Goal: Task Accomplishment & Management: Use online tool/utility

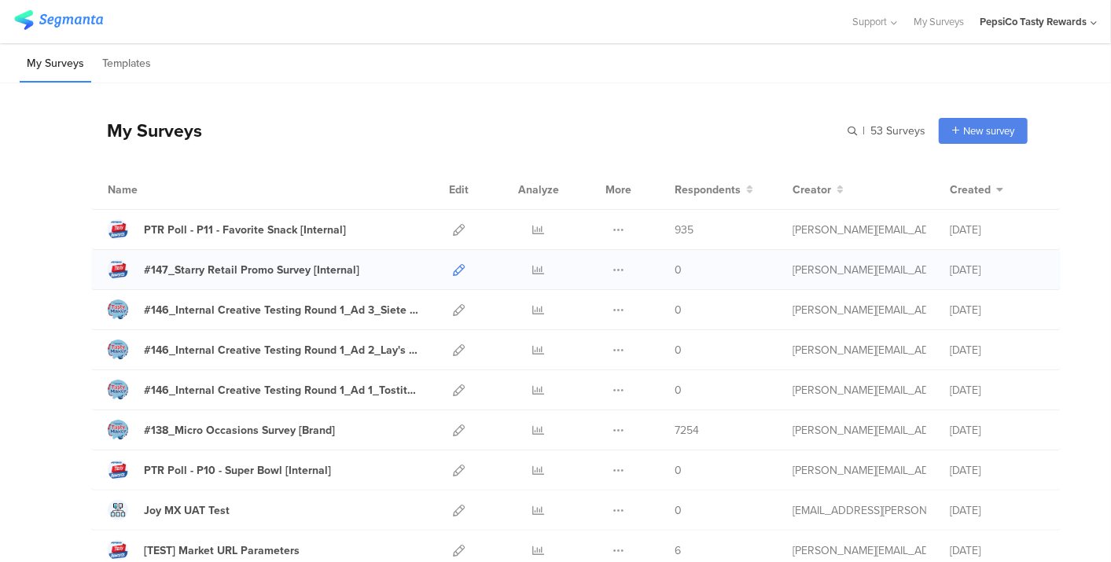
click at [453, 266] on icon at bounding box center [459, 270] width 12 height 12
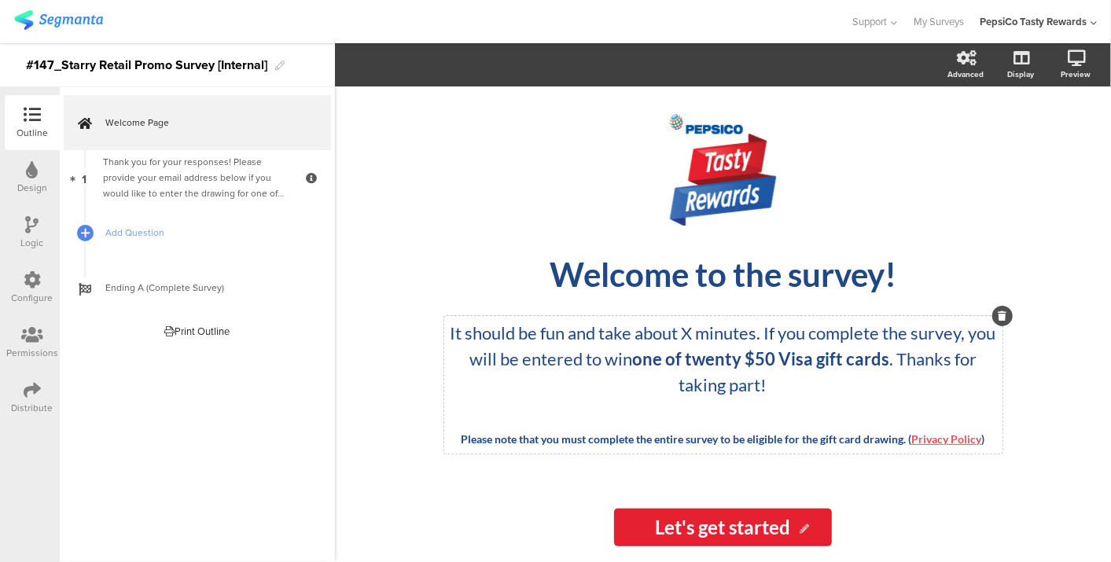
click at [694, 330] on p "It should be fun and take about X minutes. If you complete the survey, you will…" at bounding box center [723, 359] width 551 height 78
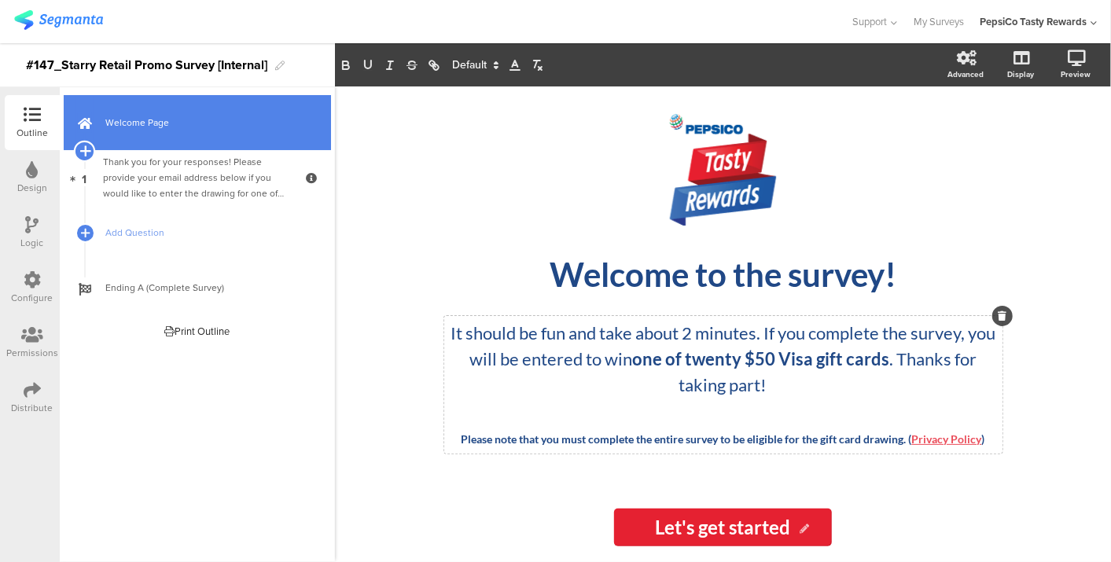
click at [85, 150] on icon at bounding box center [84, 151] width 10 height 14
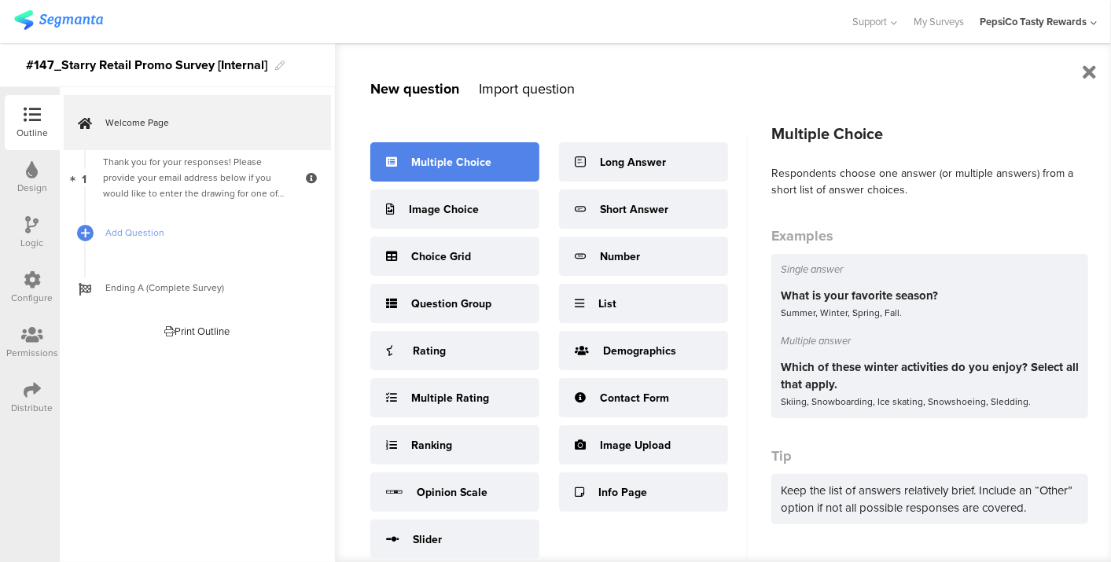
click at [505, 160] on div "Multiple Choice" at bounding box center [454, 161] width 169 height 39
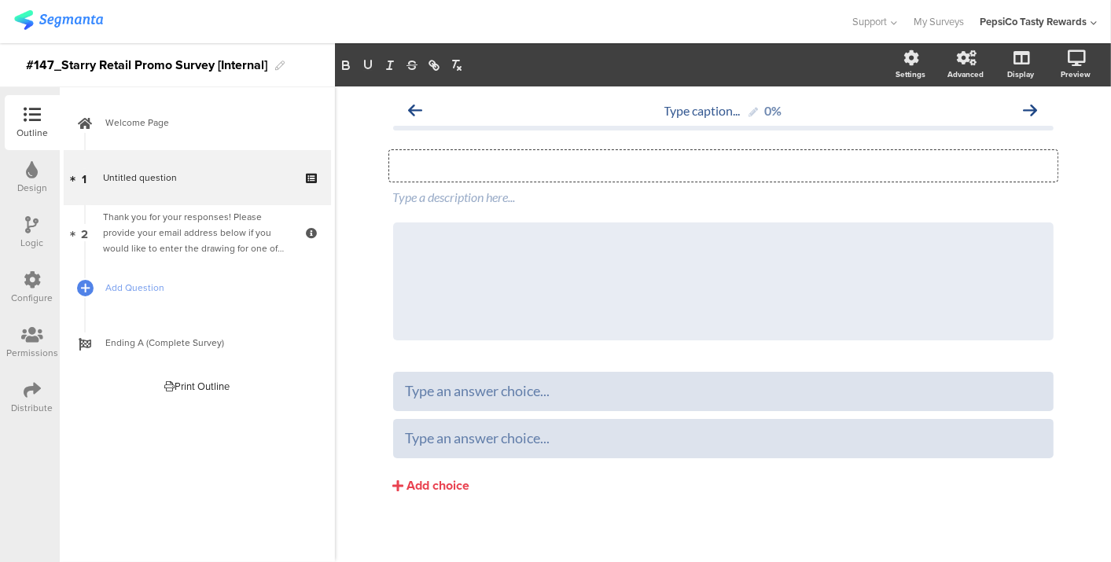
click at [547, 166] on div "Type your question here..." at bounding box center [723, 165] width 669 height 31
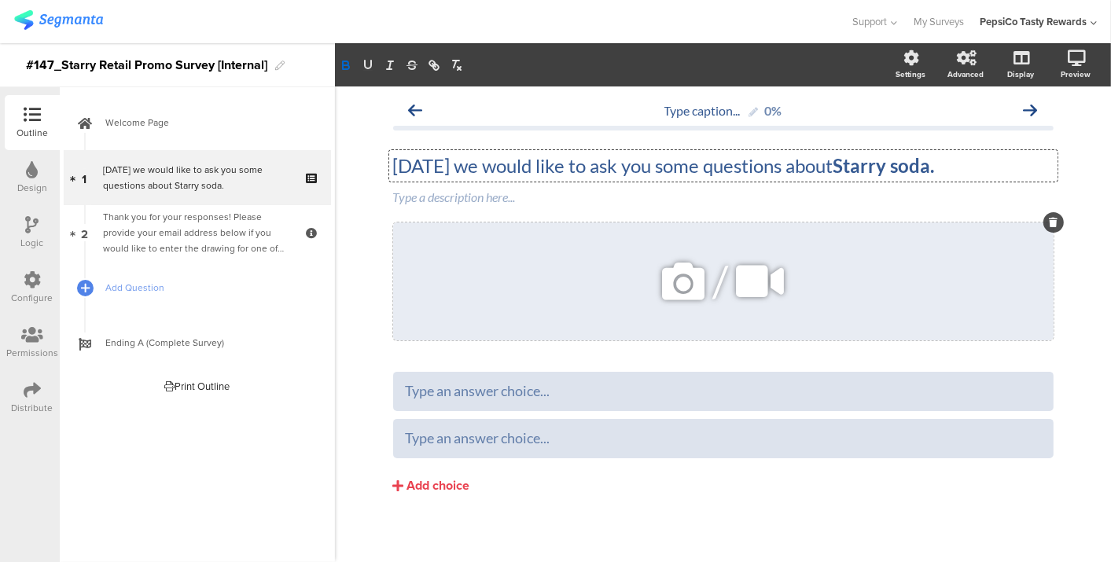
click at [672, 284] on icon at bounding box center [683, 281] width 53 height 53
click at [695, 277] on icon at bounding box center [683, 281] width 53 height 53
click at [618, 360] on div "Type caption... 0% [DATE] we would like to ask you some questions about Starry …" at bounding box center [723, 327] width 661 height 466
click at [670, 284] on icon at bounding box center [683, 281] width 53 height 53
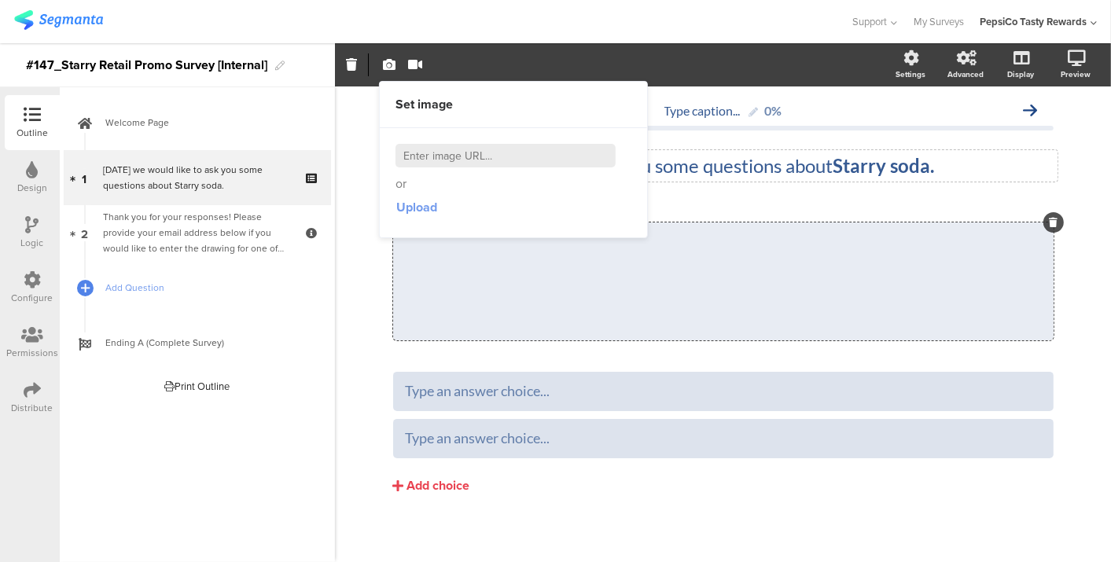
click at [407, 205] on span "Upload" at bounding box center [416, 207] width 41 height 18
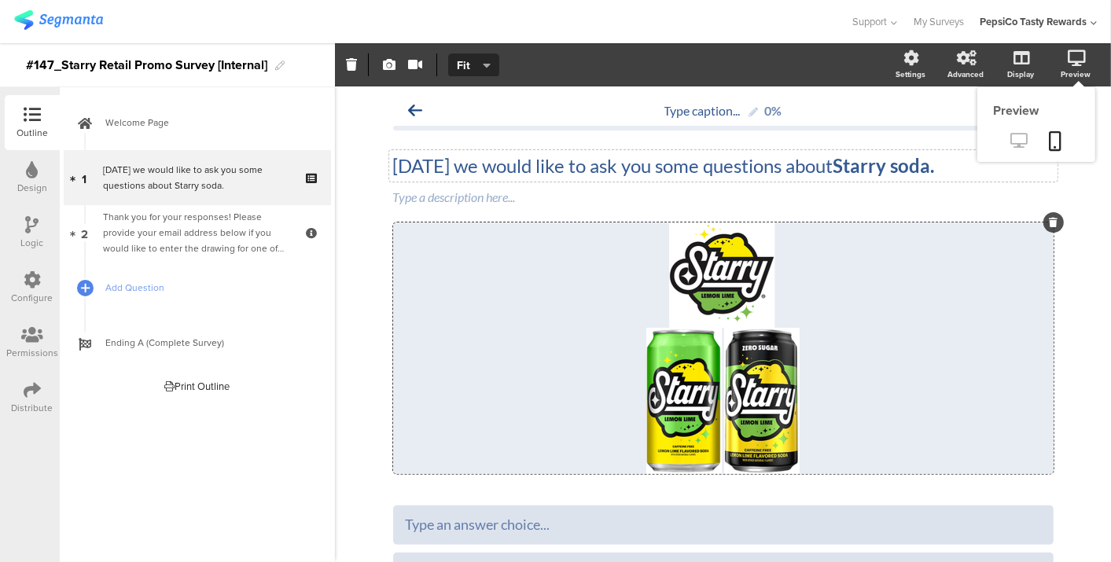
click at [1012, 142] on icon at bounding box center [1020, 140] width 17 height 15
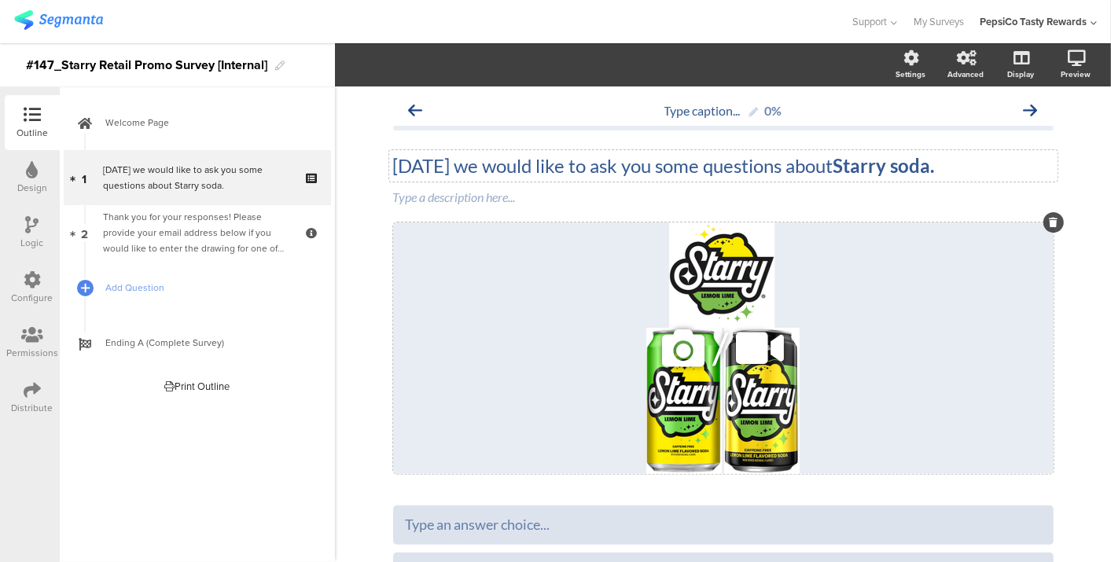
click at [621, 335] on div "/" at bounding box center [723, 349] width 661 height 252
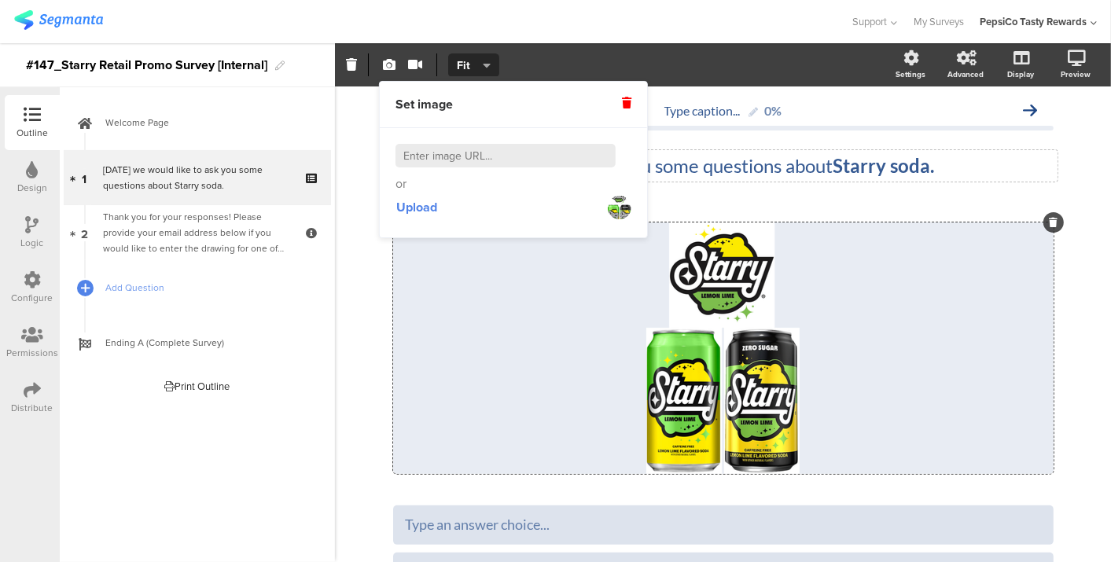
click at [627, 90] on div "Set image" at bounding box center [513, 105] width 267 height 46
click at [626, 106] on icon at bounding box center [626, 103] width 9 height 11
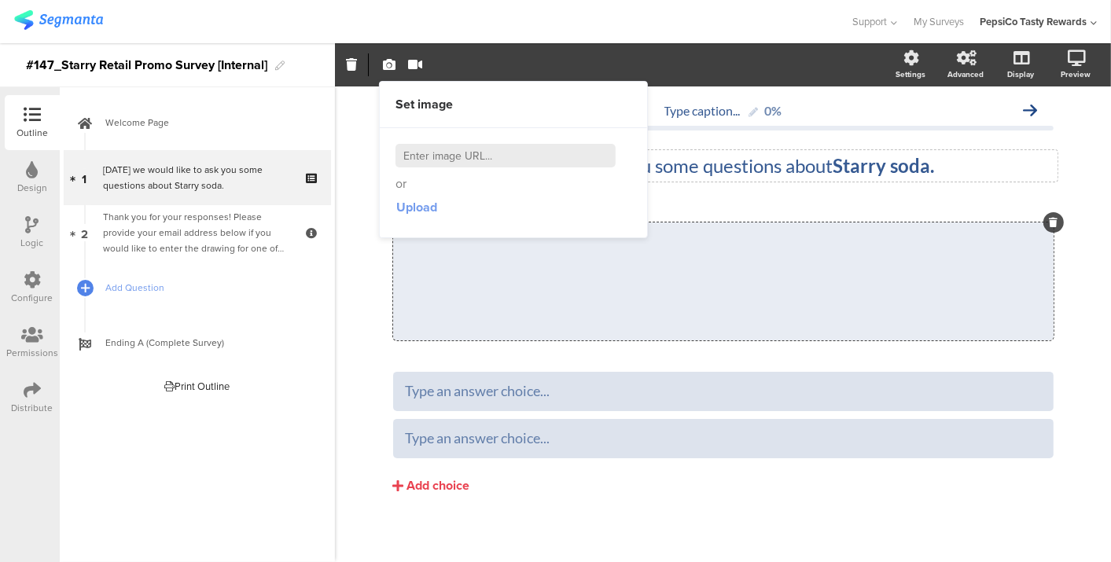
click at [418, 205] on span "Upload" at bounding box center [416, 207] width 41 height 18
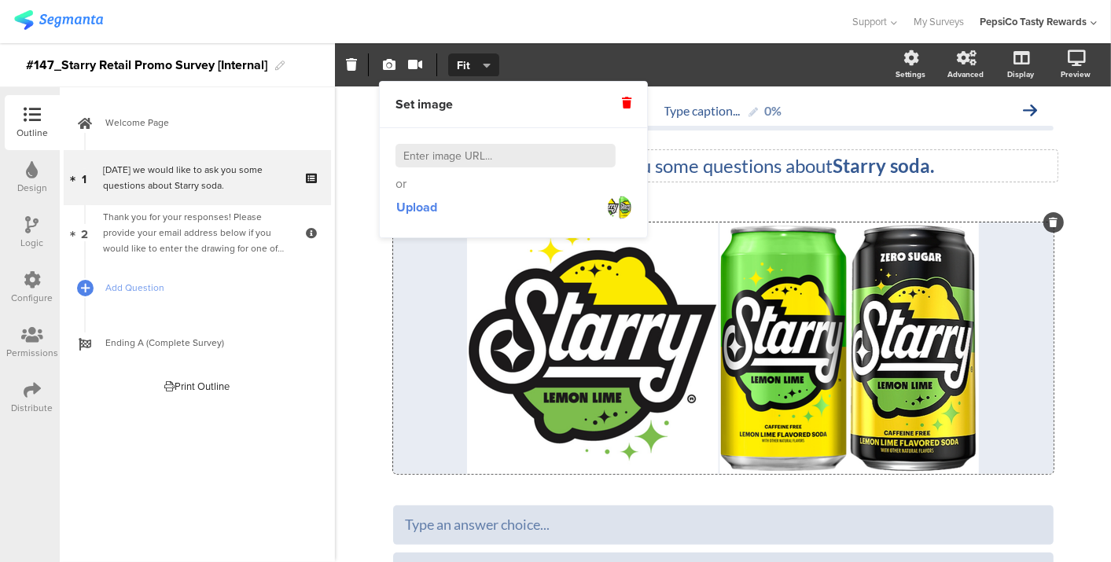
click at [630, 101] on icon at bounding box center [626, 103] width 9 height 11
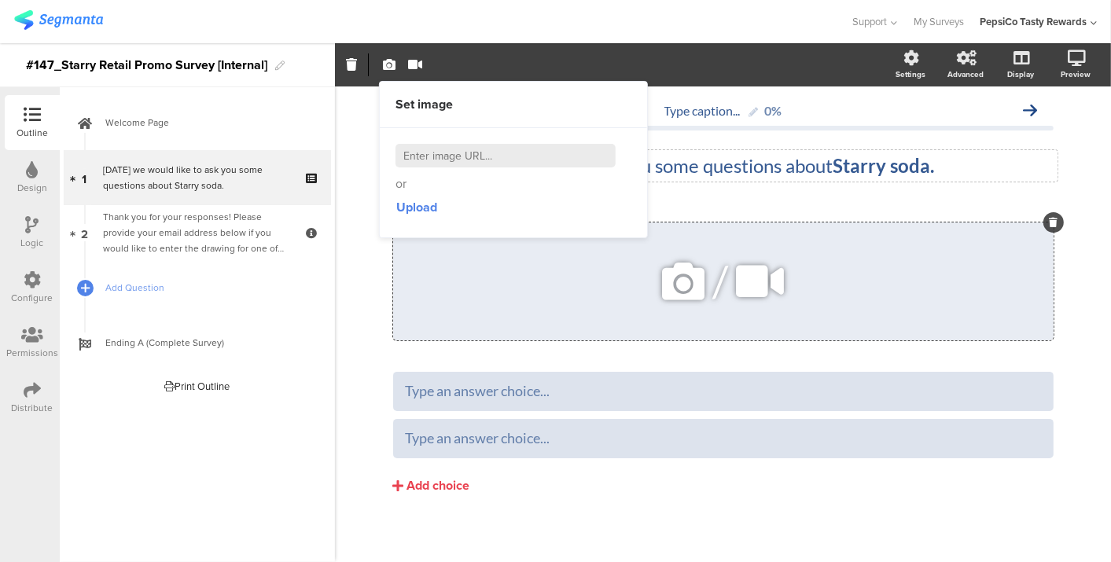
click at [679, 276] on icon at bounding box center [683, 281] width 53 height 53
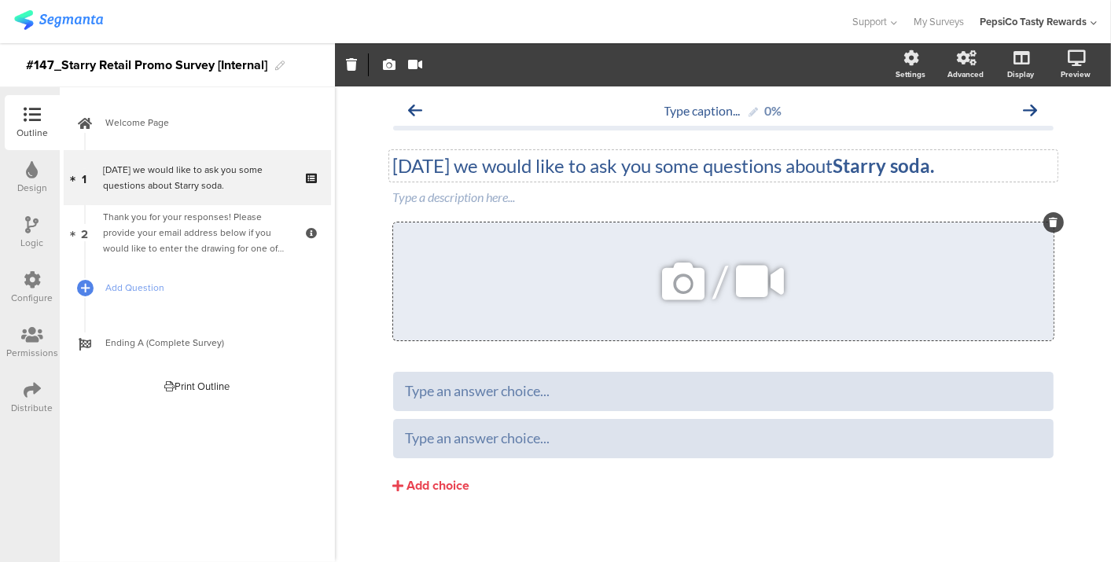
click at [679, 276] on icon at bounding box center [683, 281] width 53 height 53
click at [666, 362] on div "Type caption... 0% [DATE] we would like to ask you some questions about Starry …" at bounding box center [723, 327] width 661 height 466
click at [672, 280] on icon at bounding box center [683, 281] width 53 height 53
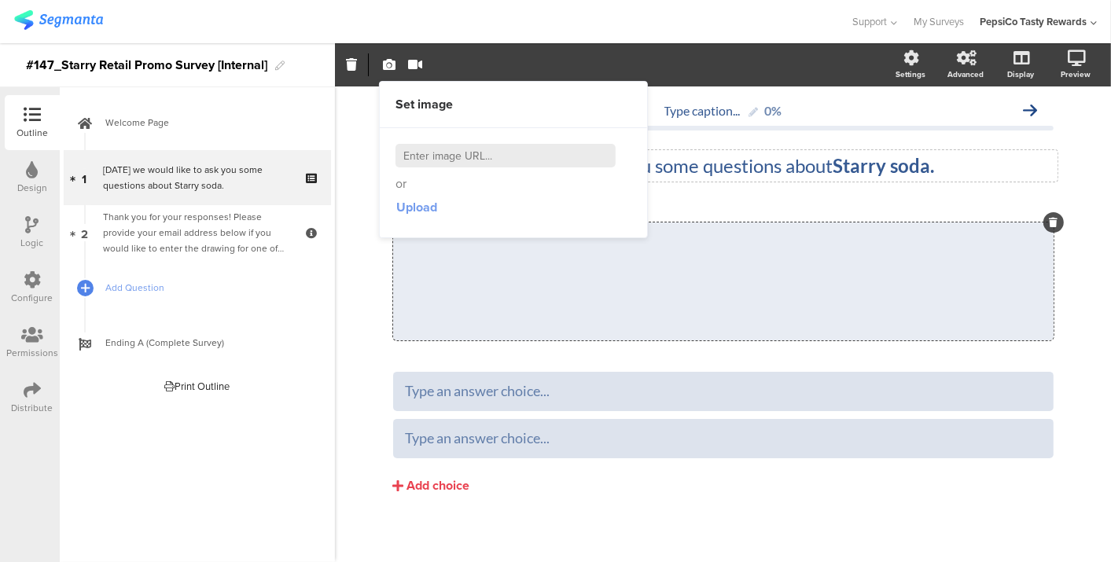
click at [426, 199] on span "Upload" at bounding box center [416, 207] width 41 height 18
click at [422, 198] on span "Upload" at bounding box center [416, 207] width 41 height 18
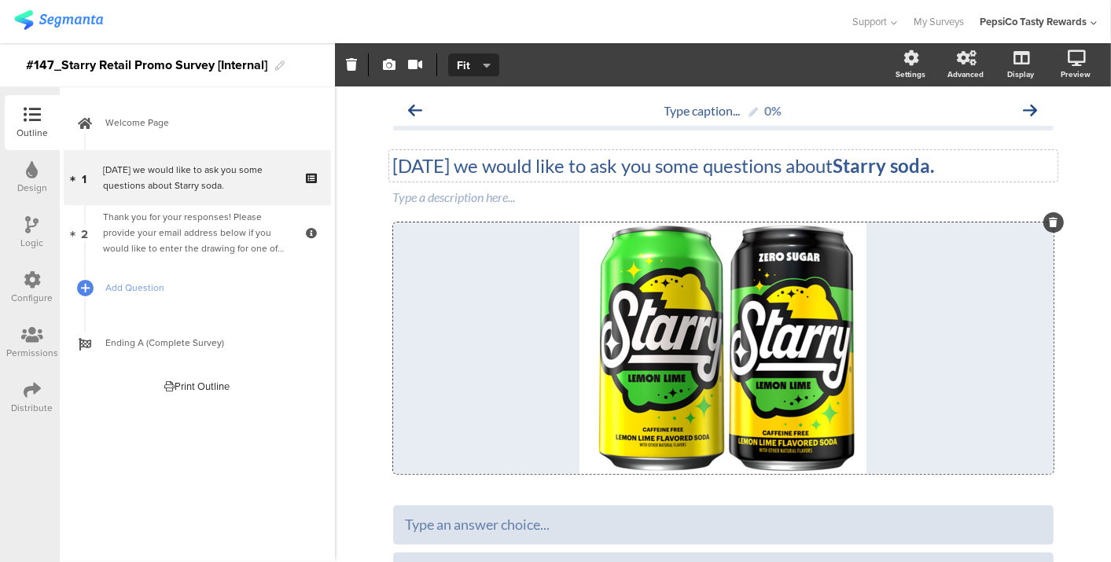
click at [1081, 319] on div "Type caption... 0% [DATE] we would like to ask you some questions about Starry …" at bounding box center [723, 395] width 776 height 616
click at [404, 200] on div "Type a description here..." at bounding box center [723, 198] width 669 height 25
click at [1048, 187] on div at bounding box center [1058, 185] width 20 height 20
click at [1053, 181] on icon at bounding box center [1057, 185] width 9 height 9
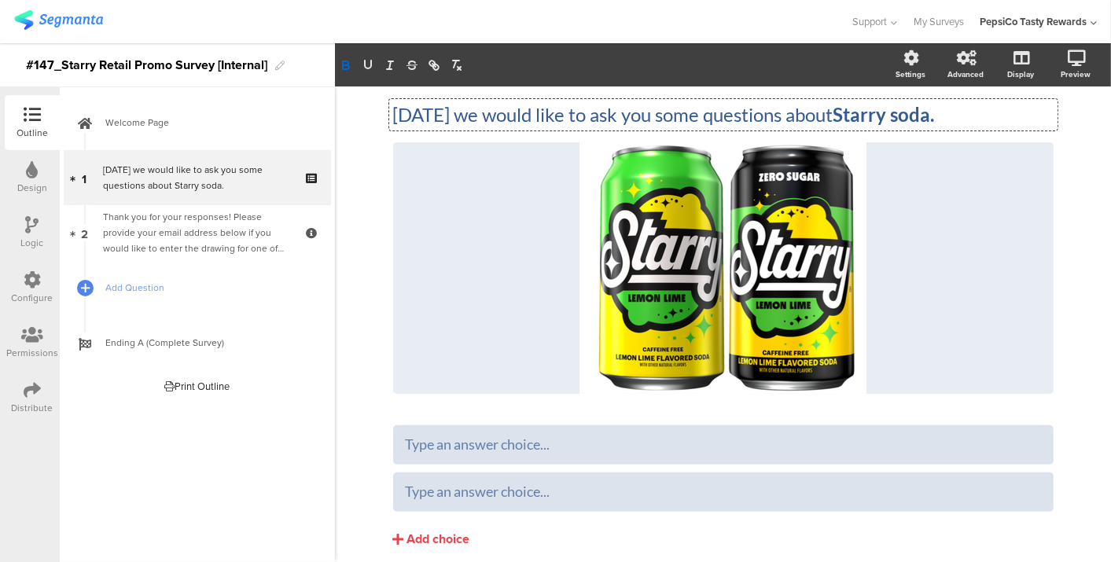
scroll to position [28, 0]
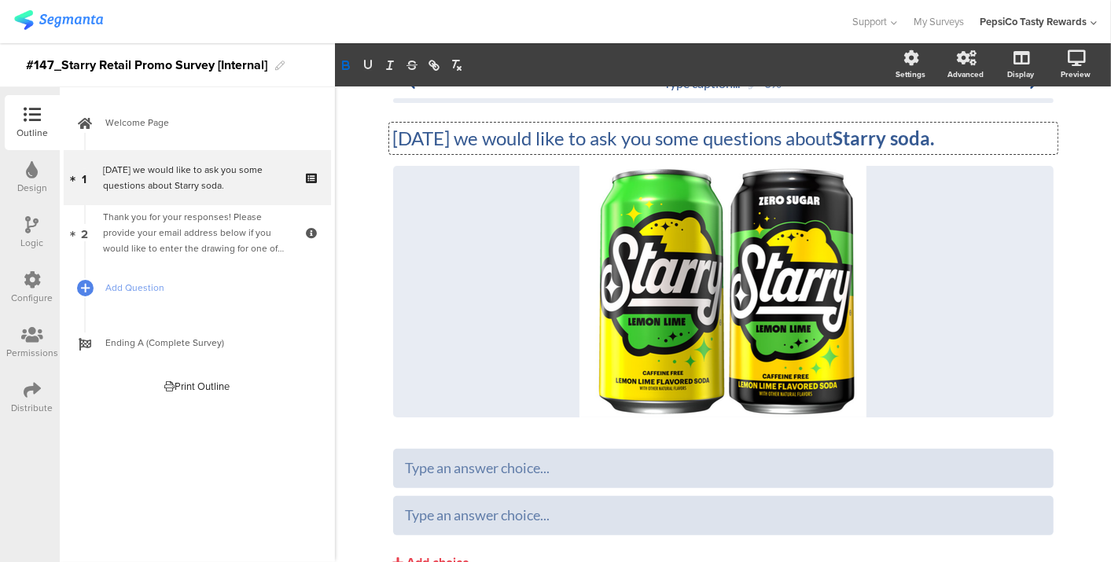
click at [950, 119] on div "[DATE] we would like to ask you some questions about Starry soda. [DATE] we wou…" at bounding box center [723, 272] width 661 height 323
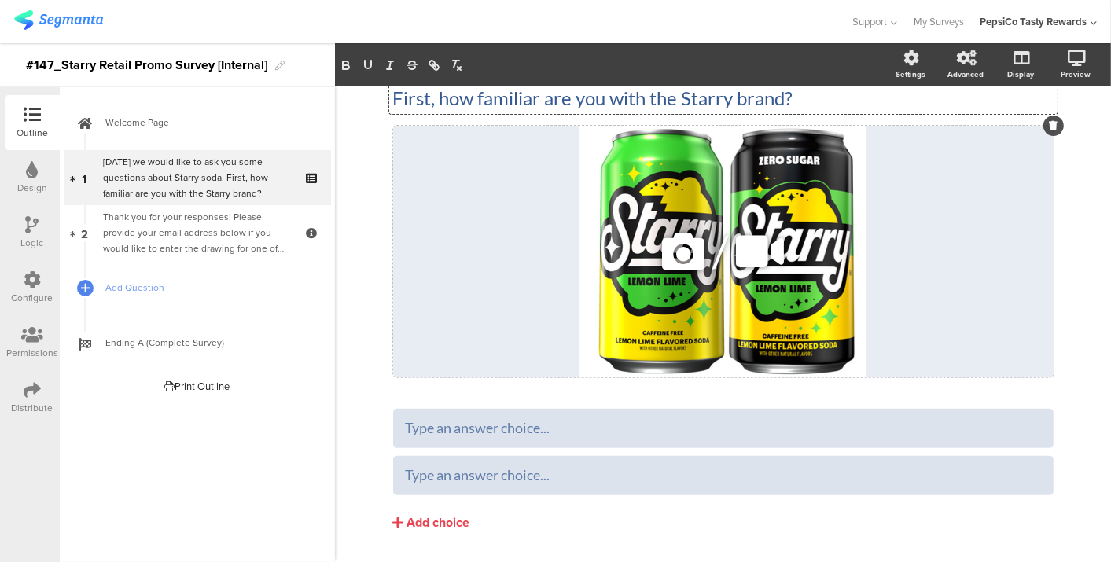
click at [444, 263] on div "/" at bounding box center [723, 252] width 661 height 252
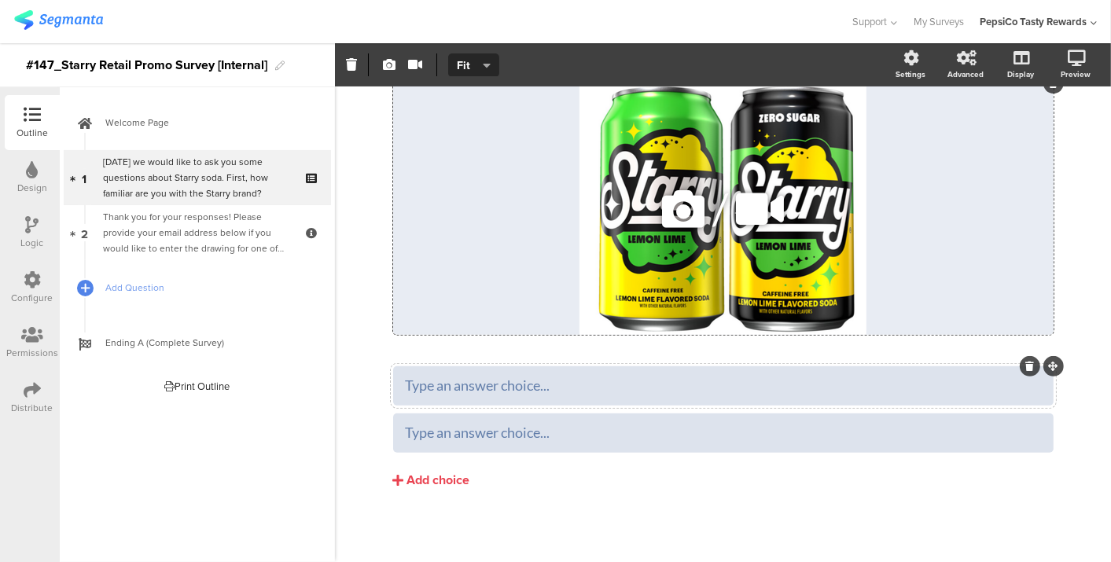
scroll to position [0, 0]
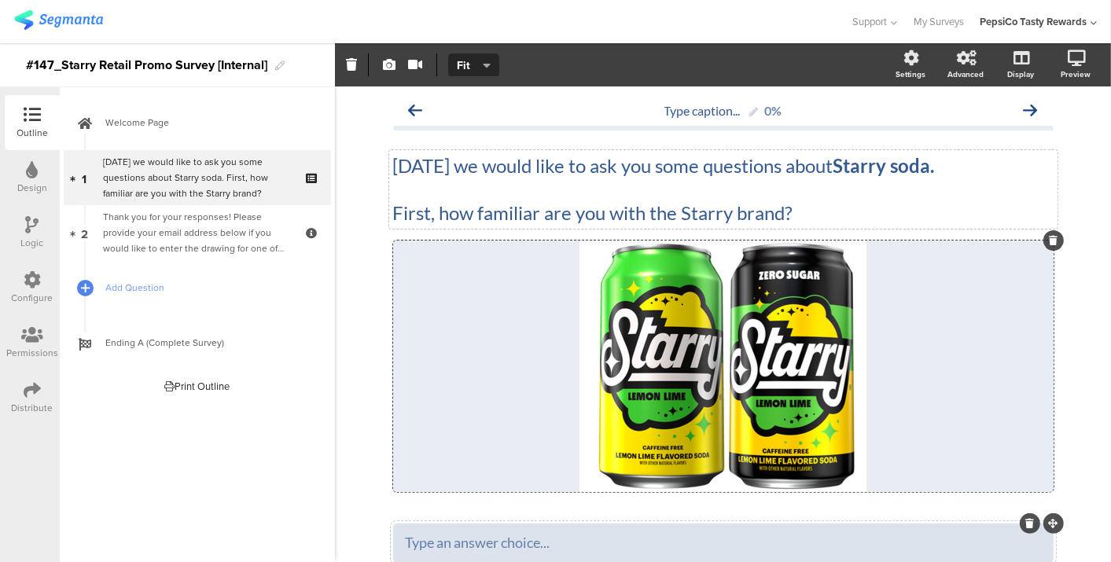
click at [748, 208] on div "[DATE] we would like to ask you some questions about Starry soda. First, how fa…" at bounding box center [723, 189] width 669 height 79
click at [748, 208] on p "First, how familiar are you with the Starry brand?" at bounding box center [723, 213] width 661 height 24
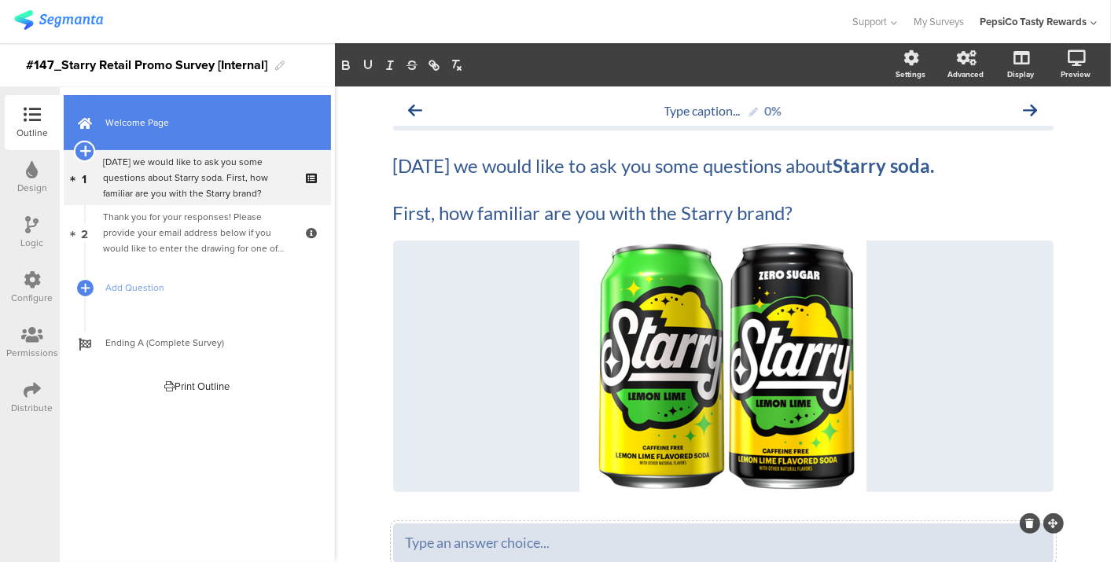
click at [85, 146] on icon at bounding box center [84, 151] width 10 height 14
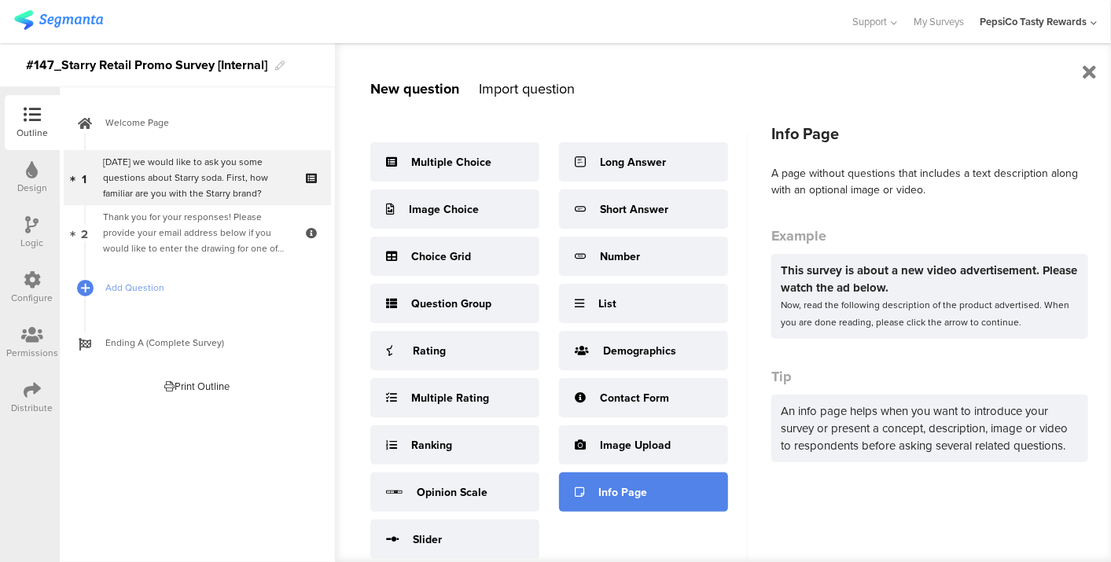
click at [636, 481] on div "Info Page" at bounding box center [643, 492] width 169 height 39
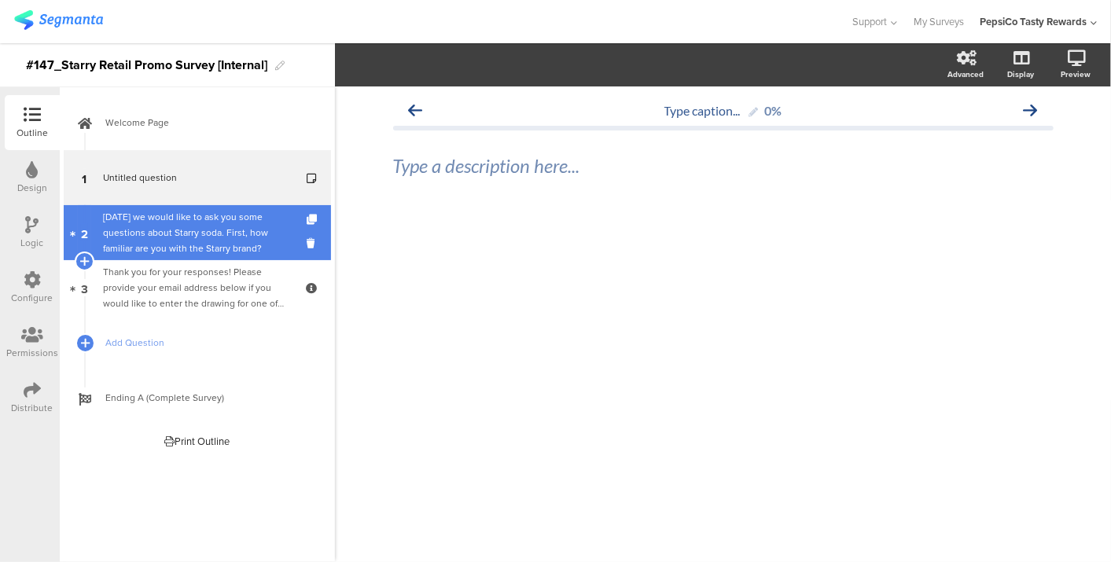
click at [146, 250] on div "[DATE] we would like to ask you some questions about Starry soda. First, how fa…" at bounding box center [197, 232] width 188 height 47
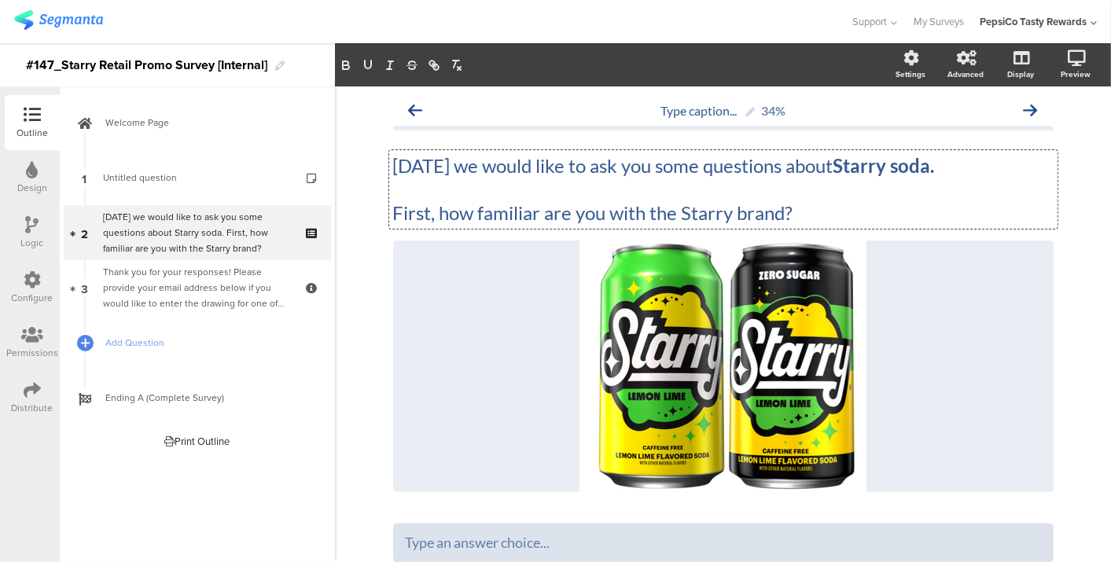
click at [665, 178] on div "[DATE] we would like to ask you some questions about Starry soda. First, how fa…" at bounding box center [723, 189] width 669 height 79
click at [665, 178] on p at bounding box center [723, 190] width 661 height 24
click at [661, 170] on p "[DATE] we would like to ask you some questions about Starry soda." at bounding box center [723, 166] width 661 height 24
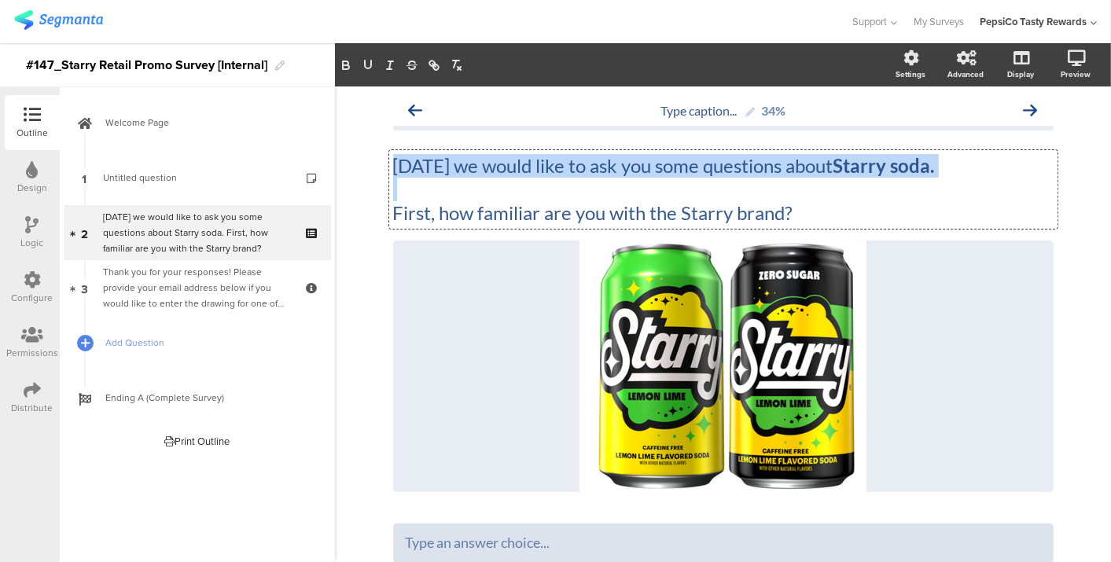
click at [661, 170] on p "[DATE] we would like to ask you some questions about Starry soda." at bounding box center [723, 166] width 661 height 24
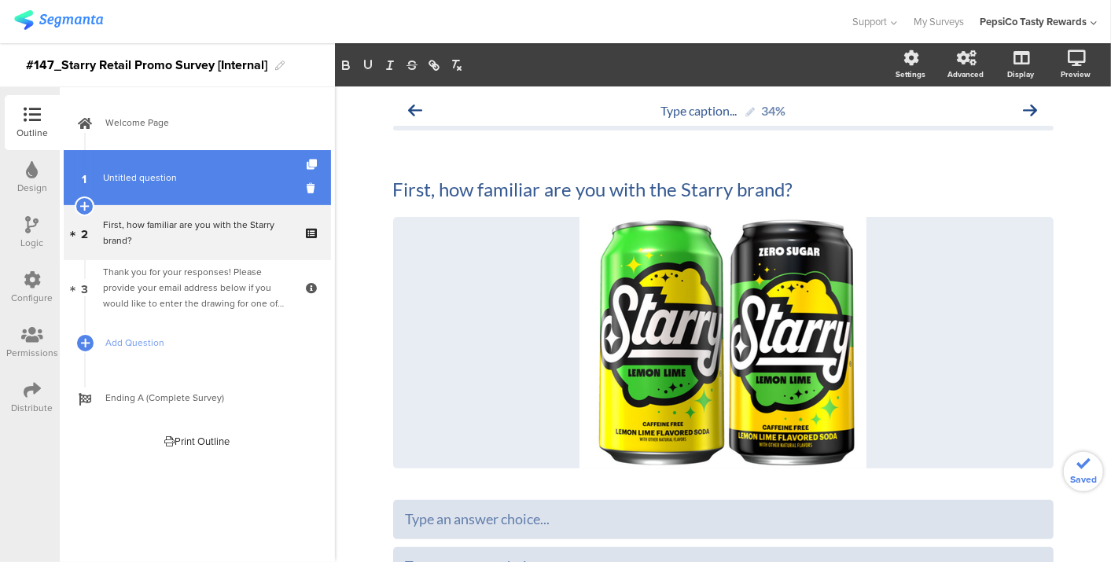
click at [103, 166] on link "1 Untitled question" at bounding box center [197, 177] width 267 height 55
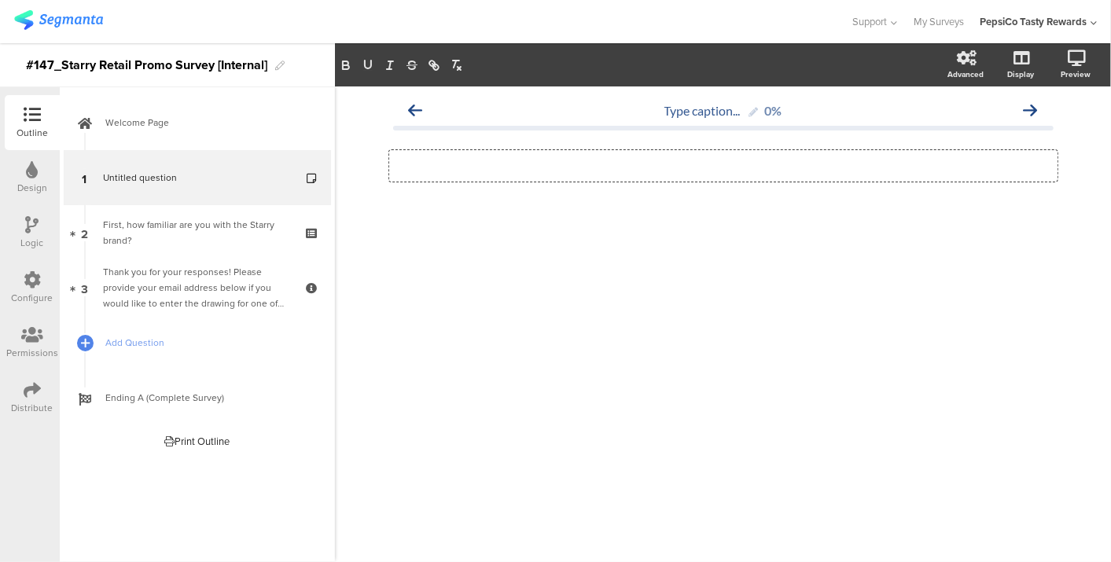
click at [533, 159] on div "Type a description here..." at bounding box center [723, 165] width 669 height 31
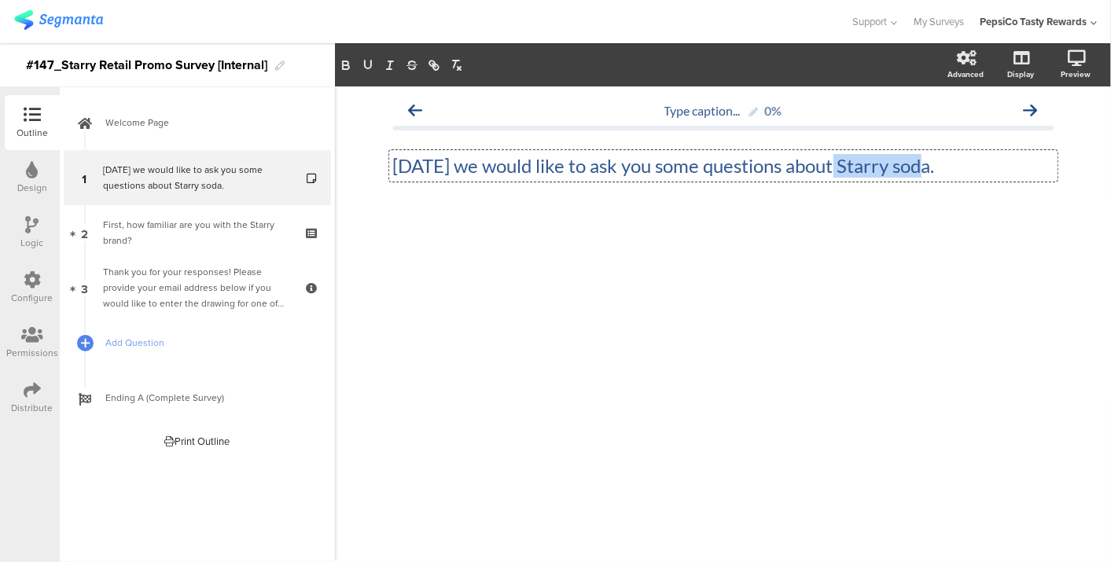
drag, startPoint x: 925, startPoint y: 167, endPoint x: 830, endPoint y: 157, distance: 95.6
click at [830, 157] on p "[DATE] we would like to ask you some questions about Starry soda." at bounding box center [723, 166] width 661 height 24
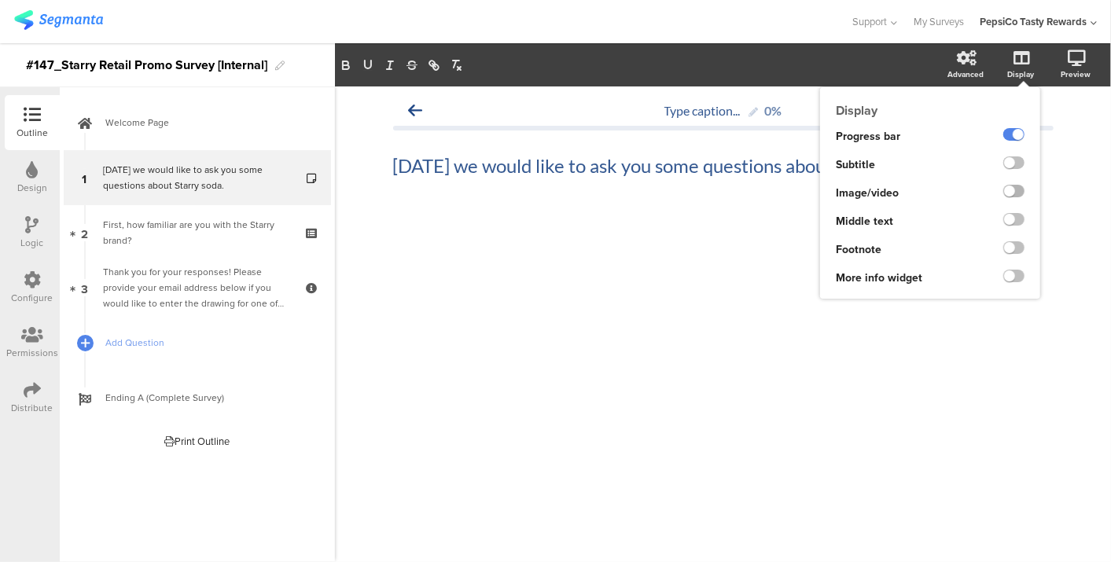
click at [1015, 195] on label at bounding box center [1014, 191] width 21 height 13
click at [0, 0] on input "checkbox" at bounding box center [0, 0] width 0 height 0
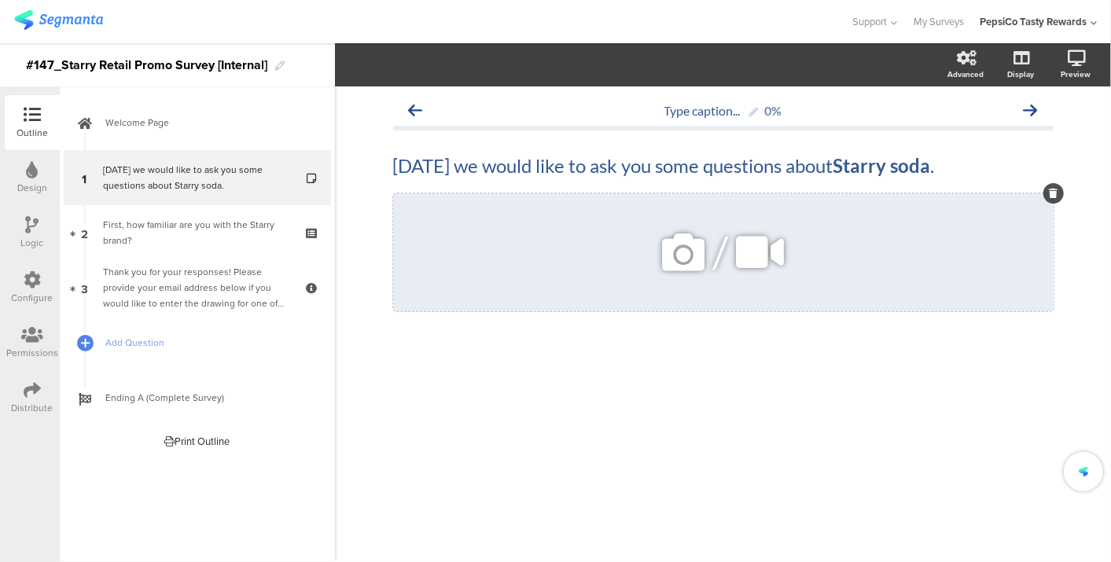
click at [678, 260] on icon at bounding box center [683, 252] width 53 height 53
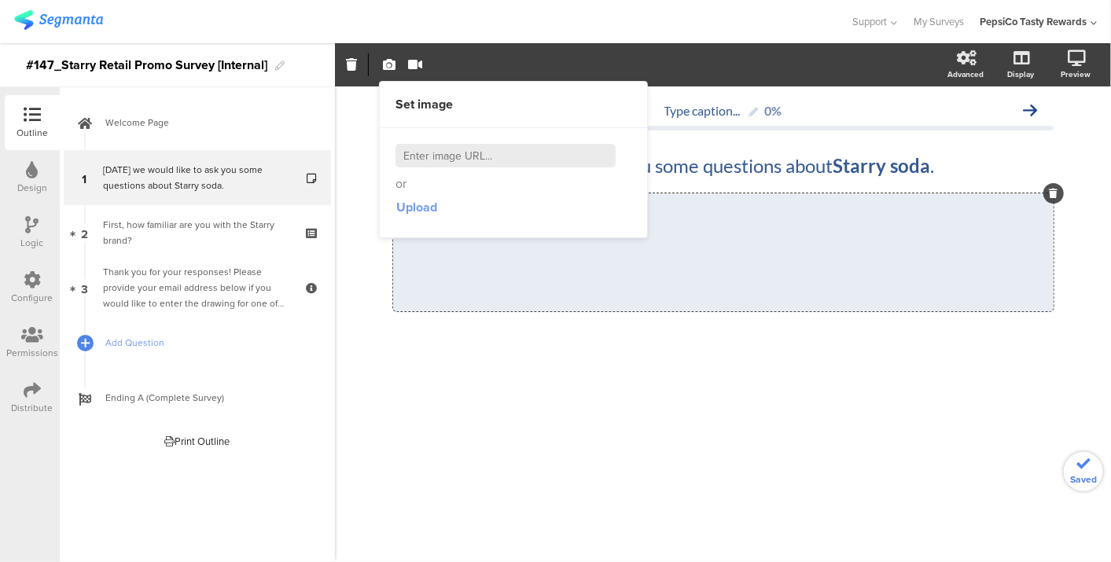
click at [404, 201] on span "Upload" at bounding box center [416, 207] width 41 height 18
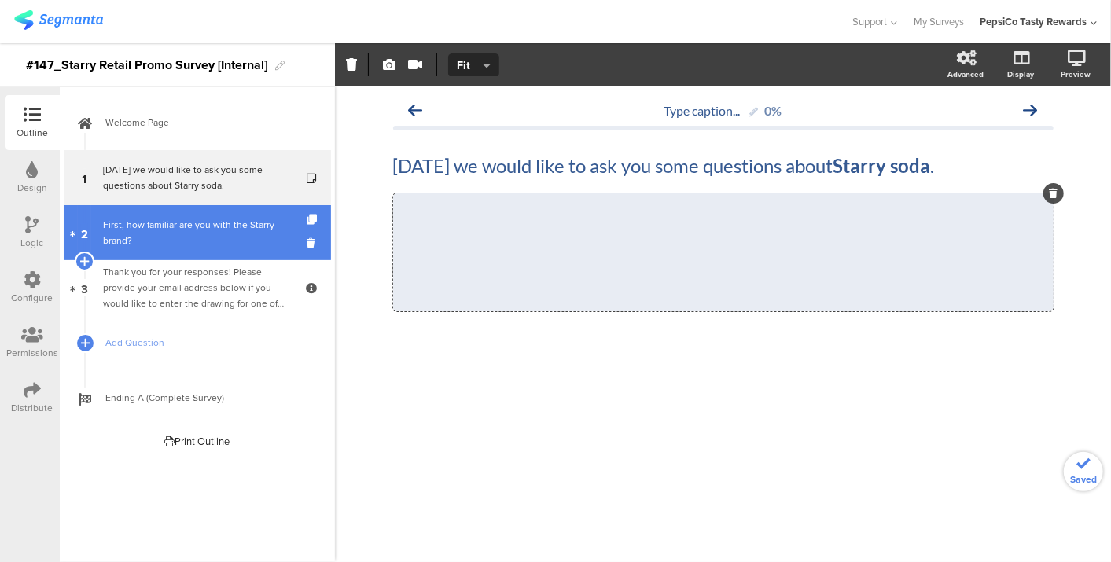
click at [183, 244] on div "First, how familiar are you with the Starry brand?" at bounding box center [197, 232] width 188 height 31
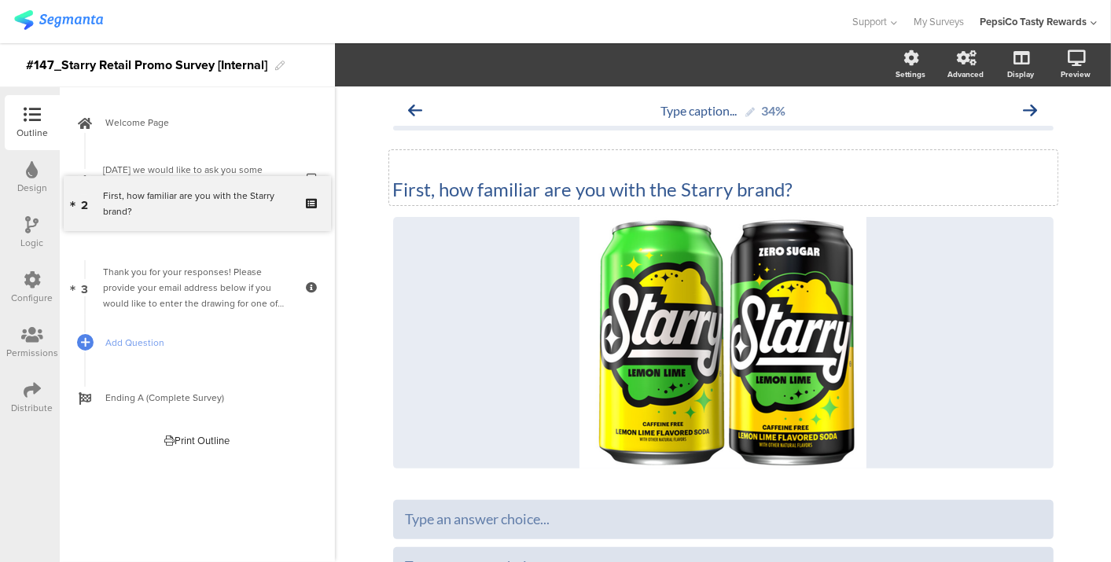
drag, startPoint x: 183, startPoint y: 244, endPoint x: 462, endPoint y: 200, distance: 281.9
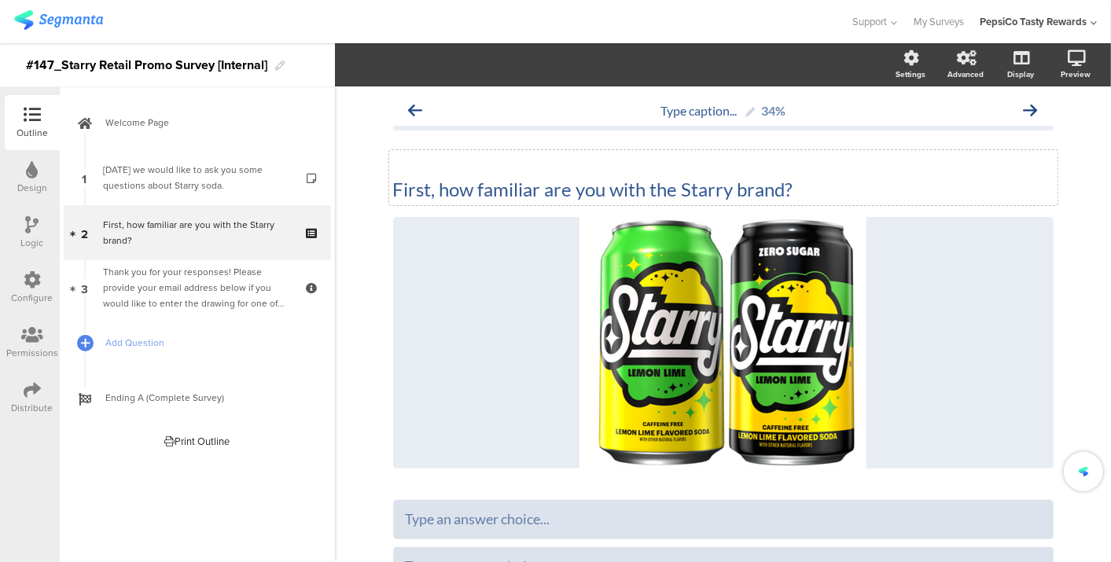
click at [462, 200] on div "First, how familiar are you with the Starry brand? First, how familiar are you …" at bounding box center [723, 177] width 669 height 55
click at [462, 200] on p "First, how familiar are you with the Starry brand?" at bounding box center [723, 190] width 661 height 24
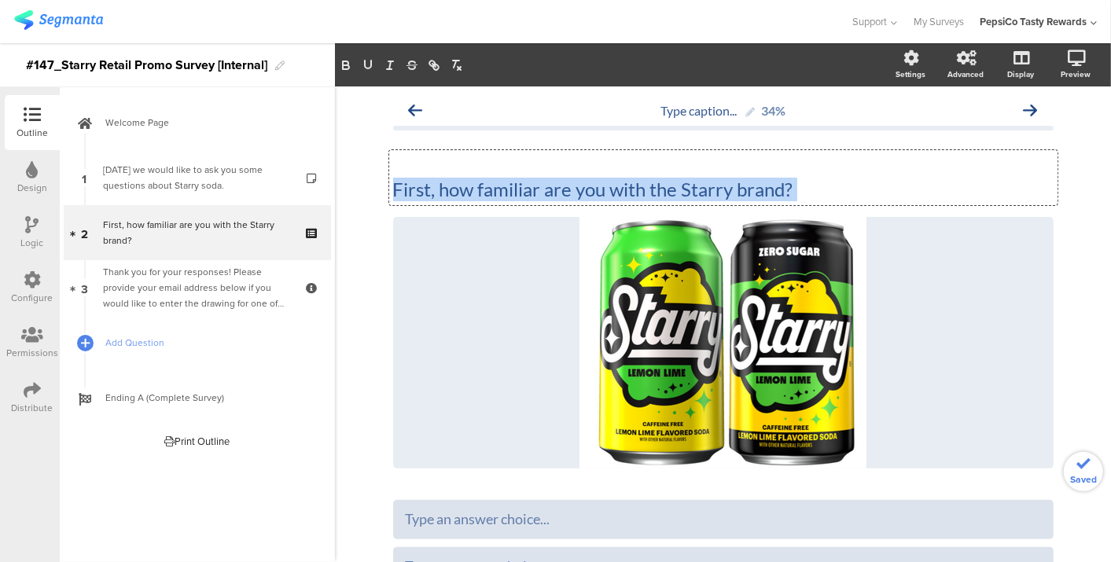
click at [462, 200] on p "First, how familiar are you with the Starry brand?" at bounding box center [723, 190] width 661 height 24
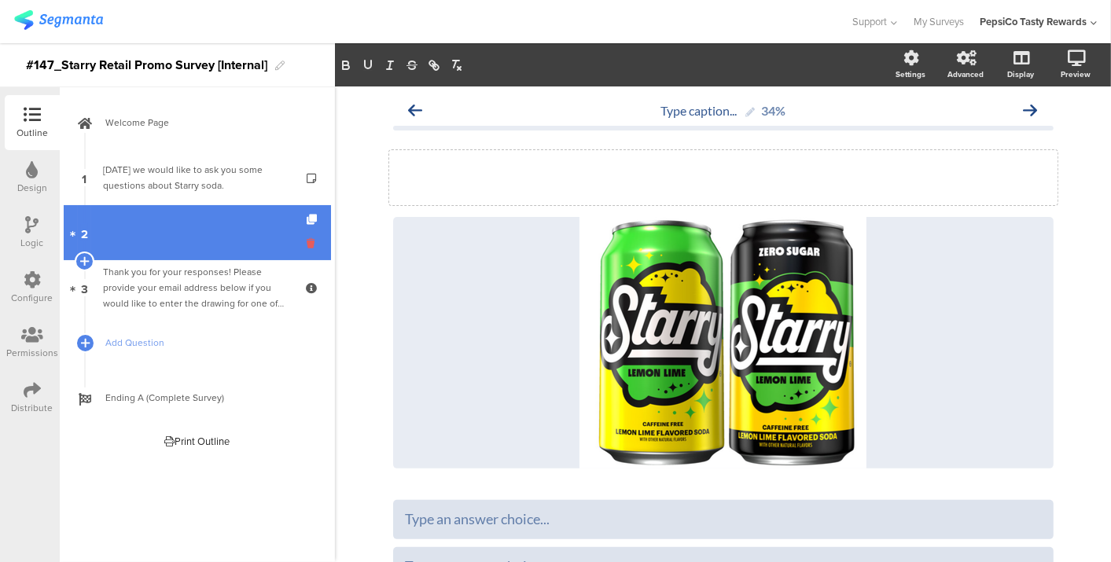
click at [310, 238] on icon at bounding box center [313, 243] width 13 height 15
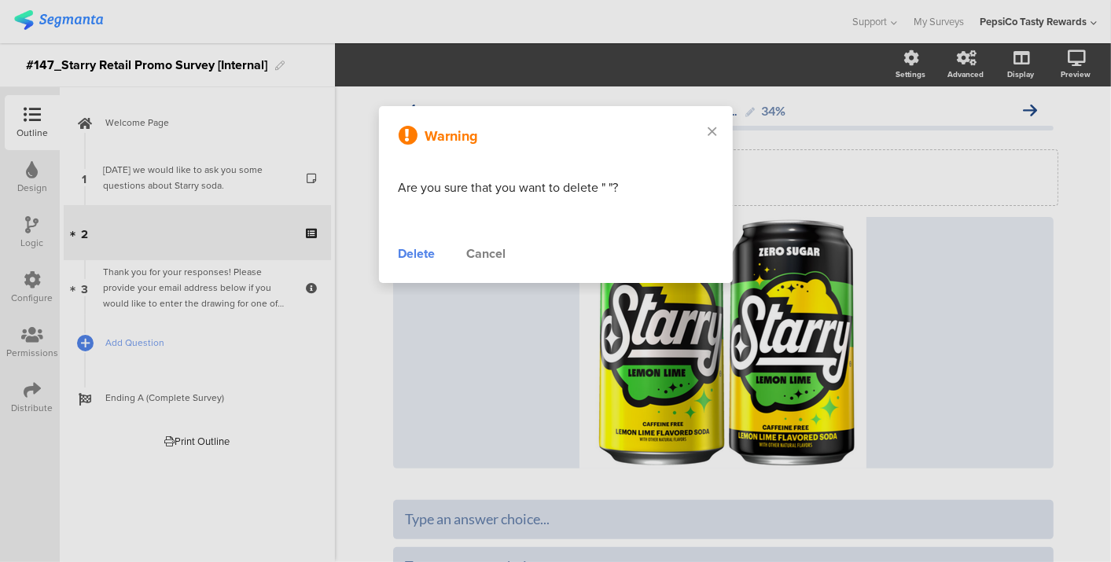
click at [415, 257] on div "Delete" at bounding box center [417, 254] width 37 height 19
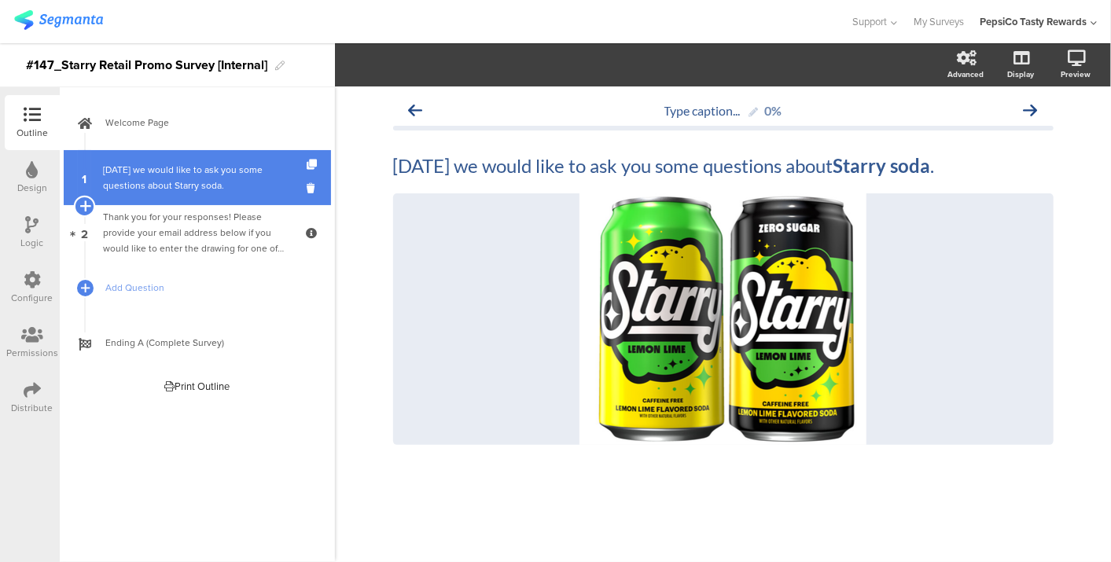
click at [85, 208] on icon at bounding box center [84, 206] width 10 height 14
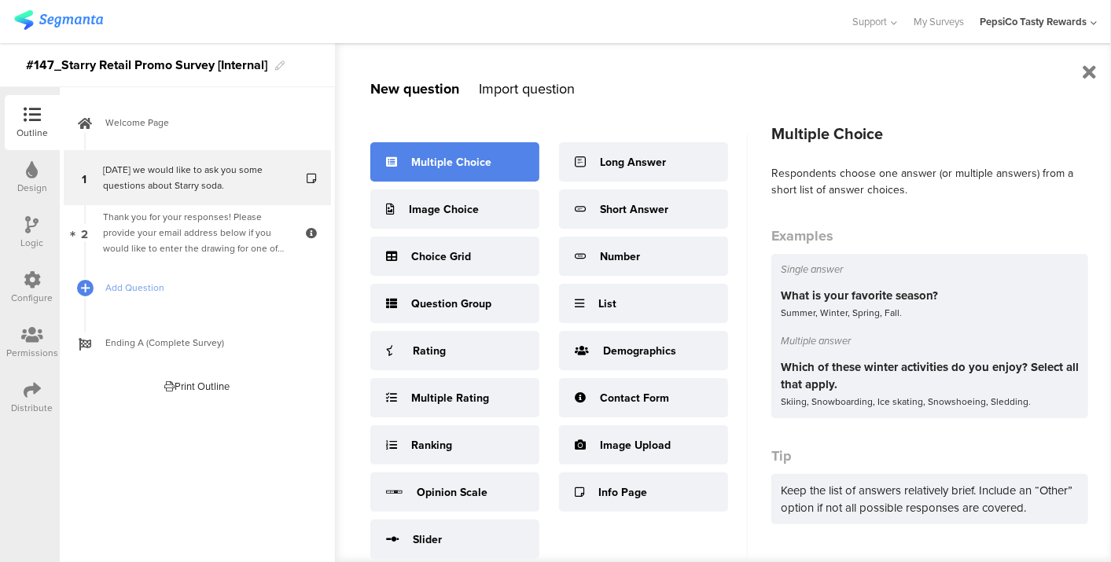
click at [433, 170] on div "Multiple Choice" at bounding box center [451, 162] width 80 height 17
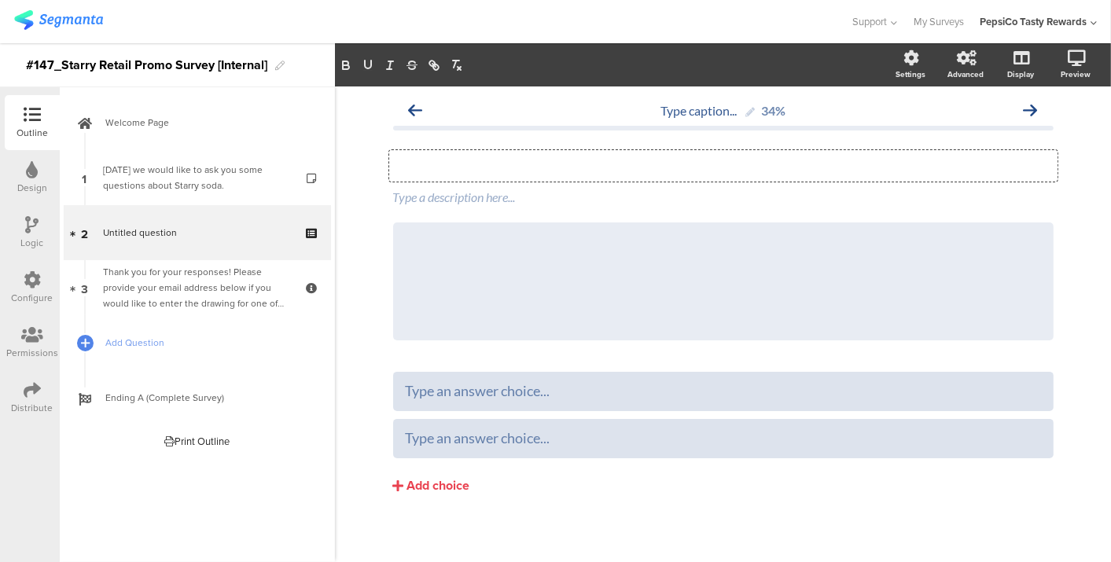
click at [491, 168] on div "Type your question here..." at bounding box center [723, 165] width 669 height 31
click at [491, 168] on p at bounding box center [723, 166] width 661 height 24
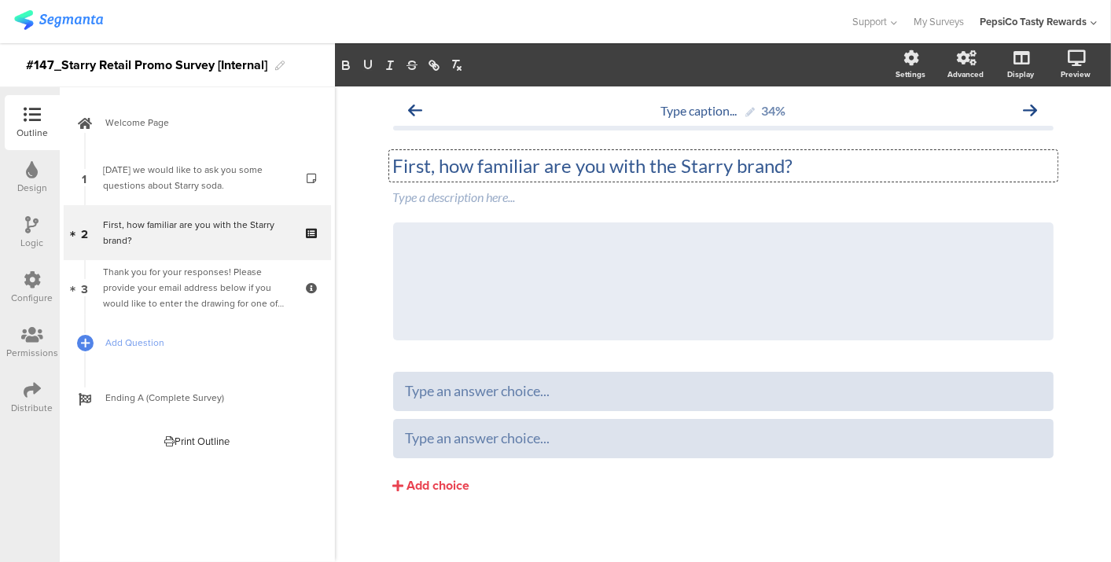
click at [1042, 213] on div "First, how familiar are you with the Starry brand? First, how familiar are you …" at bounding box center [723, 247] width 661 height 218
click at [1044, 223] on div at bounding box center [1054, 222] width 20 height 20
click at [1044, 221] on div at bounding box center [1054, 222] width 20 height 20
click at [1049, 220] on icon at bounding box center [1053, 222] width 9 height 9
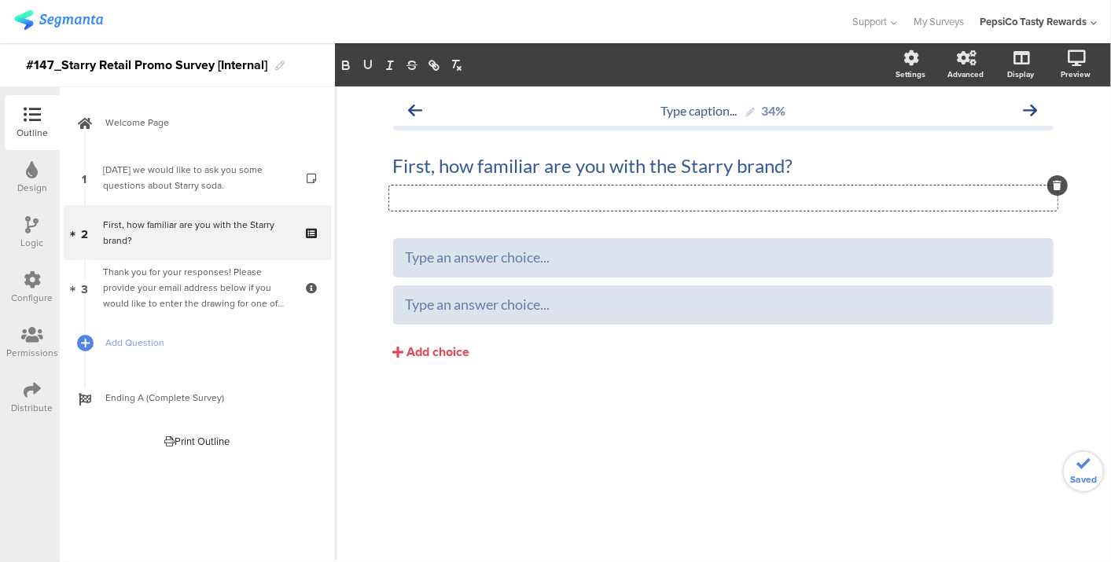
click at [678, 200] on div "Type a description here..." at bounding box center [723, 198] width 669 height 25
click at [535, 269] on div at bounding box center [724, 258] width 636 height 26
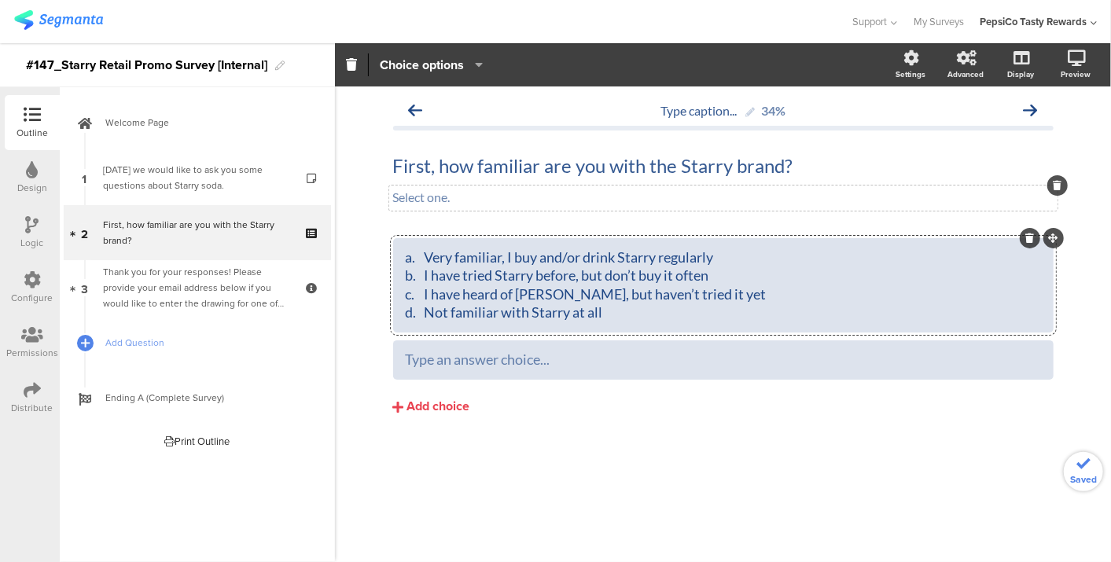
click at [423, 260] on div "a. Very familiar, I buy and/or drink Starry regularly b. I have tried Starry be…" at bounding box center [724, 286] width 636 height 74
click at [425, 274] on div "Very familiar, I buy and/or drink Starry regularly b. I have tried Starry befor…" at bounding box center [724, 286] width 636 height 74
click at [427, 292] on div "Very familiar, I buy and/or drink Starry regularly I have tried Starry before, …" at bounding box center [724, 286] width 636 height 74
click at [429, 319] on div "Very familiar, I buy and/or drink Starry regularly I have tried Starry before, …" at bounding box center [724, 286] width 636 height 74
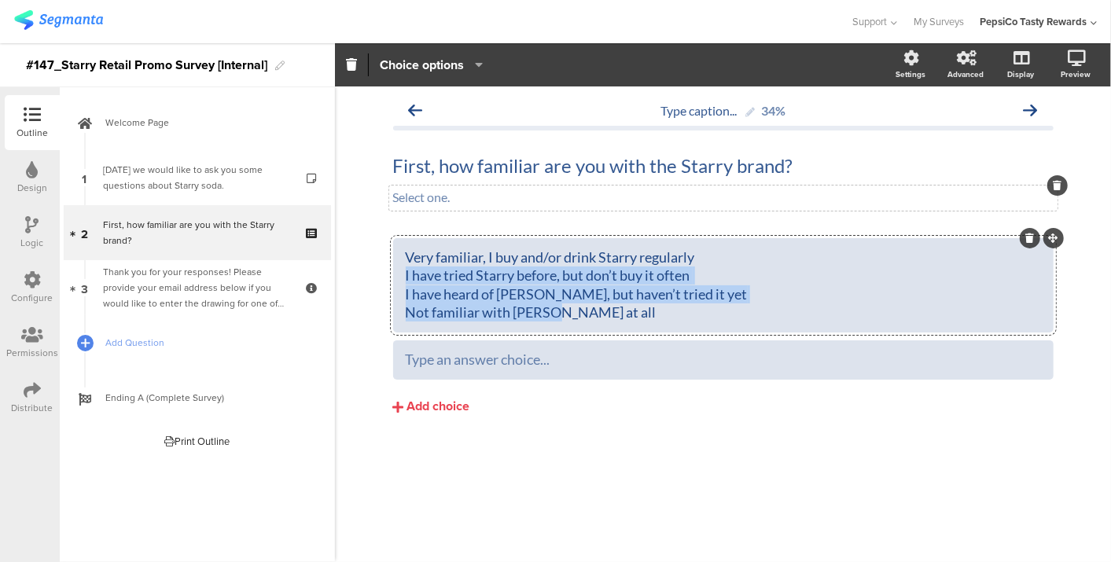
drag, startPoint x: 595, startPoint y: 312, endPoint x: 376, endPoint y: 281, distance: 220.9
click at [376, 281] on div "Type caption... 34% First, how familiar are you with the Starry brand? First, h…" at bounding box center [723, 325] width 776 height 476
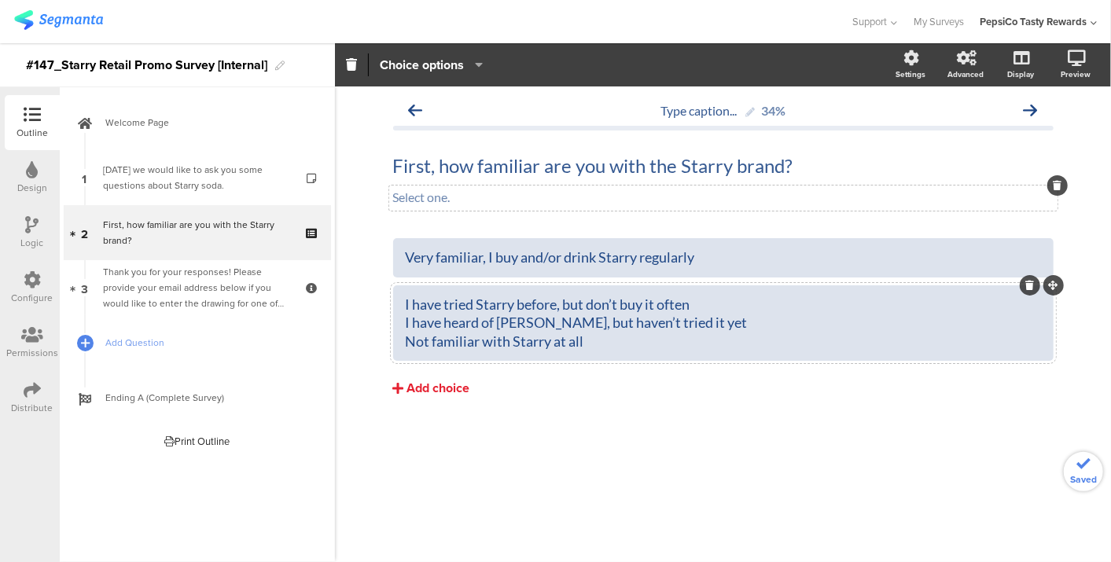
click at [416, 392] on div "Add choice" at bounding box center [438, 389] width 63 height 17
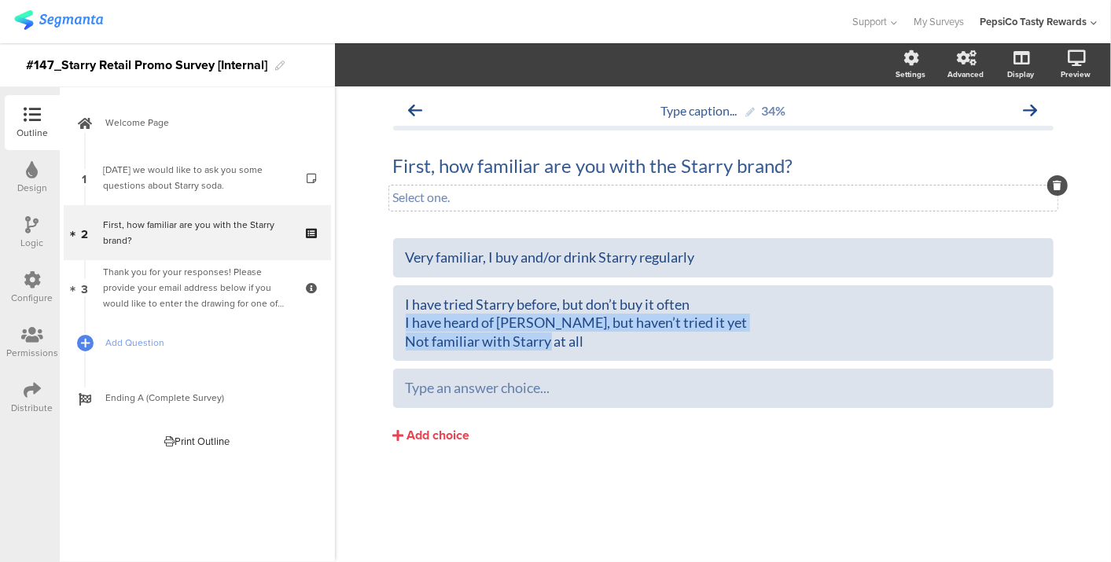
drag, startPoint x: 605, startPoint y: 349, endPoint x: 370, endPoint y: 316, distance: 236.7
click at [370, 316] on div "Type caption... 34% First, how familiar are you with the Starry brand? First, h…" at bounding box center [723, 325] width 776 height 476
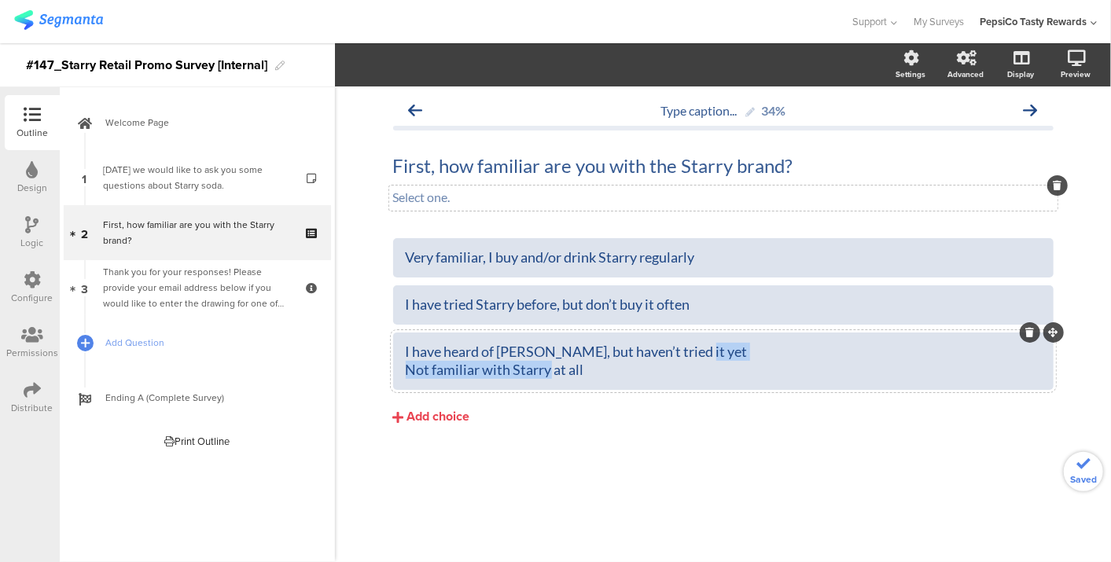
drag, startPoint x: 591, startPoint y: 367, endPoint x: 343, endPoint y: 366, distance: 247.8
click at [343, 366] on div "Type caption... 34% First, how familiar are you with the Starry brand? First, h…" at bounding box center [723, 325] width 776 height 476
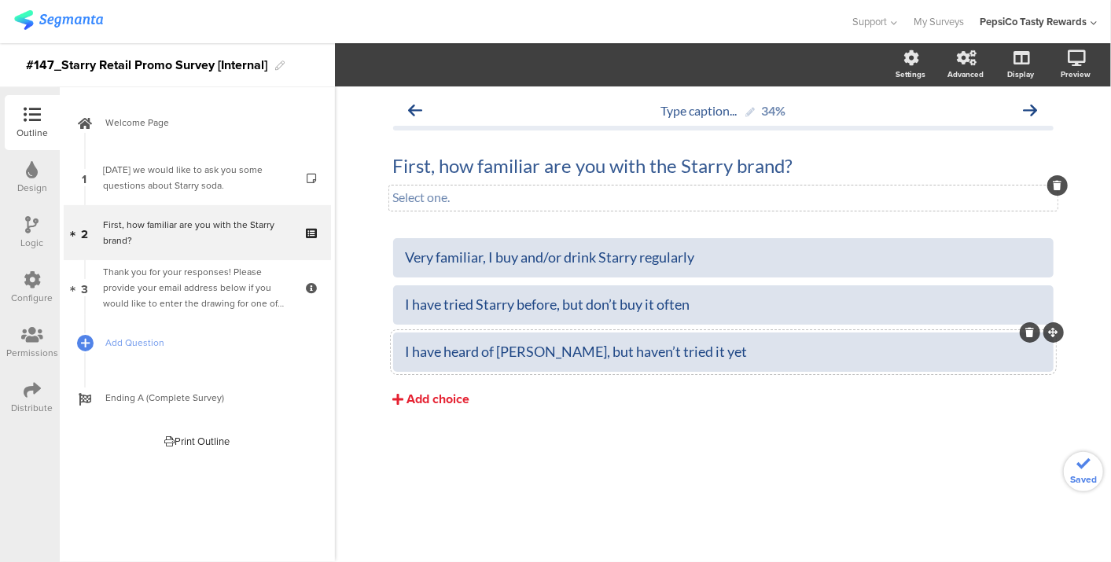
click at [415, 393] on div "Add choice" at bounding box center [438, 400] width 63 height 17
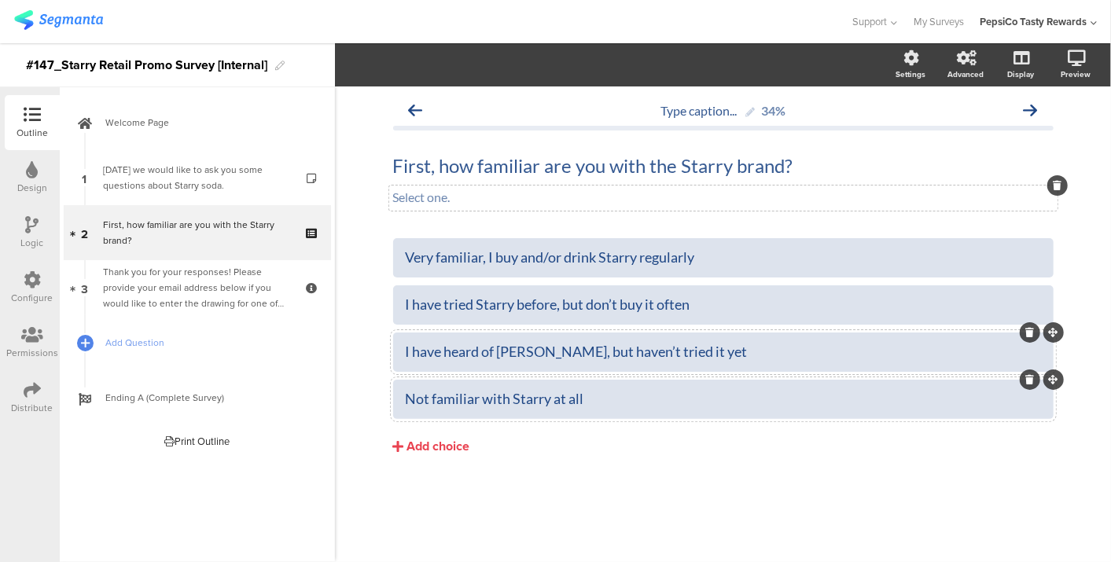
click at [629, 397] on div "Not familiar with Starry at all" at bounding box center [724, 399] width 636 height 18
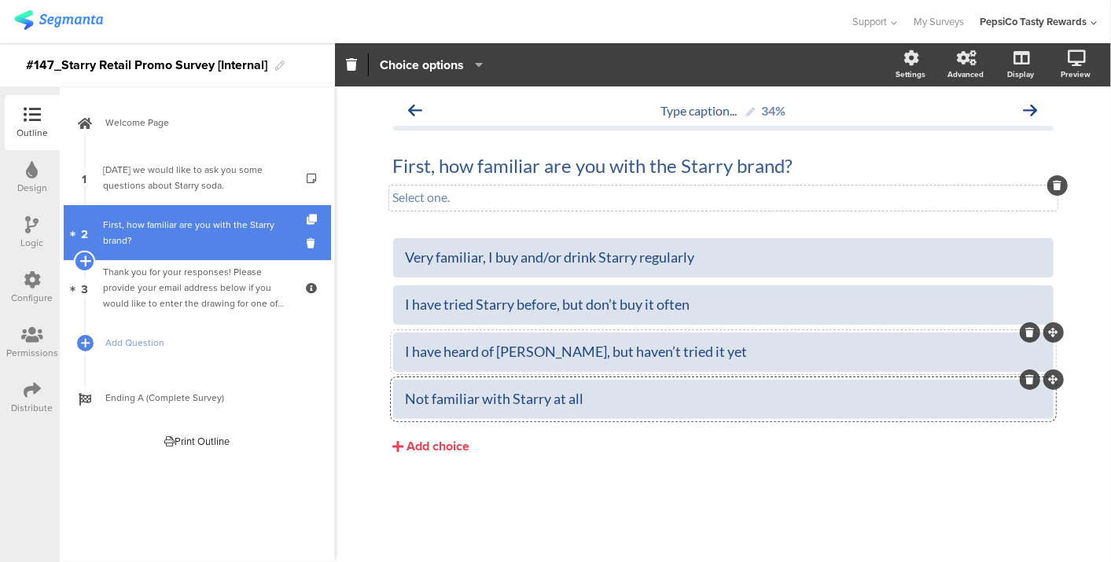
click at [85, 256] on icon at bounding box center [84, 261] width 10 height 14
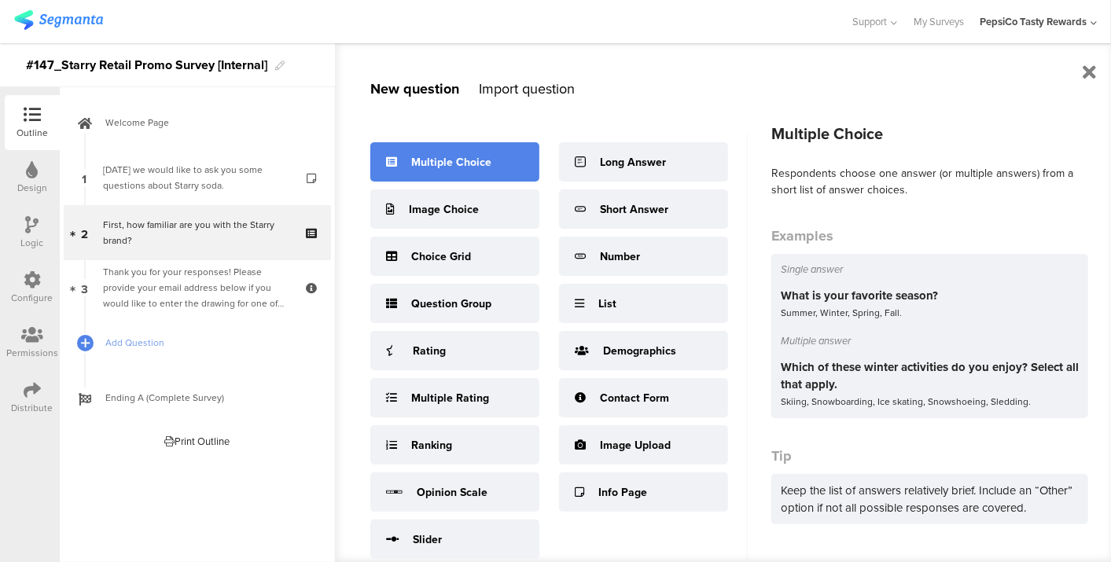
click at [510, 158] on div "Multiple Choice" at bounding box center [454, 161] width 169 height 39
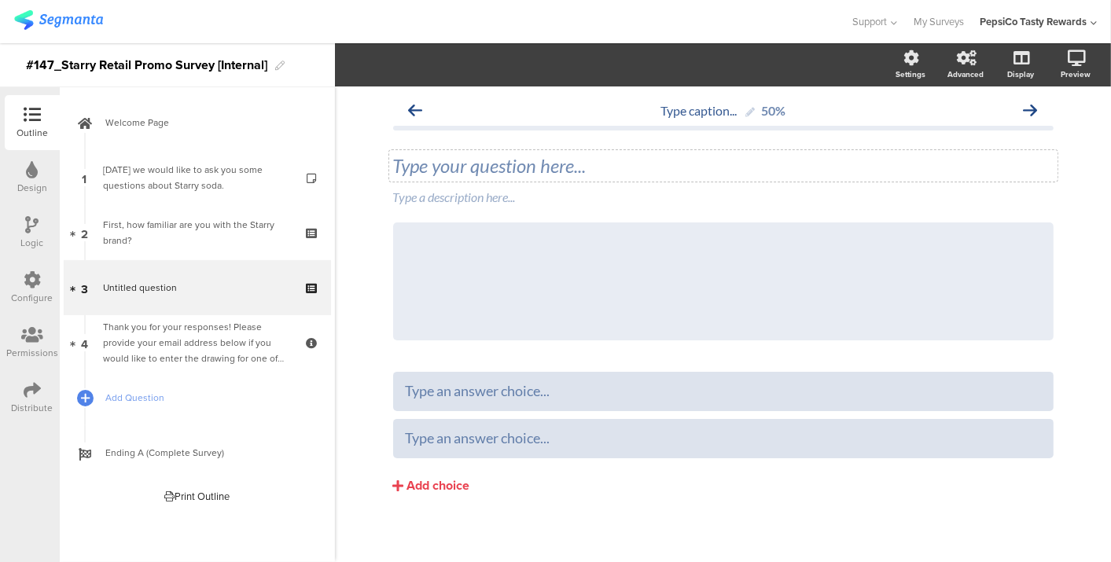
click at [536, 173] on div "Type your question here..." at bounding box center [723, 165] width 669 height 31
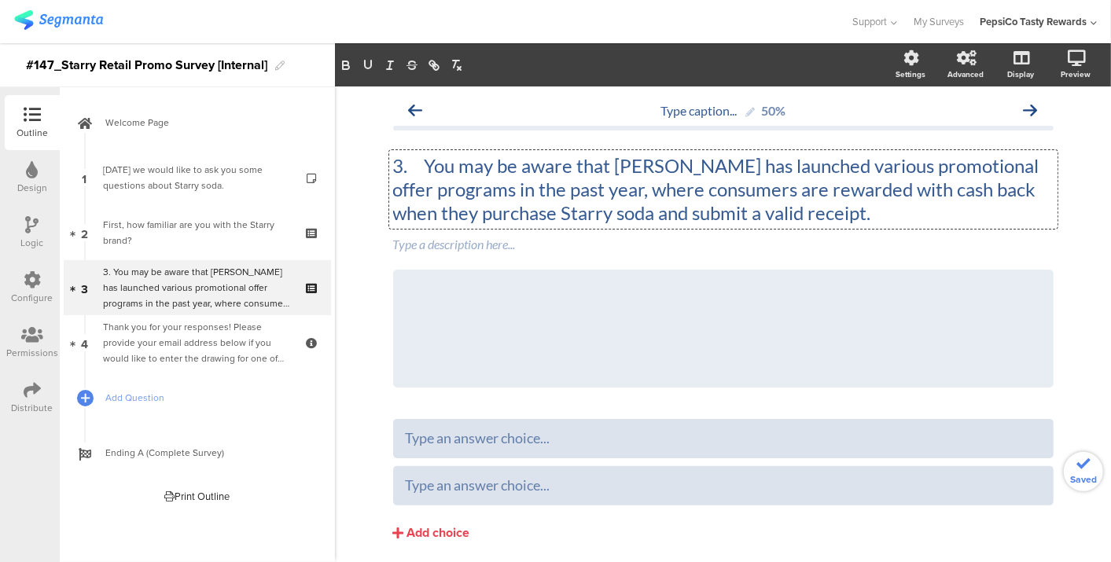
click at [418, 168] on p "3. You may be aware that [PERSON_NAME] has launched various promotional offer p…" at bounding box center [723, 189] width 661 height 71
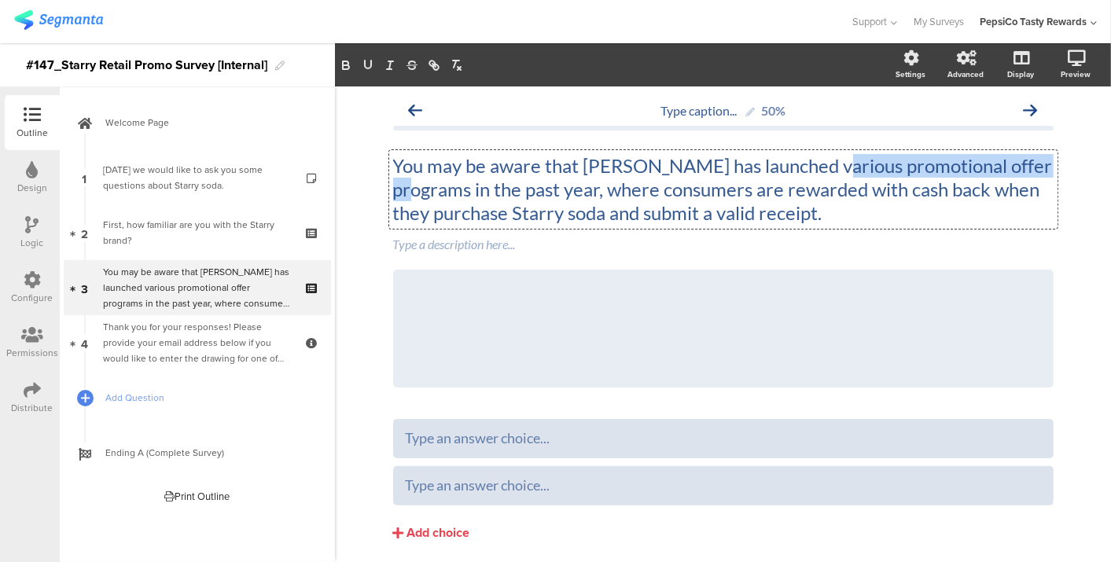
drag, startPoint x: 808, startPoint y: 164, endPoint x: 1053, endPoint y: 153, distance: 244.9
click at [1053, 153] on div "Type caption... 50% You may be aware that [PERSON_NAME] has launched various pr…" at bounding box center [724, 351] width 692 height 529
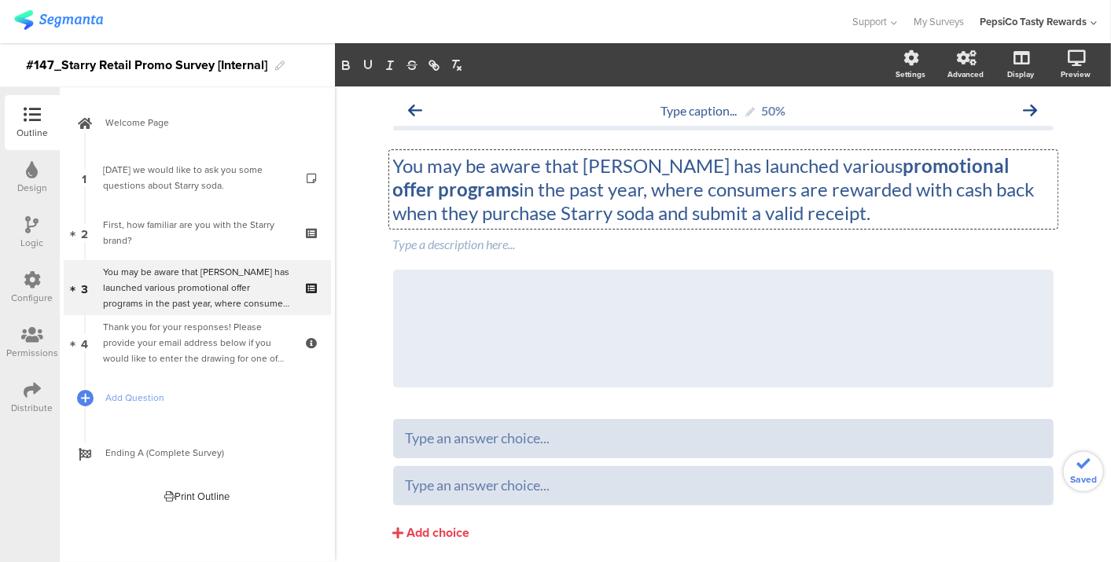
click at [835, 214] on p "You may be aware that [PERSON_NAME] has launched various promotional offer prog…" at bounding box center [723, 189] width 661 height 71
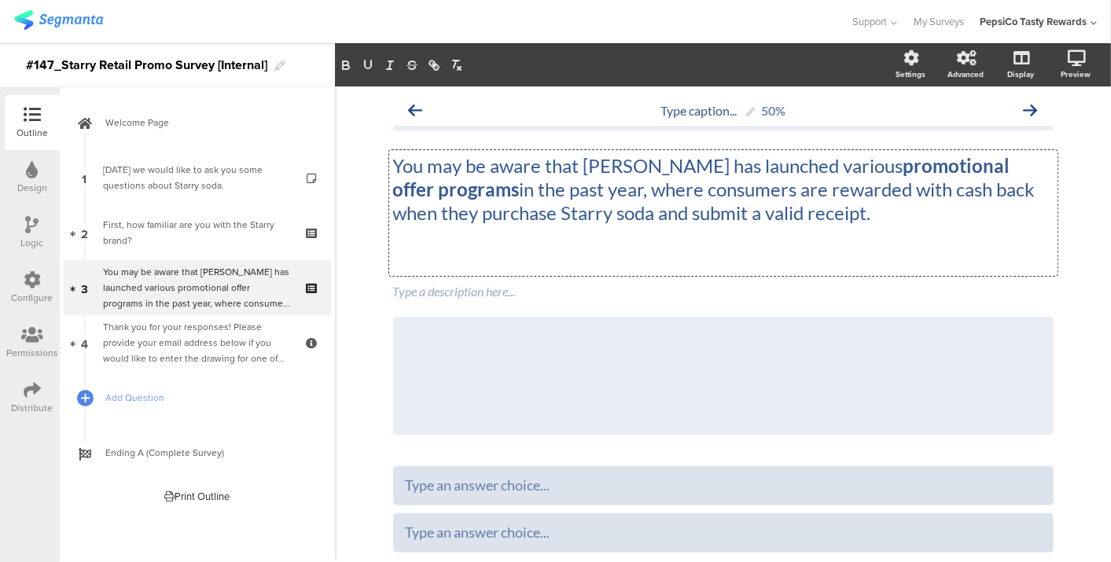
click at [684, 252] on p at bounding box center [723, 261] width 661 height 24
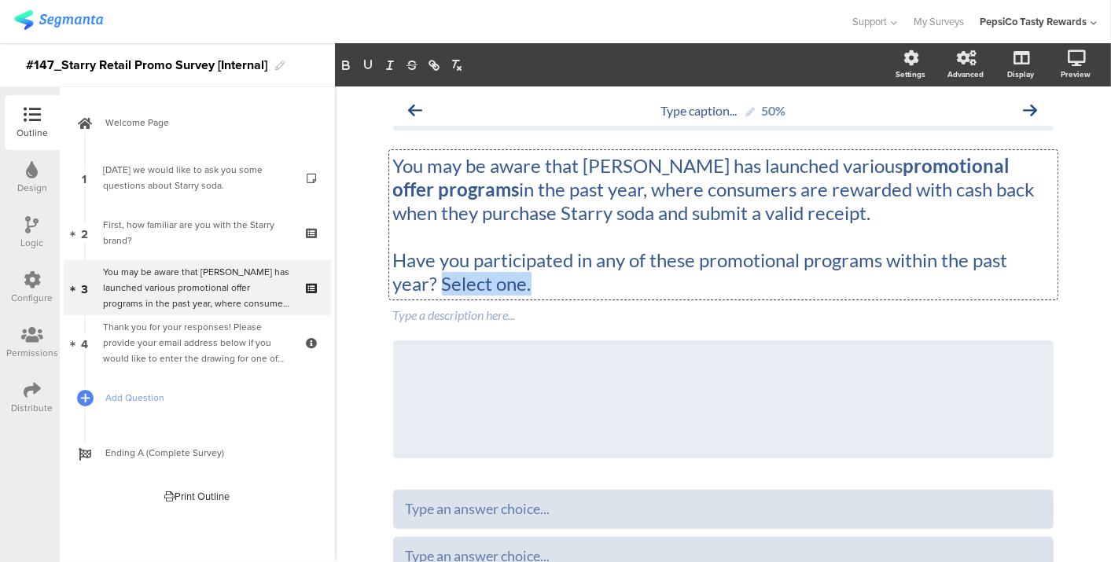
drag, startPoint x: 544, startPoint y: 287, endPoint x: 433, endPoint y: 294, distance: 111.1
click at [433, 294] on p "Have you participated in any of these promotional programs within the past year…" at bounding box center [723, 272] width 661 height 47
click at [433, 310] on div "Type a description here..." at bounding box center [723, 316] width 669 height 25
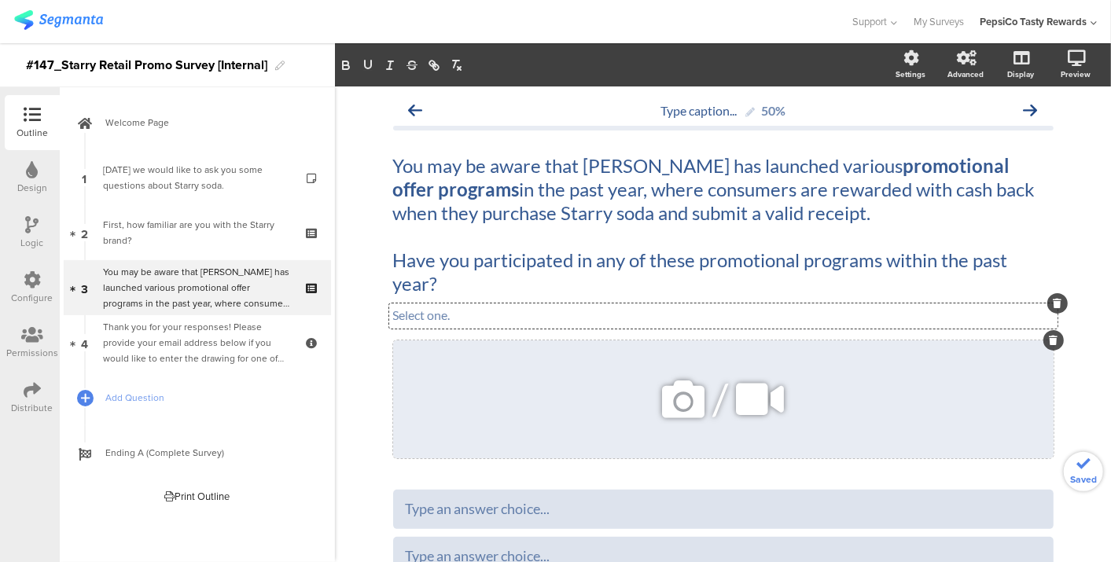
click at [445, 389] on div "/" at bounding box center [723, 400] width 661 height 118
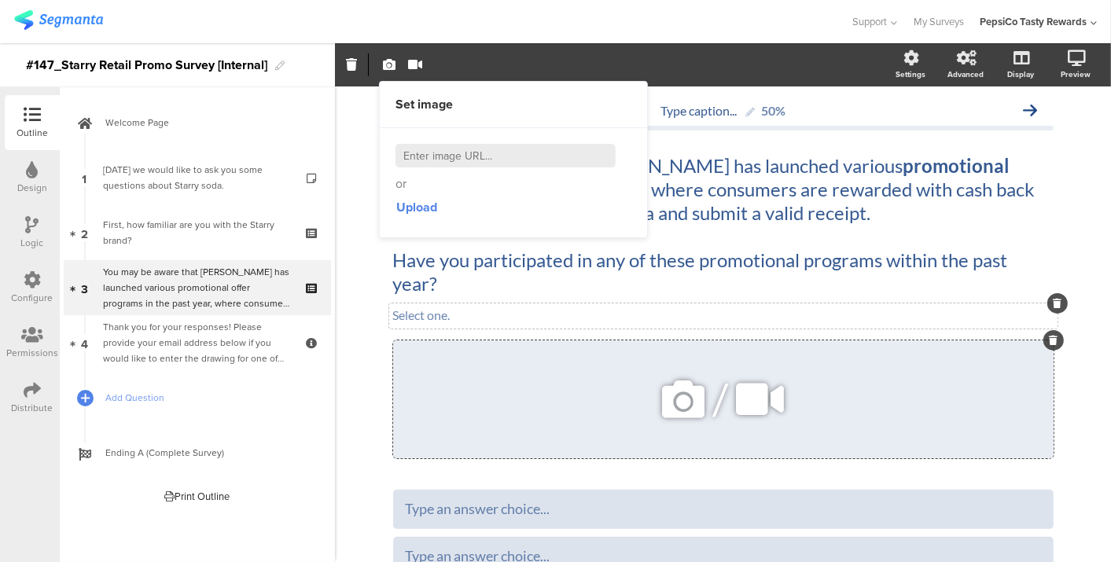
click at [1044, 337] on div at bounding box center [1054, 340] width 20 height 20
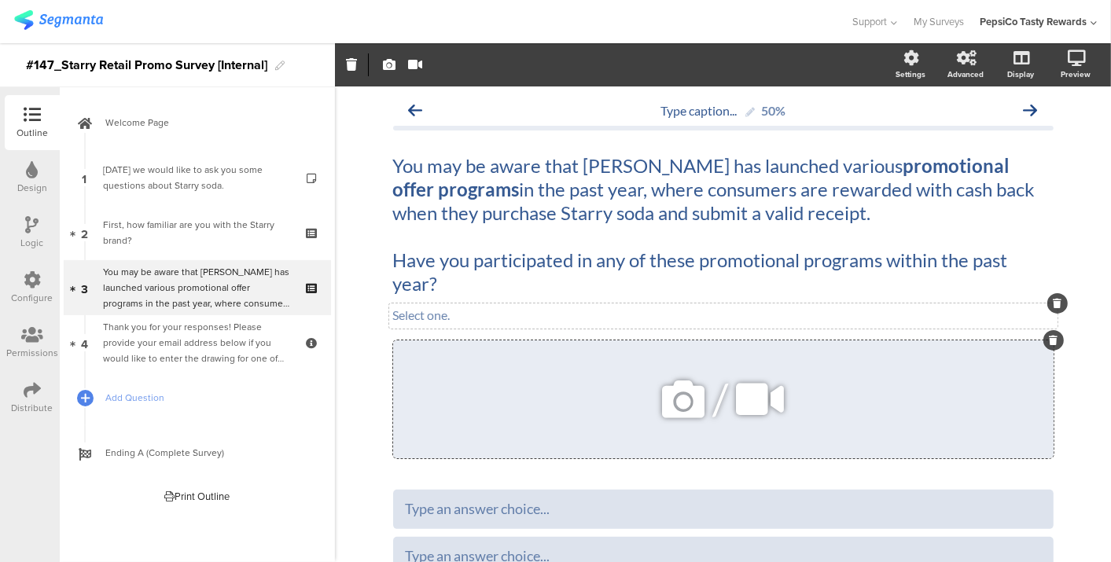
click at [1044, 341] on div at bounding box center [1054, 340] width 20 height 20
click at [1049, 336] on icon at bounding box center [1053, 340] width 9 height 9
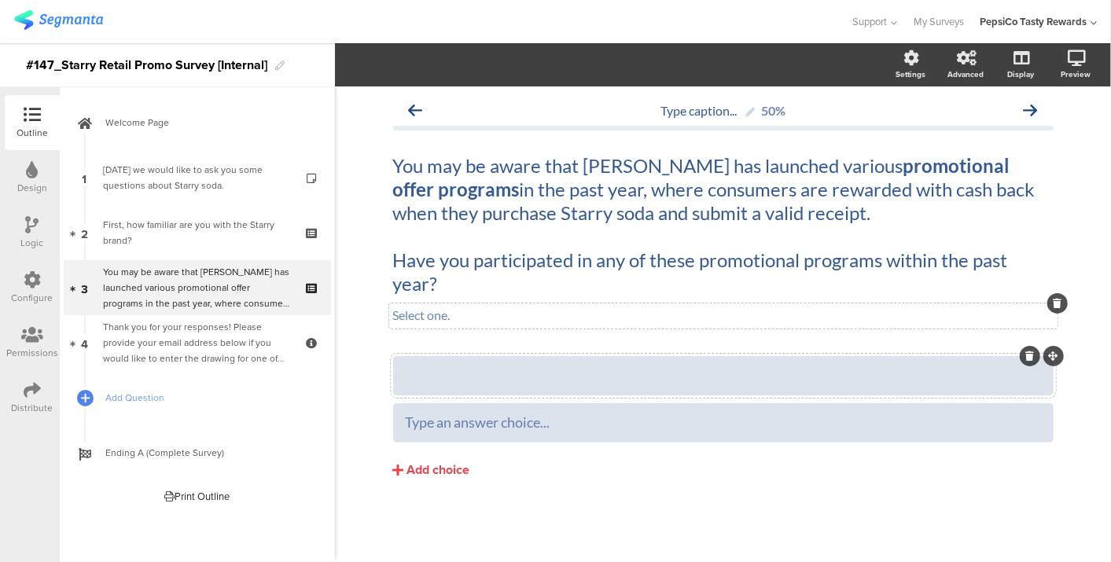
click at [813, 374] on div at bounding box center [724, 376] width 636 height 18
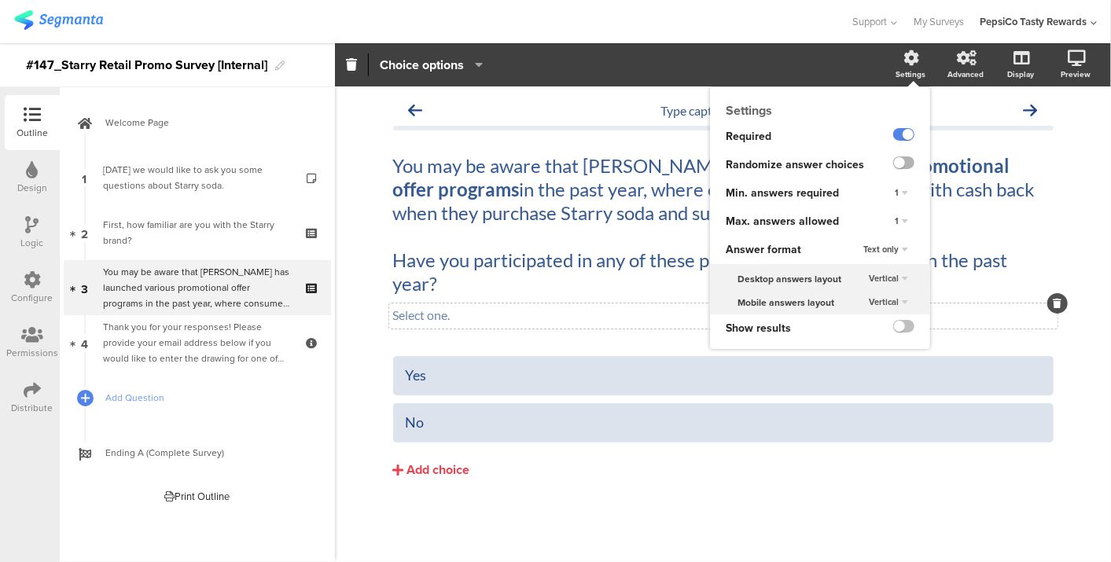
click at [906, 157] on label at bounding box center [904, 163] width 21 height 13
click at [0, 0] on input "checkbox" at bounding box center [0, 0] width 0 height 0
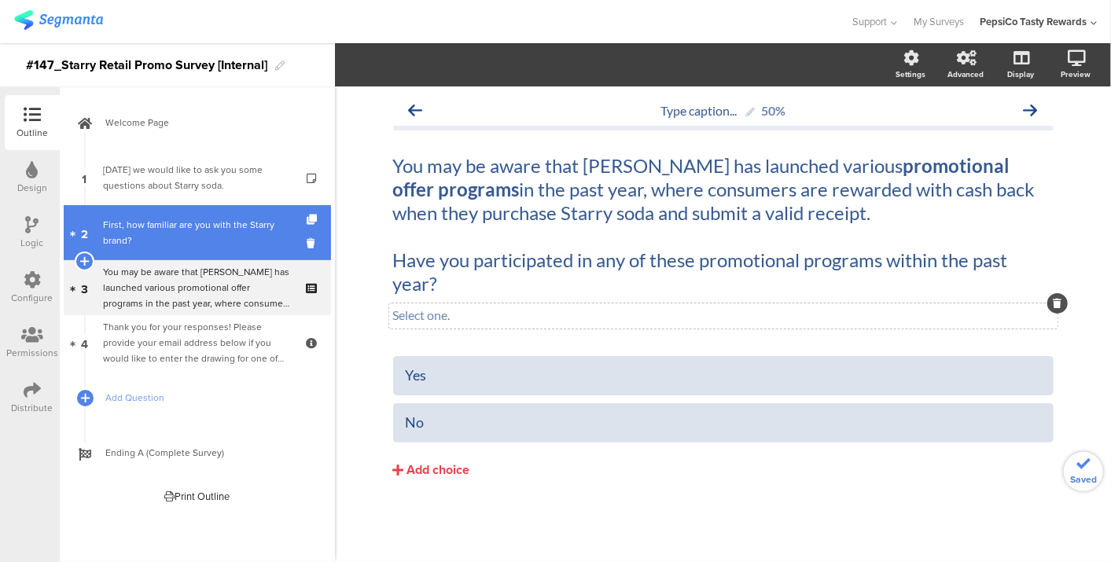
click at [114, 244] on div "First, how familiar are you with the Starry brand?" at bounding box center [197, 232] width 188 height 31
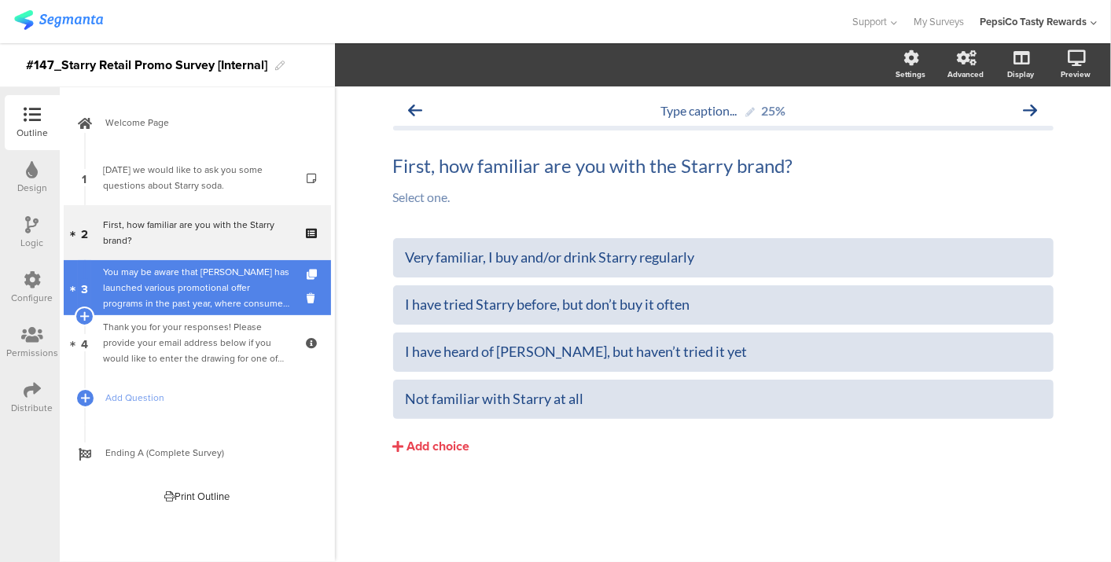
click at [175, 267] on div "You may be aware that [PERSON_NAME] has launched various promotional offer prog…" at bounding box center [197, 287] width 188 height 47
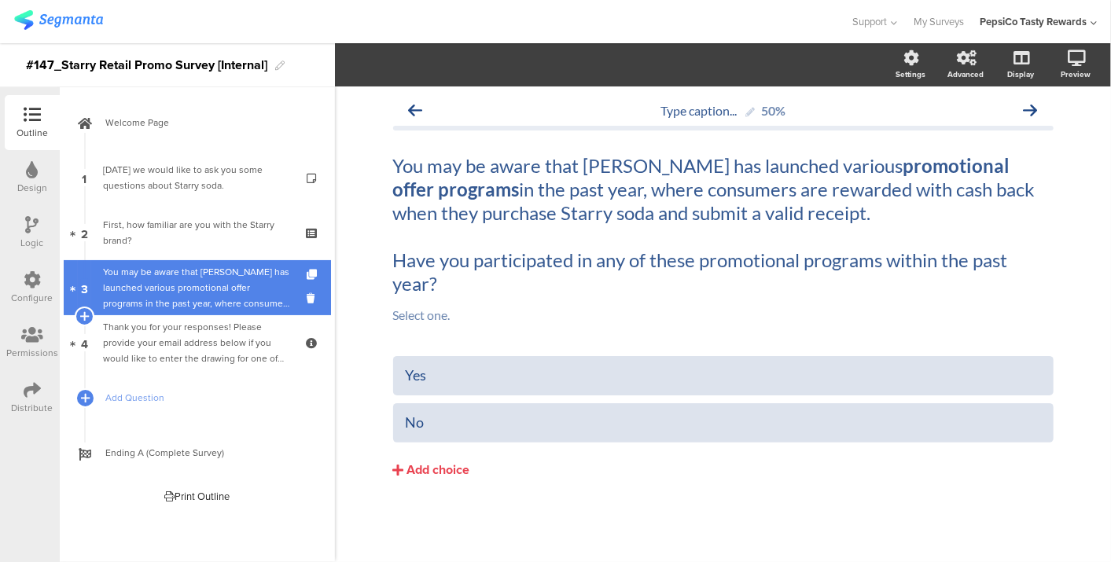
click at [175, 267] on div "You may be aware that [PERSON_NAME] has launched various promotional offer prog…" at bounding box center [197, 287] width 188 height 47
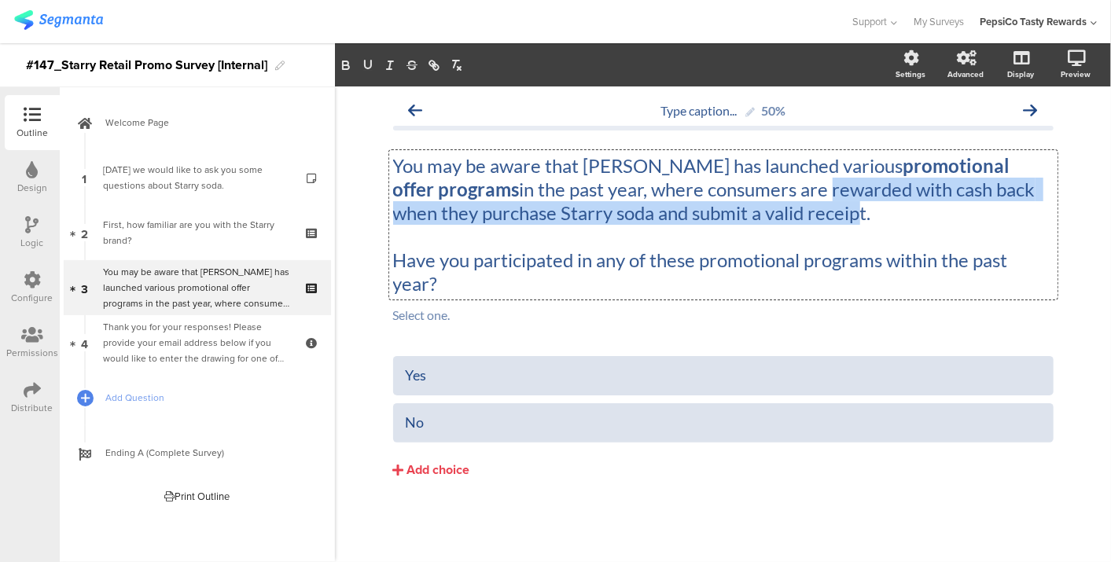
drag, startPoint x: 705, startPoint y: 193, endPoint x: 770, endPoint y: 222, distance: 71.5
click at [770, 222] on div "You may be aware that [PERSON_NAME] has launched various promotional offer prog…" at bounding box center [723, 224] width 669 height 149
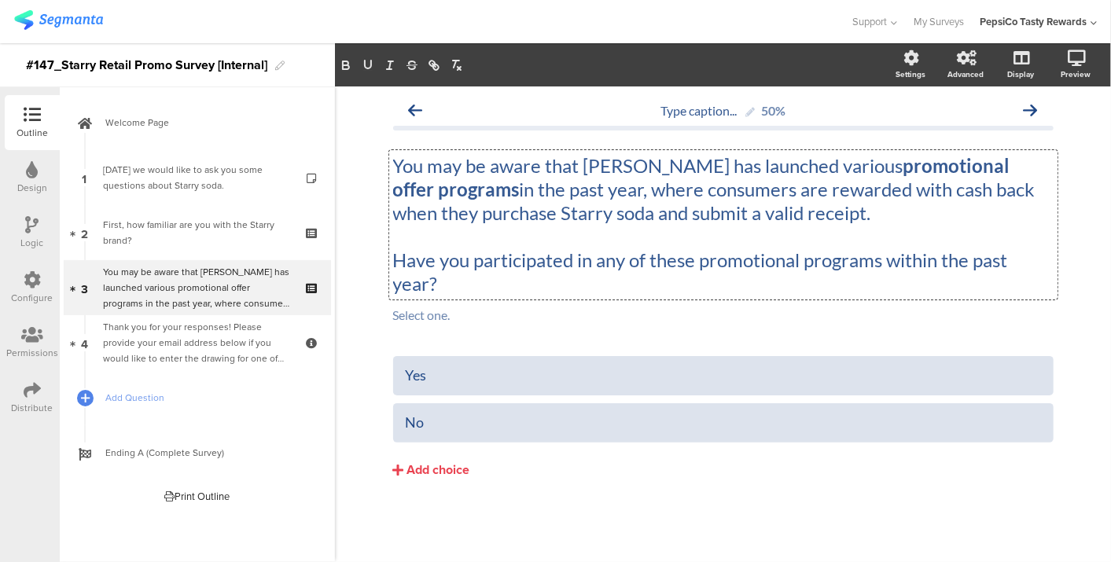
click at [787, 222] on p "You may be aware that [PERSON_NAME] has launched various promotional offer prog…" at bounding box center [723, 189] width 661 height 71
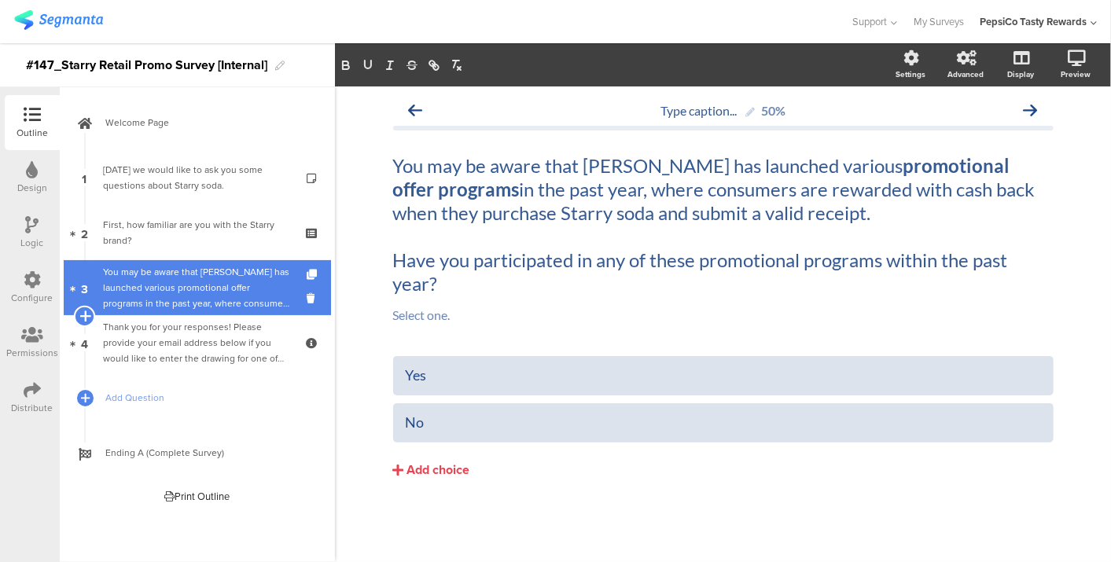
click at [85, 319] on icon at bounding box center [84, 316] width 10 height 14
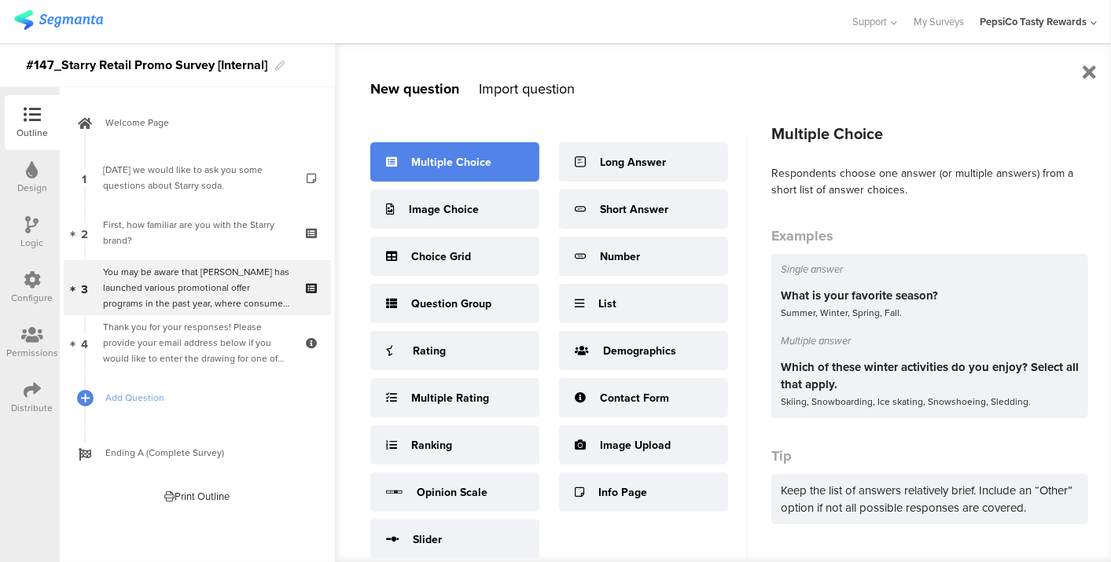
click at [431, 160] on div "Multiple Choice" at bounding box center [451, 162] width 80 height 17
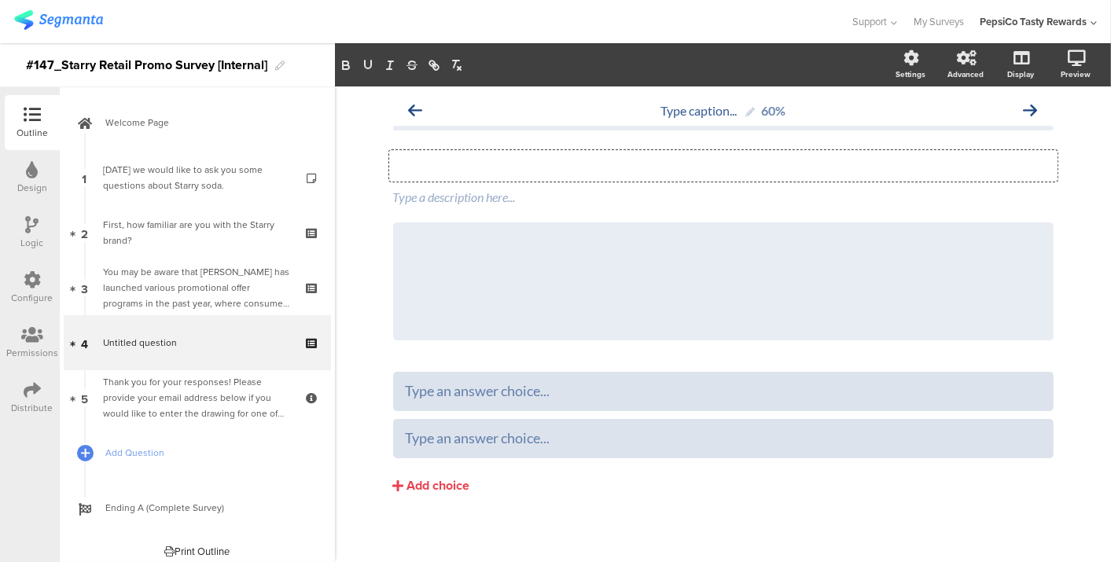
click at [542, 166] on div "Type your question here..." at bounding box center [723, 165] width 669 height 31
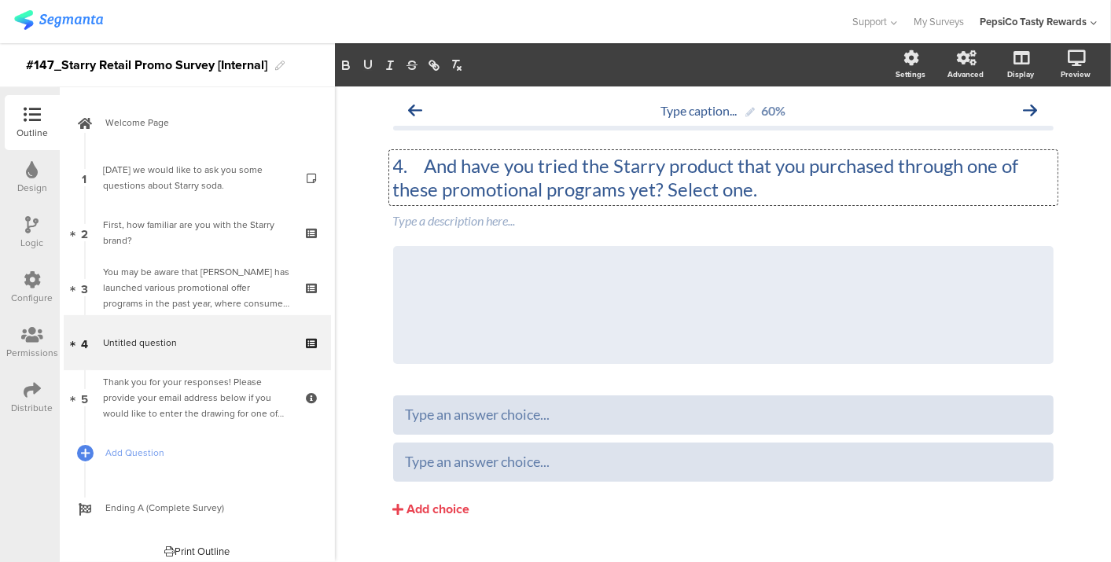
click at [411, 168] on p "4. And have you tried the Starry product that you purchased through one of thes…" at bounding box center [723, 177] width 661 height 47
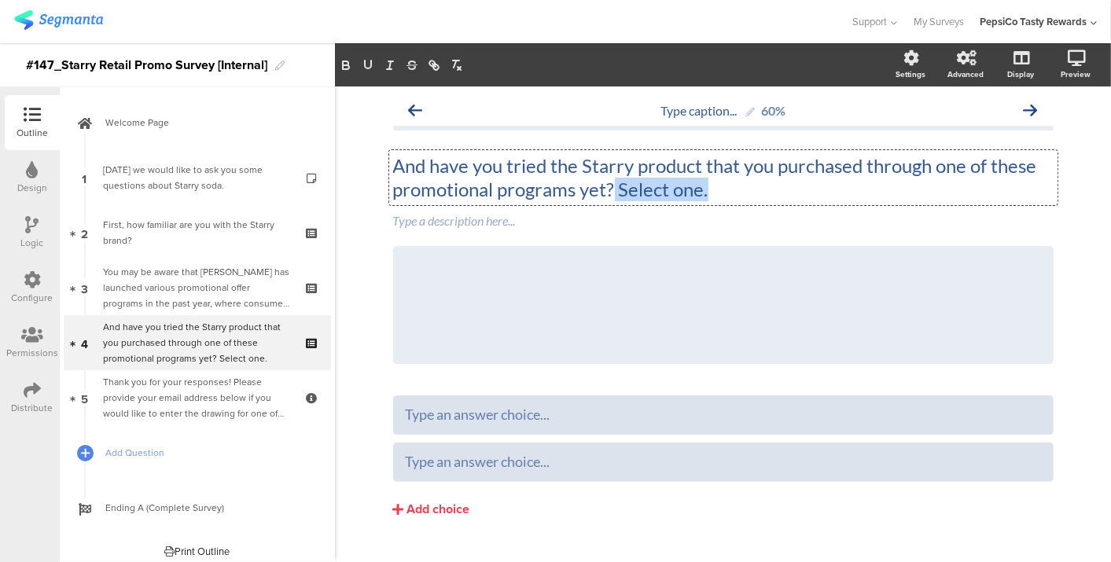
drag, startPoint x: 717, startPoint y: 183, endPoint x: 607, endPoint y: 186, distance: 109.4
click at [607, 186] on p "And have you tried the Starry product that you purchased through one of these p…" at bounding box center [723, 177] width 661 height 47
click at [694, 168] on p "And have you tried the Starry product that you purchased through one of these p…" at bounding box center [723, 177] width 661 height 47
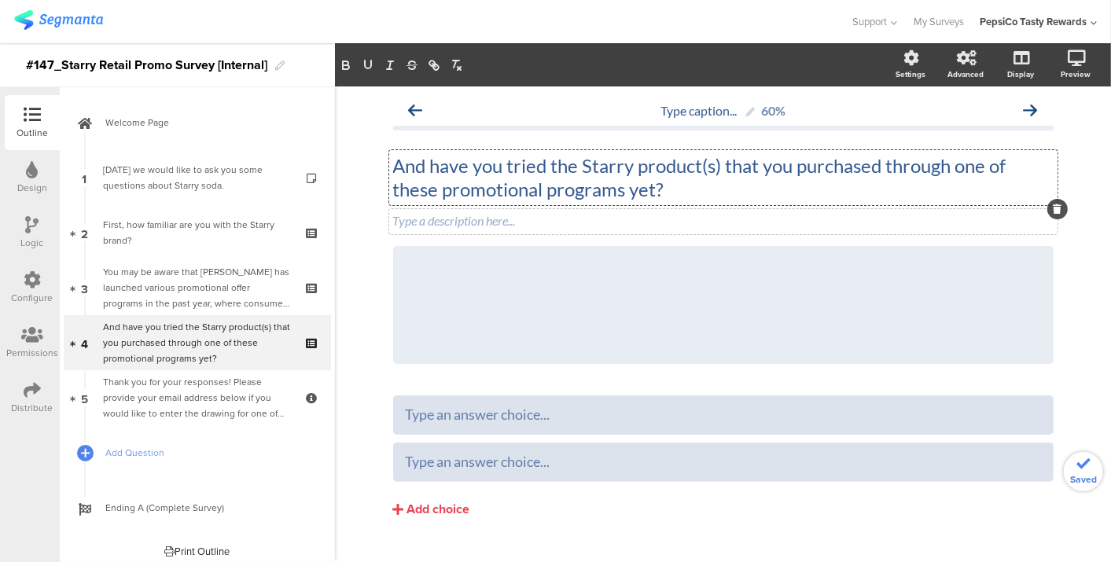
click at [599, 217] on div "Type a description here..." at bounding box center [723, 221] width 669 height 25
click at [1049, 247] on icon at bounding box center [1053, 245] width 9 height 9
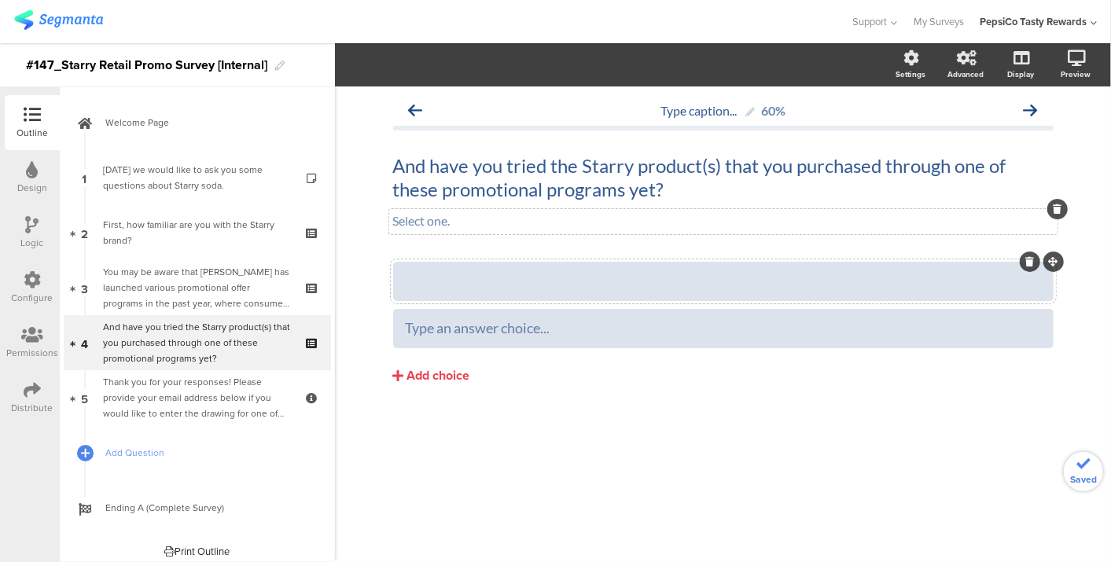
click at [750, 276] on div at bounding box center [724, 281] width 636 height 18
click at [420, 379] on div "Add choice" at bounding box center [438, 376] width 63 height 17
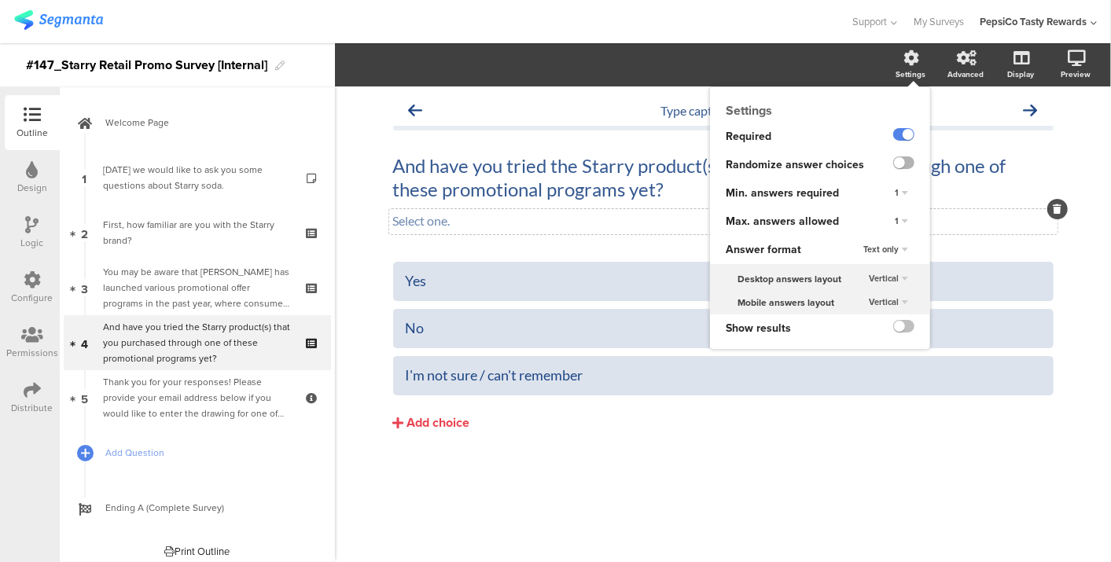
click at [907, 162] on label at bounding box center [904, 163] width 21 height 13
click at [0, 0] on input "checkbox" at bounding box center [0, 0] width 0 height 0
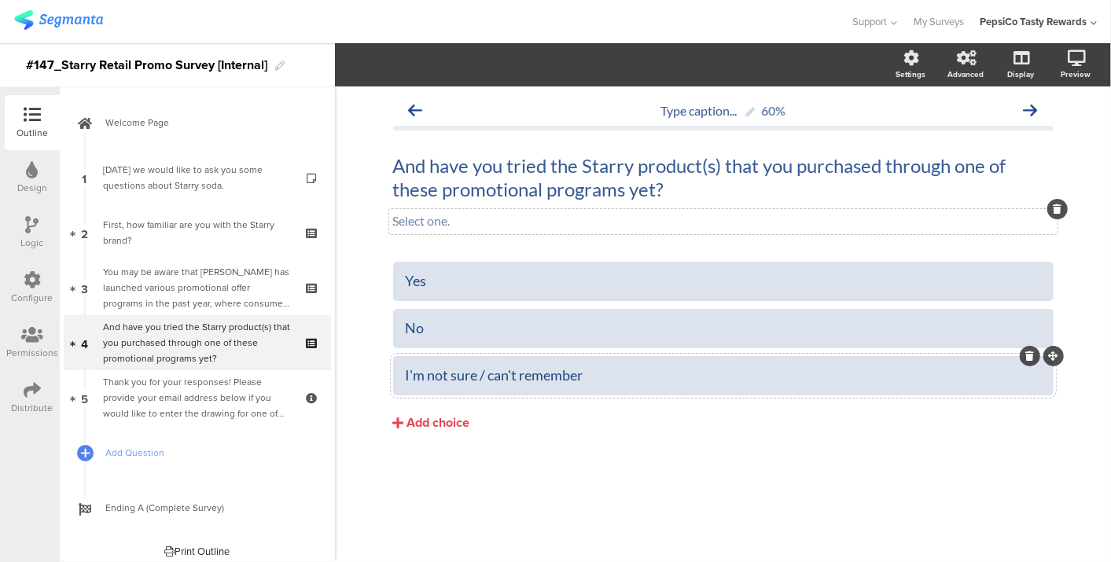
click at [540, 375] on div "I'm not sure / can't remember" at bounding box center [724, 376] width 636 height 18
click at [427, 59] on span "Choice options" at bounding box center [422, 65] width 84 height 18
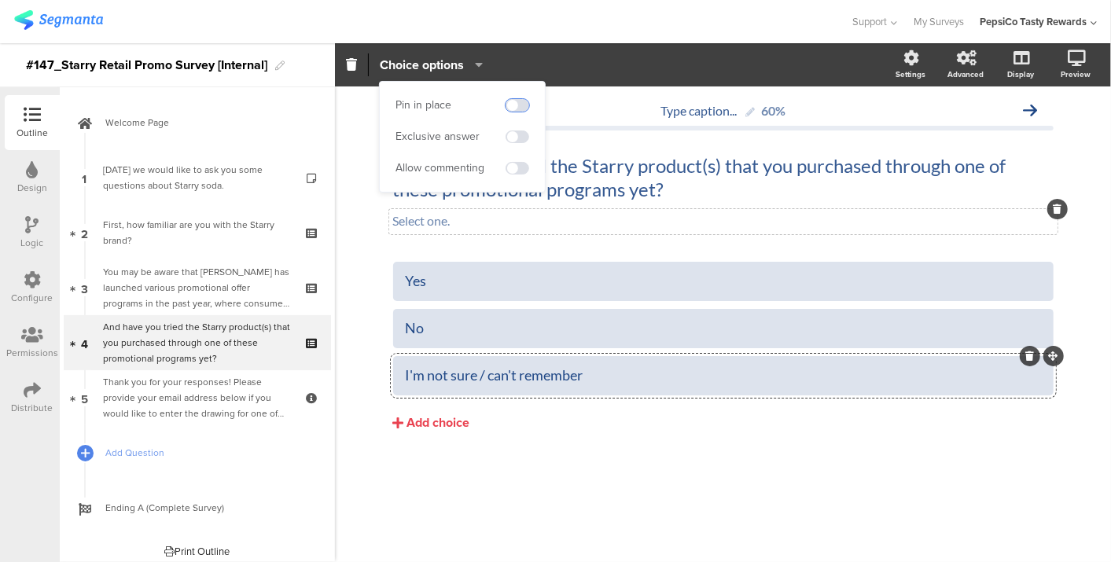
click at [512, 109] on span at bounding box center [518, 105] width 24 height 13
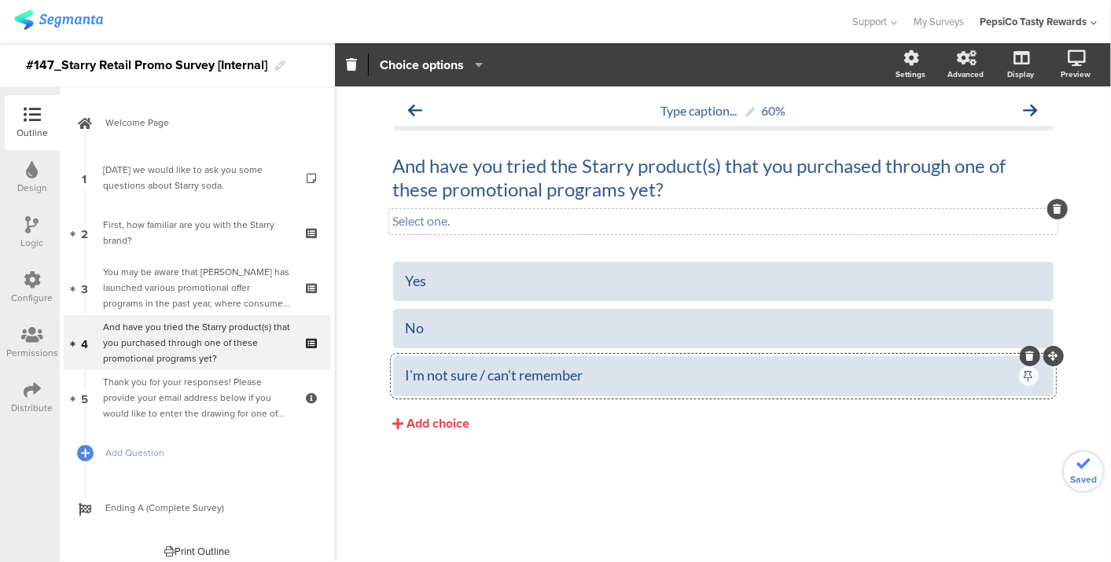
click at [625, 536] on div "Type caption... 60% And have you tried the Starry product(s) that you purchased…" at bounding box center [723, 325] width 776 height 476
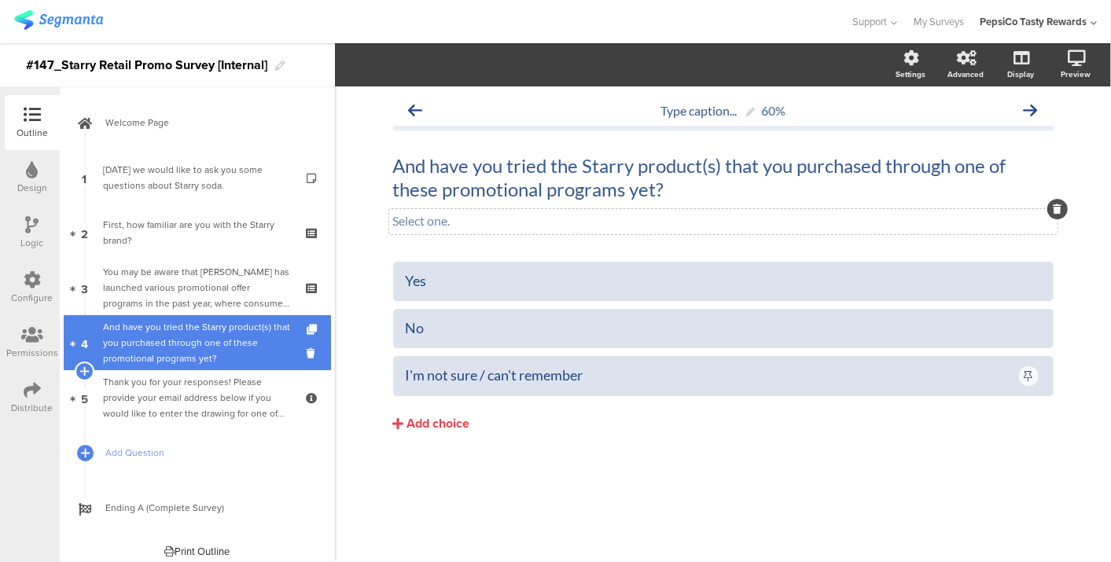
click at [161, 350] on div "And have you tried the Starry product(s) that you purchased through one of thes…" at bounding box center [197, 342] width 188 height 47
click at [83, 371] on icon at bounding box center [84, 371] width 10 height 14
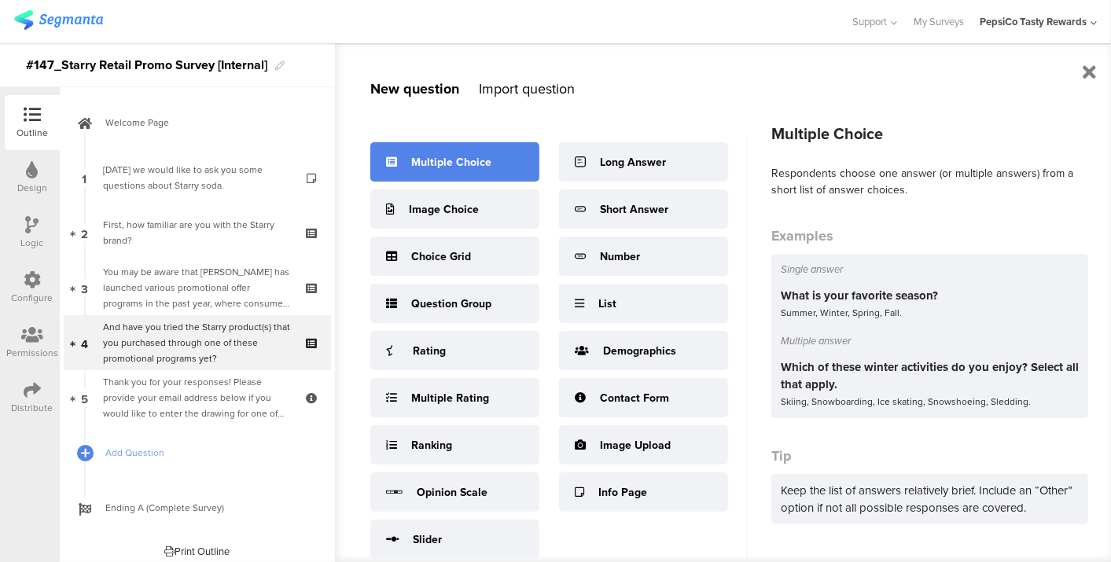
click at [404, 161] on div "Multiple Choice" at bounding box center [454, 161] width 169 height 39
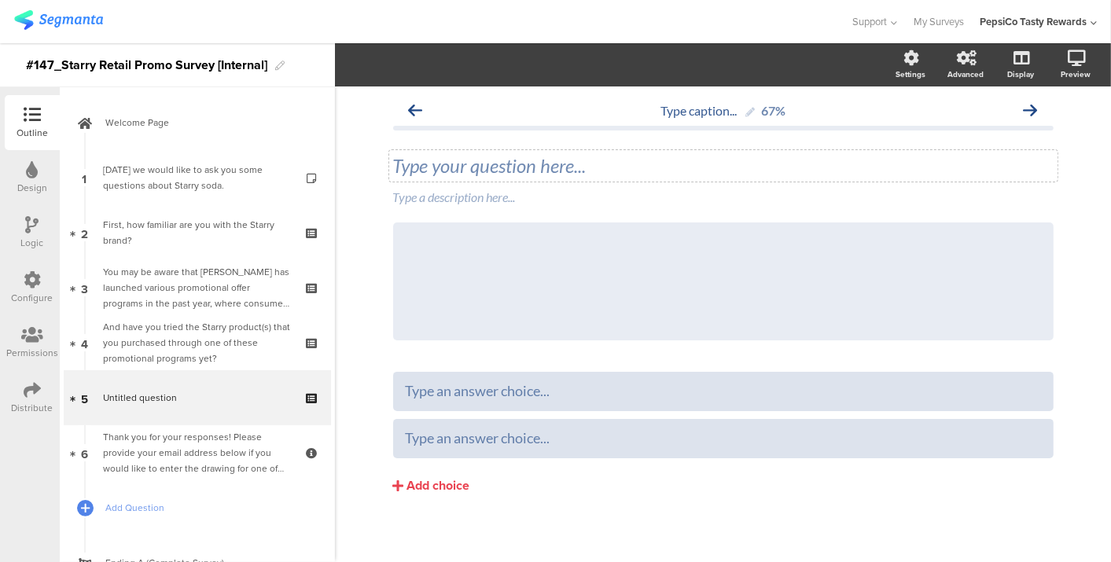
click at [695, 164] on div "Type your question here..." at bounding box center [723, 165] width 669 height 31
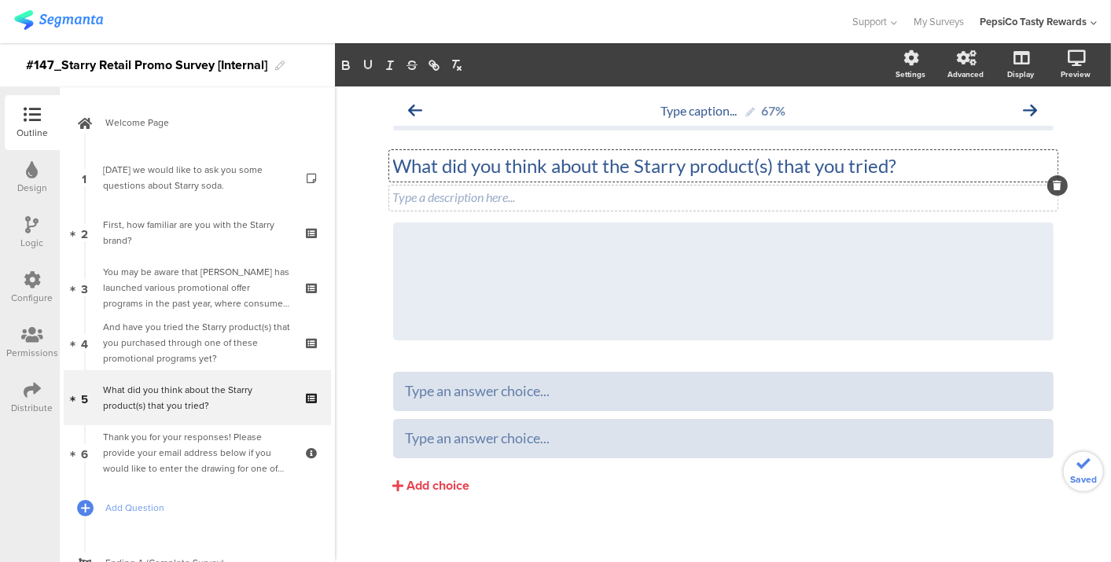
click at [674, 193] on div "Type a description here..." at bounding box center [723, 198] width 669 height 25
click at [1049, 222] on icon at bounding box center [1053, 222] width 9 height 9
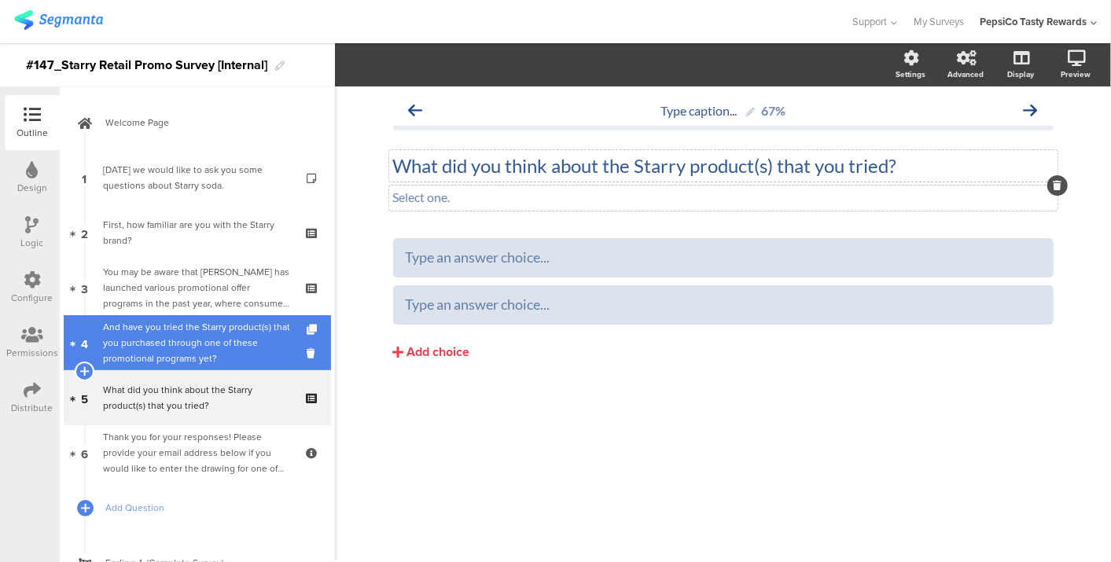
click at [208, 334] on div "And have you tried the Starry product(s) that you purchased through one of thes…" at bounding box center [197, 342] width 188 height 47
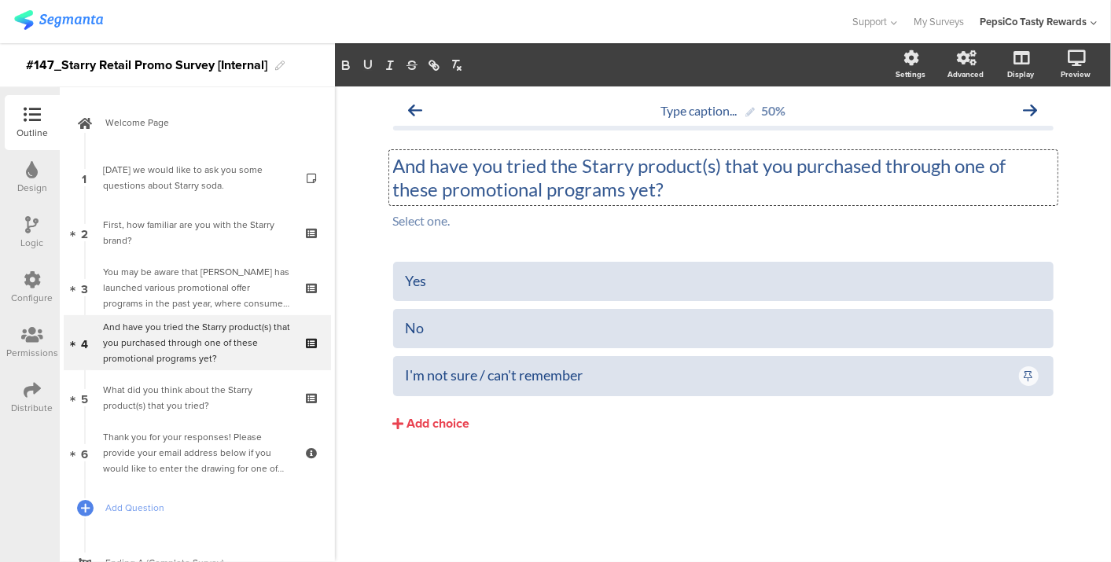
click at [448, 164] on div "And have you tried the Starry product(s) that you purchased through one of thes…" at bounding box center [723, 177] width 669 height 55
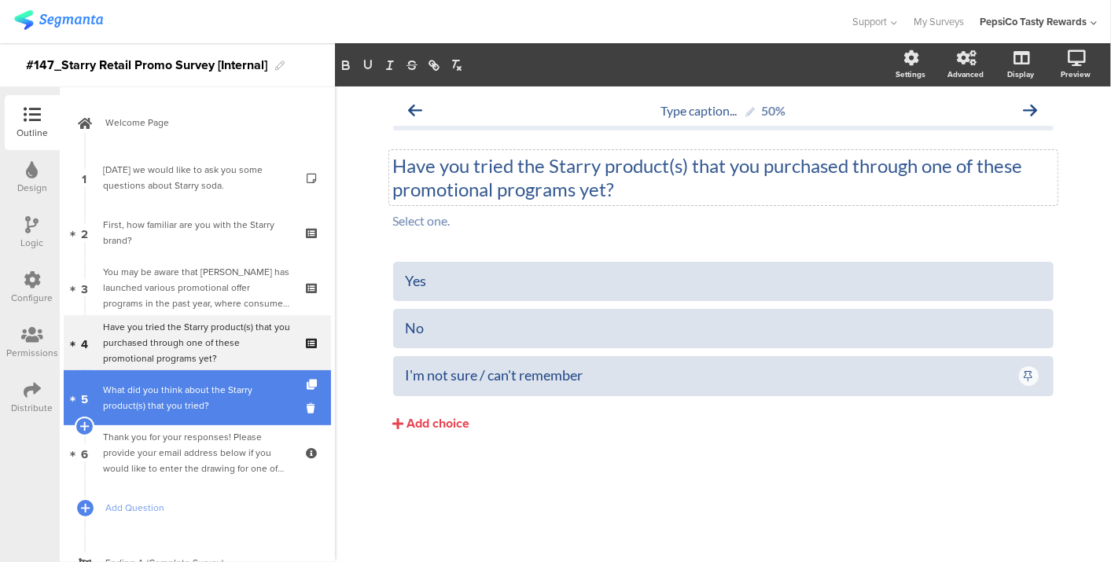
click at [143, 399] on div "What did you think about the Starry product(s) that you tried?" at bounding box center [197, 397] width 188 height 31
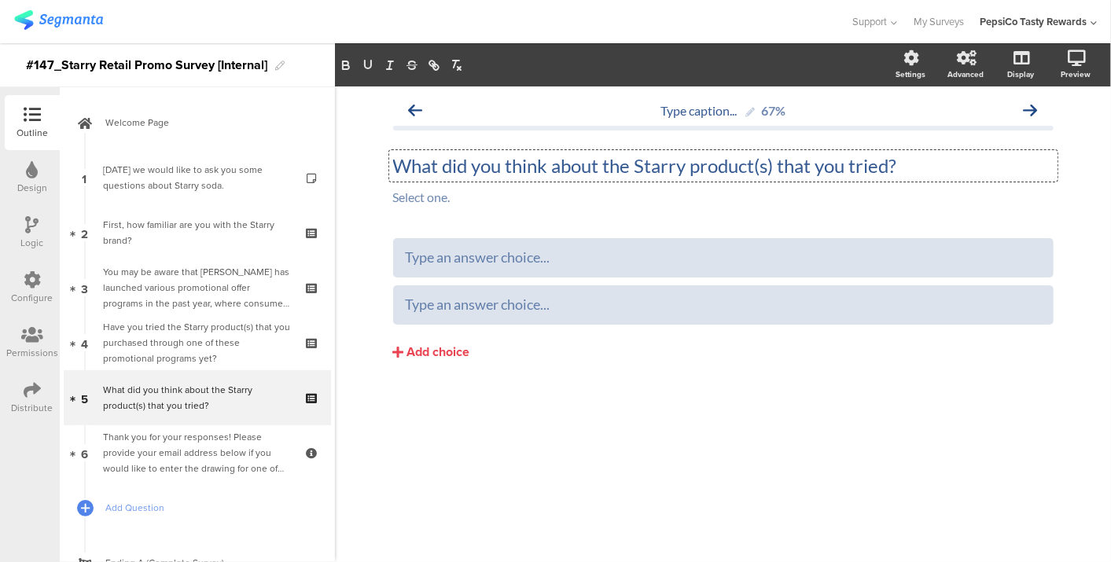
click at [413, 158] on div "What did you think about the Starry product(s) that you tried? What did you thi…" at bounding box center [723, 165] width 669 height 31
click at [627, 268] on div at bounding box center [724, 258] width 636 height 26
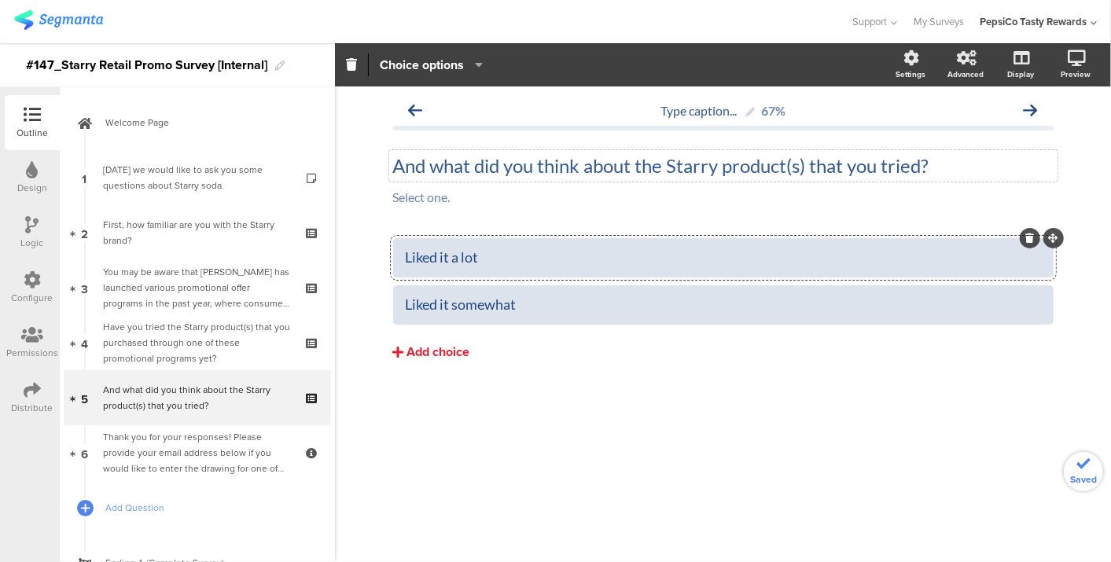
click at [438, 358] on div "Add choice" at bounding box center [438, 353] width 63 height 17
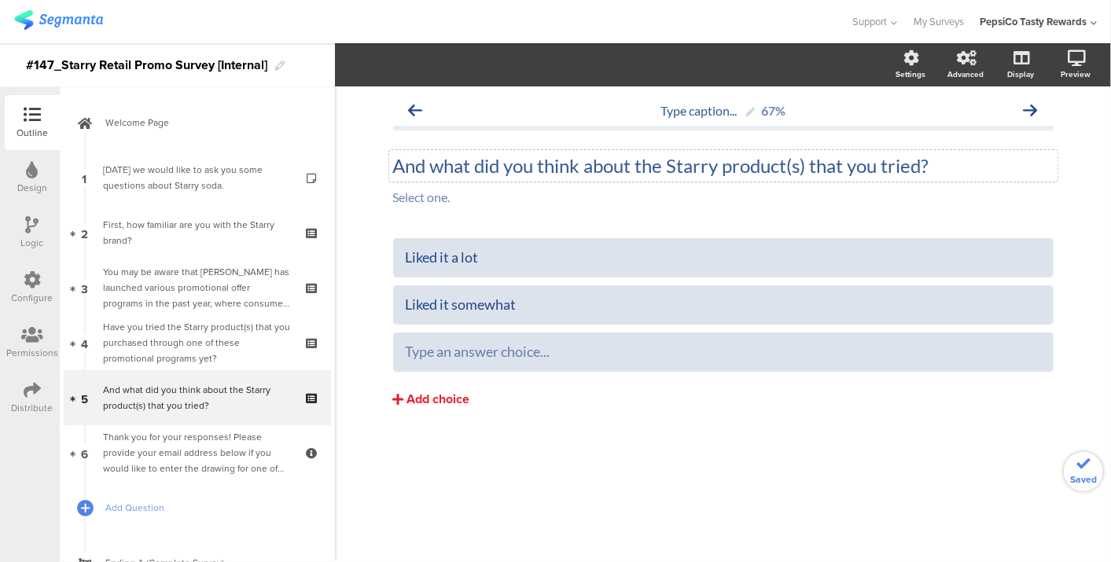
click at [435, 402] on div "Add choice" at bounding box center [438, 400] width 63 height 17
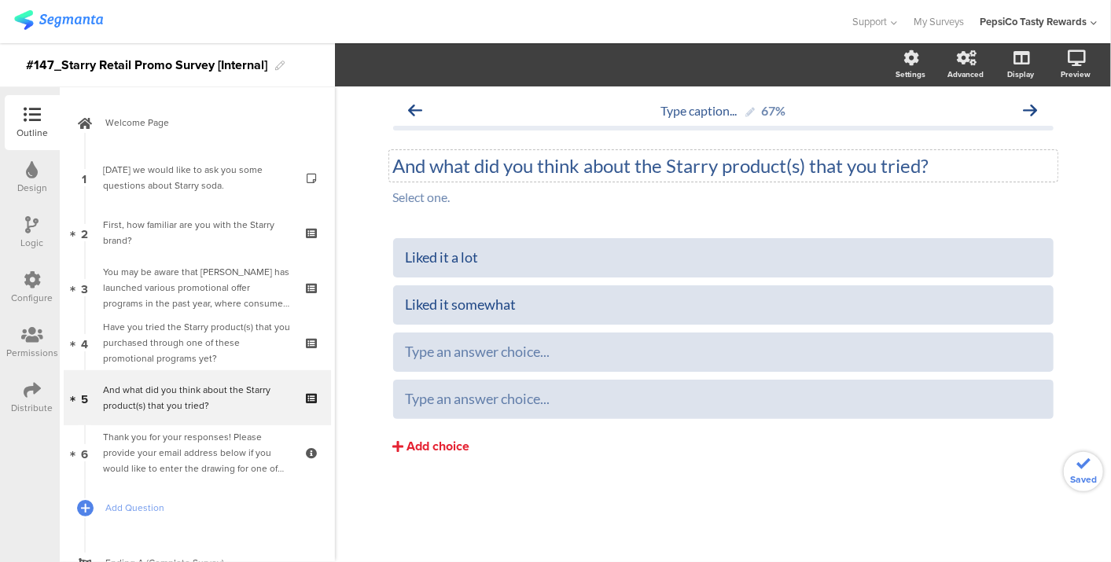
click at [429, 444] on div "Add choice" at bounding box center [438, 447] width 63 height 17
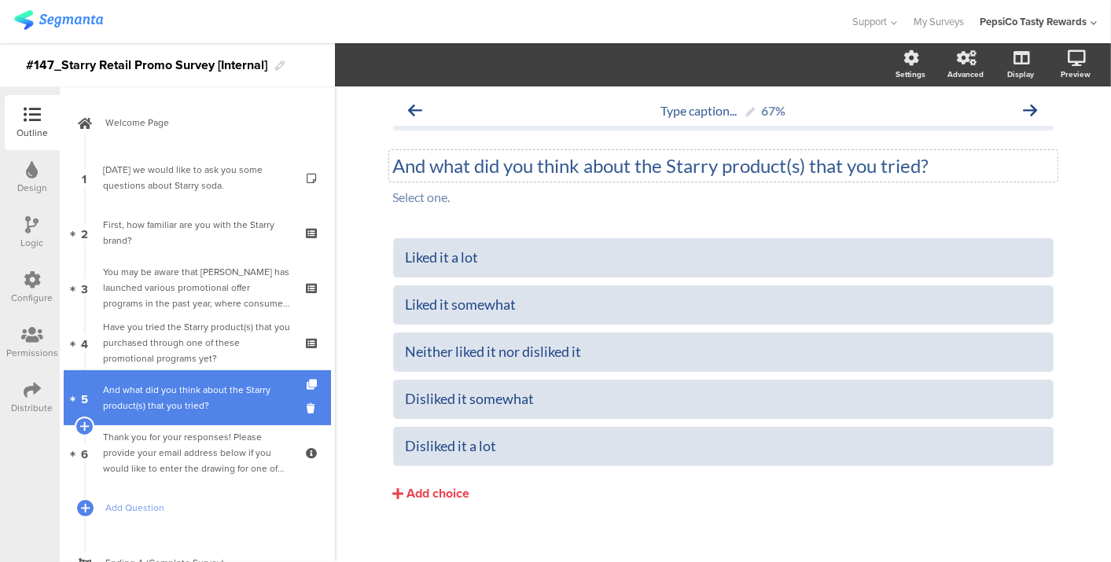
click at [199, 400] on div "And what did you think about the Starry product(s) that you tried?" at bounding box center [197, 397] width 188 height 31
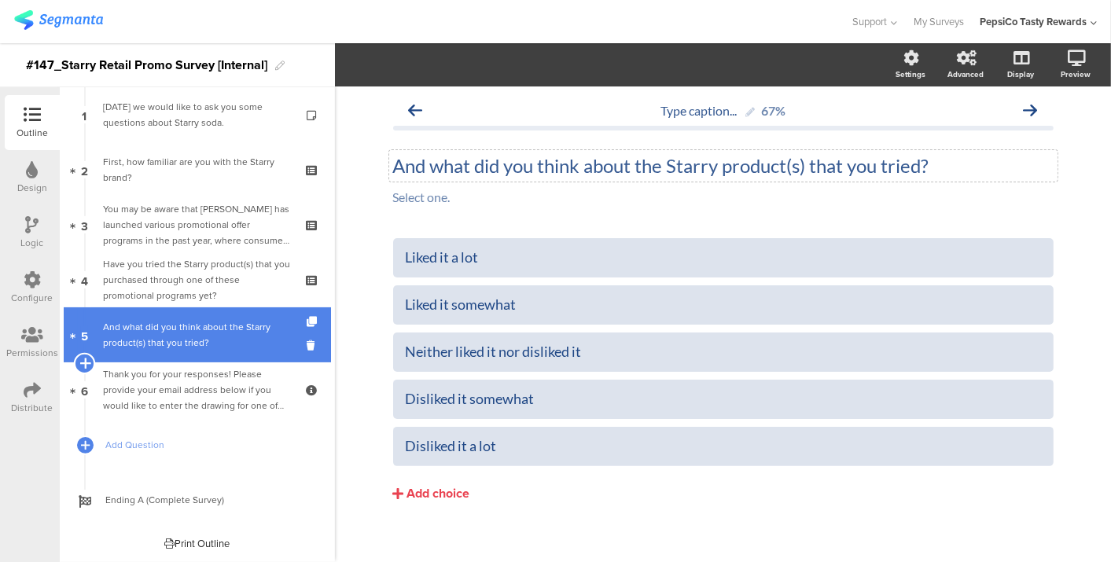
click at [83, 361] on icon at bounding box center [84, 363] width 10 height 14
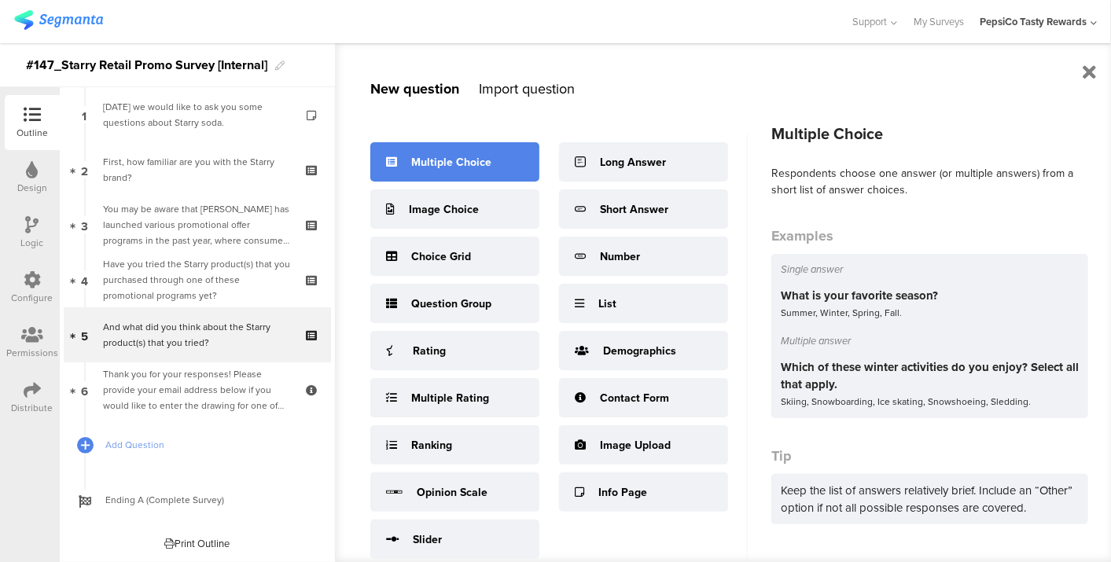
click at [432, 172] on div "Multiple Choice" at bounding box center [454, 161] width 169 height 39
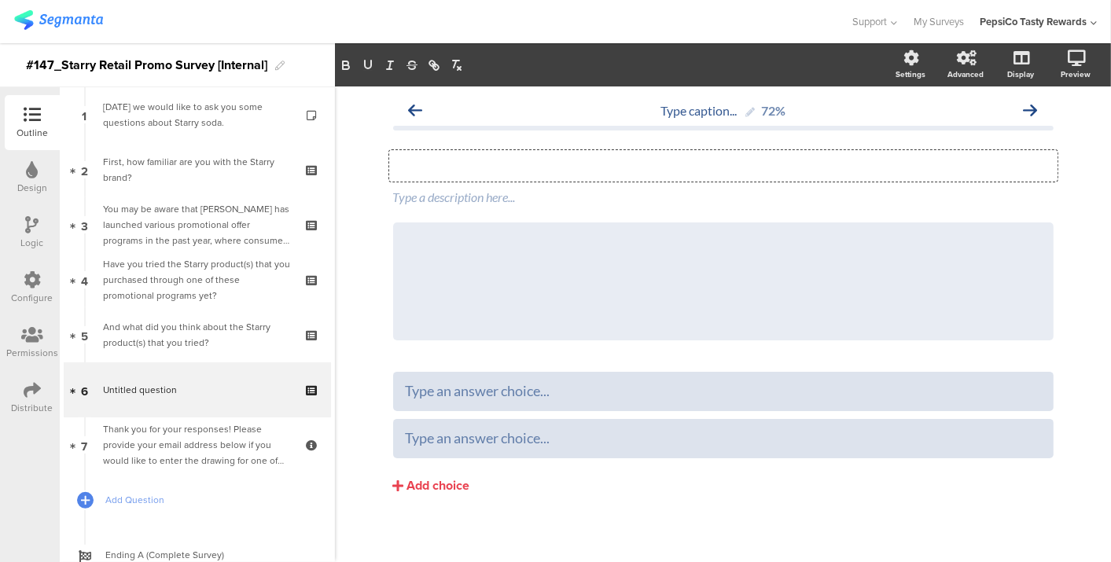
click at [629, 168] on div "Type your question here..." at bounding box center [723, 165] width 669 height 31
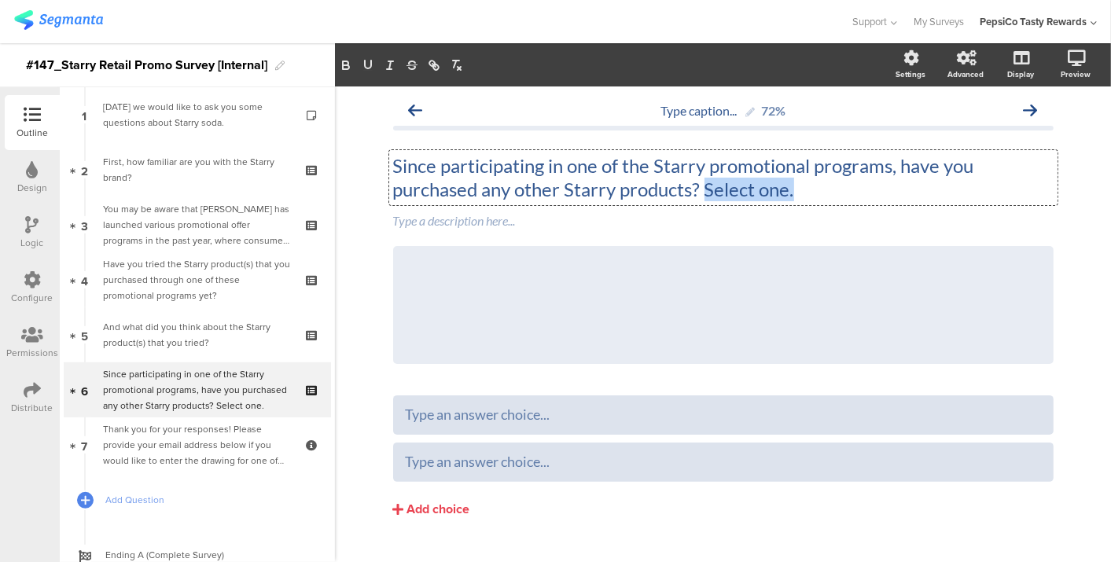
drag, startPoint x: 703, startPoint y: 190, endPoint x: 858, endPoint y: 189, distance: 155.0
click at [858, 189] on p "Since participating in one of the Starry promotional programs, have you purchas…" at bounding box center [723, 177] width 661 height 47
click at [710, 220] on div "Type a description here..." at bounding box center [723, 221] width 669 height 25
click at [520, 185] on div "Since participating in one of the Starry promotional programs, have you purchas…" at bounding box center [723, 177] width 669 height 55
click at [534, 186] on p "Since participating in one of the Starry promotional programs, have you purchas…" at bounding box center [723, 177] width 661 height 47
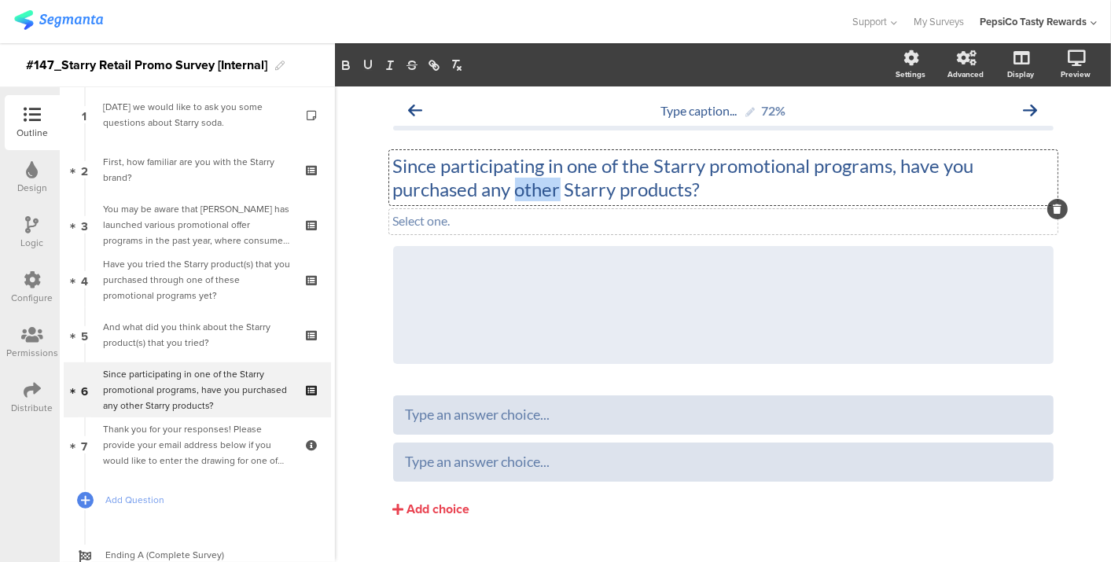
click at [534, 186] on p "Since participating in one of the Starry promotional programs, have you purchas…" at bounding box center [723, 177] width 661 height 47
click at [1038, 241] on div "Since participating in one of the Starry promotional programs, have you purchas…" at bounding box center [723, 258] width 661 height 241
click at [1048, 253] on div at bounding box center [1054, 246] width 20 height 20
click at [1049, 244] on icon at bounding box center [1053, 245] width 9 height 9
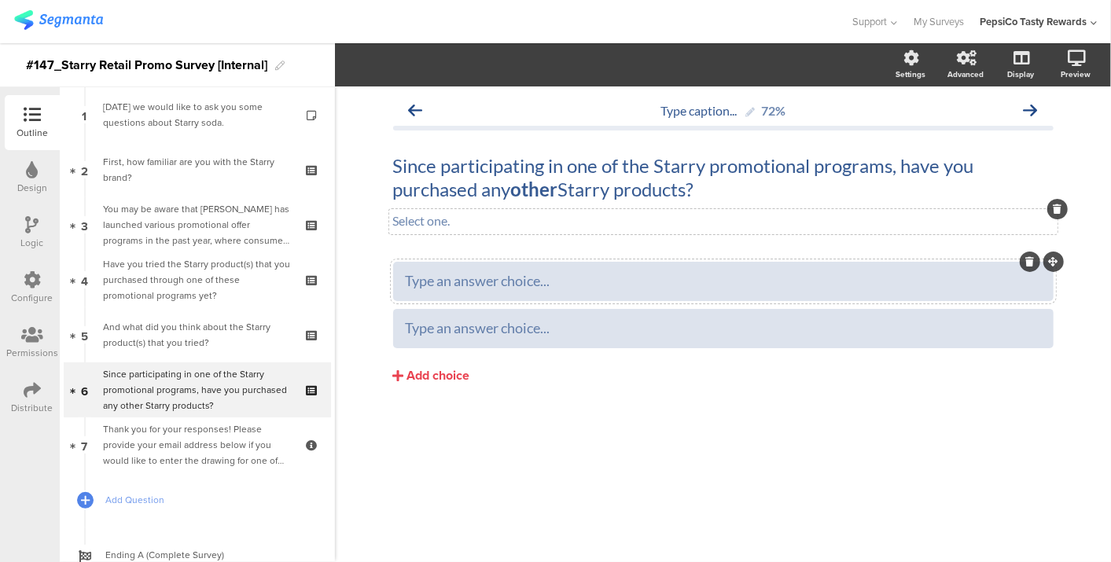
click at [599, 281] on div "Type an answer choice..." at bounding box center [724, 281] width 636 height 18
click at [599, 281] on div "Yes" at bounding box center [724, 281] width 636 height 18
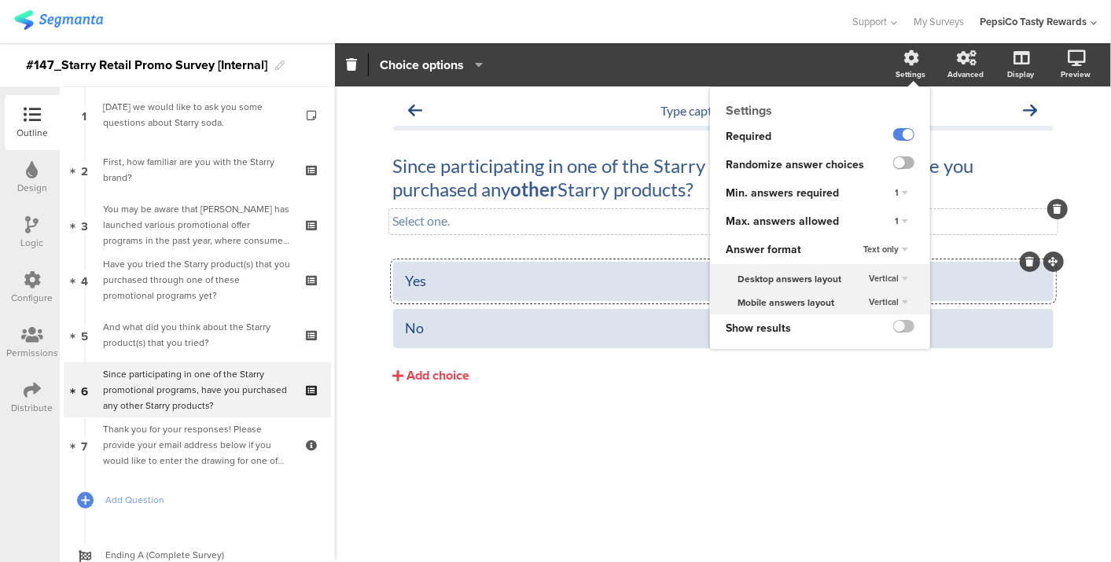
click at [904, 167] on label at bounding box center [904, 163] width 21 height 13
click at [0, 0] on input "checkbox" at bounding box center [0, 0] width 0 height 0
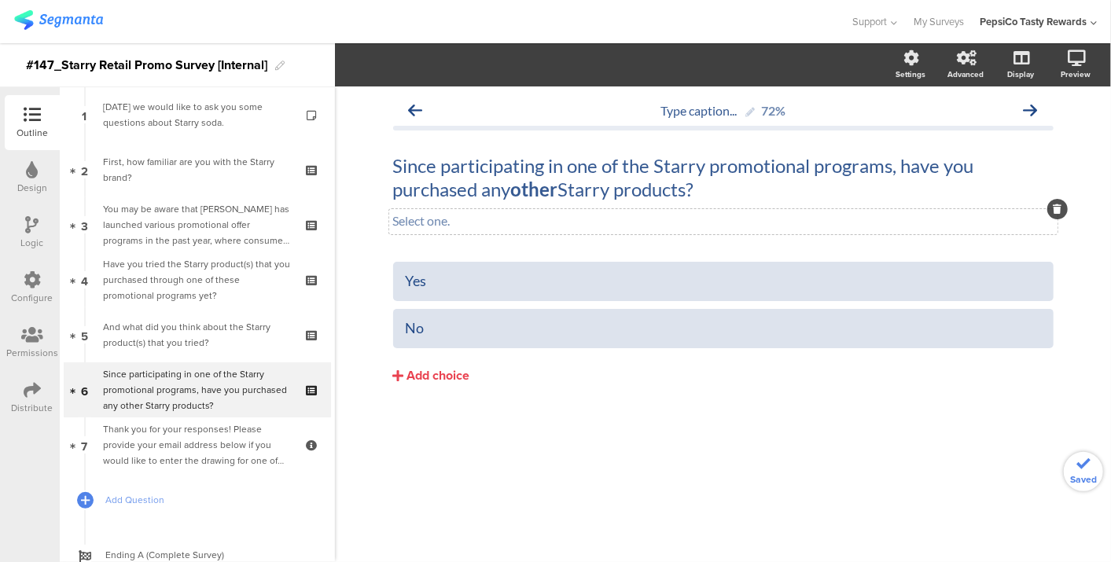
click at [701, 476] on div "Type caption... 72% Since participating in one of the Starry promotional progra…" at bounding box center [723, 325] width 776 height 476
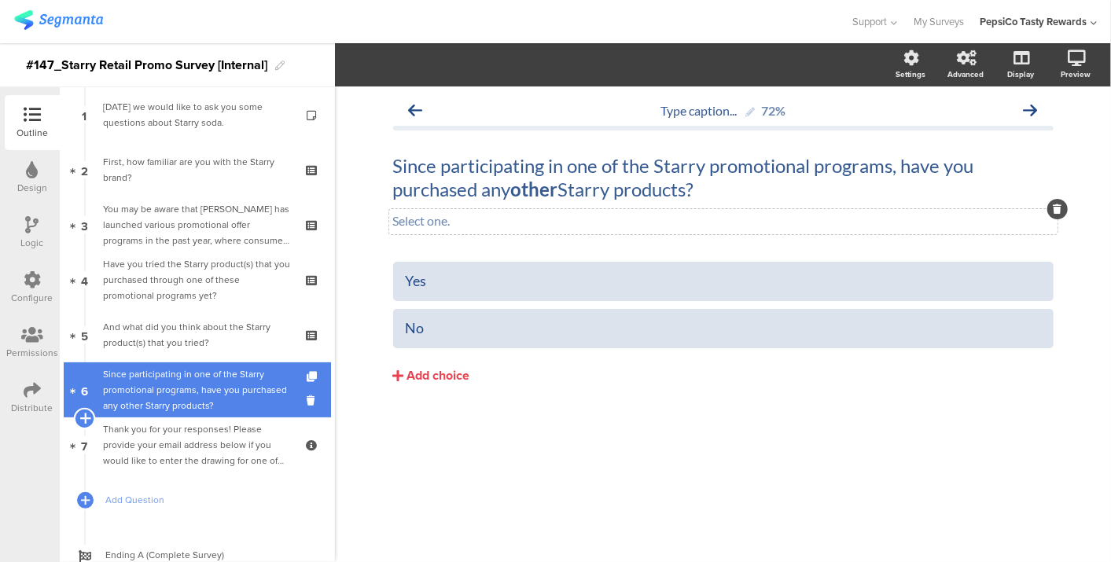
click at [83, 418] on icon at bounding box center [84, 418] width 10 height 14
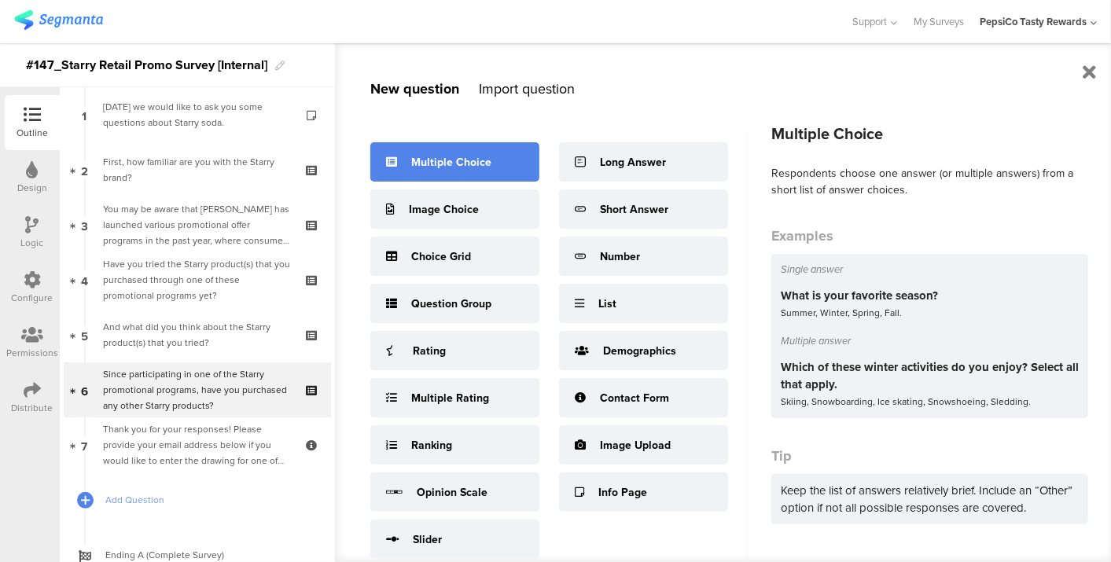
click at [481, 175] on div "Multiple Choice" at bounding box center [454, 161] width 169 height 39
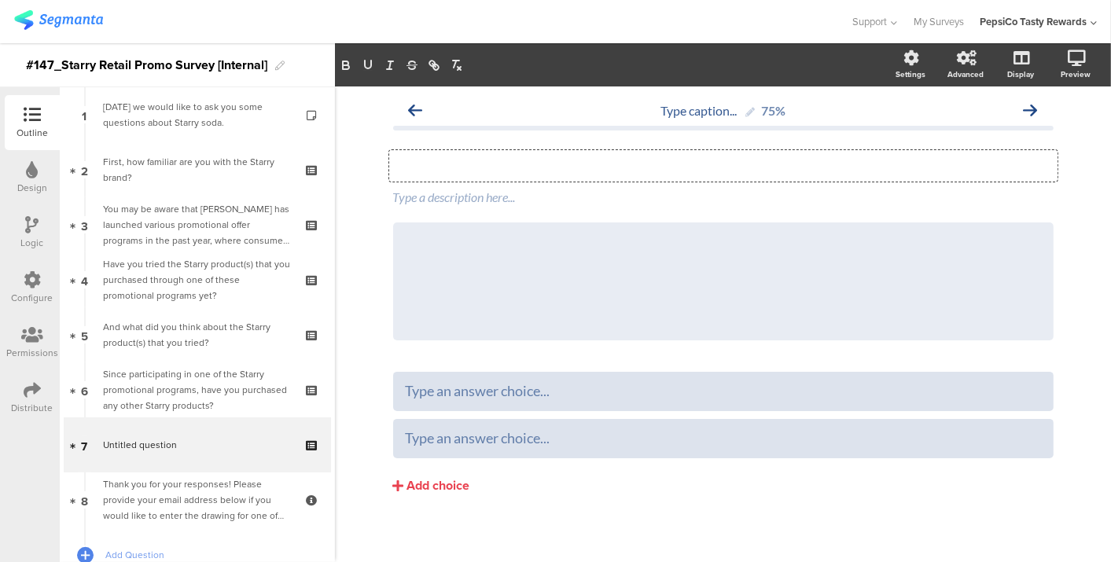
click at [572, 160] on div "Type your question here..." at bounding box center [723, 165] width 669 height 31
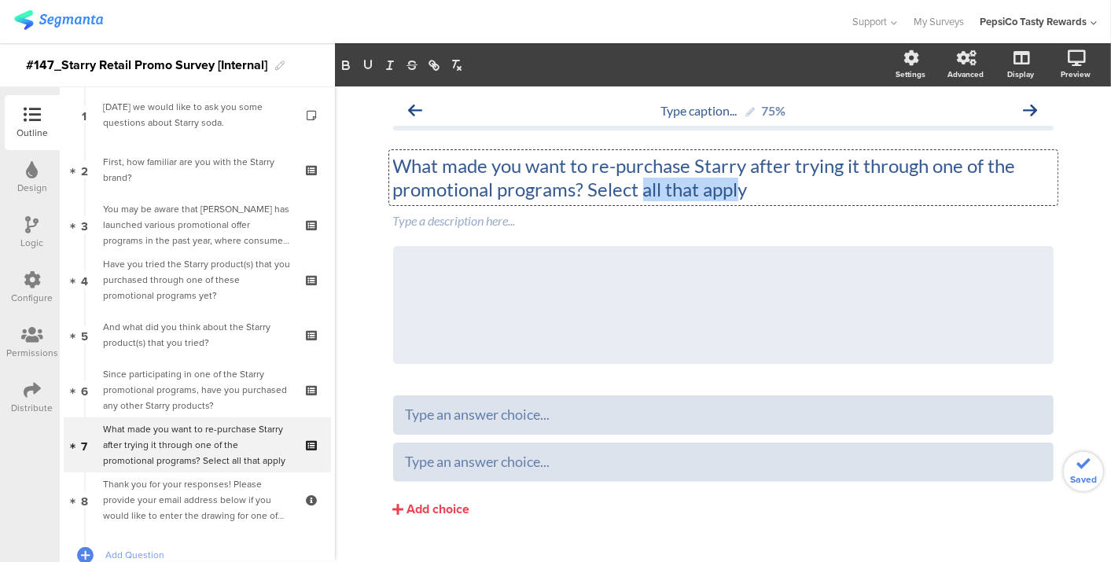
drag, startPoint x: 735, startPoint y: 194, endPoint x: 640, endPoint y: 191, distance: 95.2
click at [640, 191] on p "What made you want to re-purchase Starry after trying it through one of the pro…" at bounding box center [723, 177] width 661 height 47
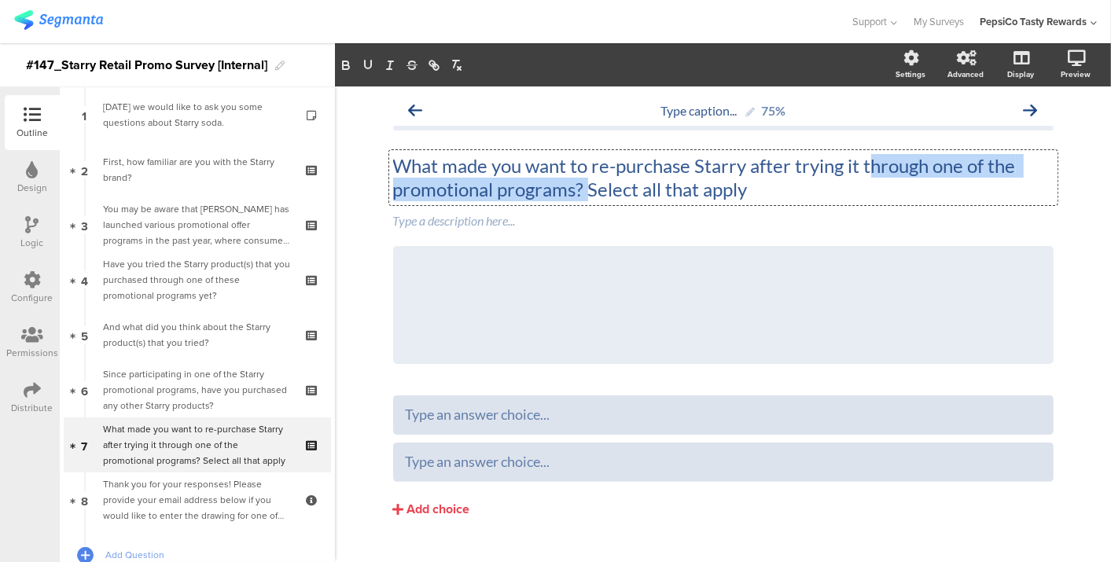
drag, startPoint x: 584, startPoint y: 190, endPoint x: 864, endPoint y: 155, distance: 282.3
click at [864, 155] on p "What made you want to re-purchase Starry after trying it through one of the pro…" at bounding box center [723, 177] width 661 height 47
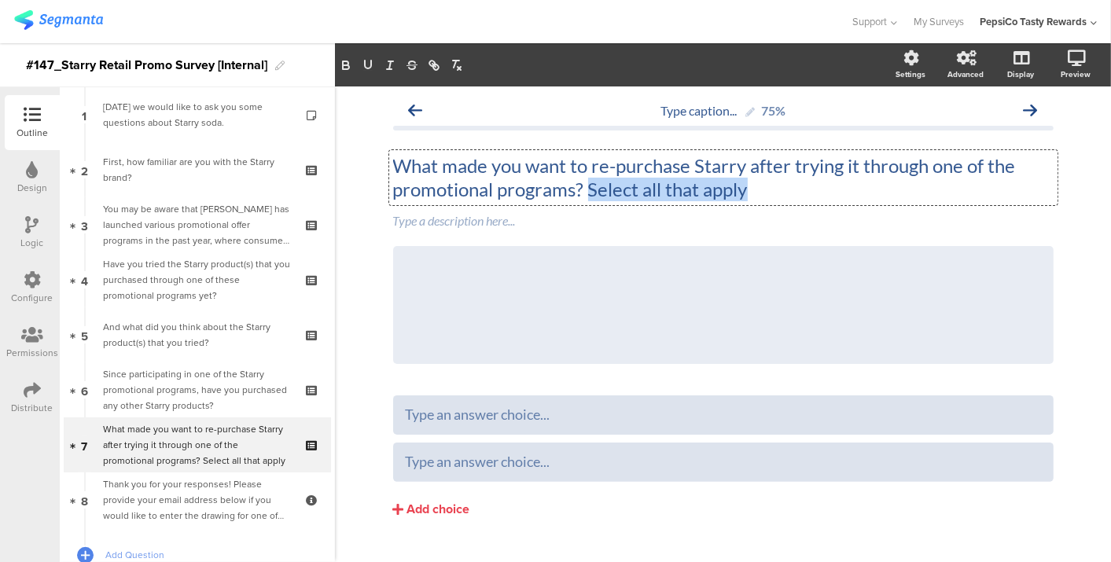
drag, startPoint x: 799, startPoint y: 186, endPoint x: 582, endPoint y: 198, distance: 217.5
click at [582, 198] on p "What made you want to re-purchase Starry after trying it through one of the pro…" at bounding box center [723, 177] width 661 height 47
click at [521, 214] on div "Type a description here..." at bounding box center [723, 221] width 669 height 25
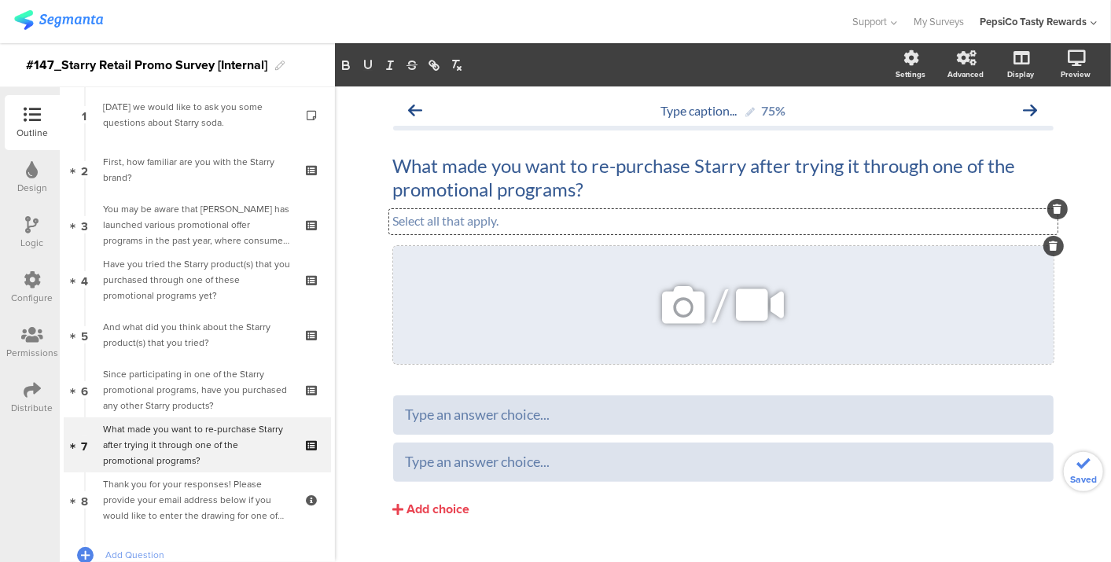
click at [994, 282] on div "/" at bounding box center [723, 305] width 661 height 118
click at [1049, 245] on icon at bounding box center [1053, 245] width 9 height 9
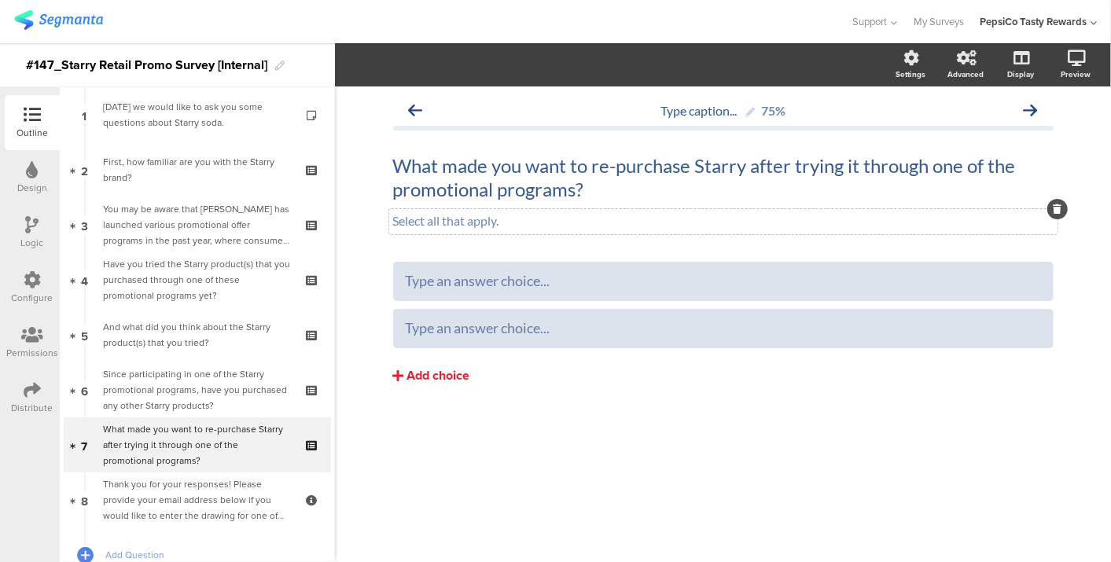
click at [436, 374] on div "Add choice" at bounding box center [438, 376] width 63 height 17
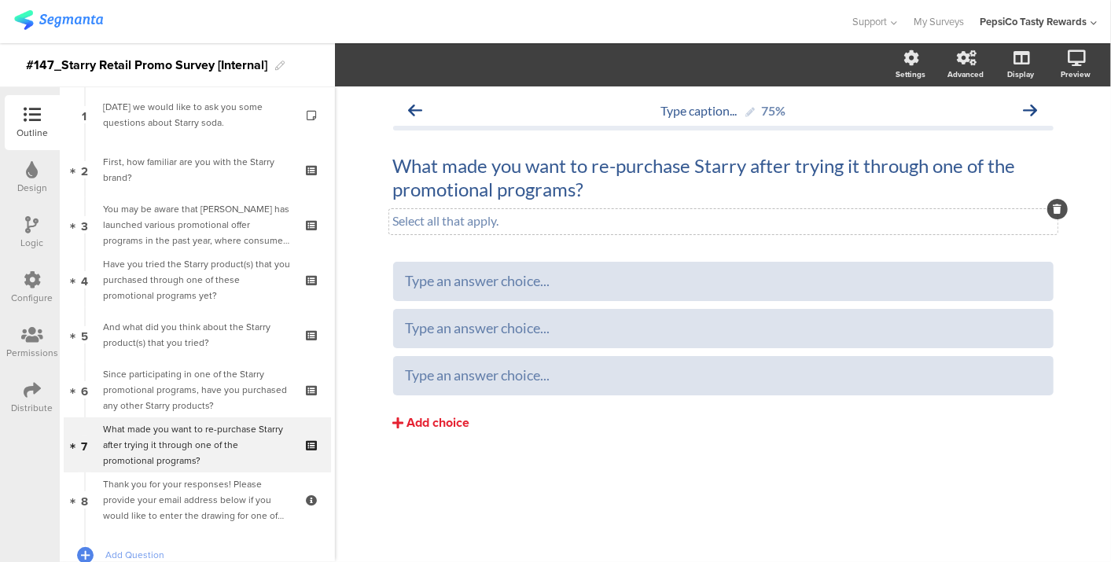
click at [425, 426] on div "Add choice" at bounding box center [438, 423] width 63 height 17
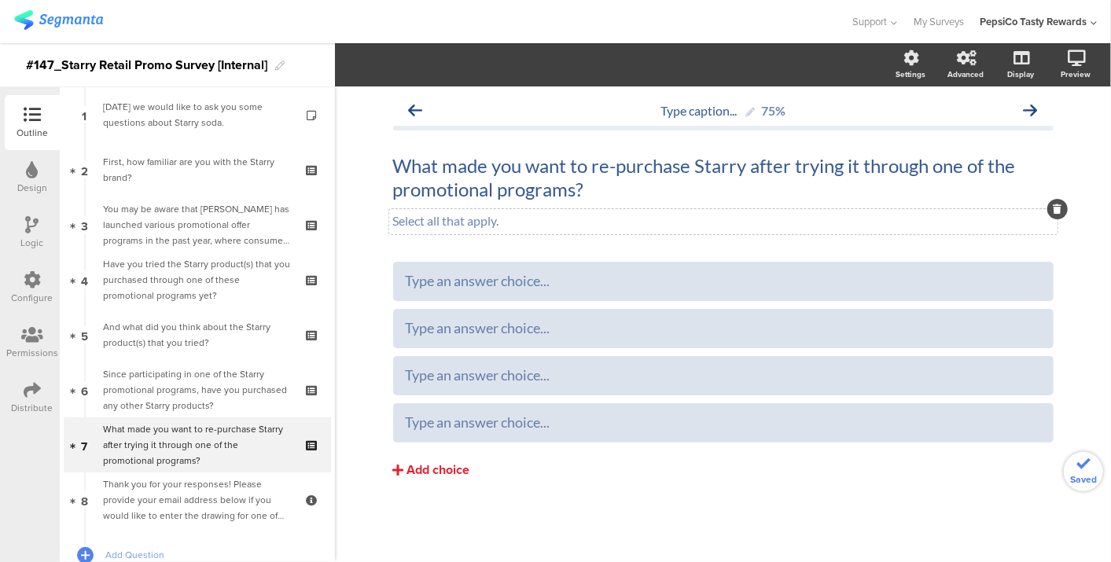
click at [422, 482] on button "Add choice" at bounding box center [723, 470] width 661 height 39
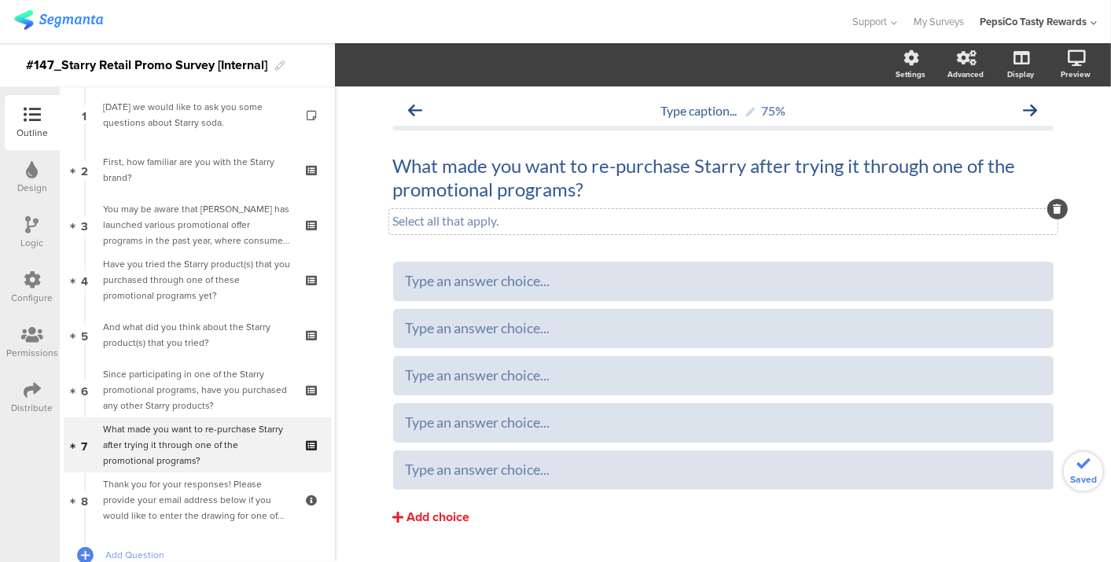
click at [420, 517] on div "Add choice" at bounding box center [438, 518] width 63 height 17
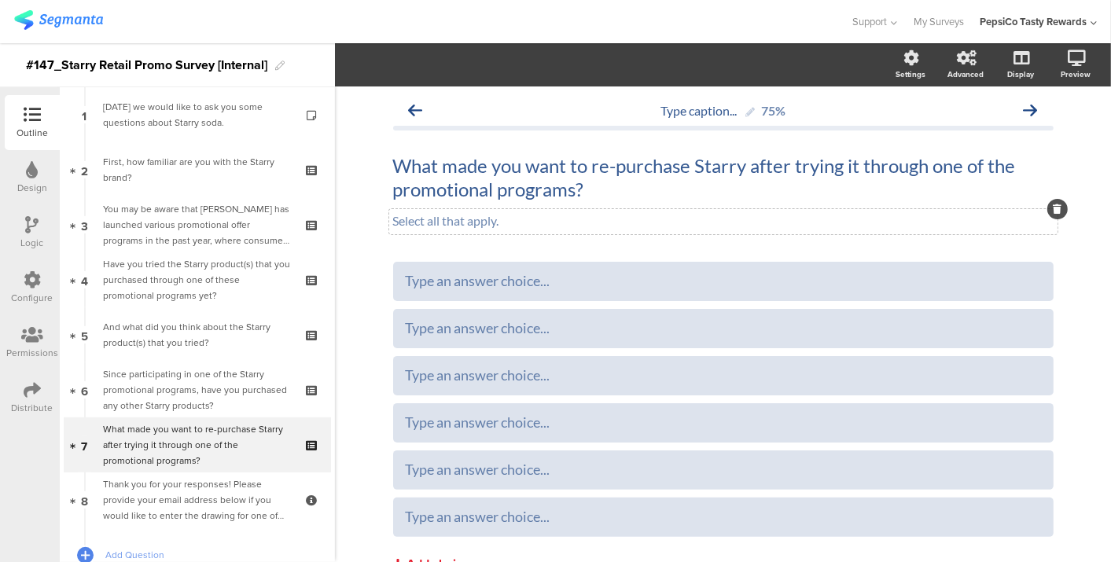
click at [423, 559] on div "Add choice" at bounding box center [438, 565] width 63 height 17
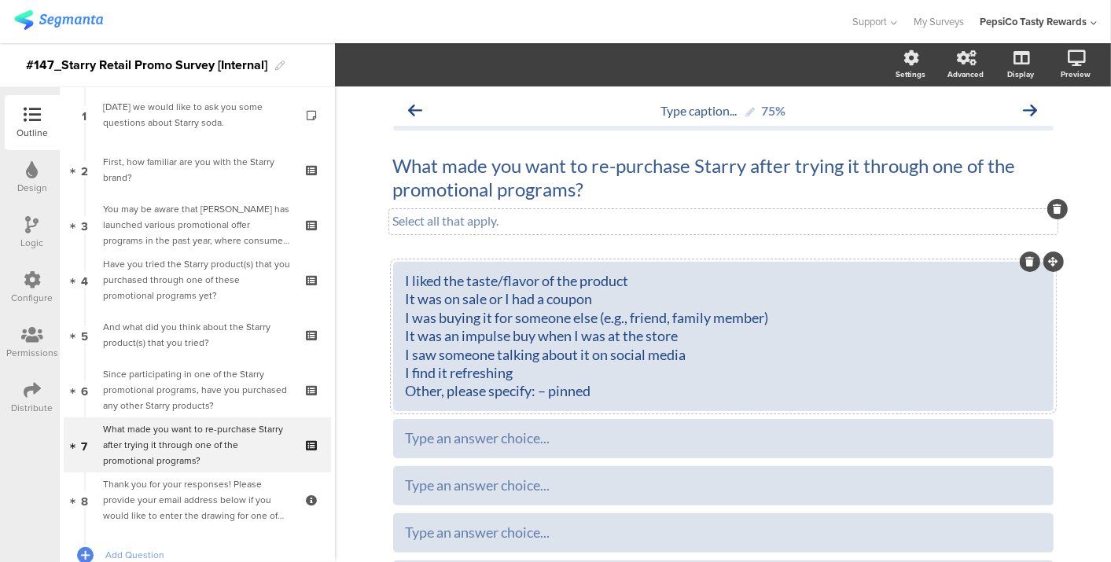
drag, startPoint x: 606, startPoint y: 389, endPoint x: 378, endPoint y: 296, distance: 246.3
click at [378, 296] on div "Type caption... 75% What made you want to re-purchase Starry after trying it th…" at bounding box center [724, 446] width 692 height 718
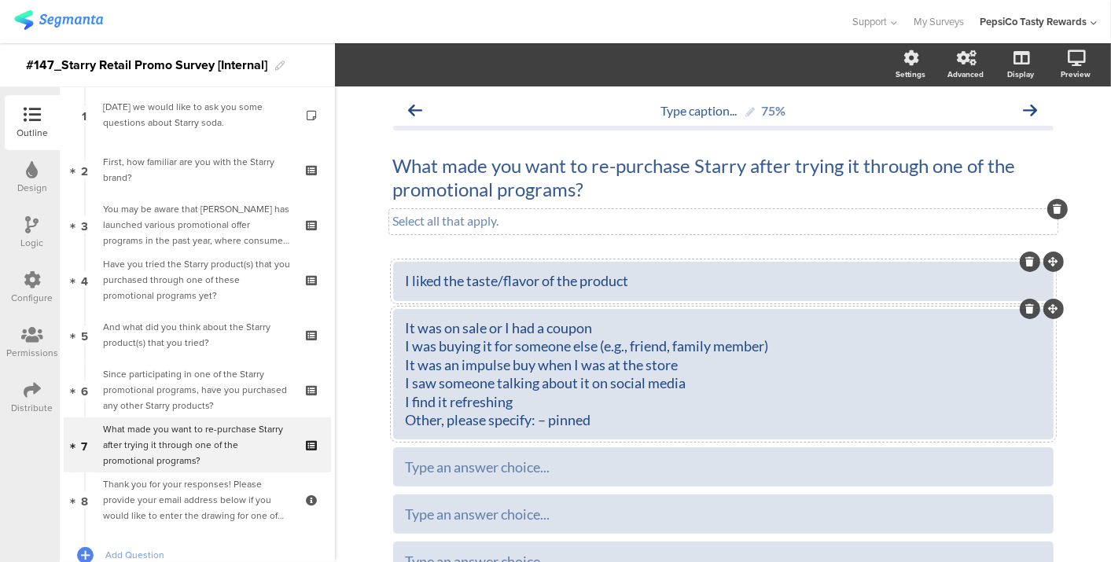
click at [396, 350] on div at bounding box center [723, 374] width 661 height 131
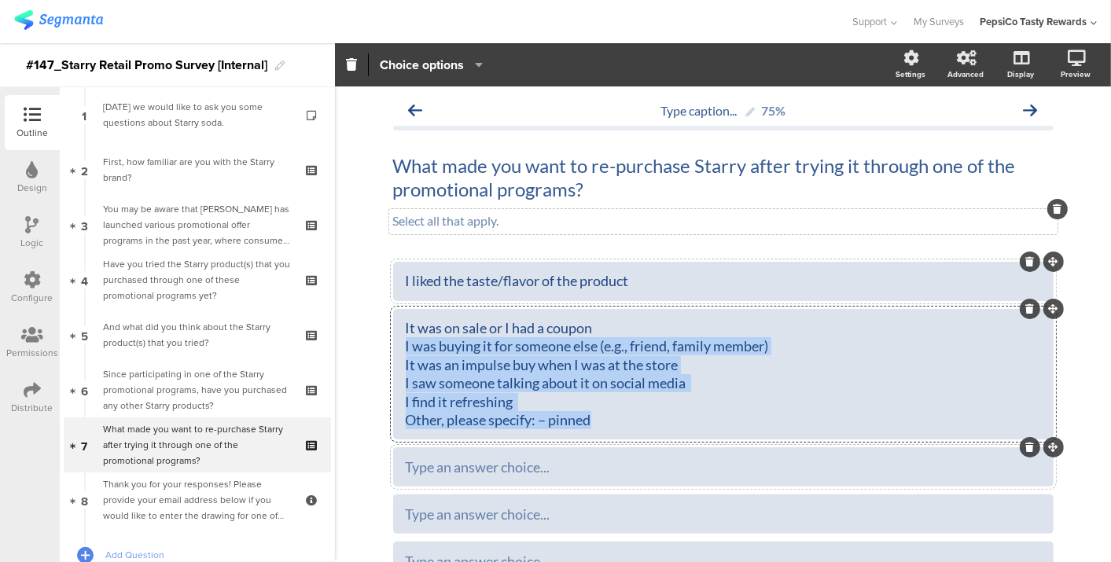
drag, startPoint x: 400, startPoint y: 350, endPoint x: 688, endPoint y: 464, distance: 309.7
click at [688, 464] on div "I liked the taste/flavor of the product It was on sale or I had a coupon I was …" at bounding box center [723, 469] width 661 height 414
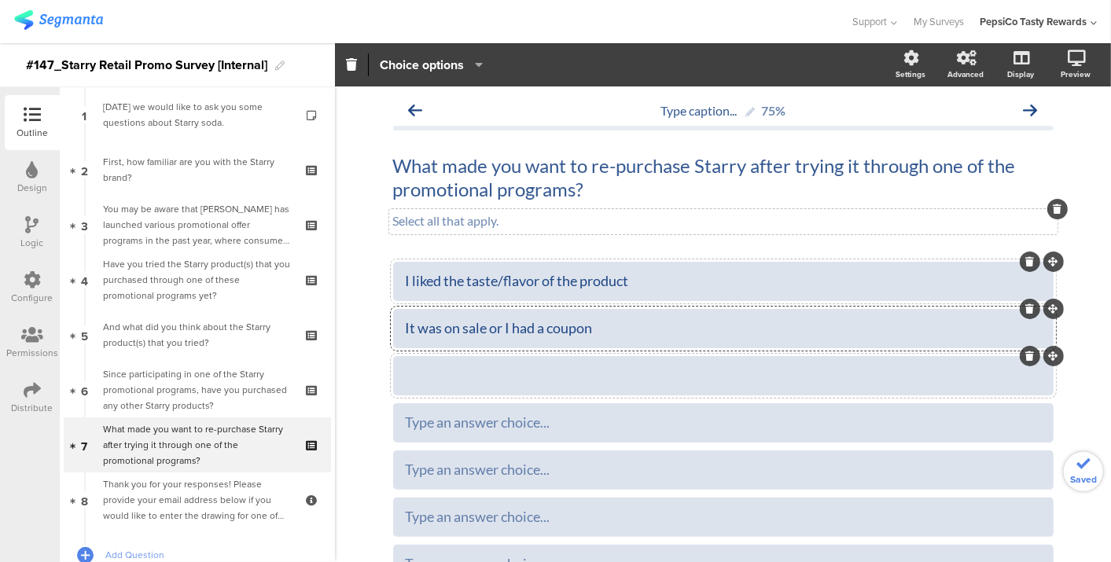
click at [588, 367] on div at bounding box center [724, 376] width 636 height 18
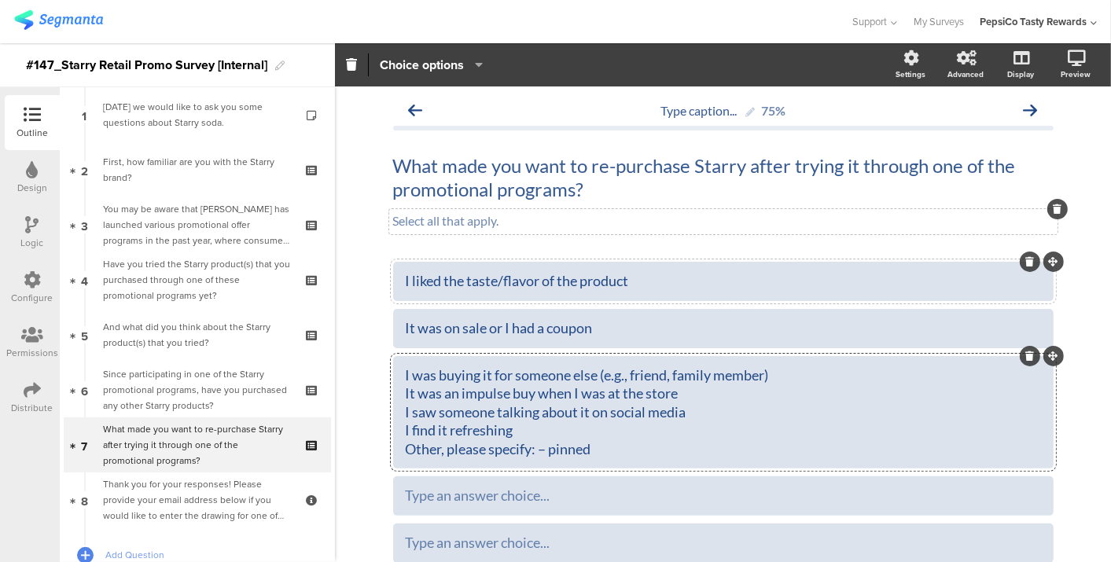
drag, startPoint x: 396, startPoint y: 394, endPoint x: 617, endPoint y: 456, distance: 229.6
click at [617, 456] on div "I was buying it for someone else (e.g., friend, family member) It was an impuls…" at bounding box center [723, 412] width 661 height 112
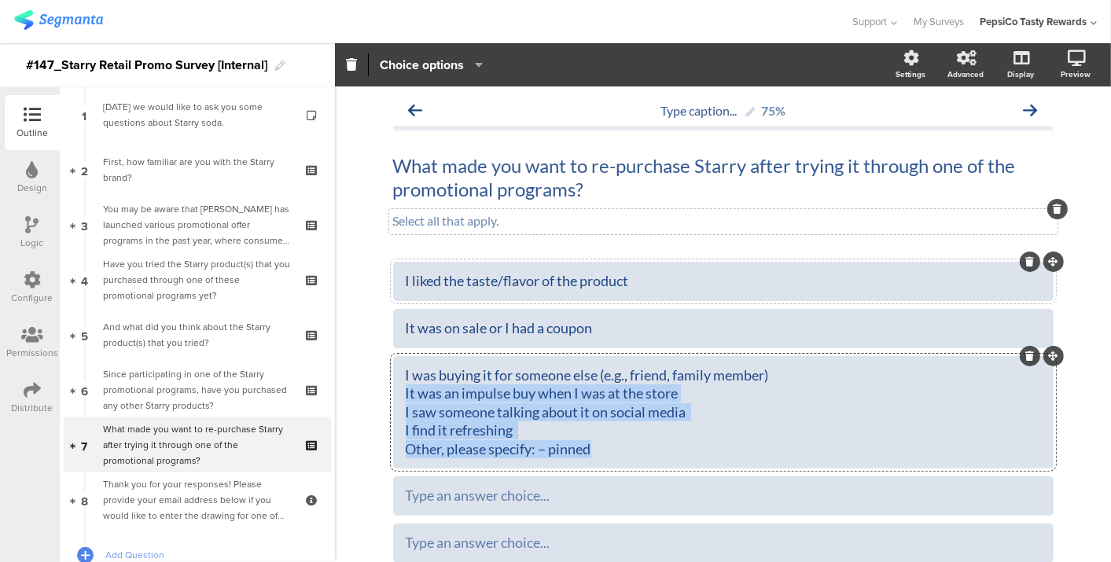
drag, startPoint x: 617, startPoint y: 456, endPoint x: 384, endPoint y: 391, distance: 241.8
click at [384, 391] on div "Type caption... 75% What made you want to re-purchase Starry after trying it th…" at bounding box center [724, 427] width 692 height 681
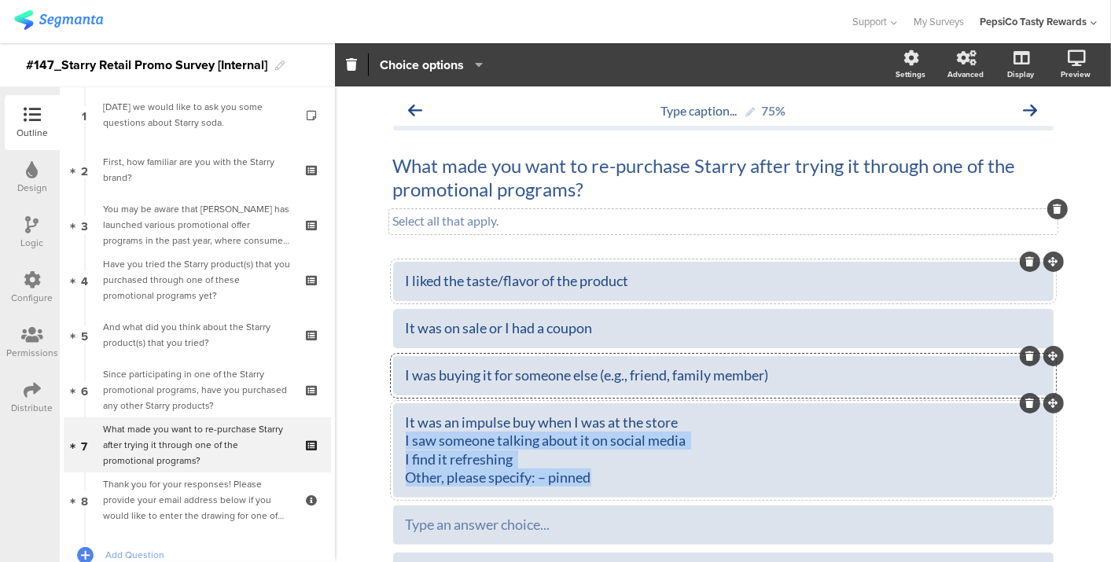
drag, startPoint x: 588, startPoint y: 474, endPoint x: 376, endPoint y: 441, distance: 214.9
click at [378, 441] on div "Type caption... 75% What made you want to re-purchase Starry after trying it th…" at bounding box center [724, 418] width 692 height 663
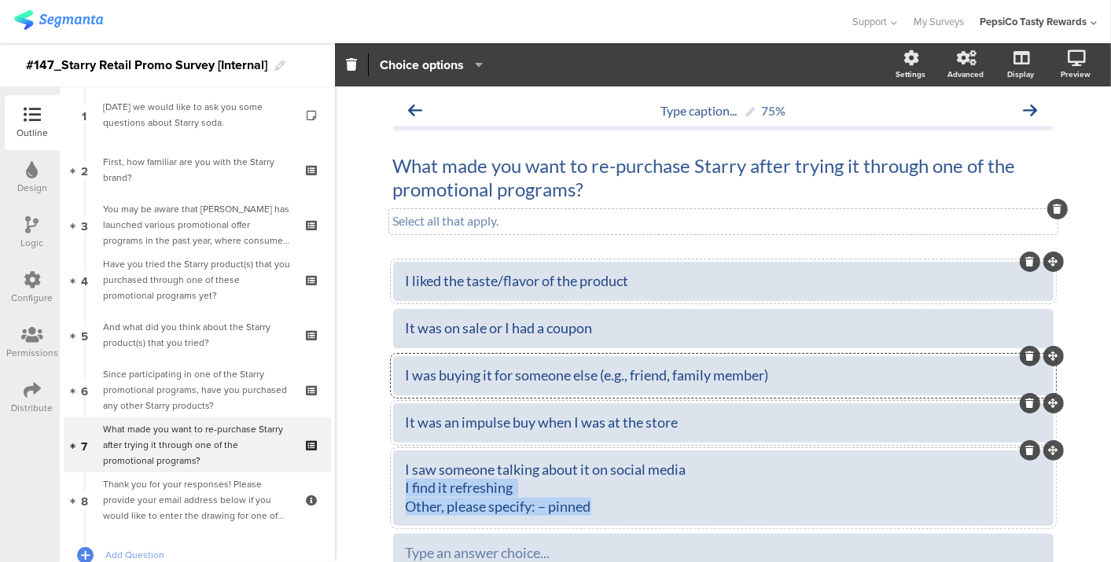
drag, startPoint x: 603, startPoint y: 507, endPoint x: 366, endPoint y: 481, distance: 239.0
click at [366, 481] on div "Type caption... 75% What made you want to re-purchase Starry after trying it th…" at bounding box center [723, 409] width 776 height 644
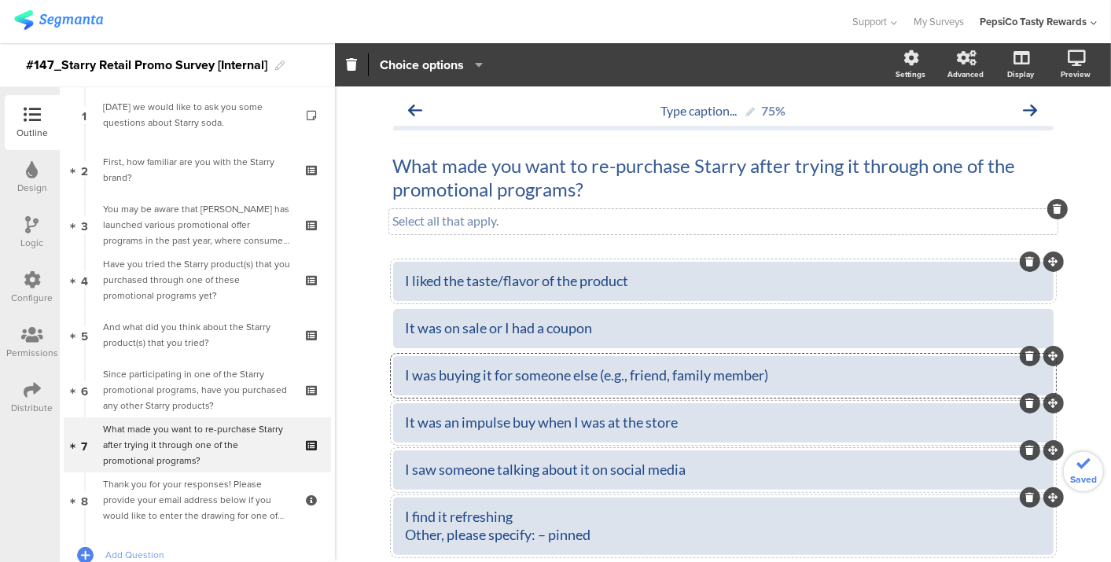
scroll to position [149, 0]
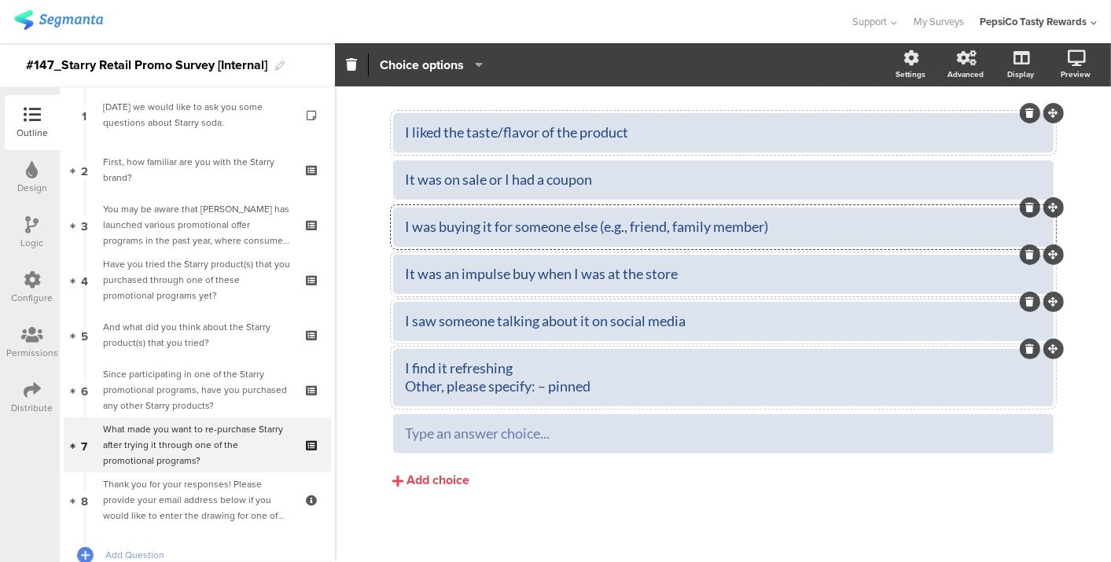
click at [594, 396] on div "I find it refreshing Other, please specify: – pinned" at bounding box center [724, 378] width 636 height 45
drag, startPoint x: 593, startPoint y: 384, endPoint x: 334, endPoint y: 389, distance: 258.8
click at [334, 389] on div "Outline Design Logic Configure Permissions Distribute New question Import quest…" at bounding box center [555, 302] width 1111 height 519
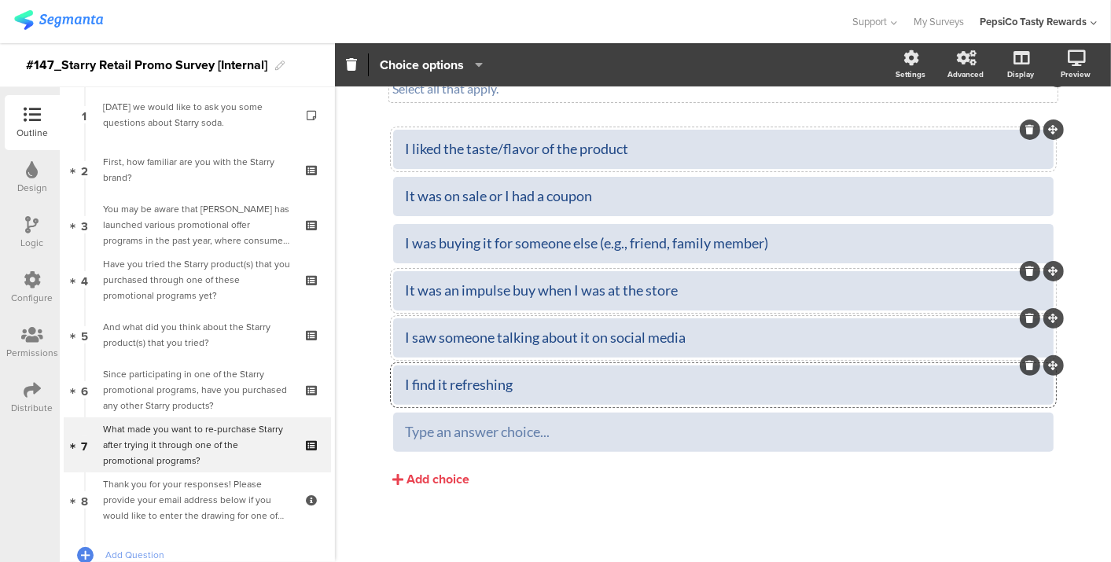
scroll to position [131, 0]
click at [566, 438] on div "Other, please specify:" at bounding box center [724, 434] width 636 height 18
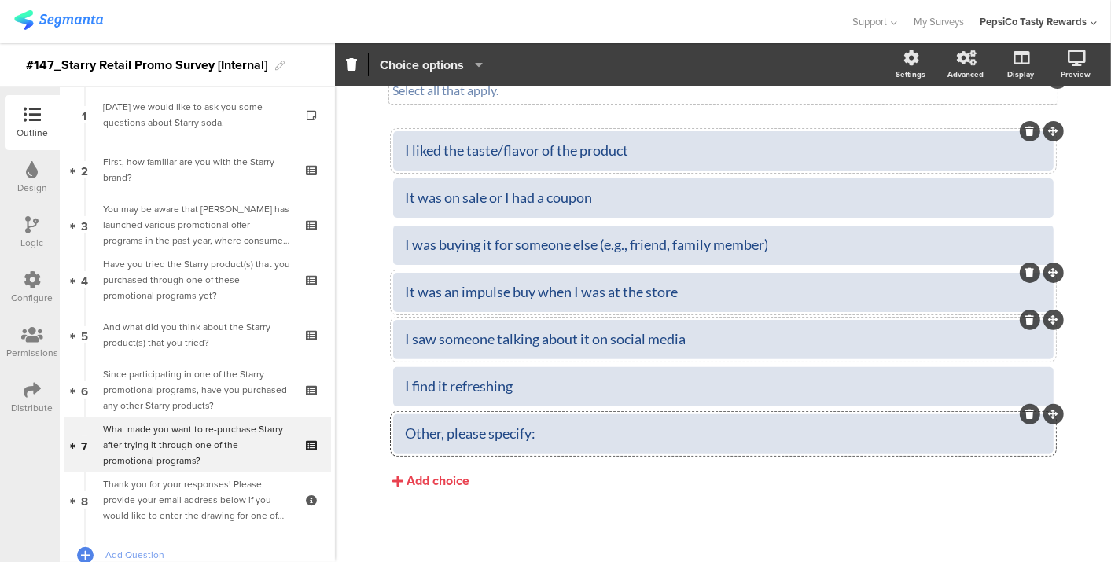
click at [382, 57] on span "Choice options" at bounding box center [422, 65] width 84 height 18
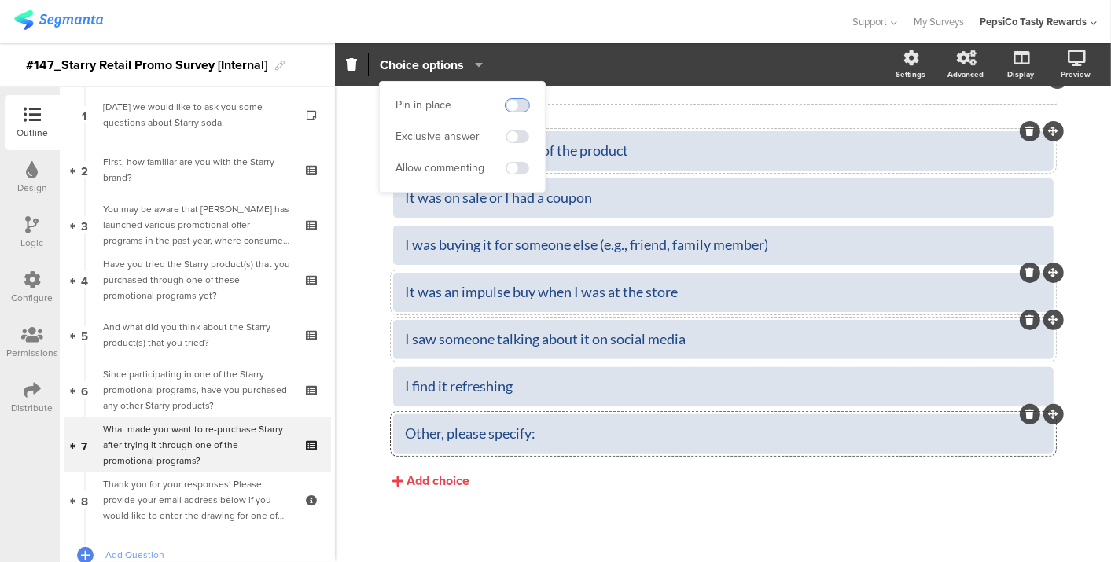
click at [514, 102] on span at bounding box center [518, 105] width 24 height 13
click at [519, 164] on span at bounding box center [518, 168] width 24 height 13
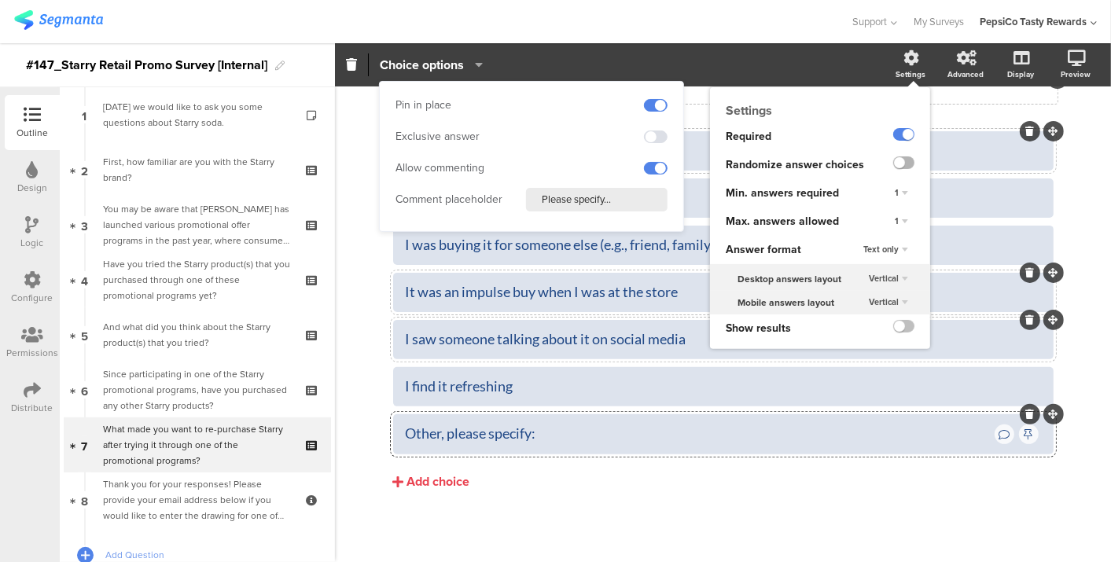
click at [894, 166] on label at bounding box center [904, 163] width 21 height 13
click at [0, 0] on input "checkbox" at bounding box center [0, 0] width 0 height 0
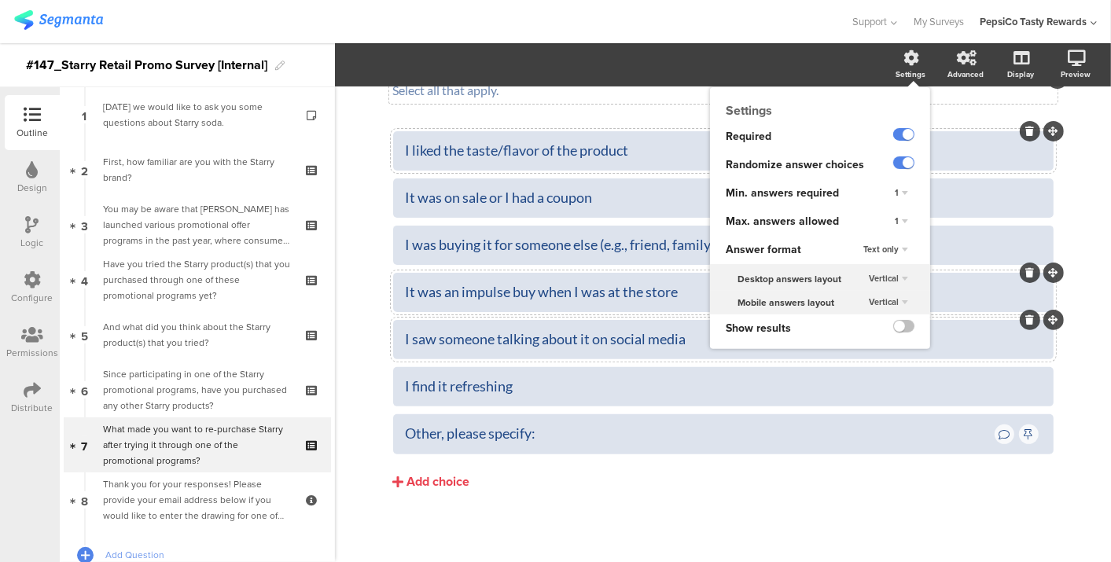
click at [892, 221] on div "1" at bounding box center [902, 221] width 26 height 19
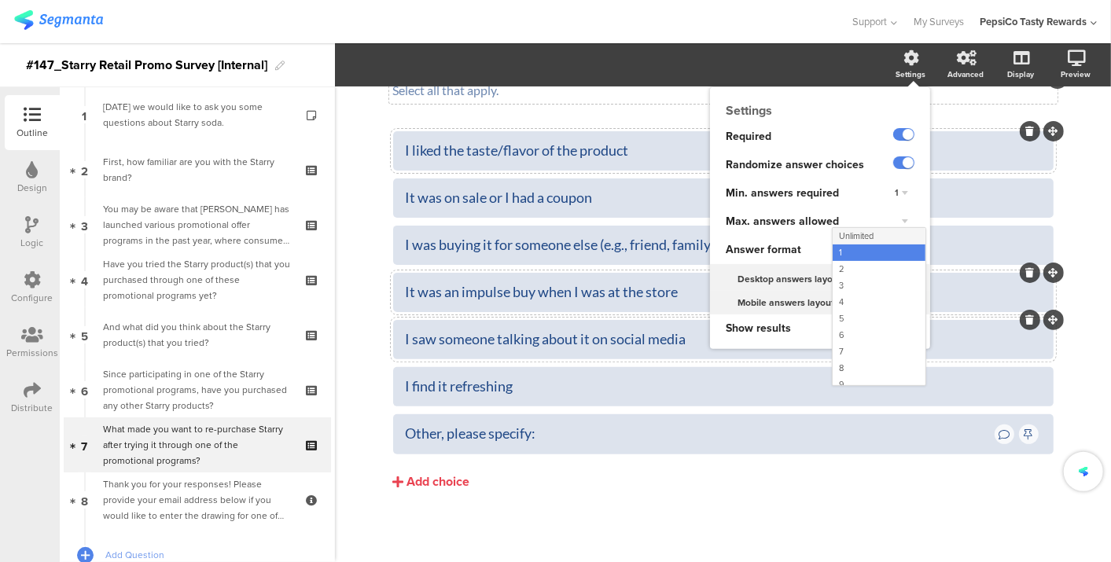
click at [875, 234] on div "Unlimited" at bounding box center [879, 236] width 93 height 17
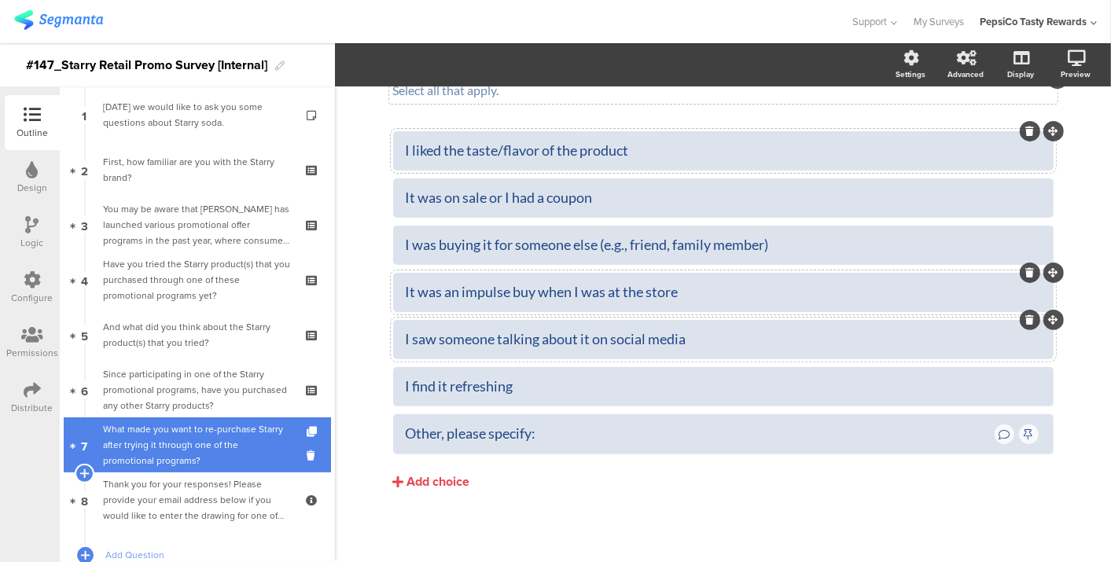
click at [126, 456] on div "What made you want to re-purchase Starry after trying it through one of the pro…" at bounding box center [197, 445] width 188 height 47
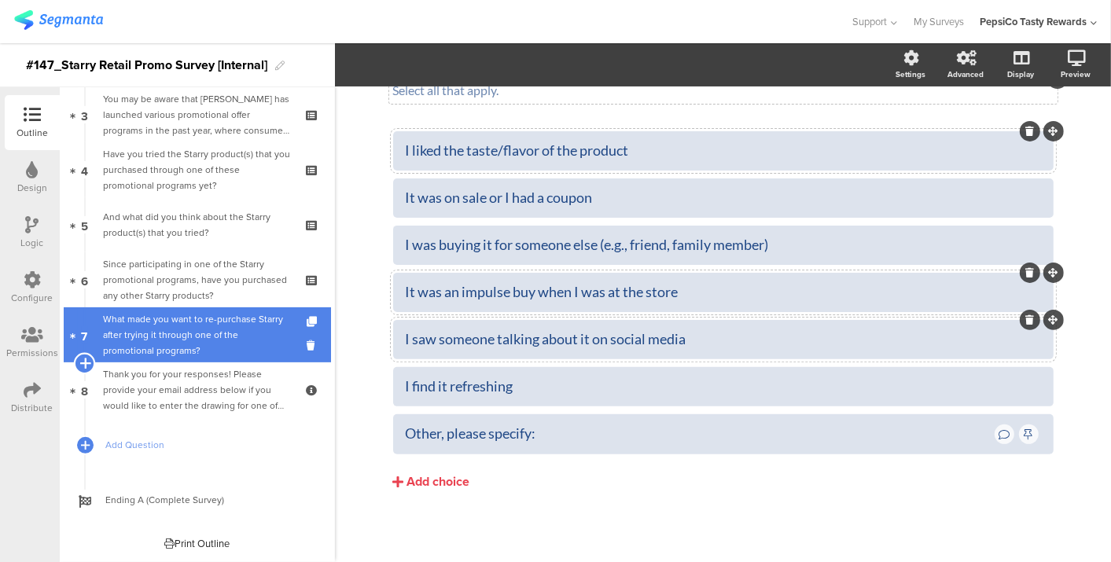
click at [83, 370] on icon at bounding box center [84, 363] width 10 height 14
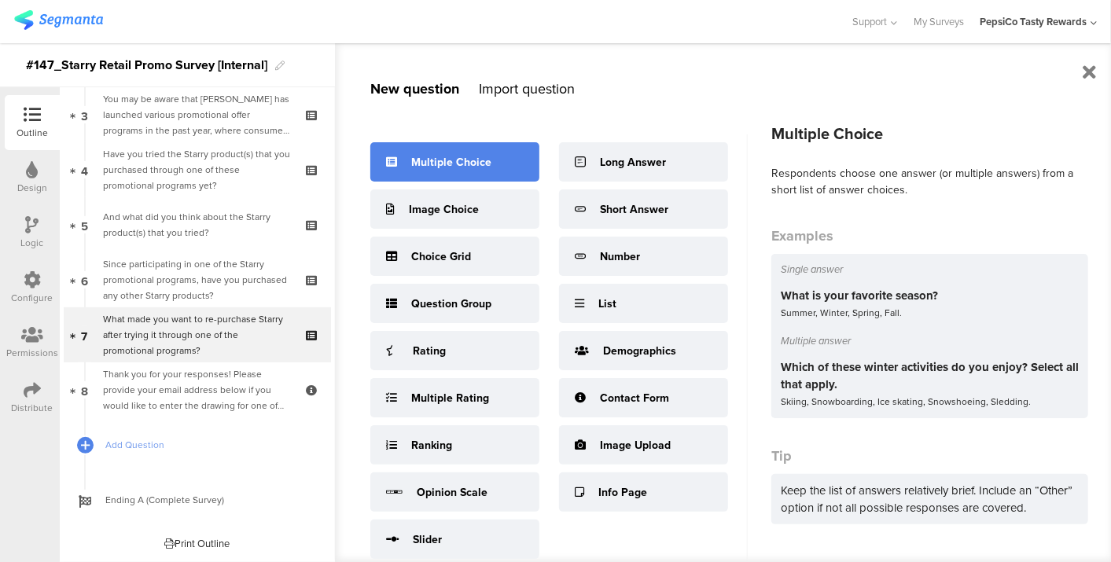
click at [463, 152] on div "Multiple Choice" at bounding box center [454, 161] width 169 height 39
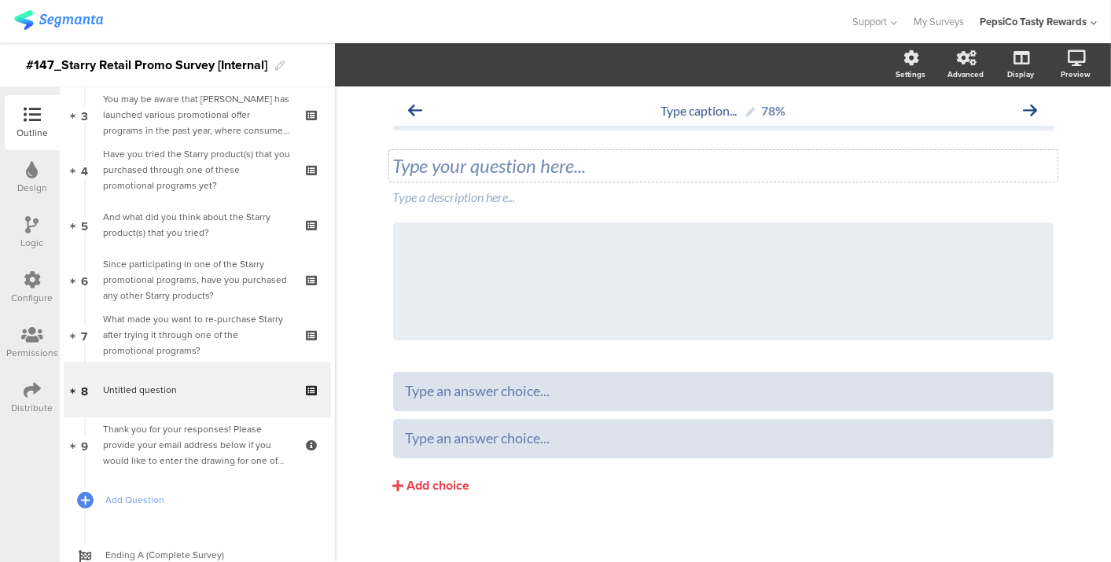
click at [514, 151] on div "Type your question here..." at bounding box center [723, 165] width 669 height 31
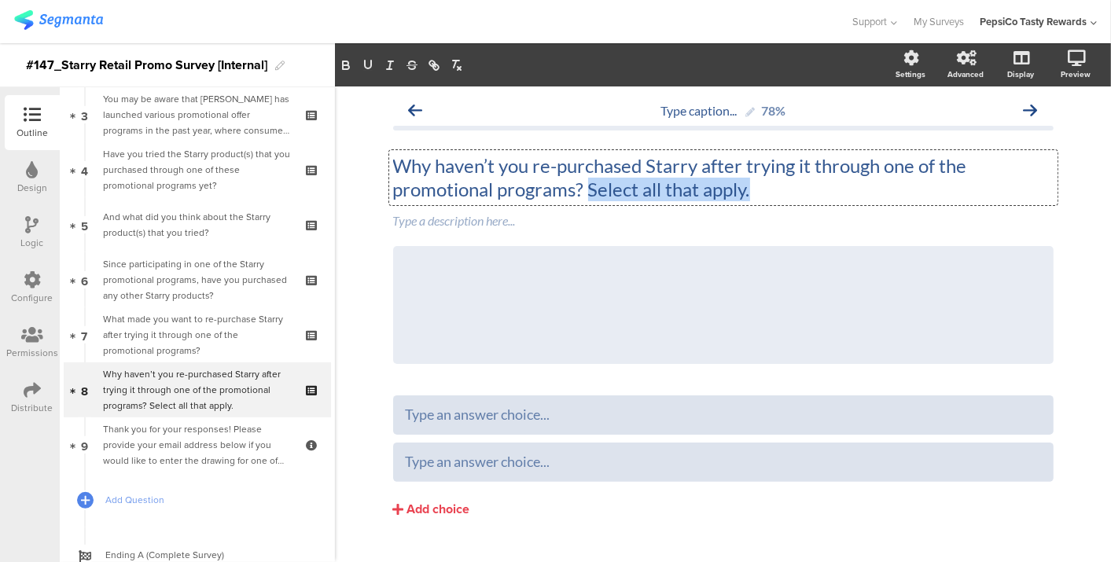
drag, startPoint x: 766, startPoint y: 186, endPoint x: 584, endPoint y: 197, distance: 182.9
click at [584, 197] on p "Why haven’t you re-purchased Starry after trying it through one of the promotio…" at bounding box center [723, 177] width 661 height 47
click at [532, 223] on div "Type a description here..." at bounding box center [723, 221] width 669 height 25
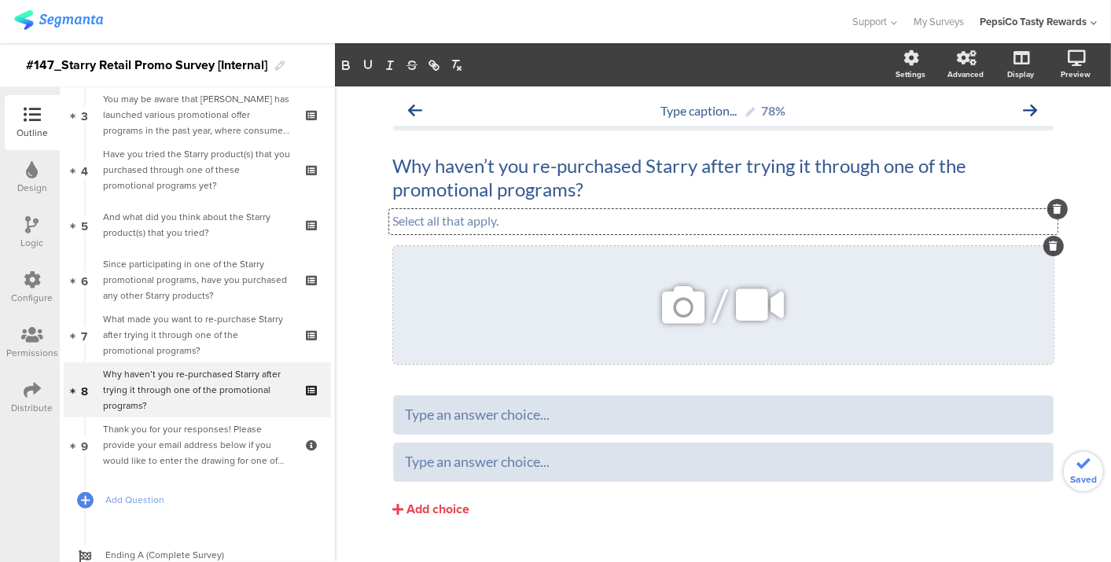
click at [1034, 256] on div "/" at bounding box center [723, 305] width 661 height 118
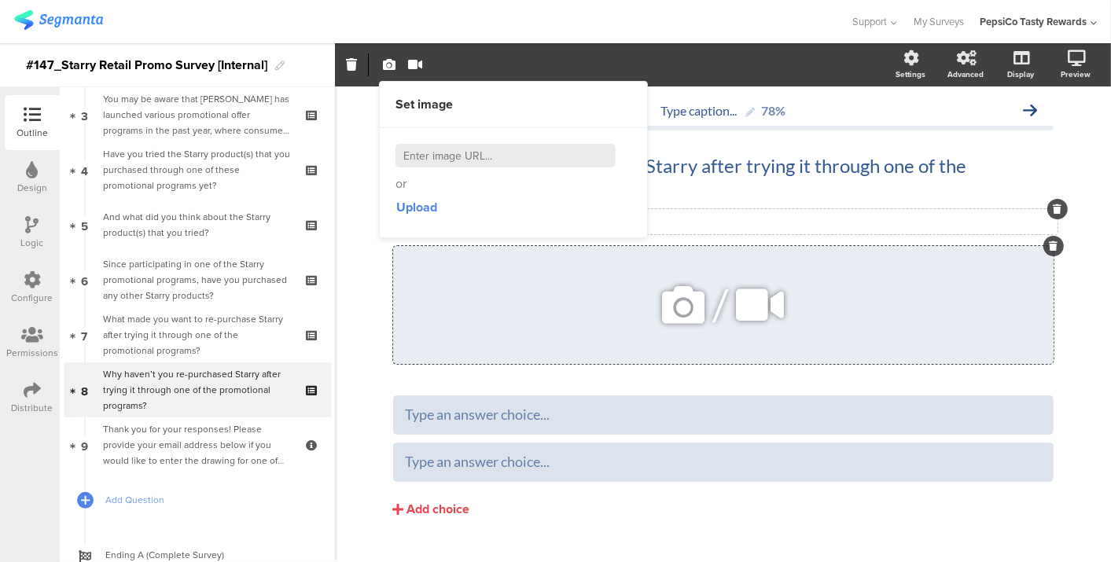
click at [1049, 242] on icon at bounding box center [1053, 245] width 9 height 9
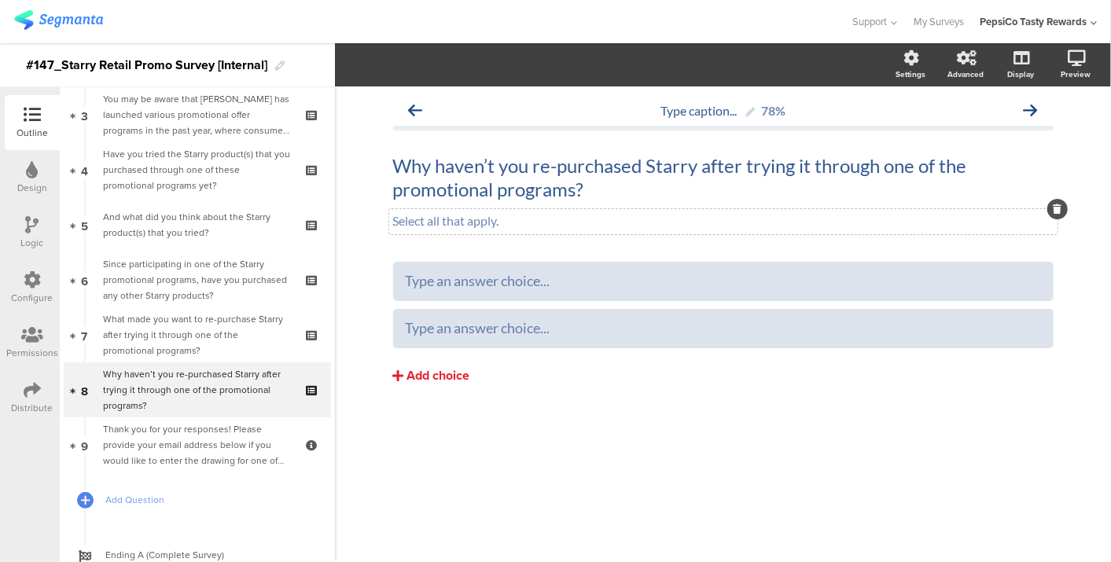
click at [434, 375] on div "Add choice" at bounding box center [438, 376] width 63 height 17
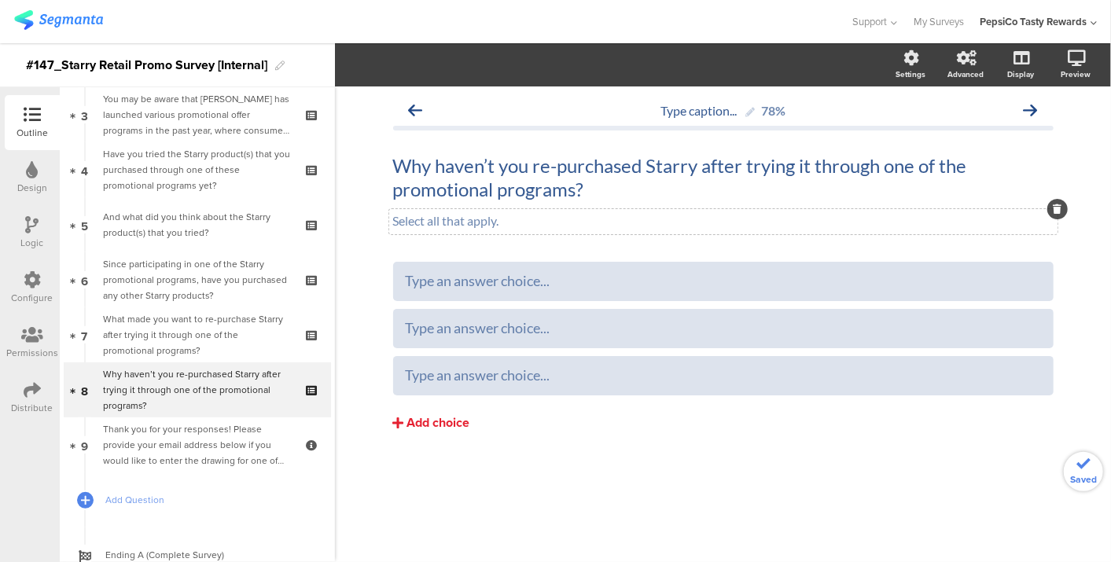
click at [425, 411] on button "Add choice" at bounding box center [723, 423] width 661 height 39
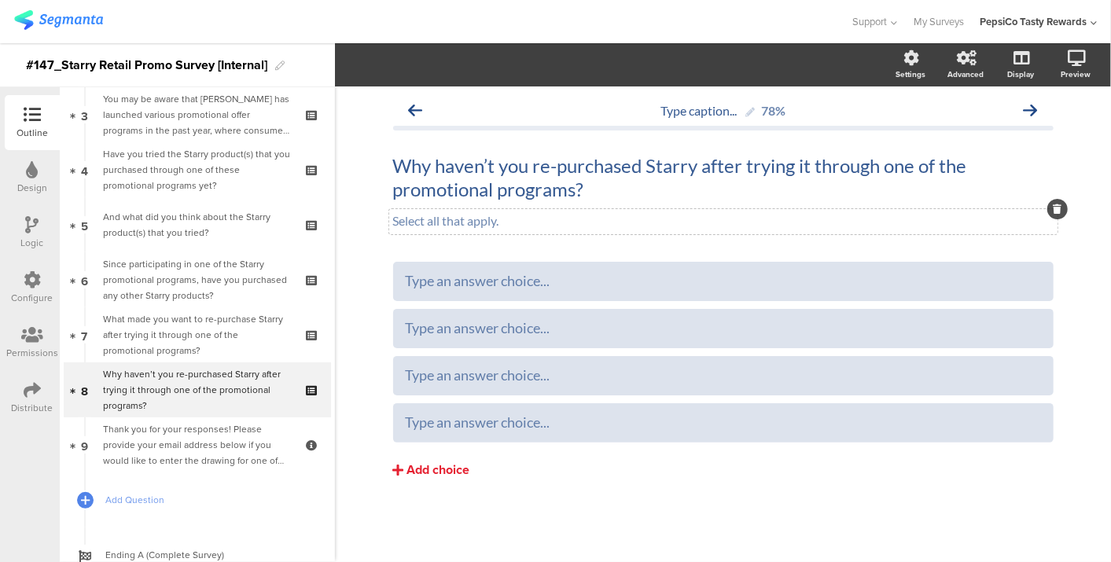
click at [423, 470] on div "Add choice" at bounding box center [438, 471] width 63 height 17
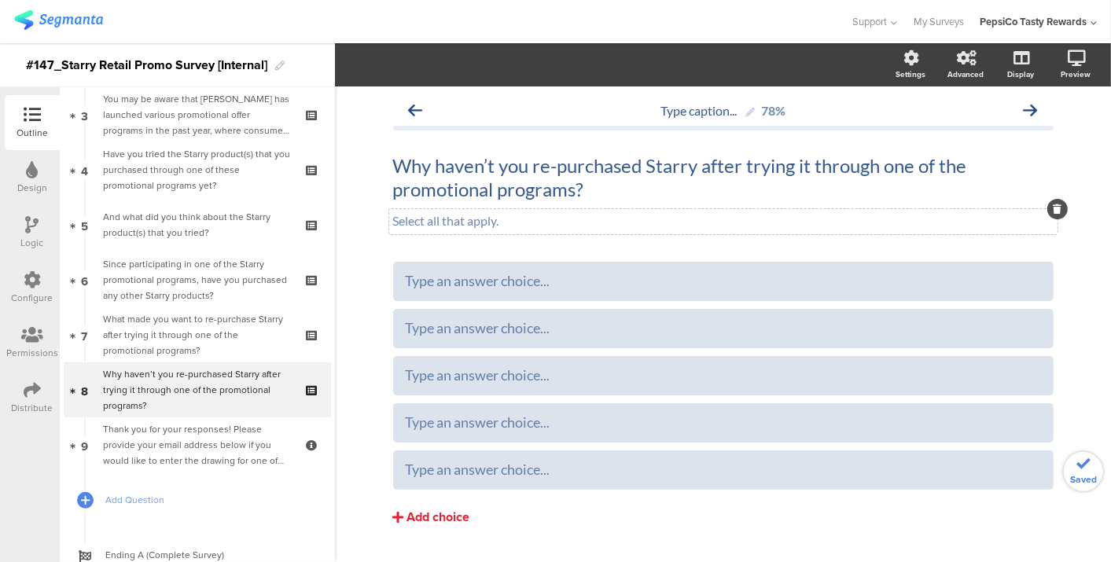
scroll to position [36, 0]
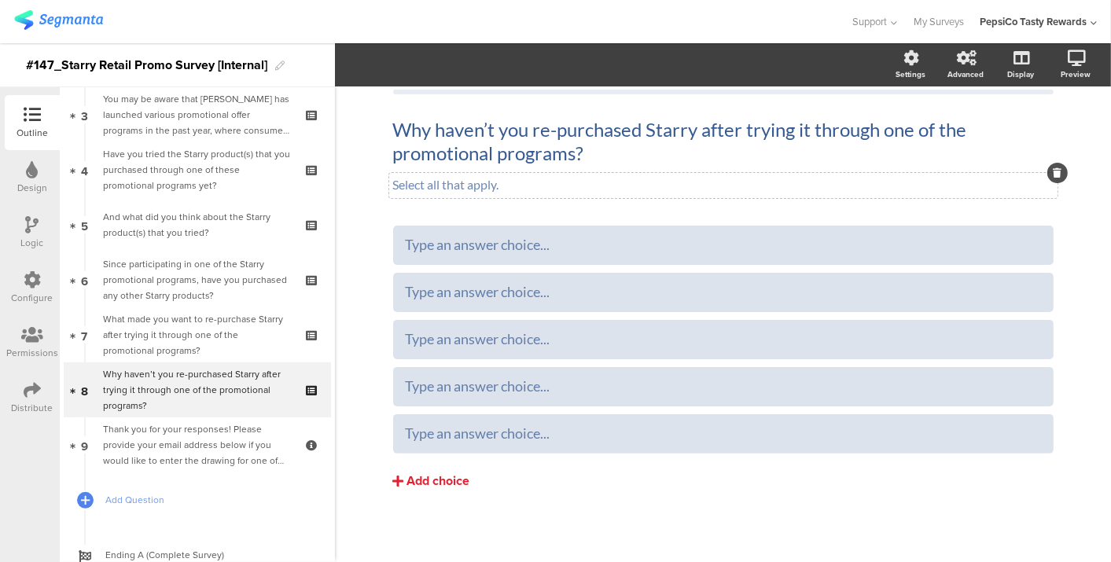
click at [423, 496] on button "Add choice" at bounding box center [723, 481] width 661 height 39
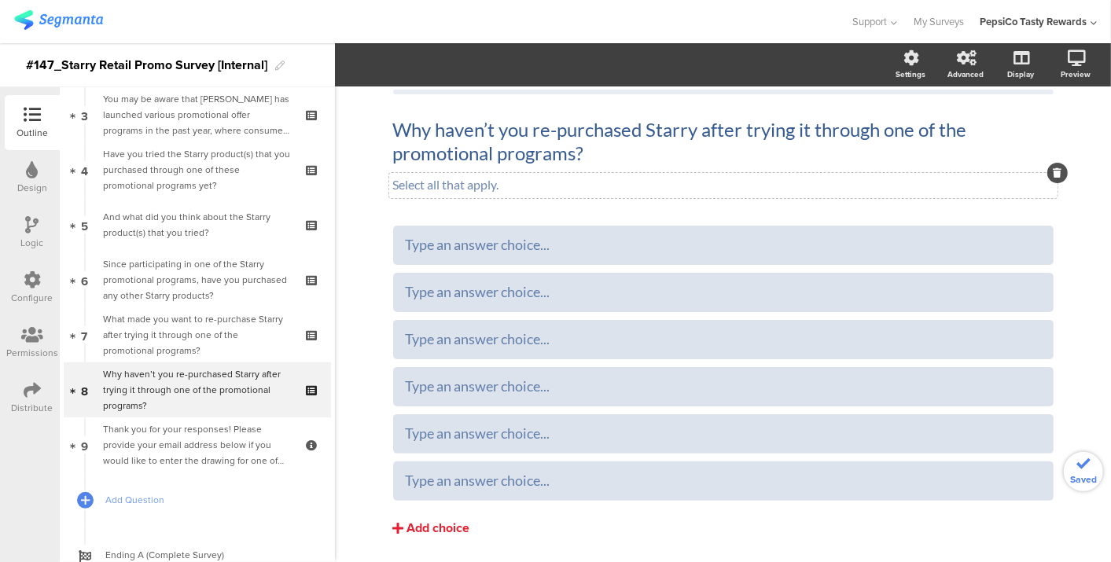
click at [425, 517] on button "Add choice" at bounding box center [723, 528] width 661 height 39
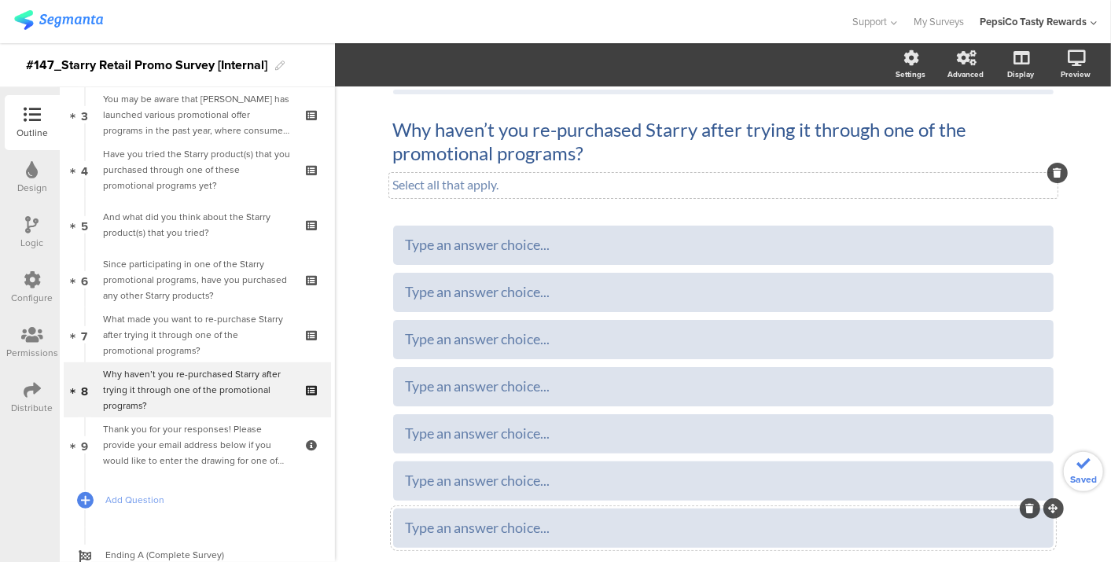
scroll to position [131, 0]
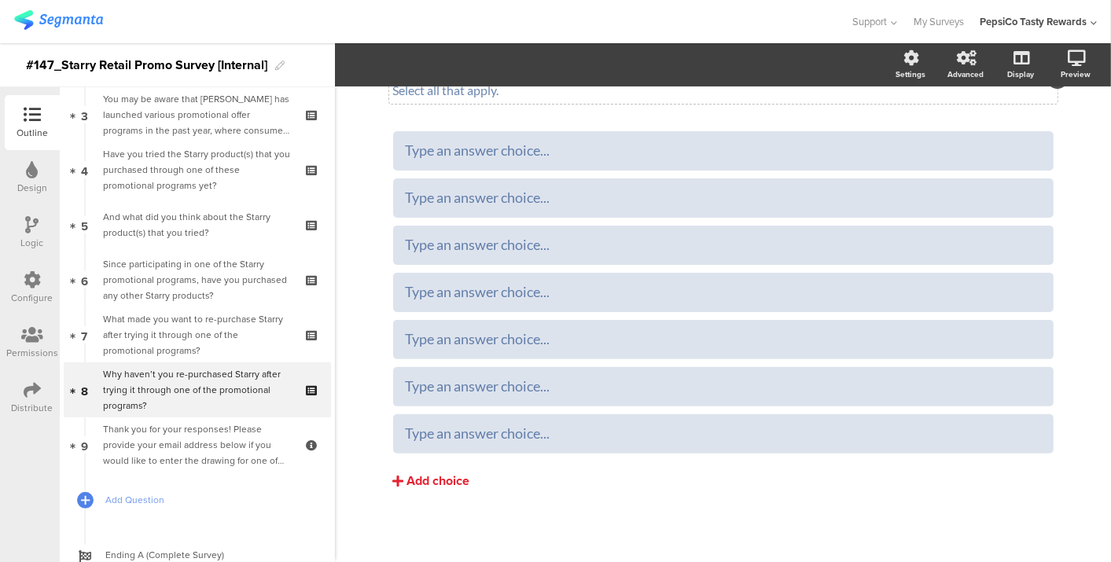
click at [409, 485] on div "Add choice" at bounding box center [438, 482] width 63 height 17
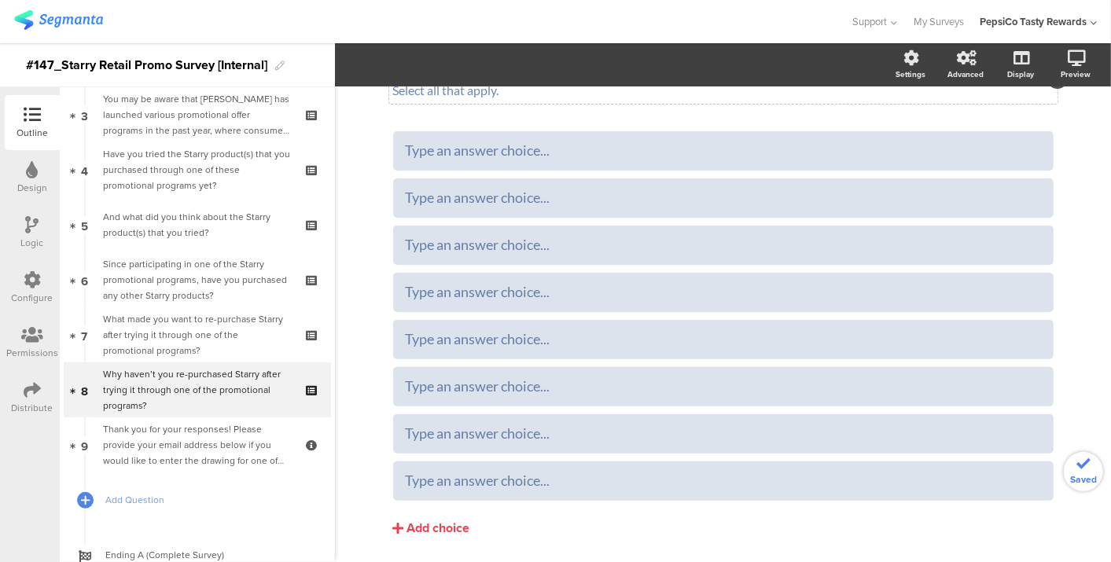
scroll to position [178, 0]
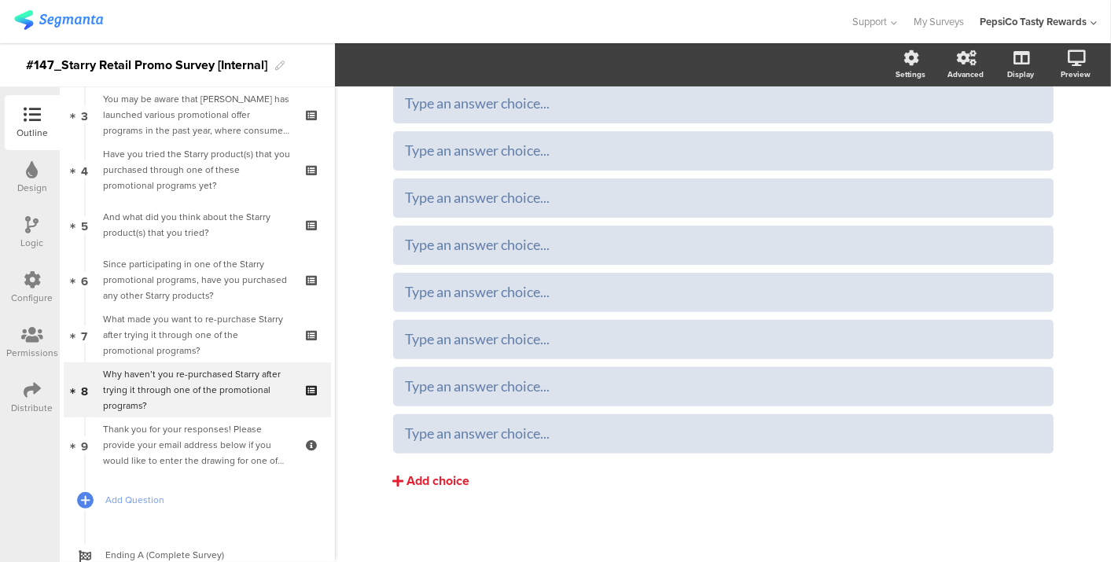
click at [416, 469] on button "Add choice" at bounding box center [723, 481] width 661 height 39
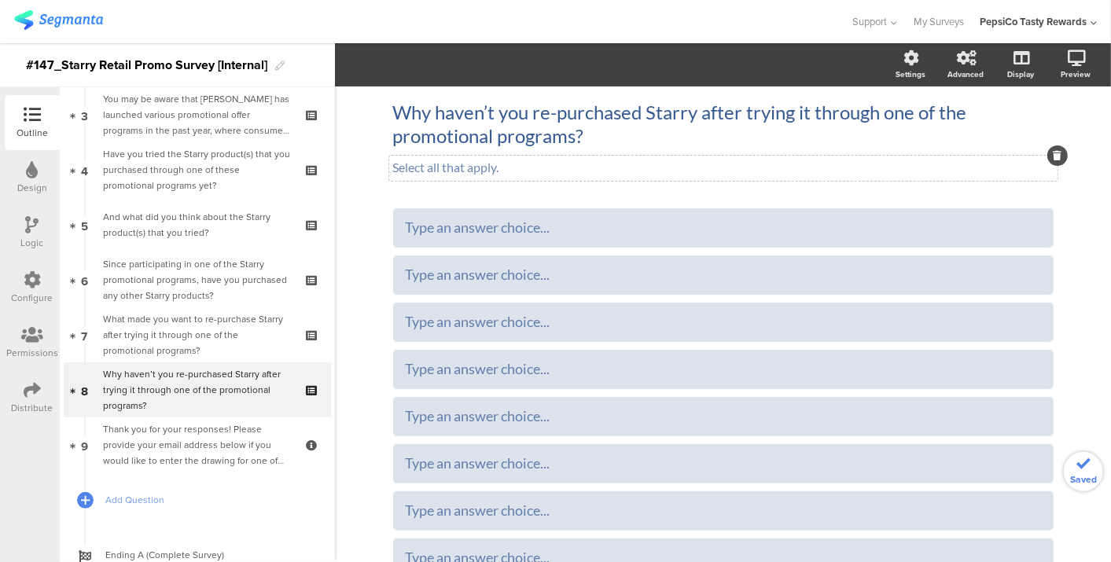
scroll to position [52, 0]
click at [423, 226] on div "Type an answer choice..." at bounding box center [724, 229] width 636 height 18
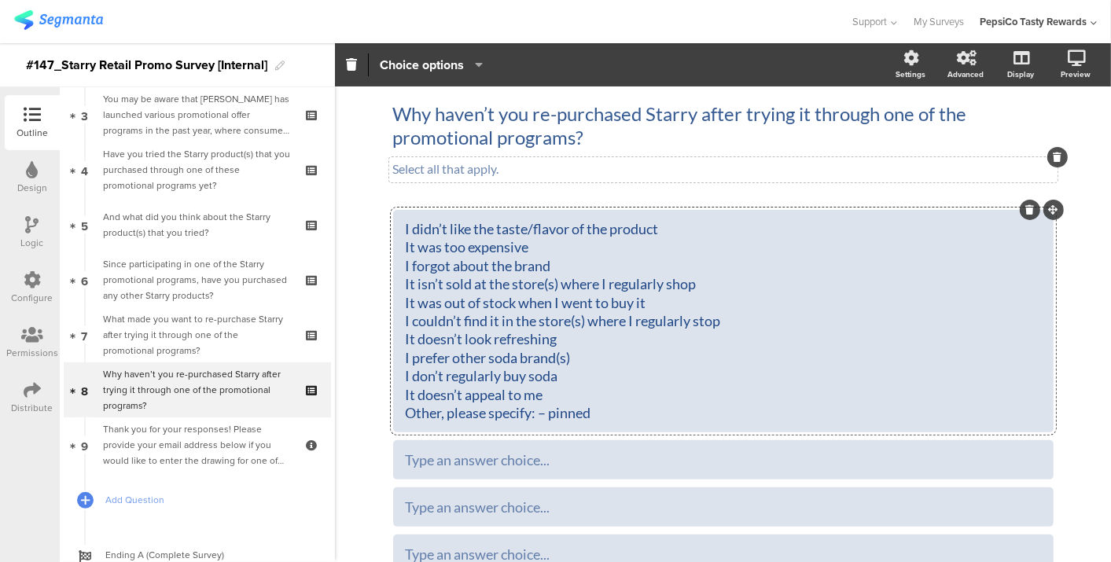
drag, startPoint x: 399, startPoint y: 245, endPoint x: 760, endPoint y: 429, distance: 405.6
click at [760, 429] on div "I didn’t like the taste/flavor of the product It was too expensive I forgot abo…" at bounding box center [723, 321] width 661 height 223
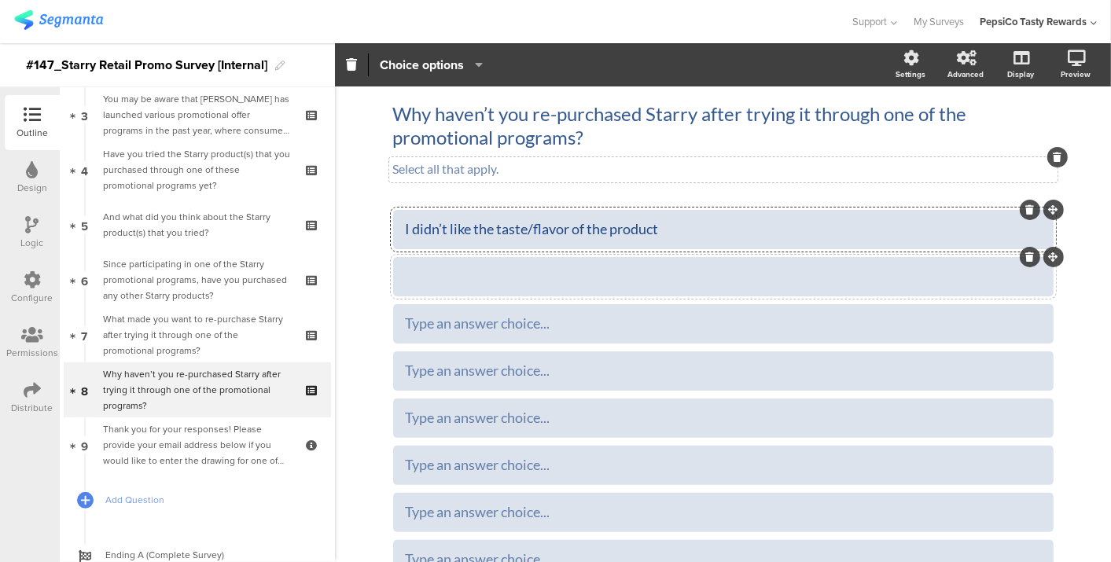
click at [614, 276] on div at bounding box center [724, 276] width 636 height 18
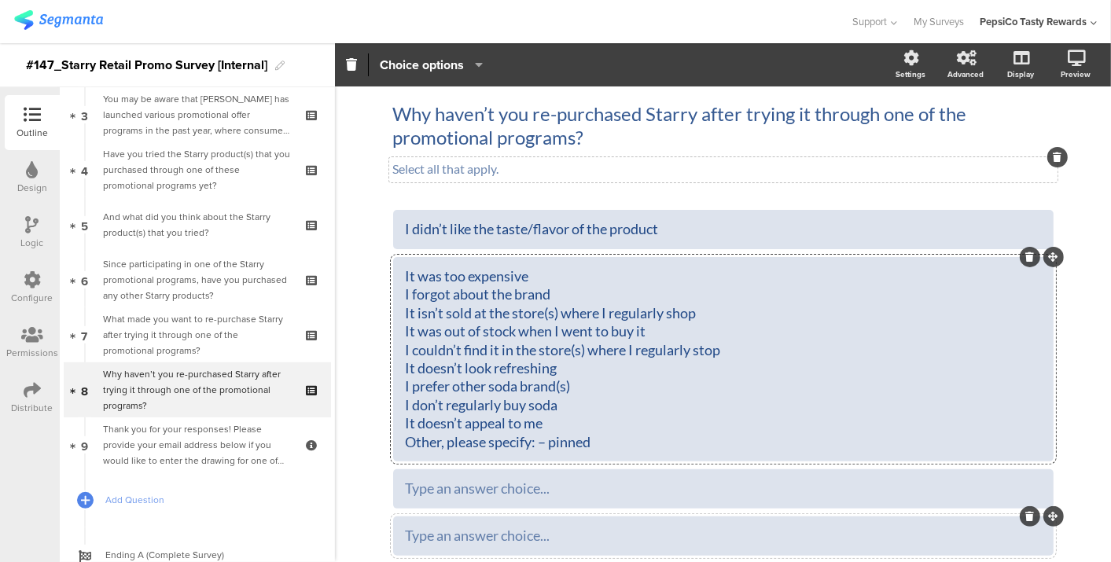
drag, startPoint x: 399, startPoint y: 292, endPoint x: 822, endPoint y: 533, distance: 486.9
click at [822, 533] on div "I didn’t like the taste/flavor of the product It was too expensive I forgot abo…" at bounding box center [723, 501] width 661 height 582
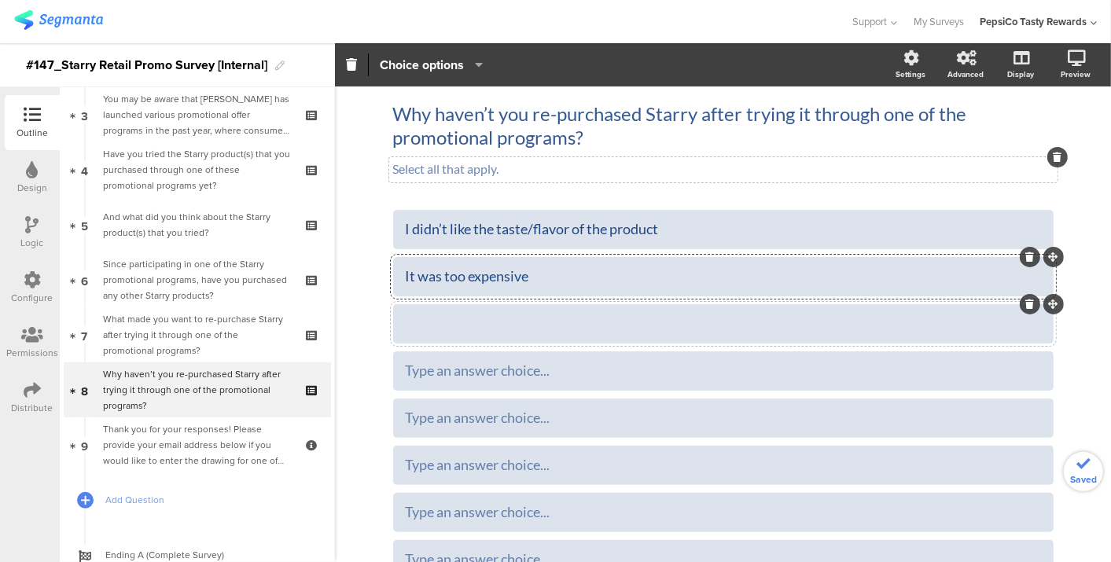
click at [566, 315] on div at bounding box center [724, 324] width 636 height 18
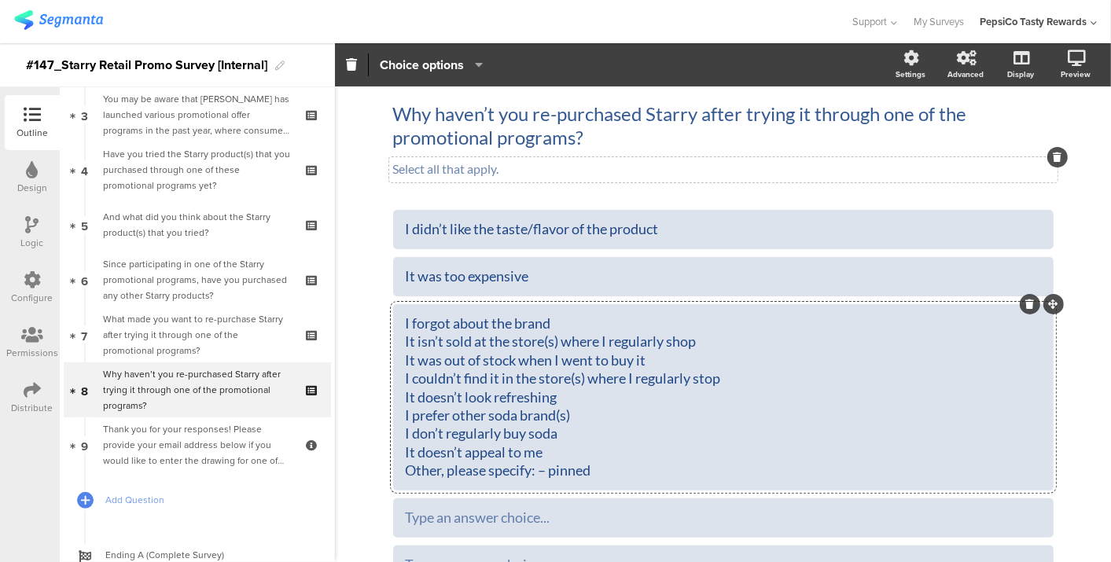
click at [406, 339] on div "I forgot about the brand It isn’t sold at the store(s) where I regularly shop I…" at bounding box center [724, 398] width 636 height 166
click at [406, 342] on div "I forgot about the brand It isn’t sold at the store(s) where I regularly shop I…" at bounding box center [724, 398] width 636 height 166
drag, startPoint x: 400, startPoint y: 342, endPoint x: 795, endPoint y: 501, distance: 426.4
click at [795, 501] on div "I didn’t like the taste/flavor of the product It was too expensive" at bounding box center [723, 492] width 661 height 564
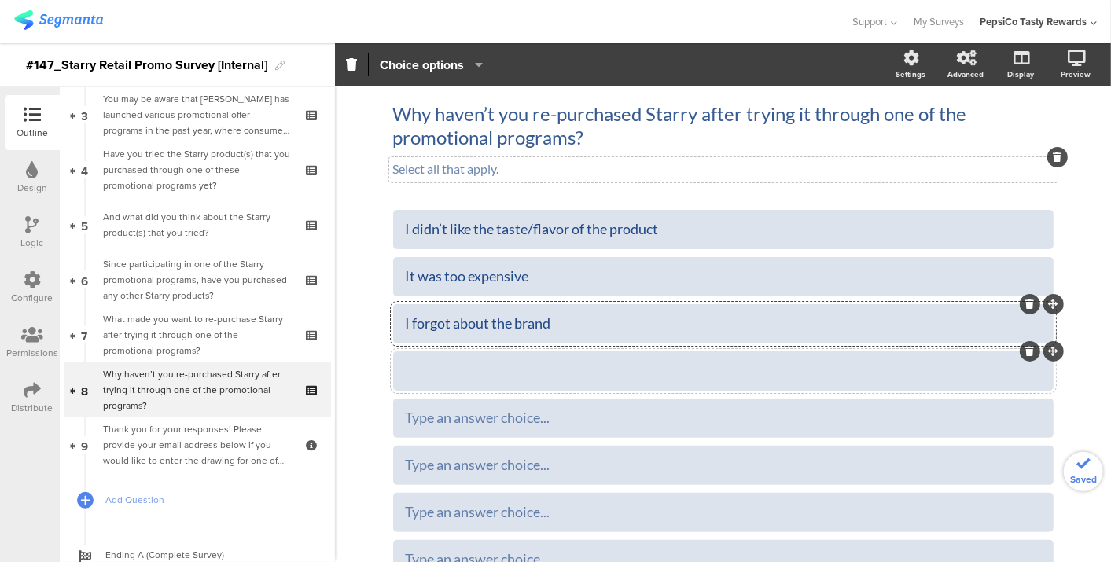
click at [515, 358] on div at bounding box center [724, 371] width 636 height 26
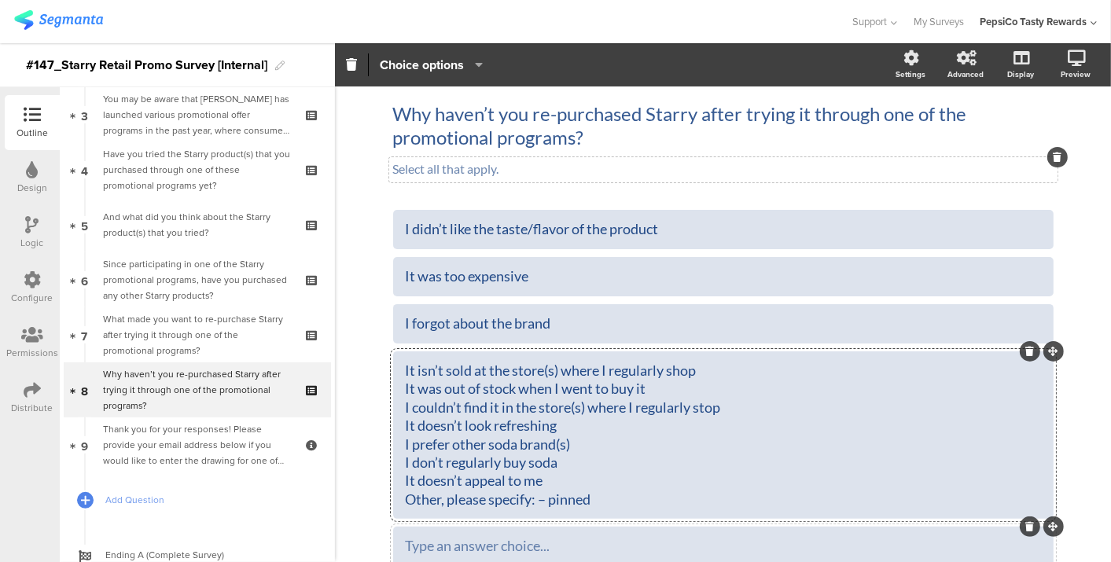
drag, startPoint x: 398, startPoint y: 388, endPoint x: 741, endPoint y: 549, distance: 379.0
click at [741, 549] on div "I didn’t like the taste/flavor of the product It was too expensive I forgot abo…" at bounding box center [723, 482] width 661 height 545
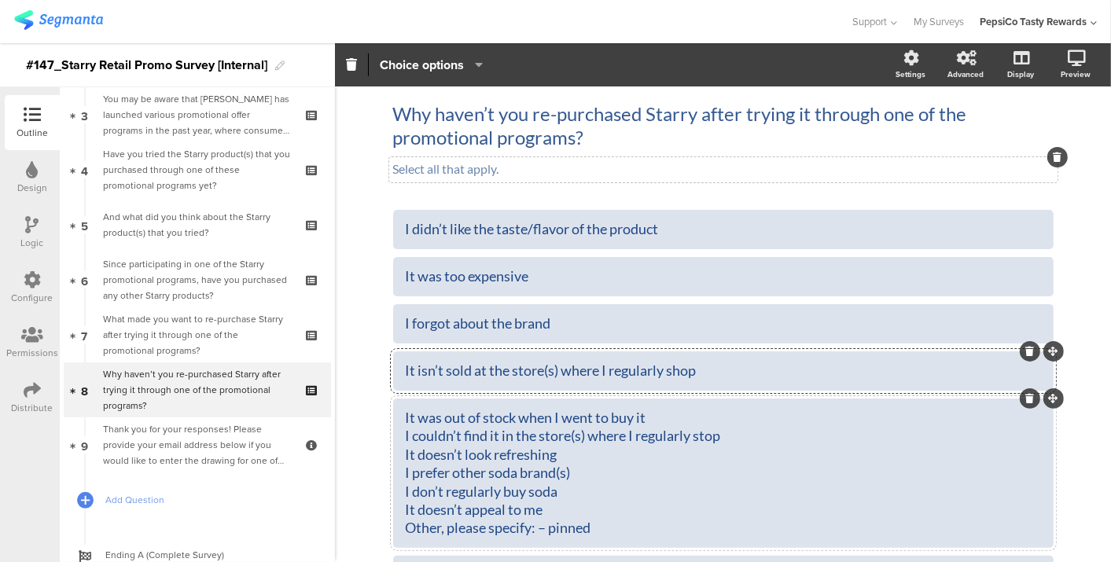
click at [406, 436] on div "It was out of stock when I went to buy it I couldn’t find it in the store(s) wh…" at bounding box center [724, 473] width 636 height 129
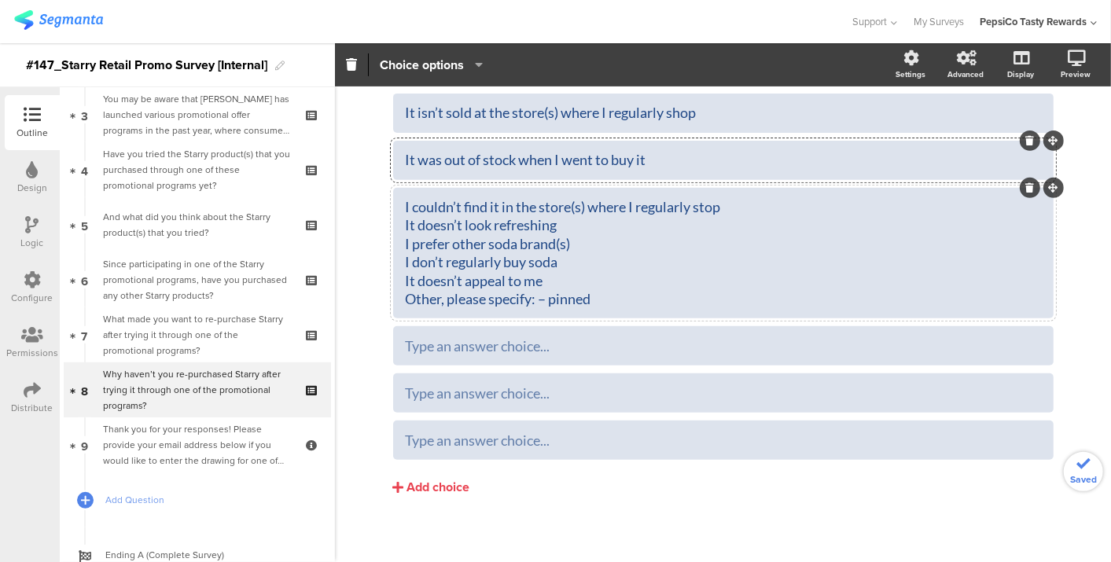
scroll to position [316, 0]
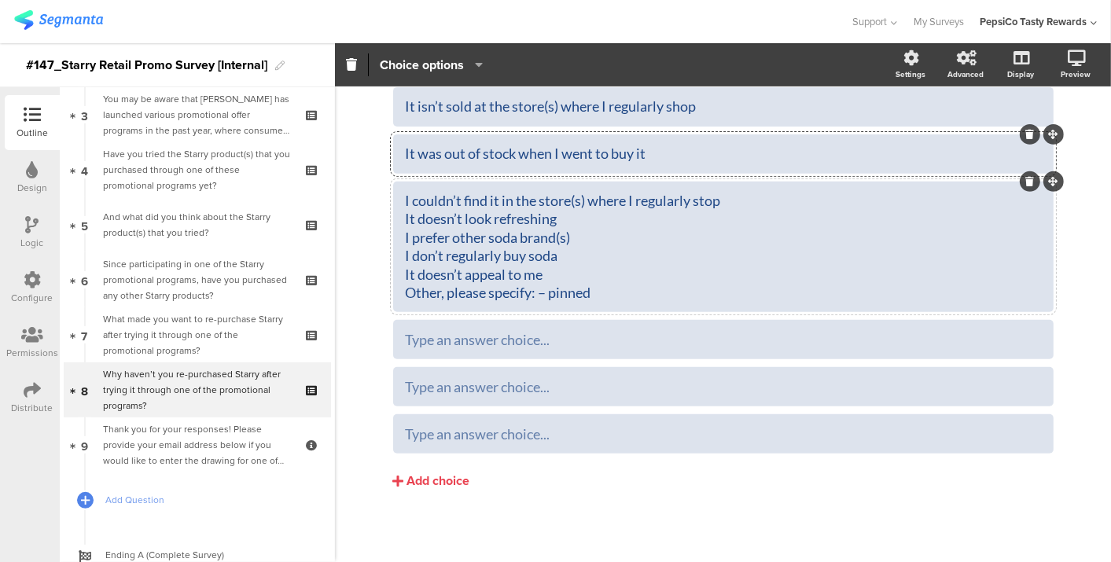
drag, startPoint x: 595, startPoint y: 290, endPoint x: 357, endPoint y: 216, distance: 249.8
click at [357, 216] on div "Type caption... 78% Why haven’t you re-purchased Starry after trying it through…" at bounding box center [723, 167] width 776 height 794
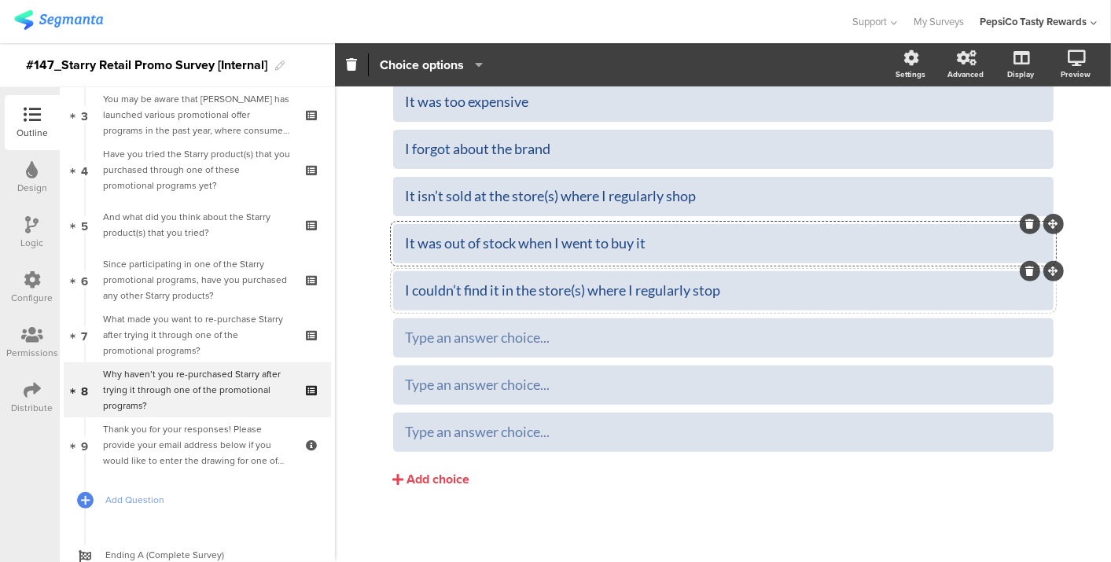
scroll to position [225, 0]
click at [418, 352] on div at bounding box center [723, 339] width 661 height 39
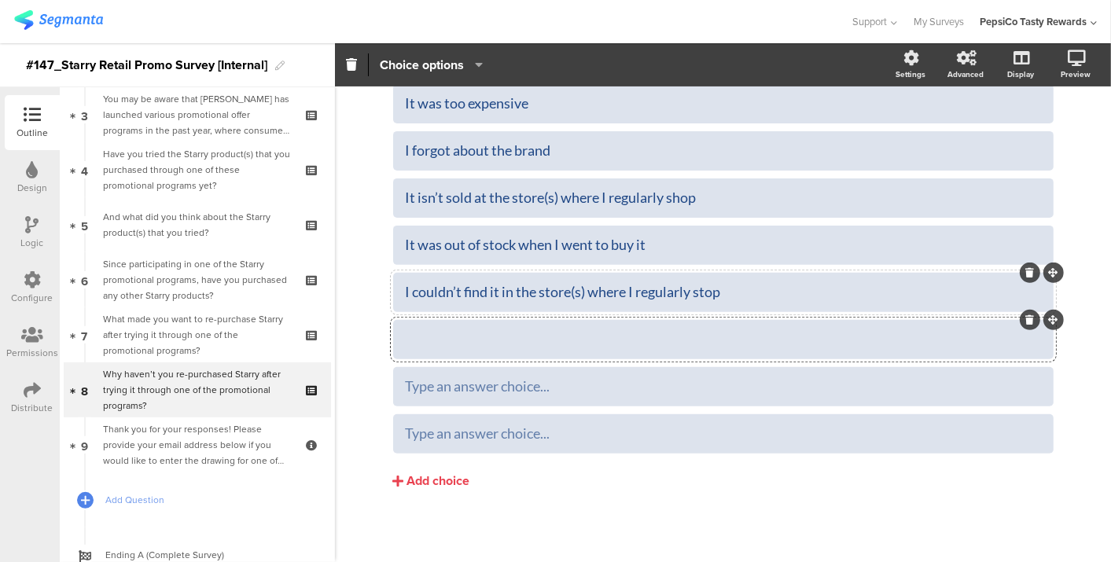
scroll to position [224, 0]
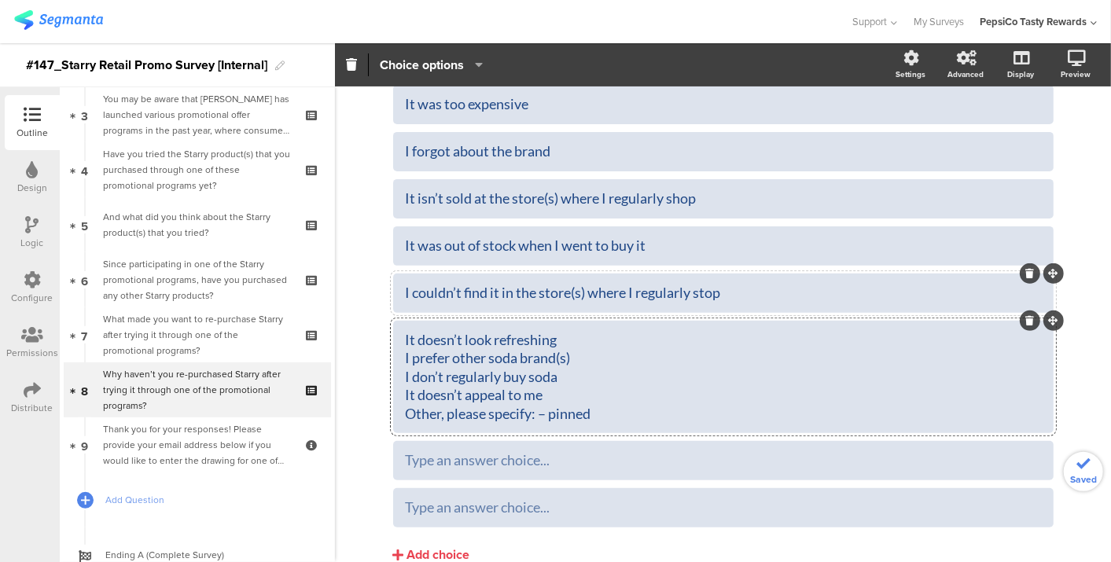
drag, startPoint x: 400, startPoint y: 358, endPoint x: 804, endPoint y: 530, distance: 438.8
click at [804, 530] on div "I didn’t like the taste/flavor of the product It was too expensive I forgot abo…" at bounding box center [723, 306] width 661 height 537
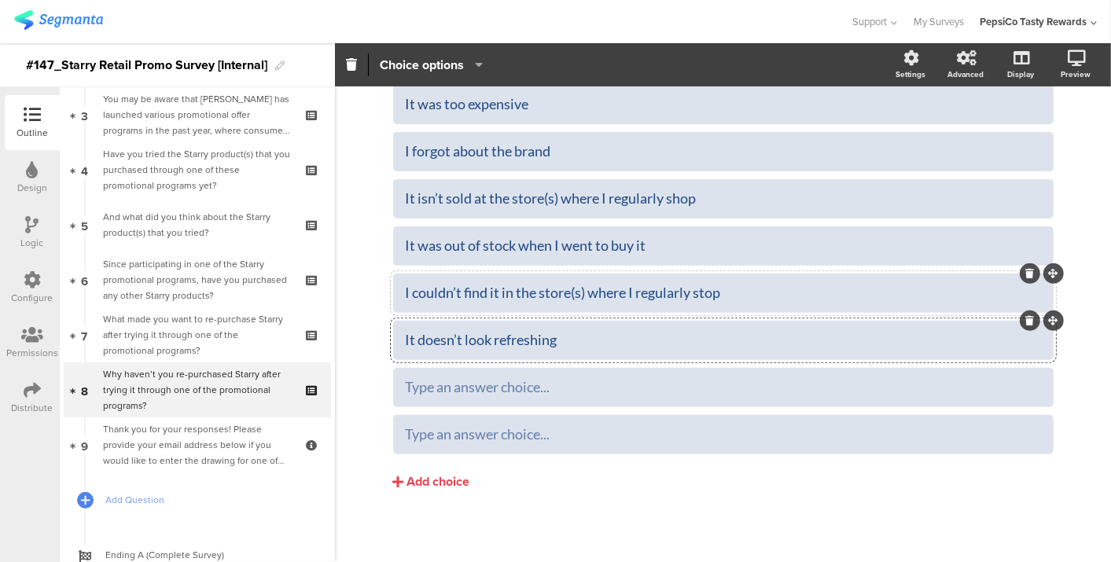
scroll to position [225, 0]
click at [595, 387] on div at bounding box center [724, 387] width 636 height 18
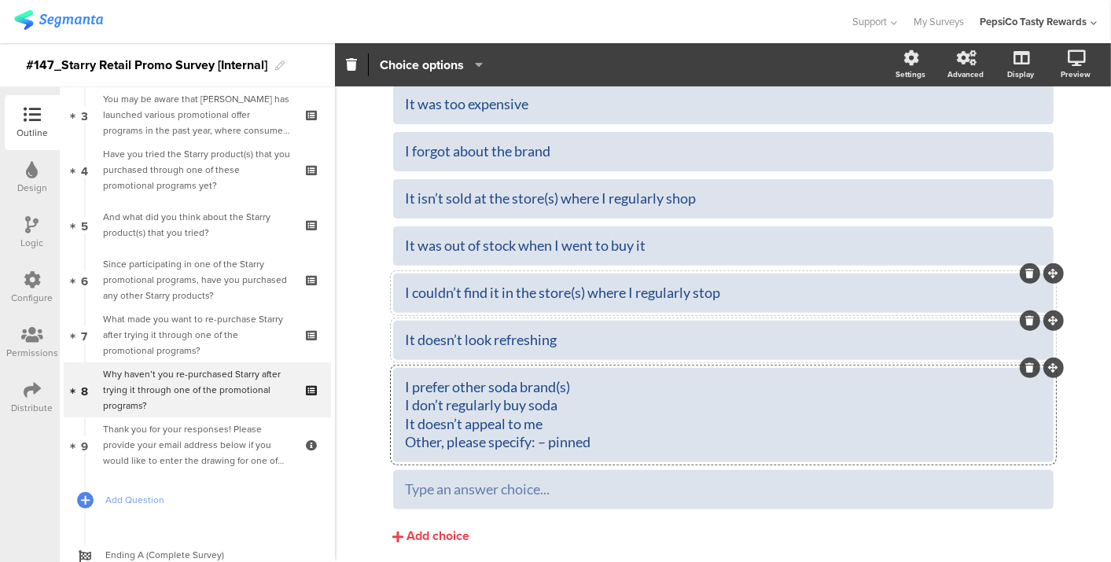
drag, startPoint x: 600, startPoint y: 441, endPoint x: 380, endPoint y: 395, distance: 224.9
click at [380, 395] on div "Type caption... 78% Why haven’t you re-purchased Starry after trying it through…" at bounding box center [724, 241] width 692 height 758
click at [415, 410] on div "I prefer other soda brand(s) I don’t regularly buy soda It doesn’t appeal to me…" at bounding box center [724, 415] width 636 height 74
drag, startPoint x: 400, startPoint y: 407, endPoint x: 780, endPoint y: 489, distance: 388.8
click at [780, 489] on div "I didn’t like the taste/flavor of the product It was too expensive I forgot abo…" at bounding box center [723, 274] width 661 height 472
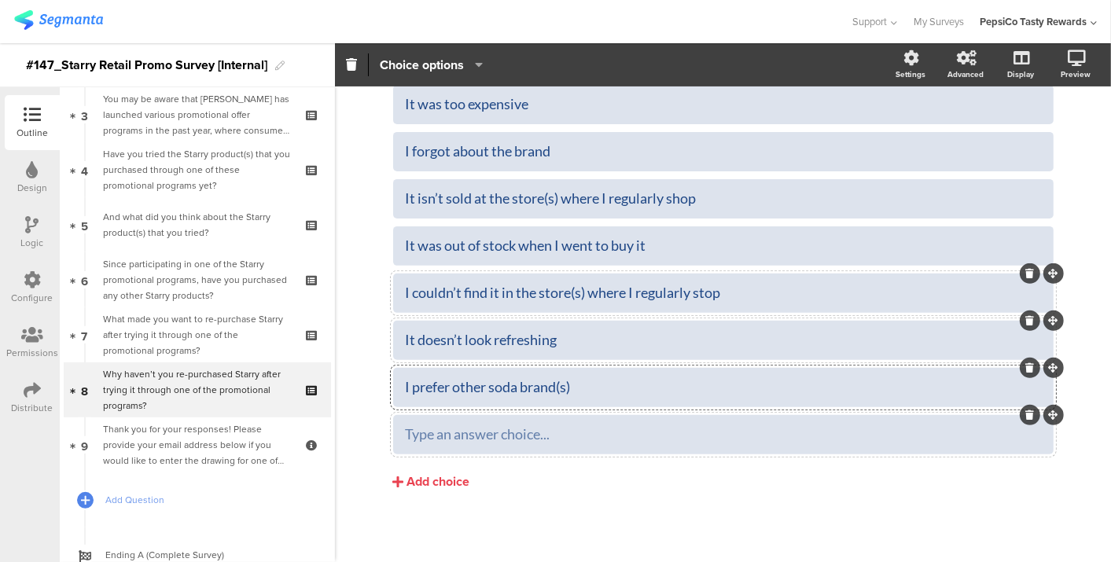
scroll to position [225, 0]
click at [593, 419] on div at bounding box center [723, 434] width 661 height 39
click at [588, 426] on div at bounding box center [724, 434] width 636 height 18
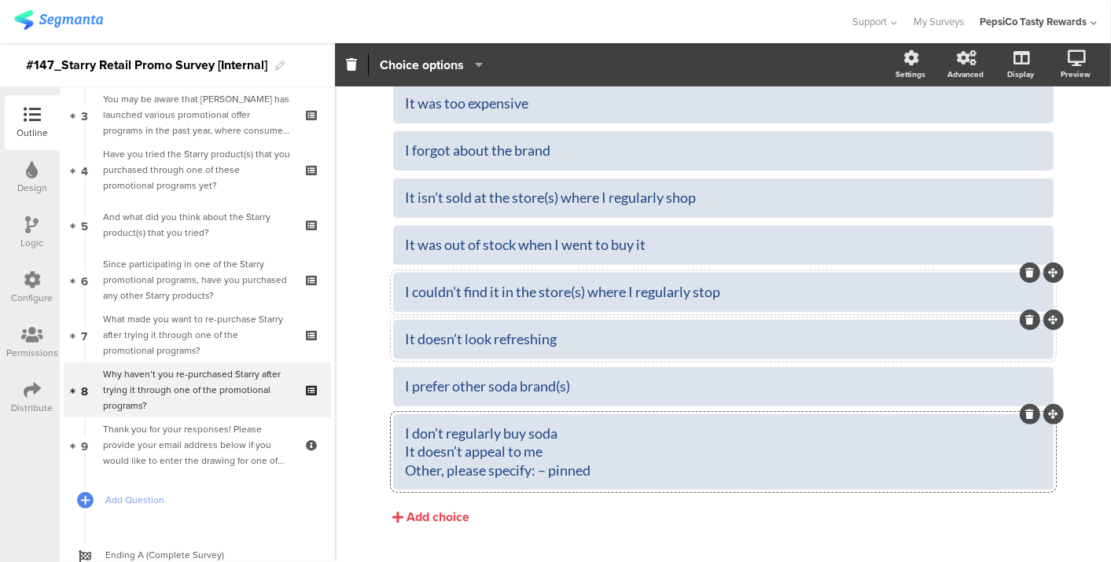
scroll to position [224, 0]
click at [422, 513] on div "Add choice" at bounding box center [438, 519] width 63 height 17
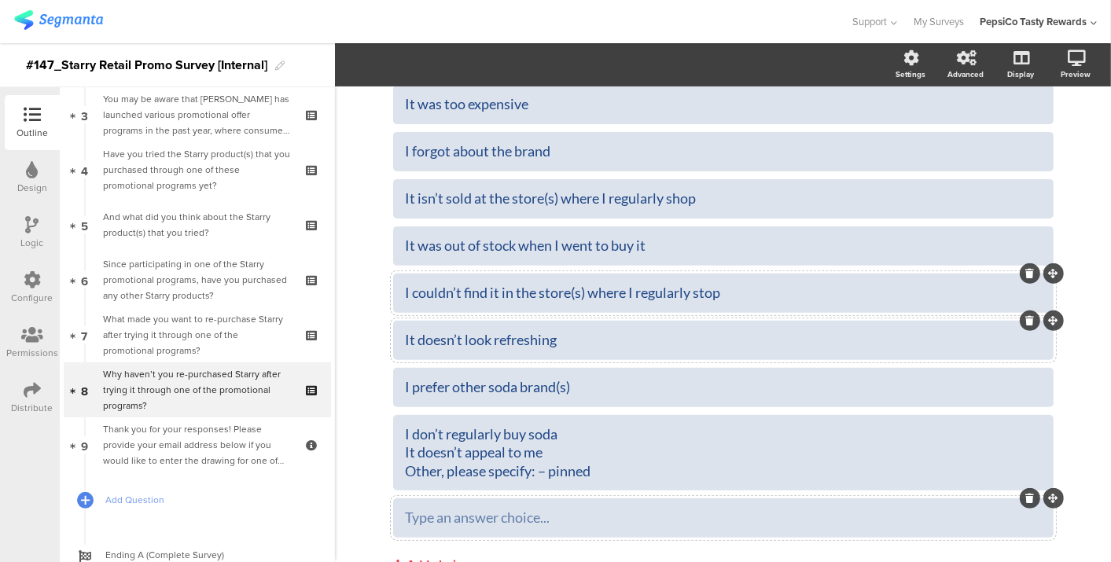
scroll to position [309, 0]
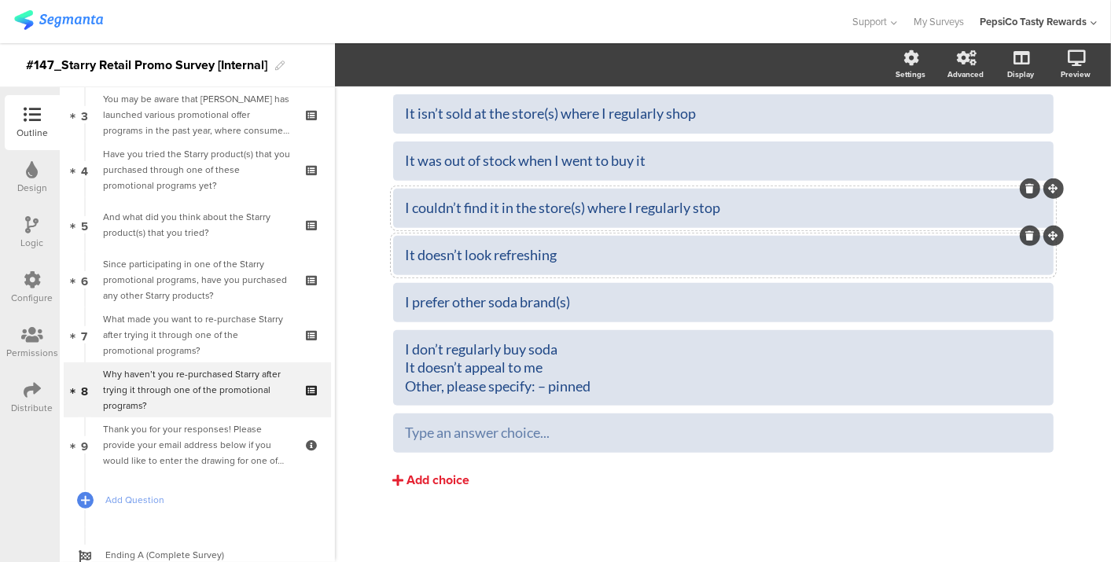
click at [419, 465] on button "Add choice" at bounding box center [723, 480] width 661 height 39
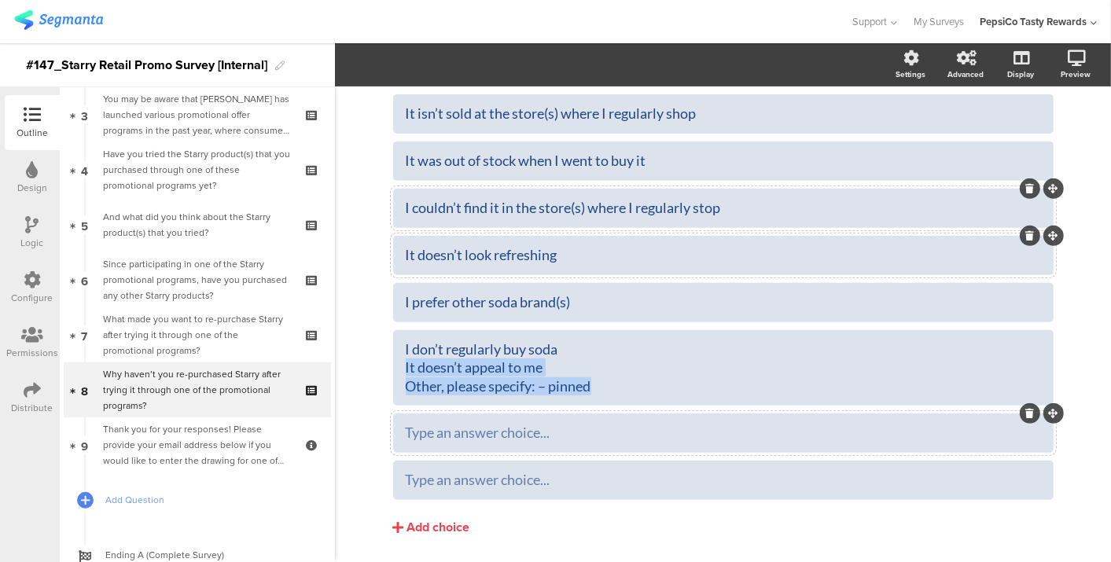
drag, startPoint x: 400, startPoint y: 367, endPoint x: 709, endPoint y: 426, distance: 314.7
click at [709, 426] on div "I didn’t like the taste/flavor of the product It was too expensive I forgot abo…" at bounding box center [723, 226] width 661 height 547
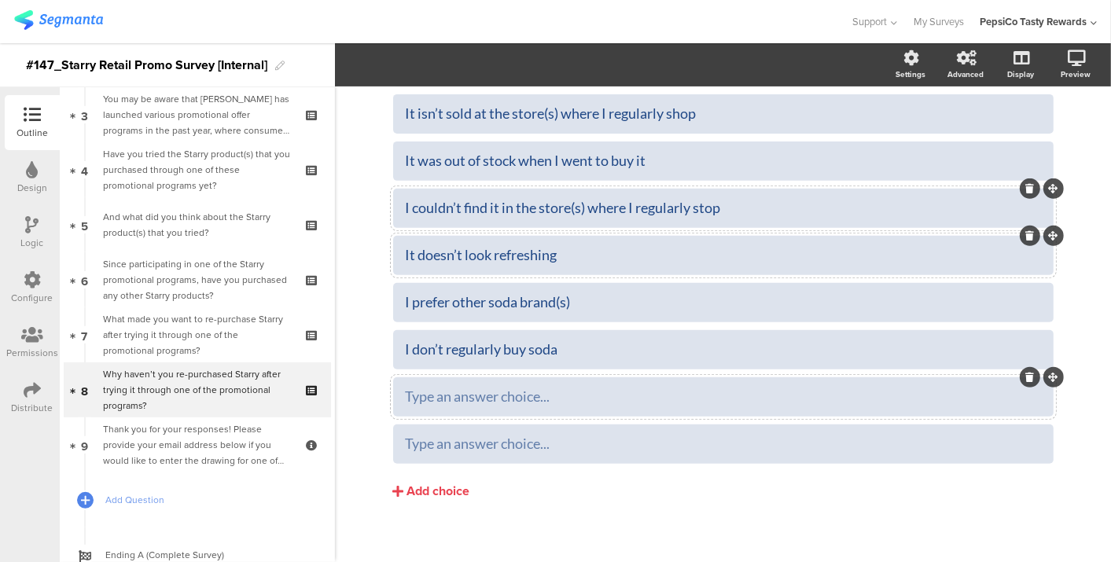
scroll to position [310, 0]
click at [598, 393] on div at bounding box center [724, 396] width 636 height 18
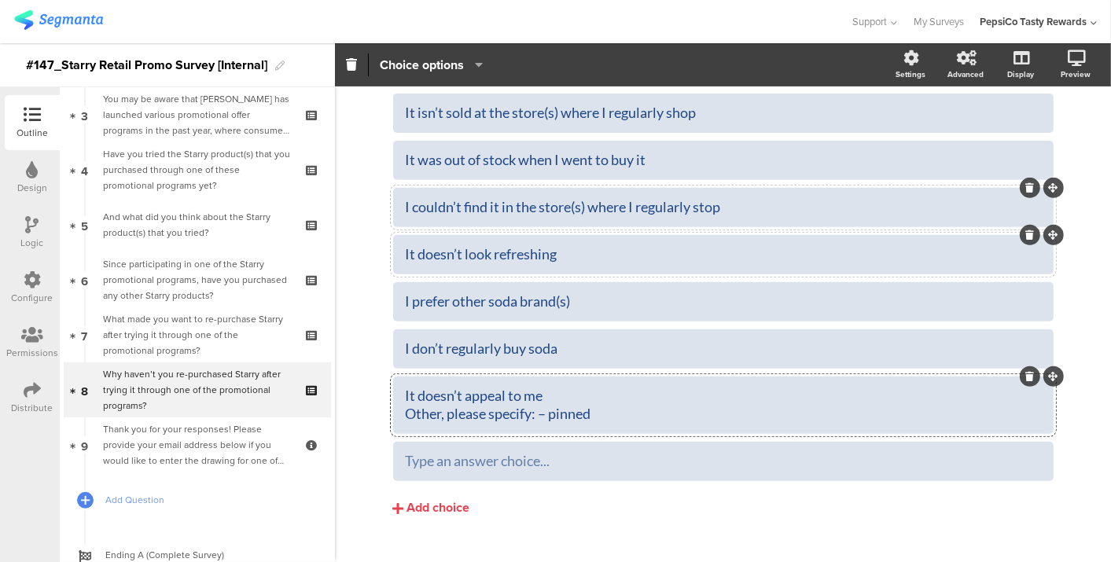
scroll to position [309, 0]
drag, startPoint x: 588, startPoint y: 409, endPoint x: 348, endPoint y: 420, distance: 240.2
click at [348, 420] on div "Type caption... 78% Why haven’t you re-purchased Starry after trying it through…" at bounding box center [723, 184] width 776 height 815
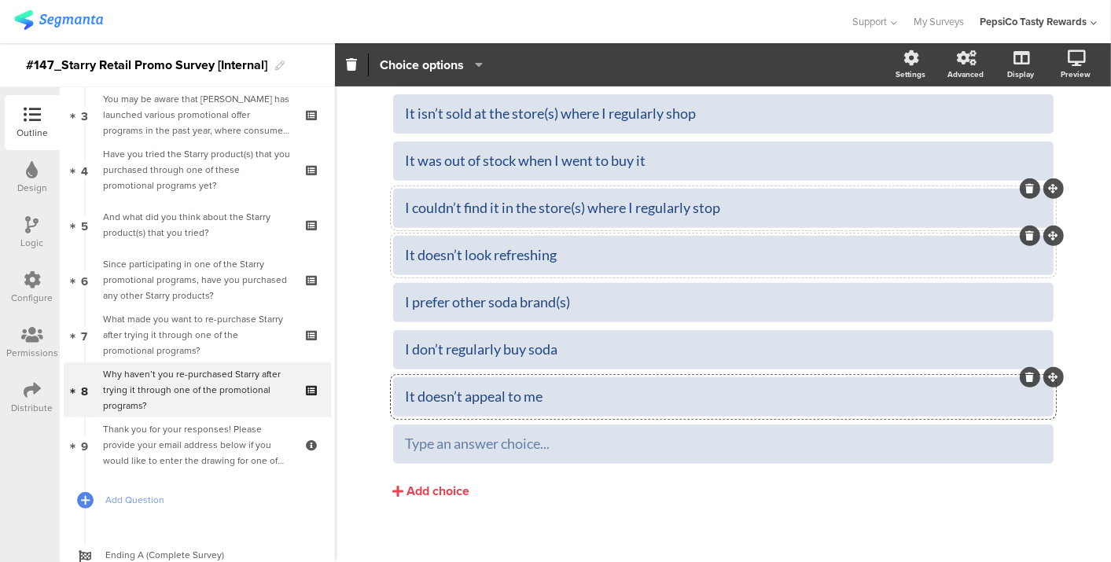
scroll to position [310, 0]
click at [457, 429] on div at bounding box center [723, 443] width 661 height 39
click at [458, 445] on div "Other, please specify:" at bounding box center [724, 443] width 636 height 18
click at [437, 61] on span "Choice options" at bounding box center [422, 65] width 84 height 18
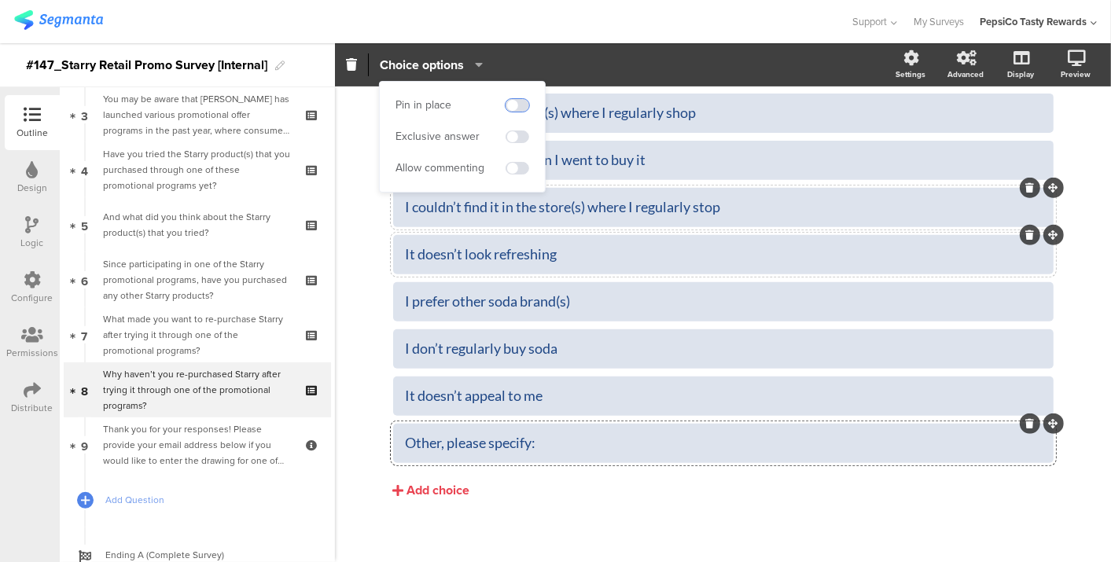
click at [517, 101] on span at bounding box center [518, 105] width 24 height 13
click at [514, 168] on span at bounding box center [518, 168] width 24 height 13
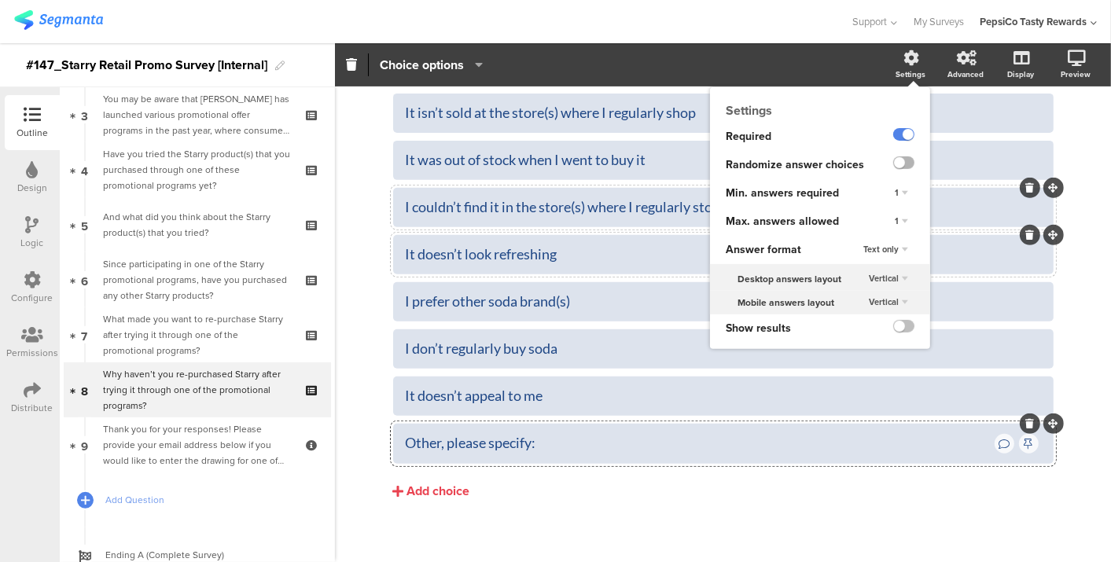
click at [894, 168] on label at bounding box center [904, 163] width 21 height 13
click at [0, 0] on input "checkbox" at bounding box center [0, 0] width 0 height 0
click at [889, 221] on div "1" at bounding box center [902, 221] width 26 height 19
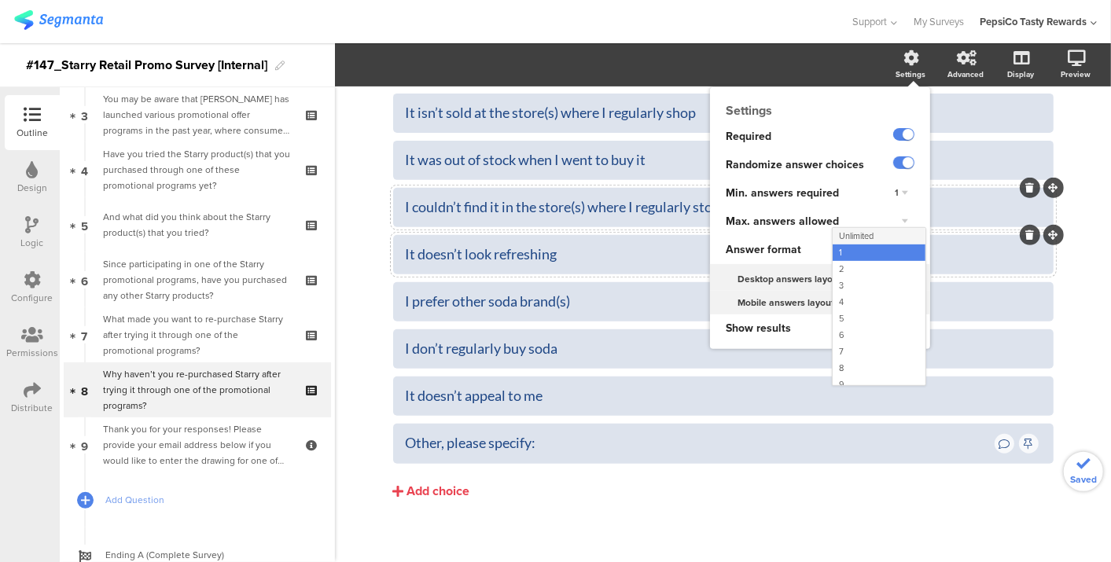
click at [870, 236] on div "Unlimited" at bounding box center [879, 236] width 93 height 17
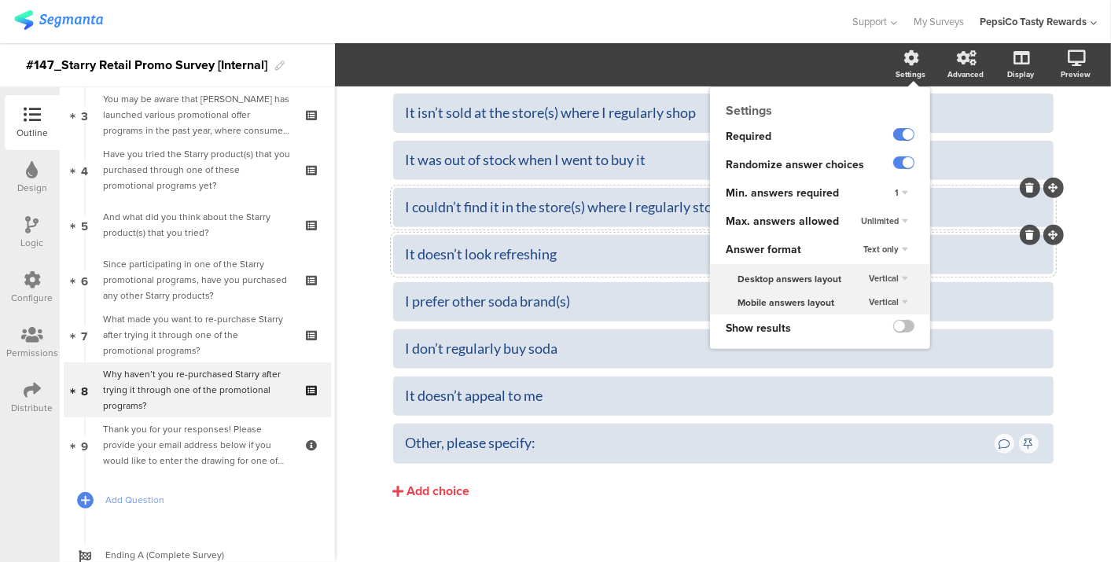
click at [905, 63] on icon at bounding box center [913, 58] width 16 height 16
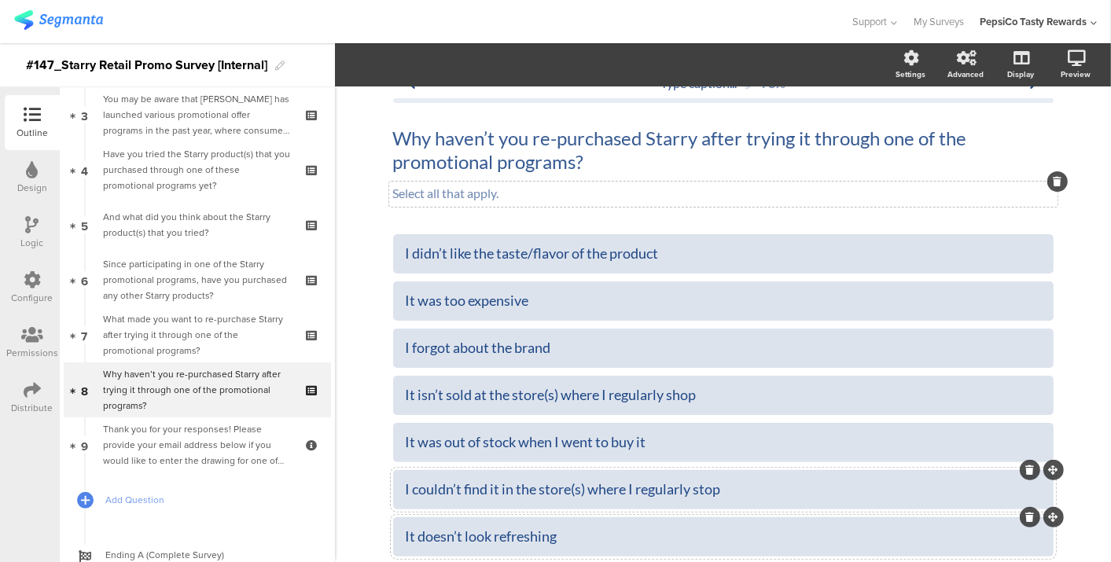
scroll to position [0, 0]
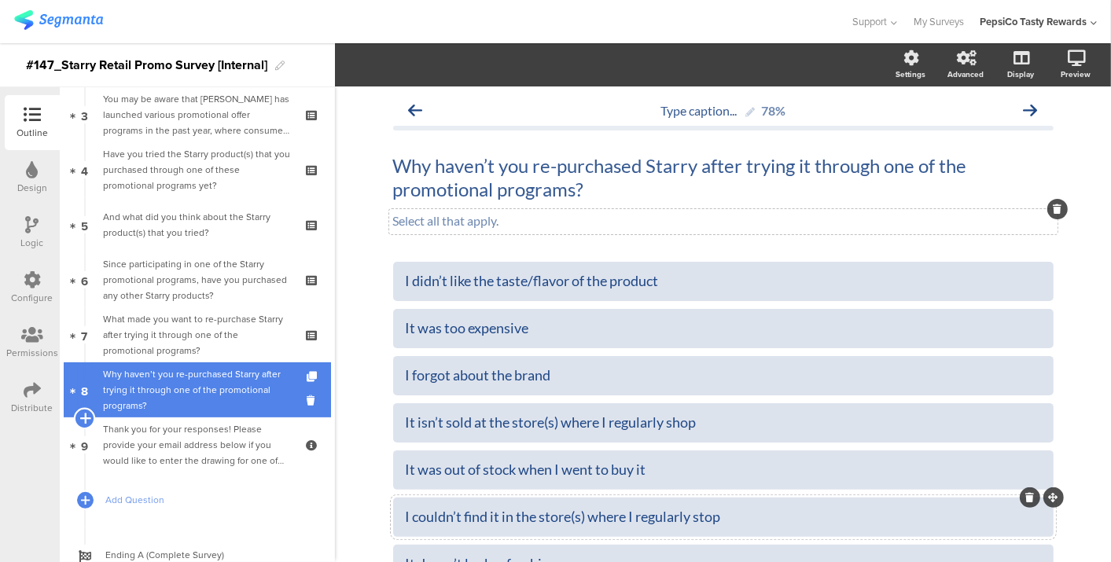
click at [84, 413] on icon at bounding box center [84, 418] width 10 height 14
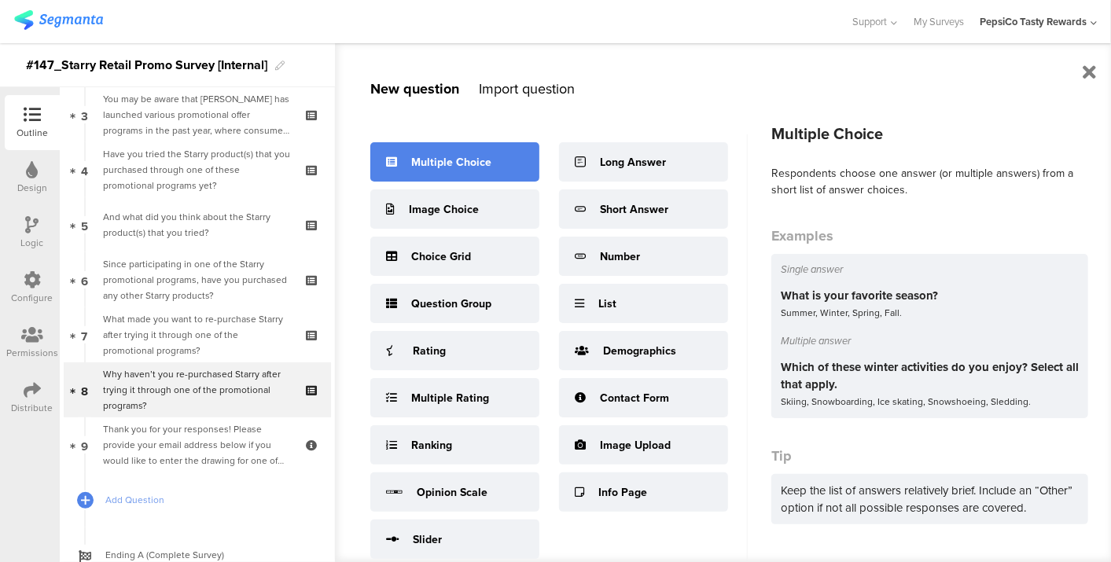
click at [501, 160] on div "Multiple Choice" at bounding box center [454, 161] width 169 height 39
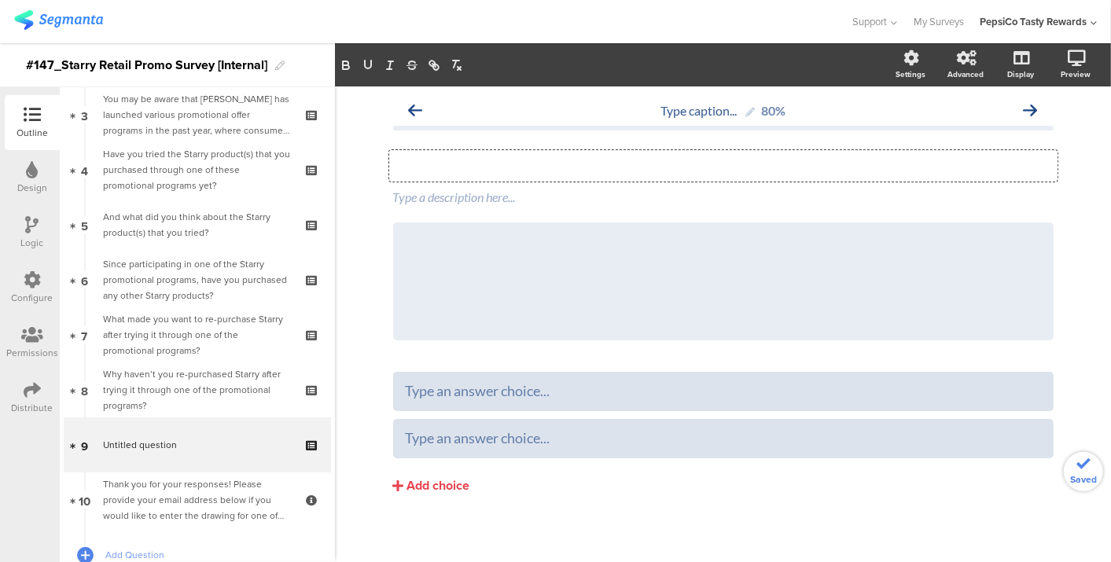
click at [611, 166] on div "Type your question here..." at bounding box center [723, 165] width 669 height 31
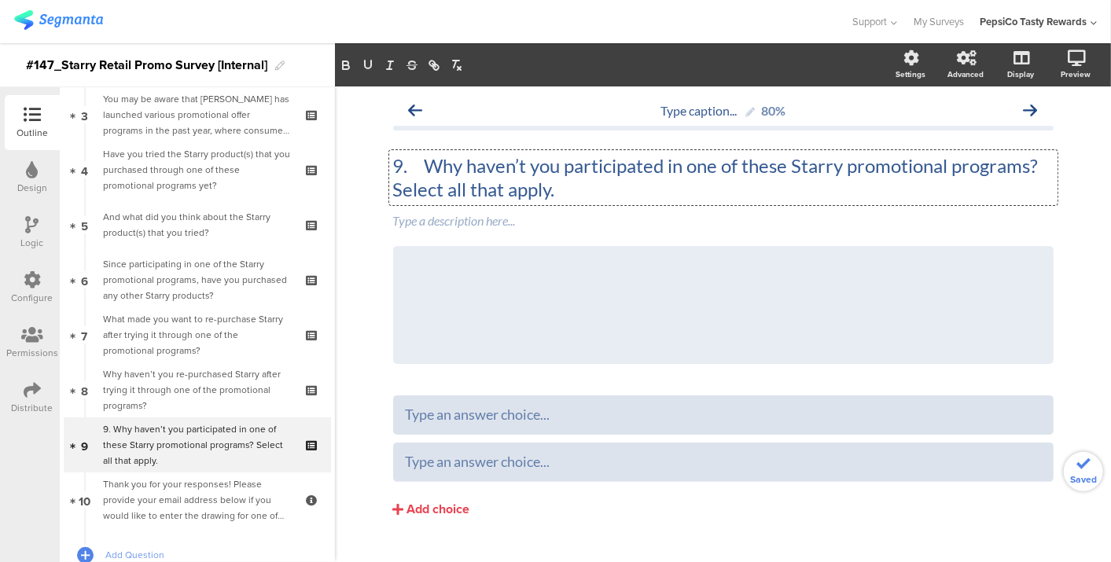
click at [418, 165] on p "9. Why haven’t you participated in one of these Starry promotional programs? Se…" at bounding box center [723, 177] width 661 height 47
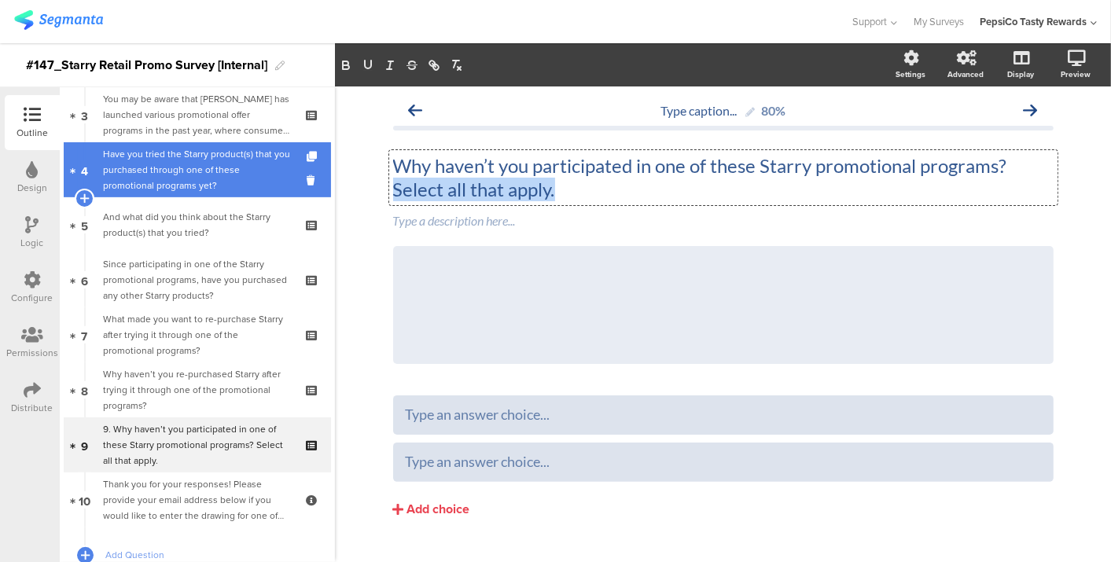
drag, startPoint x: 580, startPoint y: 193, endPoint x: 299, endPoint y: 195, distance: 280.8
click at [299, 195] on div "Outline Design Logic Configure Permissions Distribute New question Import quest…" at bounding box center [555, 302] width 1111 height 519
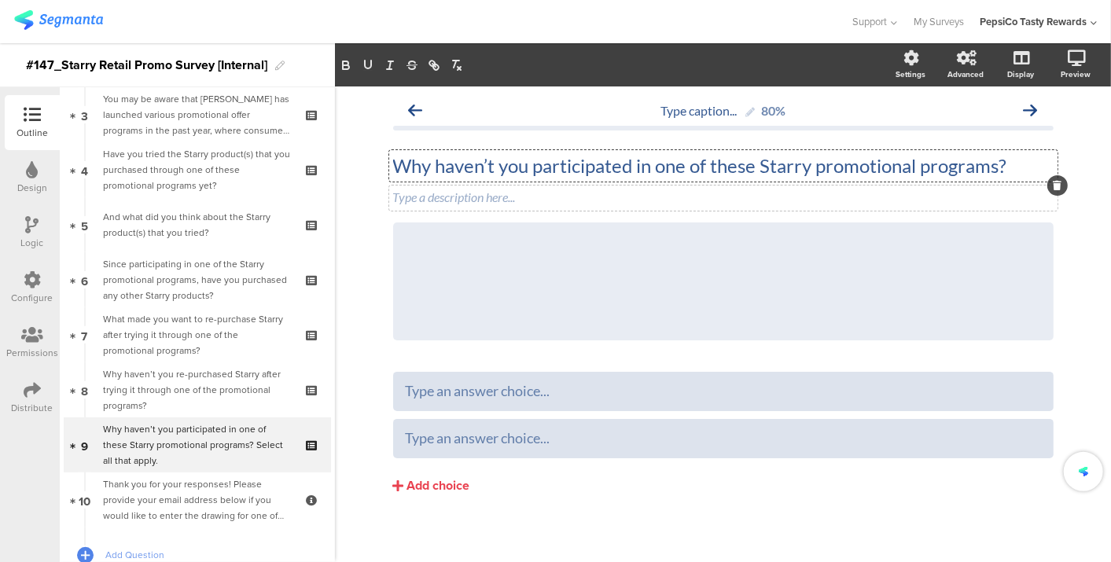
click at [505, 196] on div "Type a description here..." at bounding box center [723, 198] width 669 height 25
click at [1044, 227] on div at bounding box center [1054, 222] width 20 height 20
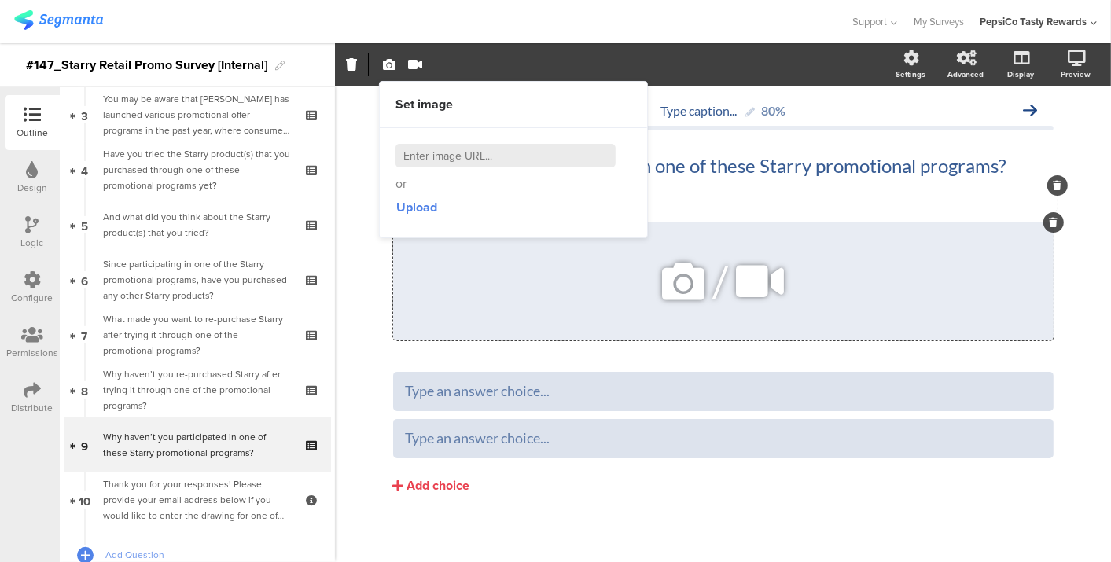
click at [1044, 227] on div at bounding box center [1054, 222] width 20 height 20
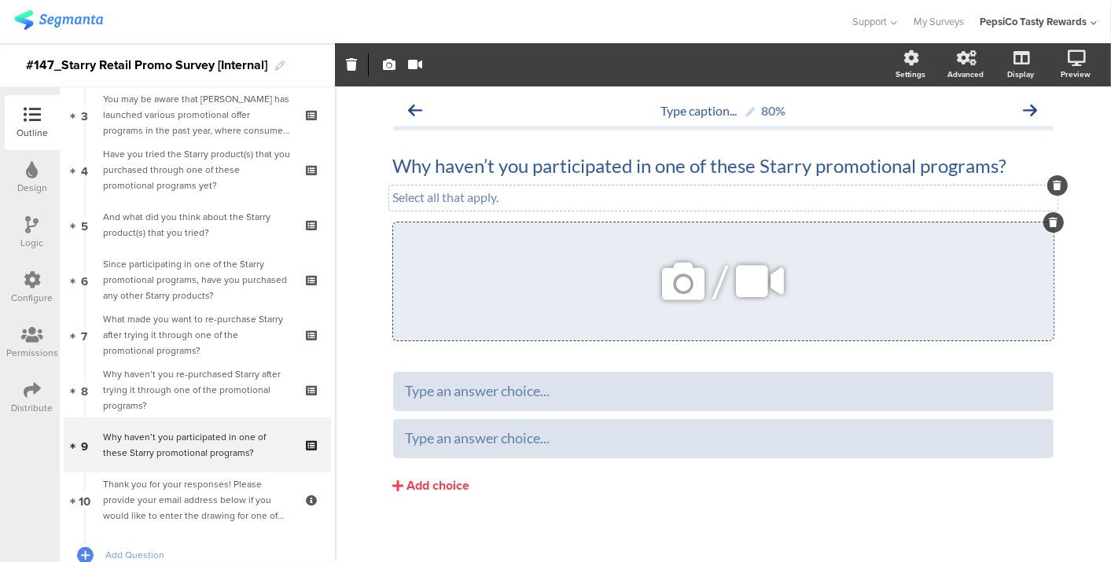
click at [1049, 223] on icon at bounding box center [1053, 222] width 9 height 9
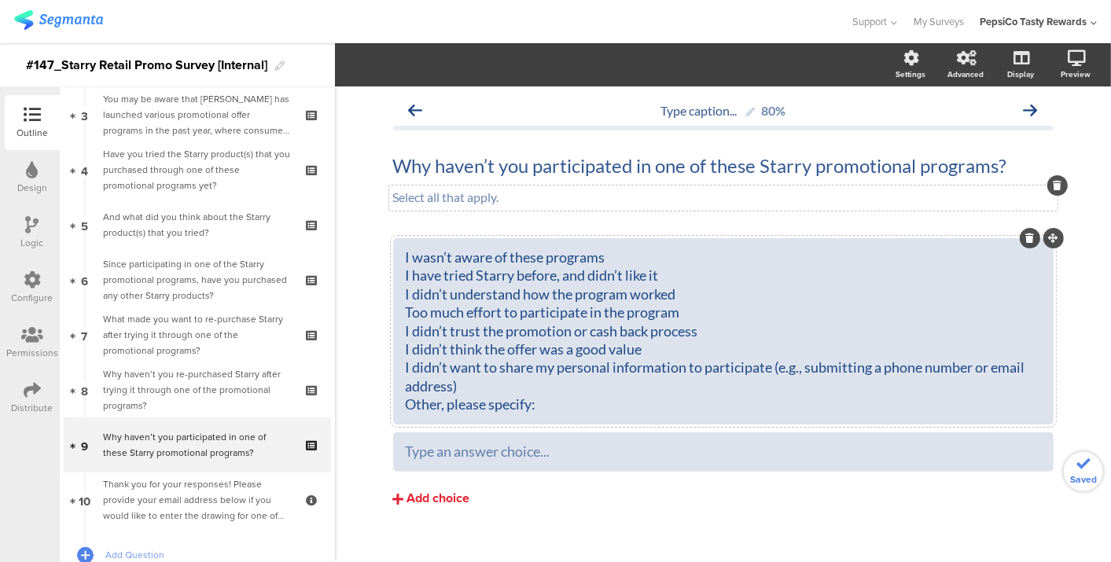
click at [435, 499] on div "Add choice" at bounding box center [438, 499] width 63 height 17
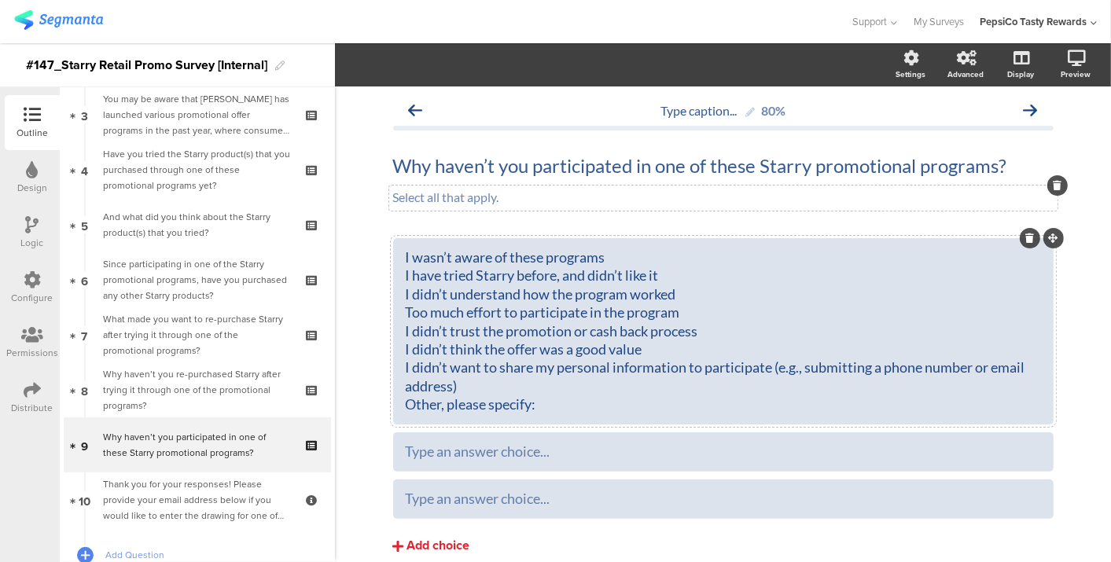
scroll to position [65, 0]
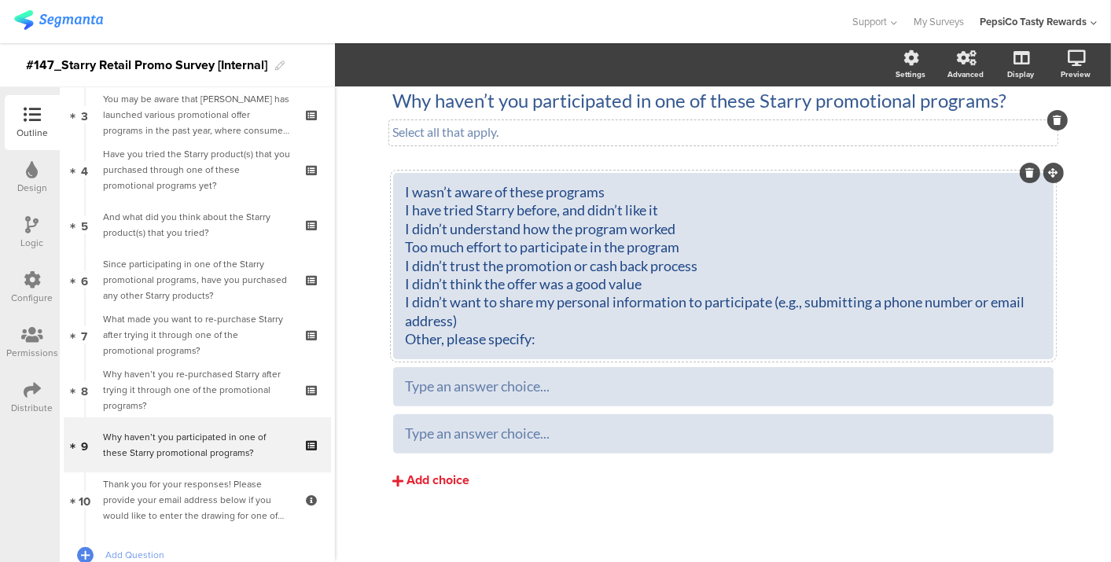
click at [442, 481] on div "Add choice" at bounding box center [438, 481] width 63 height 17
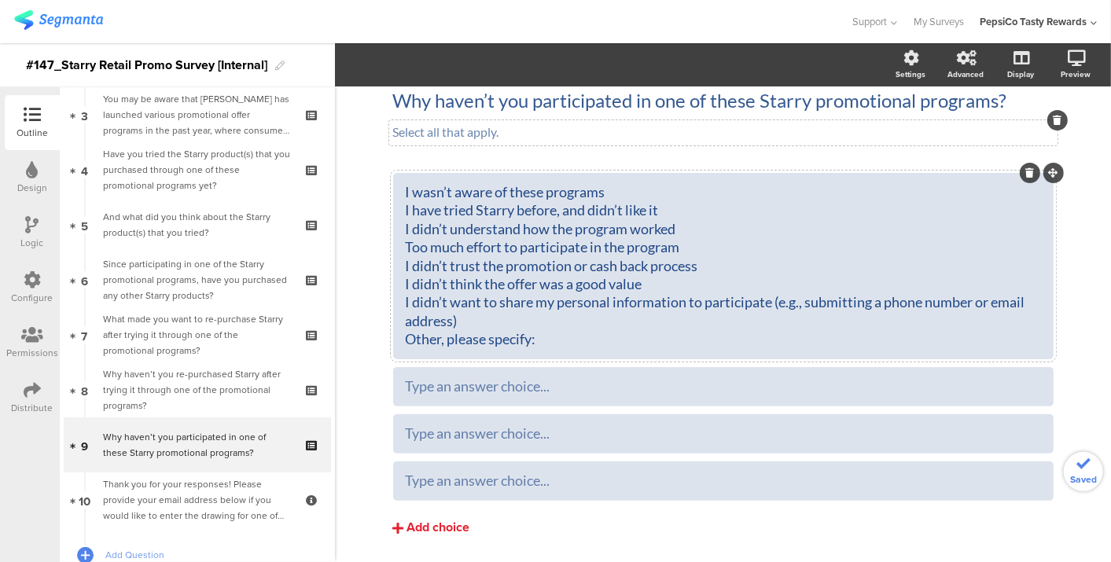
scroll to position [112, 0]
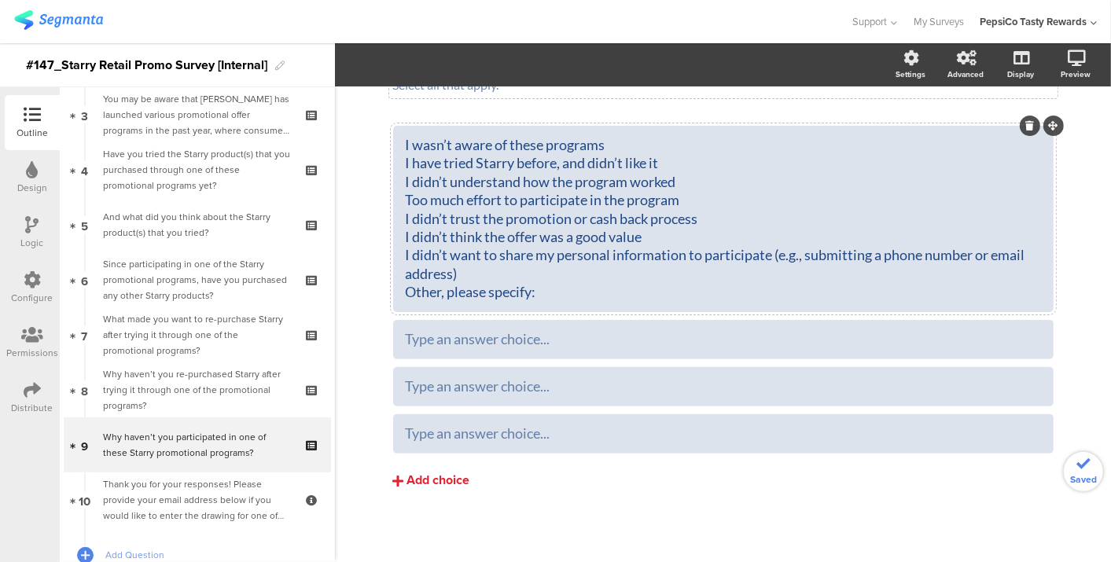
click at [442, 481] on div "Add choice" at bounding box center [438, 481] width 63 height 17
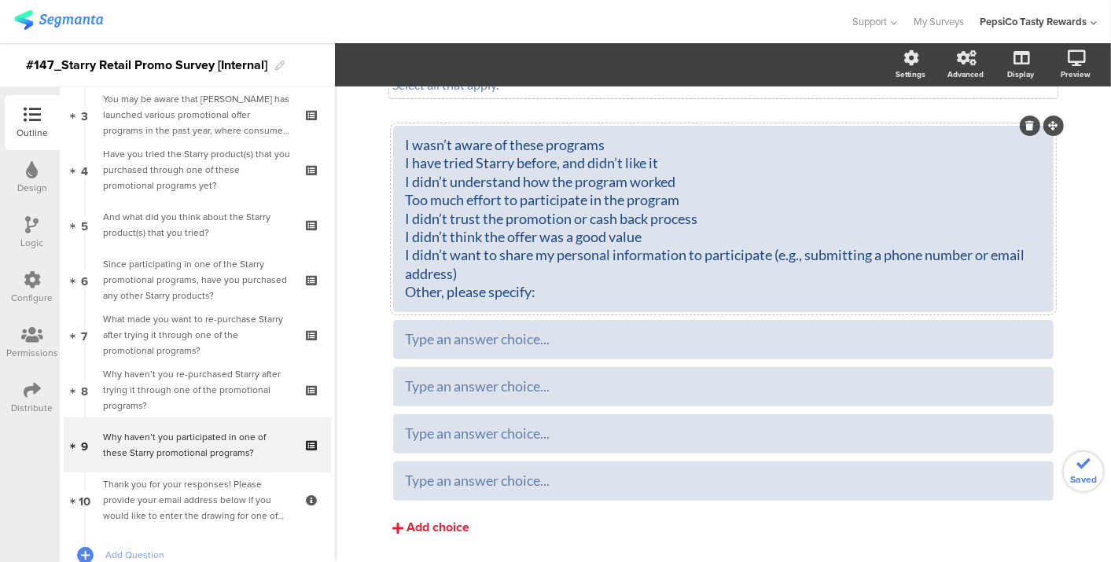
scroll to position [160, 0]
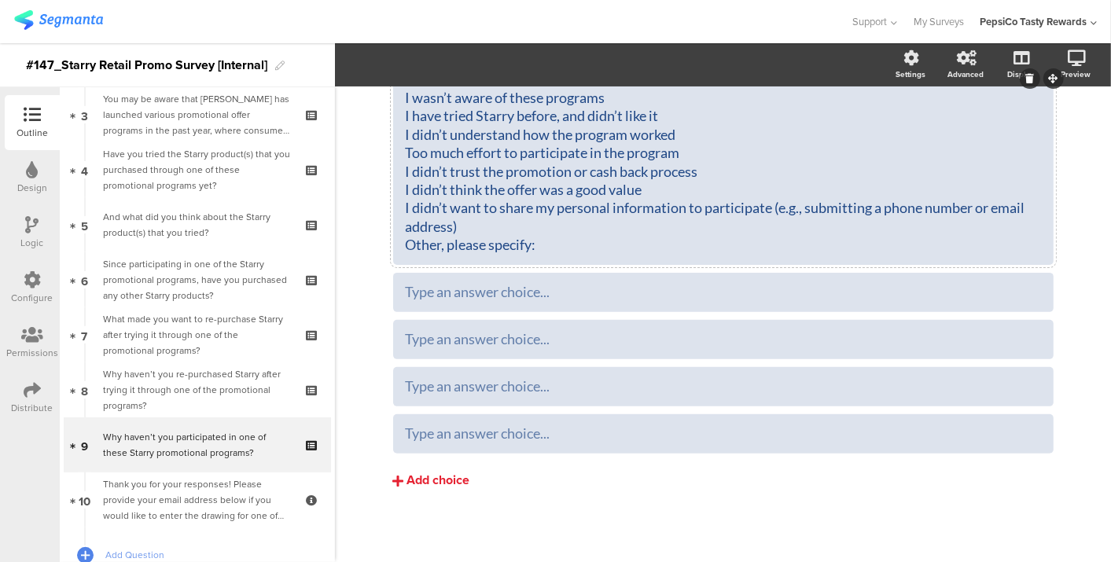
click at [437, 481] on div "Add choice" at bounding box center [438, 481] width 63 height 17
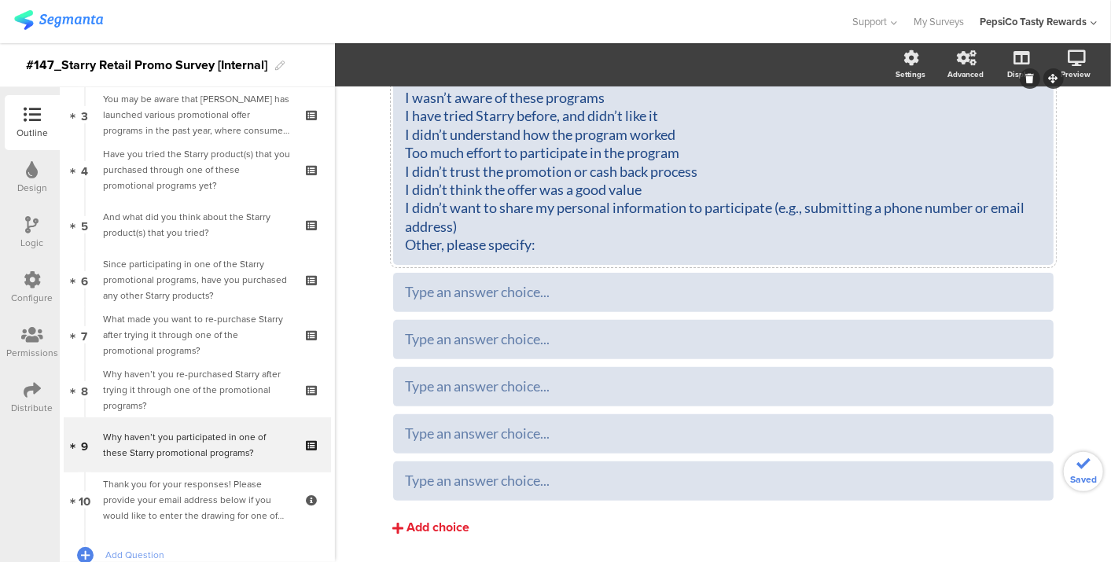
scroll to position [207, 0]
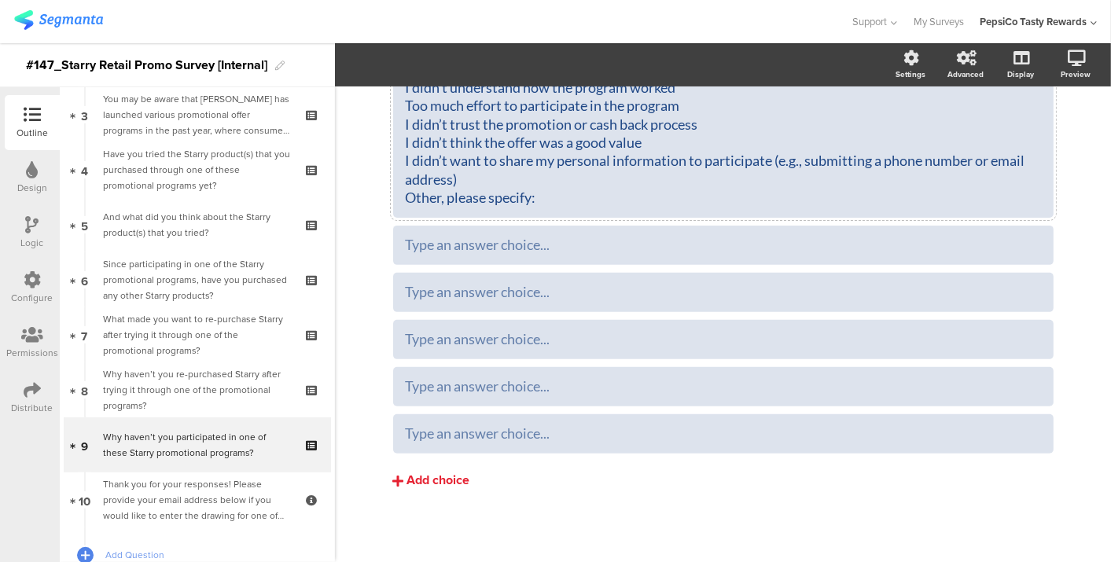
click at [435, 477] on div "Add choice" at bounding box center [438, 481] width 63 height 17
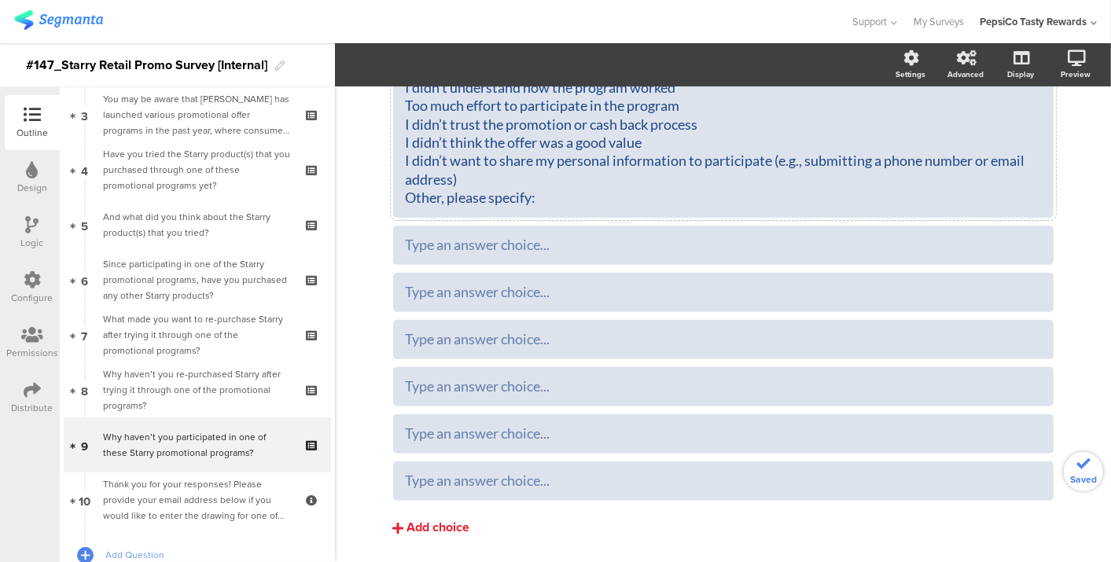
scroll to position [254, 0]
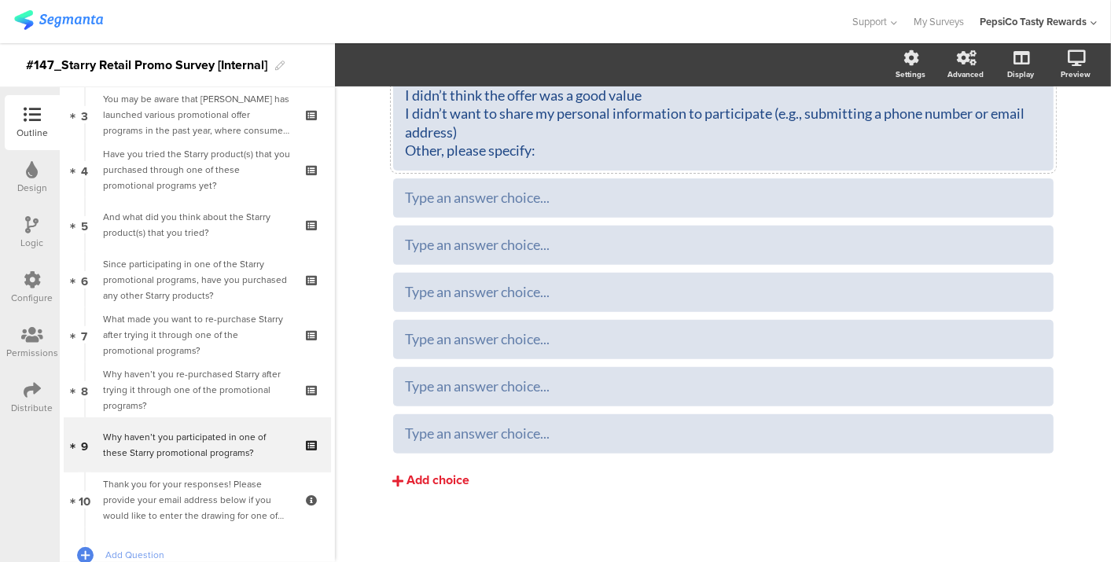
click at [433, 479] on div "Add choice" at bounding box center [438, 481] width 63 height 17
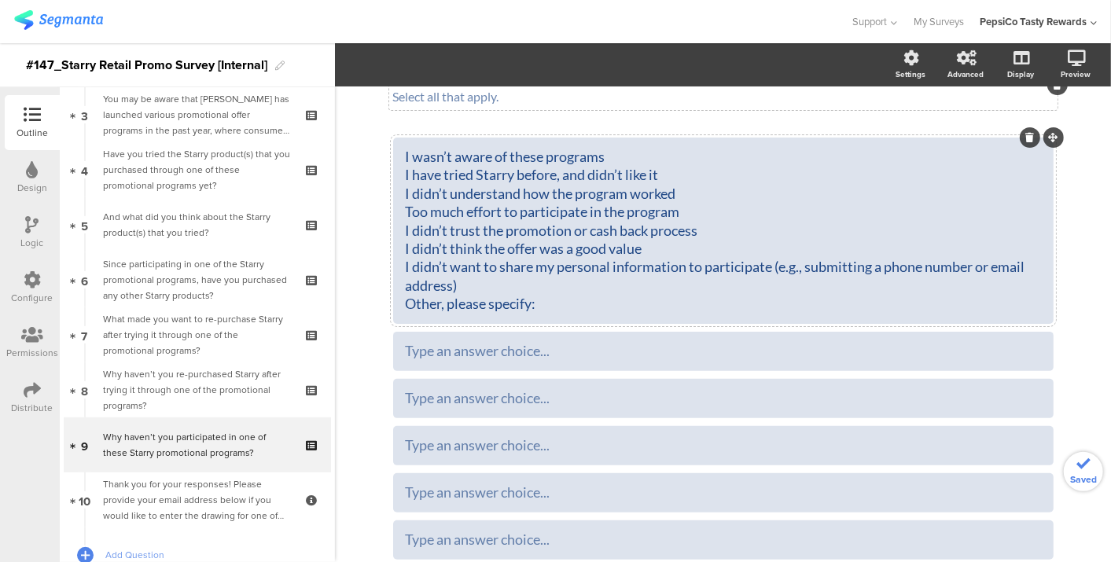
scroll to position [78, 0]
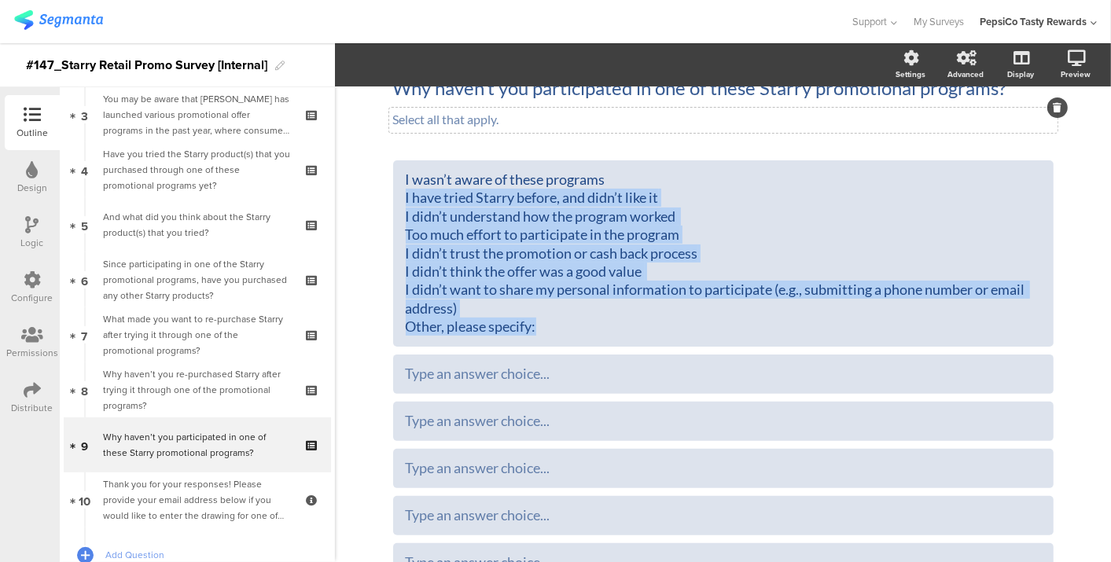
drag, startPoint x: 538, startPoint y: 321, endPoint x: 352, endPoint y: 202, distance: 221.1
click at [352, 202] on div "Type caption... 80% Why haven’t you participated in one of these Starry promoti…" at bounding box center [723, 398] width 776 height 779
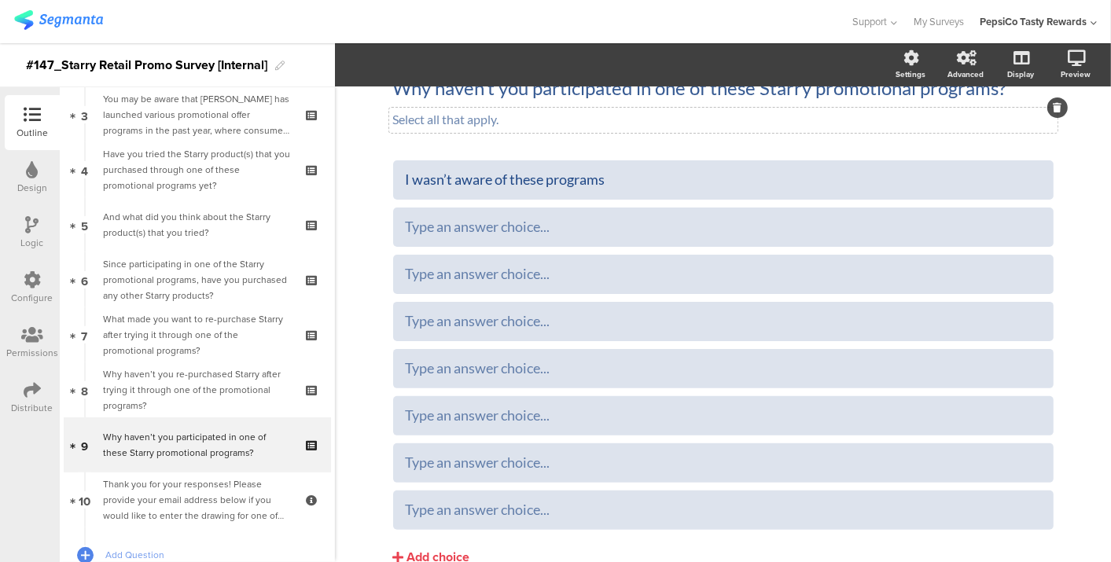
scroll to position [79, 0]
click at [415, 213] on div "Type an answer choice..." at bounding box center [724, 226] width 636 height 26
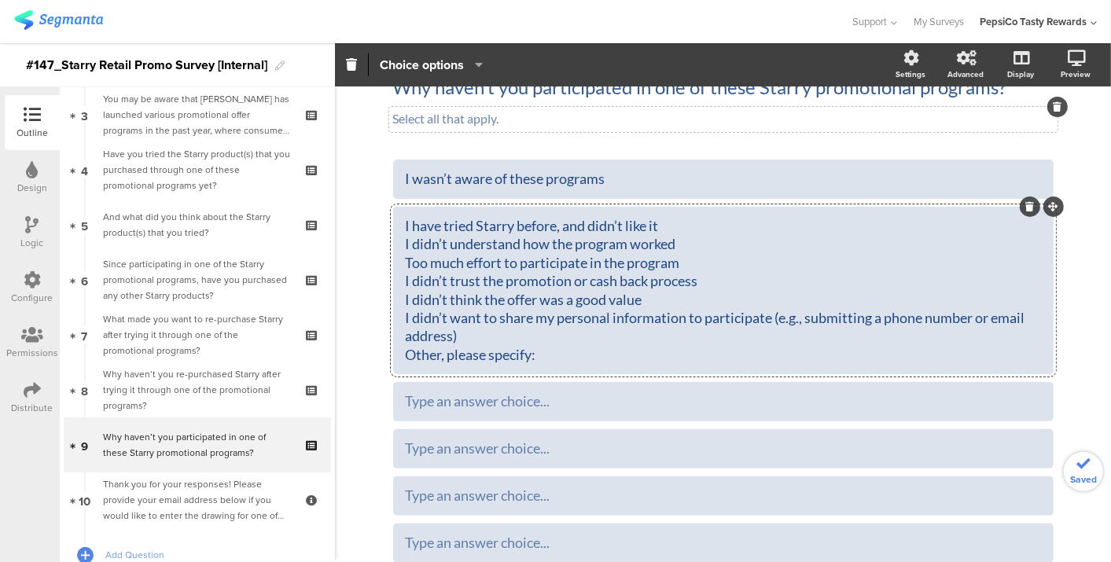
scroll to position [78, 0]
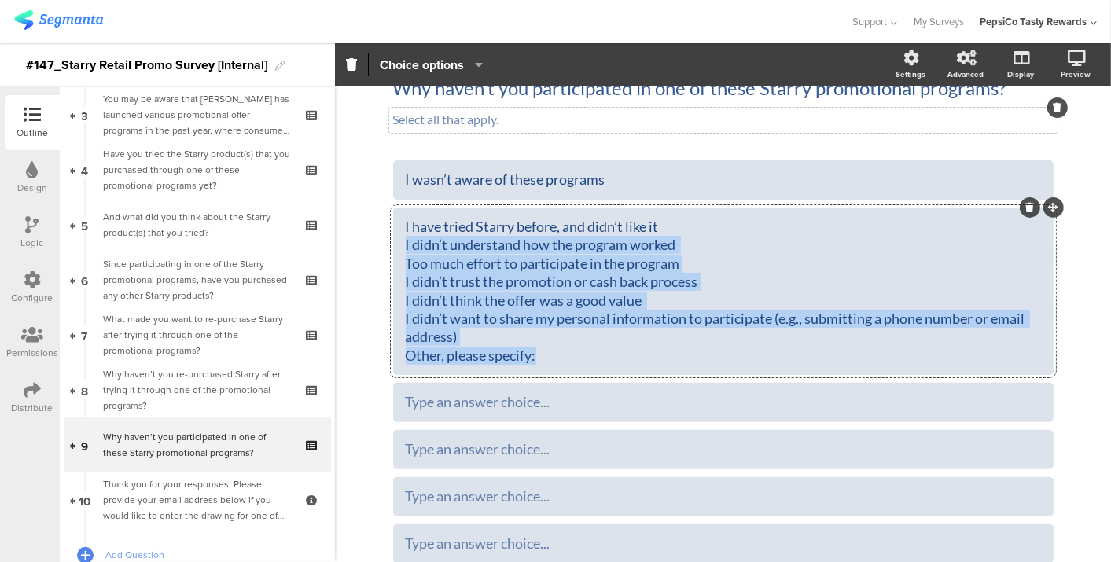
drag, startPoint x: 535, startPoint y: 362, endPoint x: 332, endPoint y: 243, distance: 235.2
click at [332, 243] on div "Outline Design Logic Configure Permissions Distribute New question Import quest…" at bounding box center [555, 302] width 1111 height 519
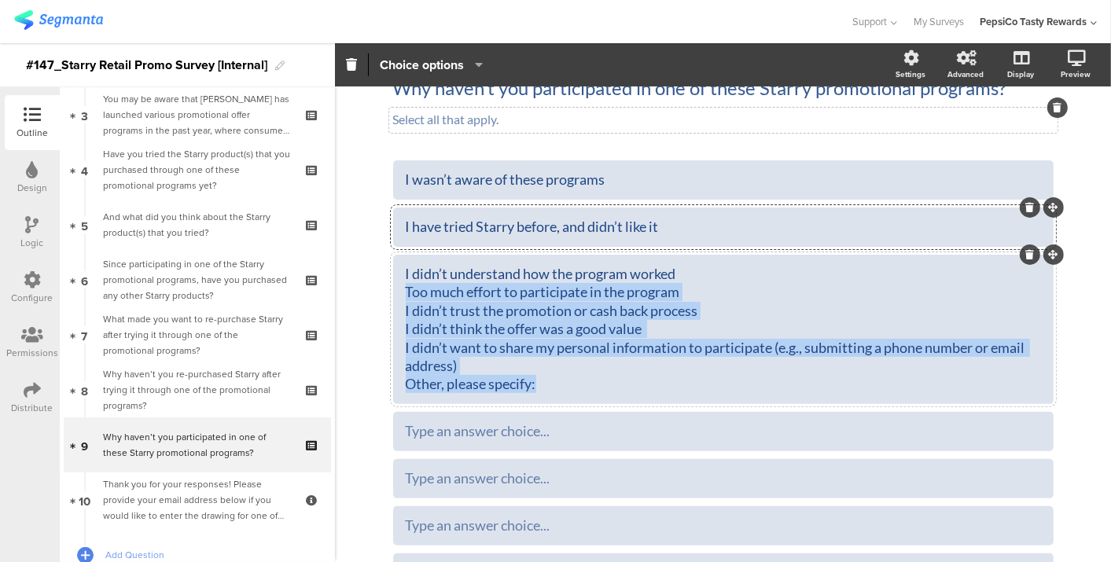
drag, startPoint x: 545, startPoint y: 385, endPoint x: 384, endPoint y: 297, distance: 184.1
click at [384, 297] on div "Type caption... 80% Why haven’t you participated in one of these Starry promoti…" at bounding box center [724, 380] width 692 height 742
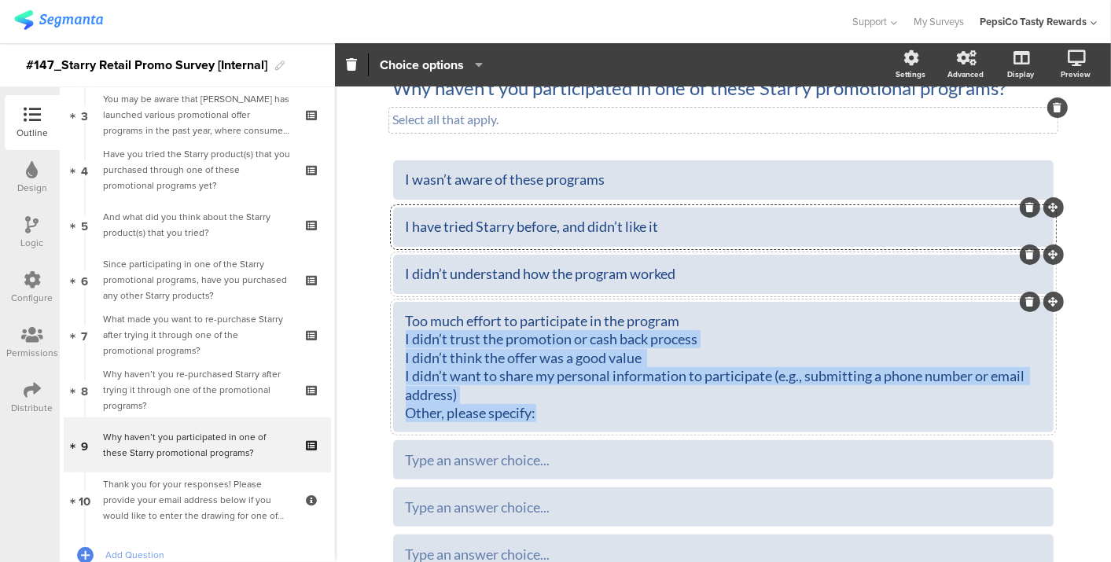
drag, startPoint x: 533, startPoint y: 416, endPoint x: 359, endPoint y: 342, distance: 188.9
click at [359, 342] on div "Type caption... 80% Why haven’t you participated in one of these Starry promoti…" at bounding box center [723, 370] width 776 height 723
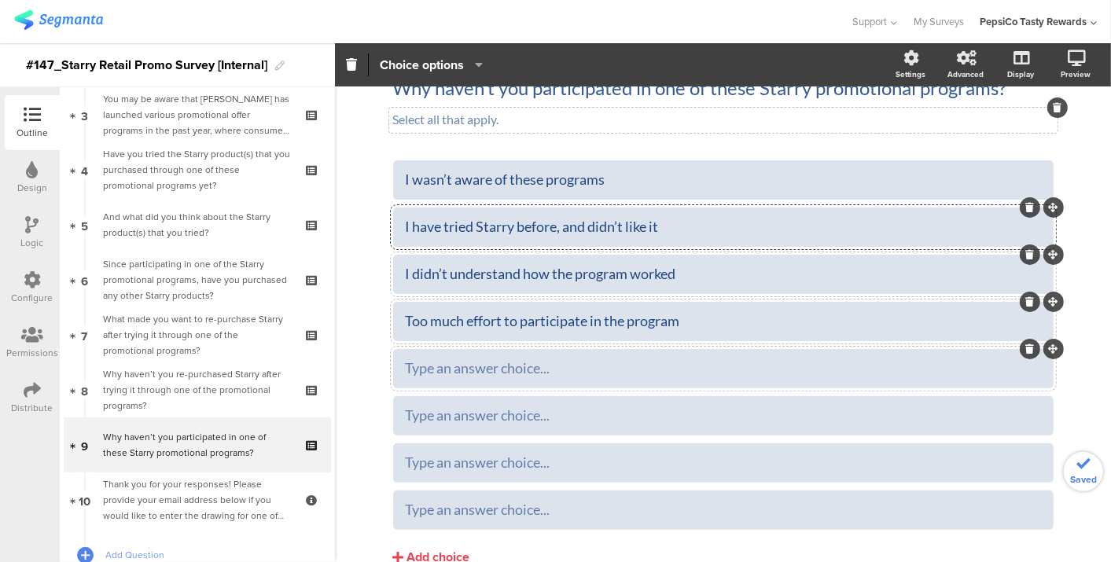
scroll to position [79, 0]
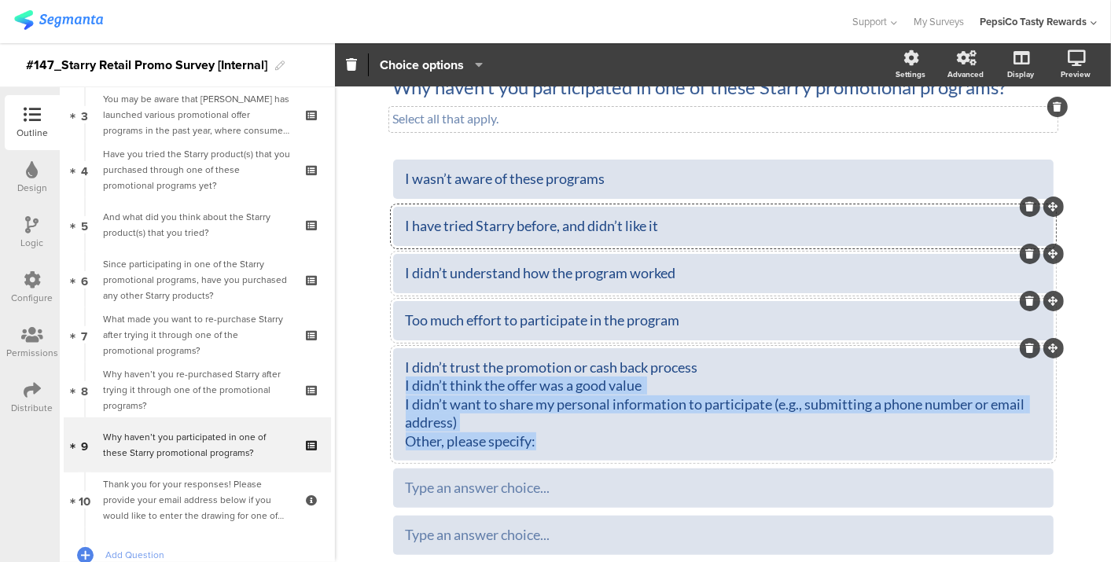
drag, startPoint x: 551, startPoint y: 444, endPoint x: 366, endPoint y: 382, distance: 195.3
click at [366, 382] on div "Type caption... 80% Why haven’t you participated in one of these Starry promoti…" at bounding box center [723, 360] width 776 height 705
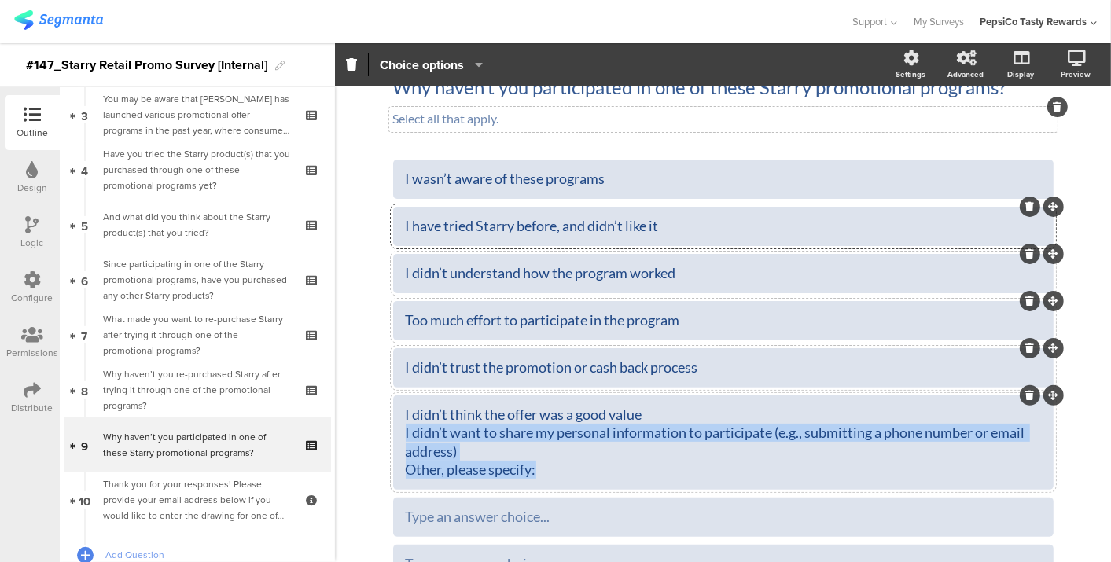
drag, startPoint x: 536, startPoint y: 472, endPoint x: 360, endPoint y: 441, distance: 179.0
click at [360, 441] on div "Type caption... 80% Why haven’t you participated in one of these Starry promoti…" at bounding box center [723, 351] width 776 height 687
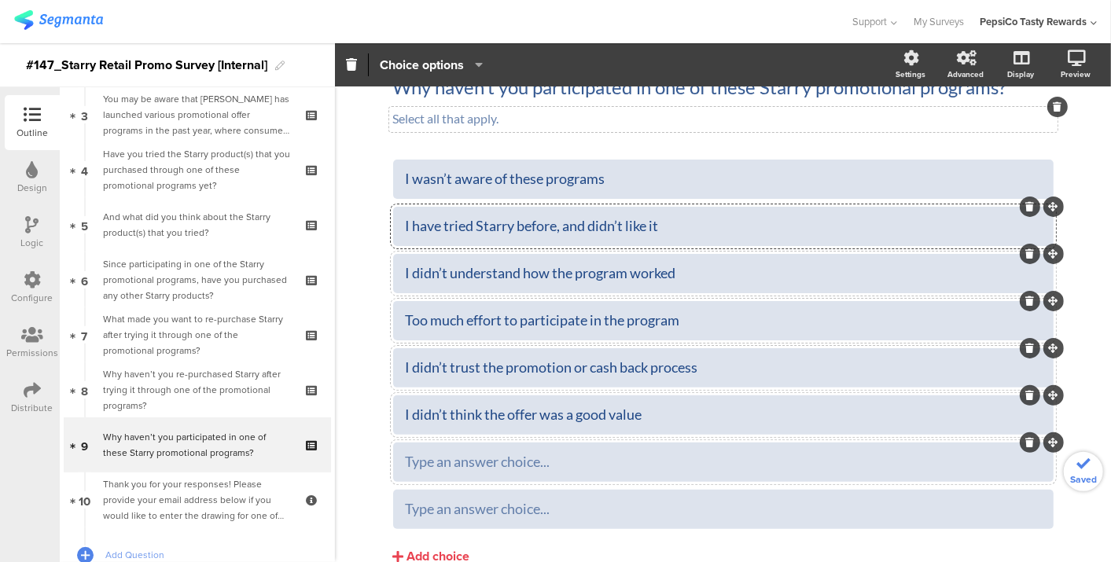
click at [427, 447] on div at bounding box center [723, 462] width 661 height 39
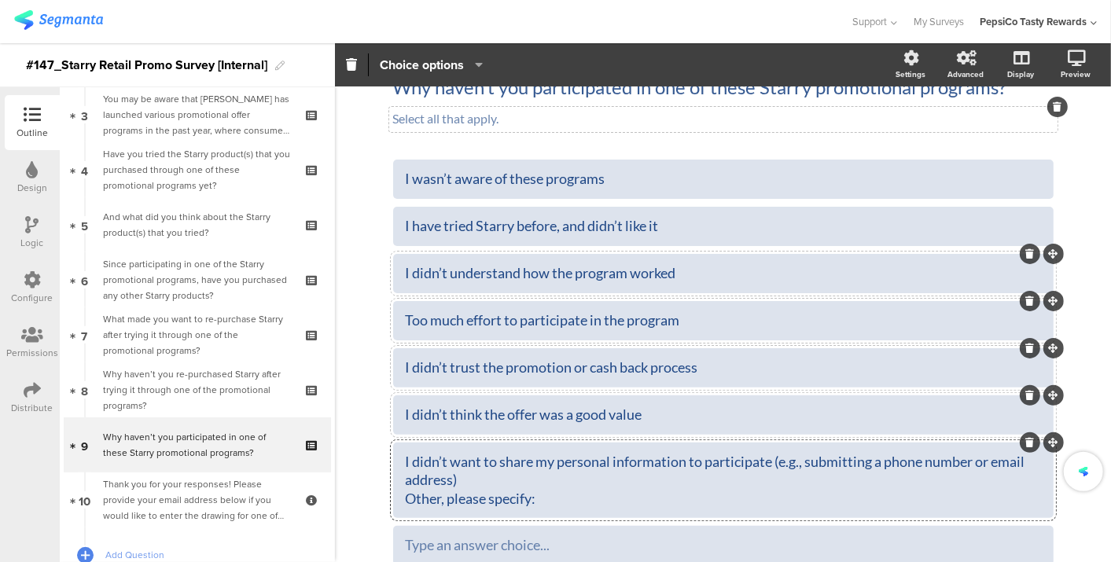
scroll to position [190, 0]
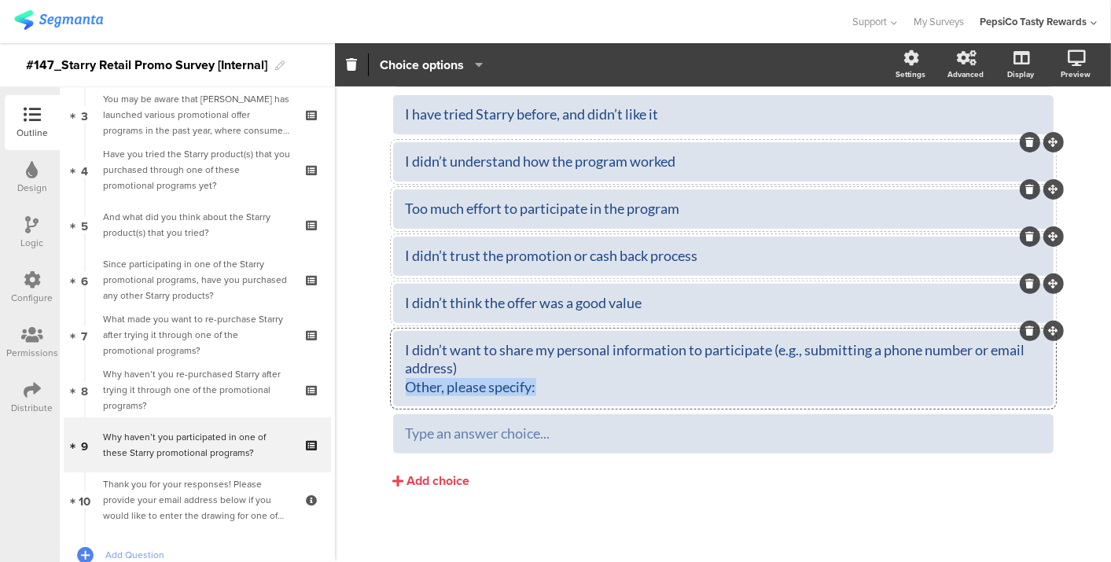
drag, startPoint x: 533, startPoint y: 382, endPoint x: 338, endPoint y: 395, distance: 194.7
click at [338, 395] on div "Type caption... 80% Why haven’t you participated in one of these Starry promoti…" at bounding box center [723, 230] width 776 height 668
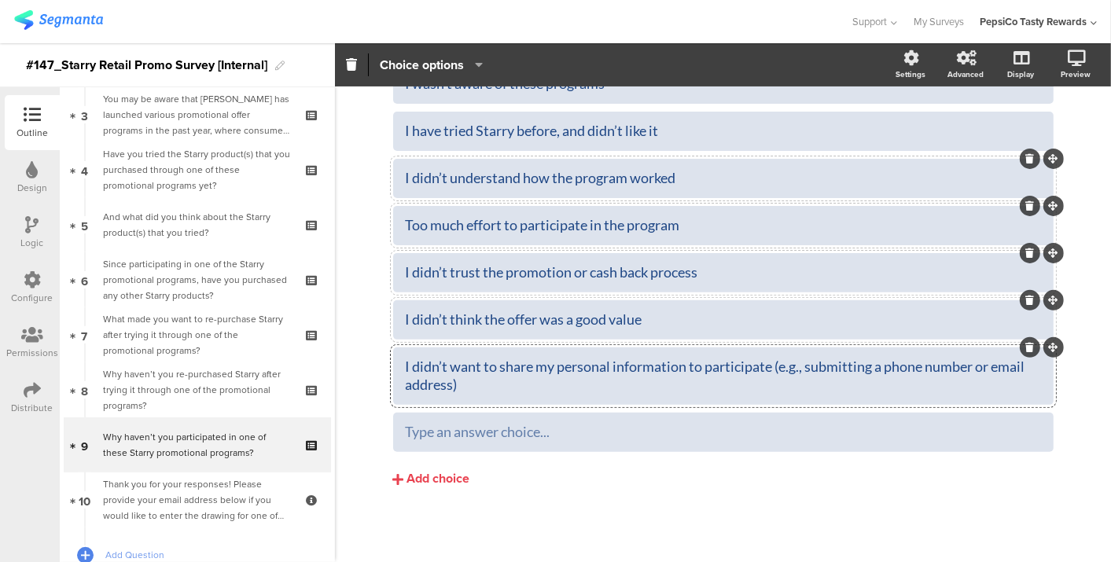
scroll to position [173, 0]
click at [447, 444] on div "Type an answer choice..." at bounding box center [724, 433] width 636 height 26
click at [423, 71] on span "Choice options" at bounding box center [422, 65] width 84 height 18
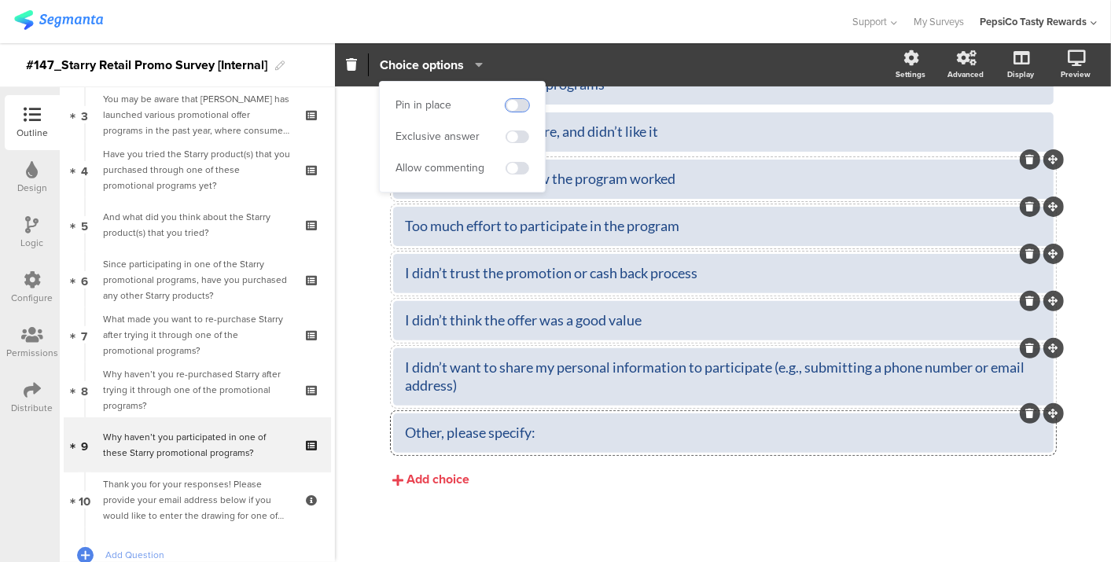
click at [511, 100] on span at bounding box center [518, 105] width 24 height 13
click at [514, 164] on span at bounding box center [518, 168] width 24 height 13
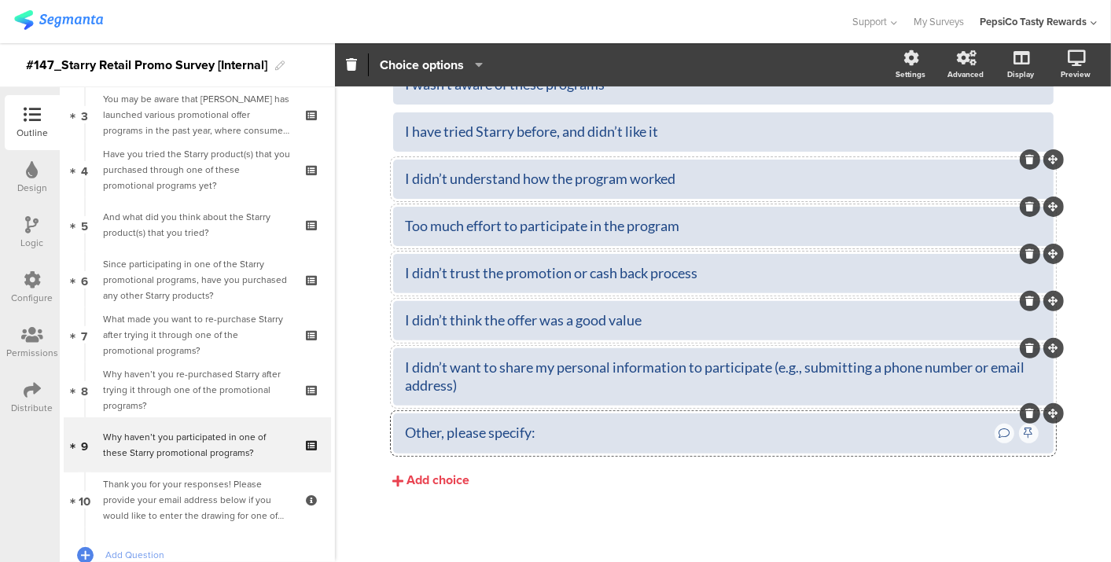
click at [571, 449] on div at bounding box center [723, 434] width 661 height 40
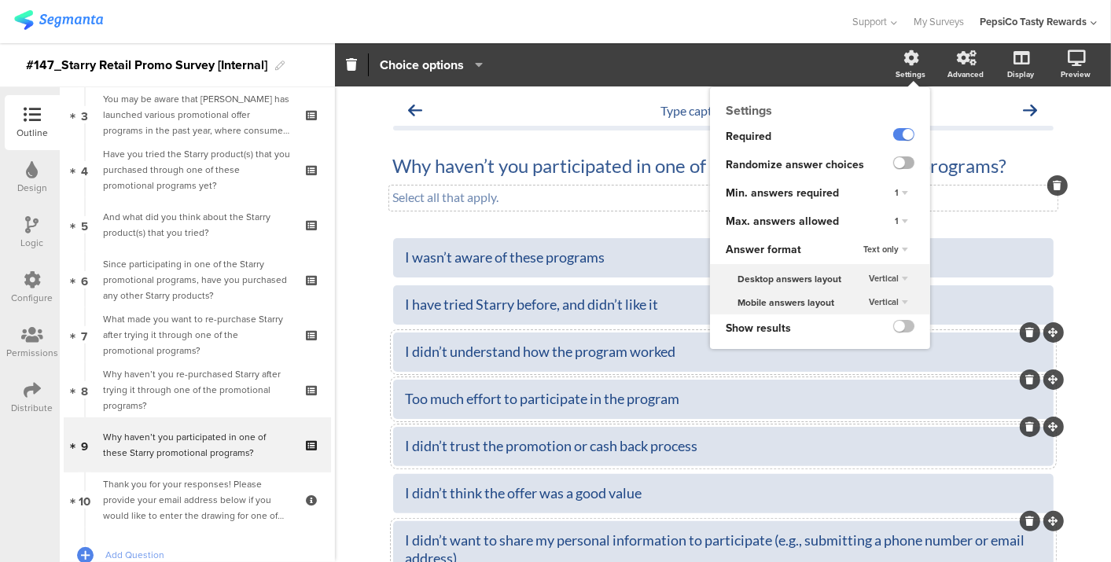
click at [894, 162] on label at bounding box center [904, 163] width 21 height 13
click at [0, 0] on input "checkbox" at bounding box center [0, 0] width 0 height 0
click at [889, 224] on div "1" at bounding box center [902, 221] width 26 height 19
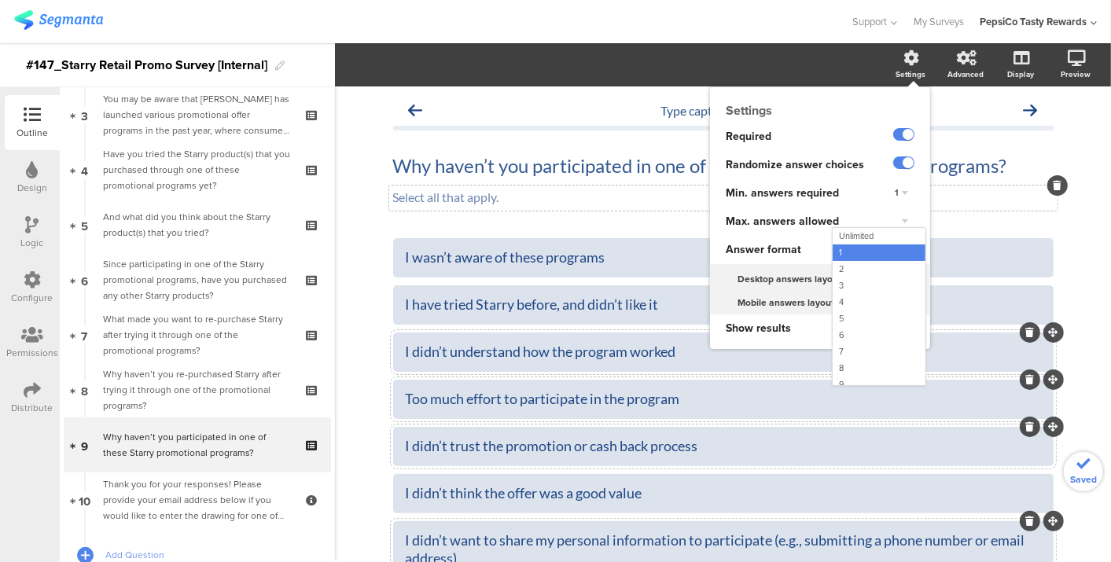
click at [876, 227] on div "1 Unlimited 1 2 3 4 5 6 7 8 9 10" at bounding box center [903, 222] width 56 height 28
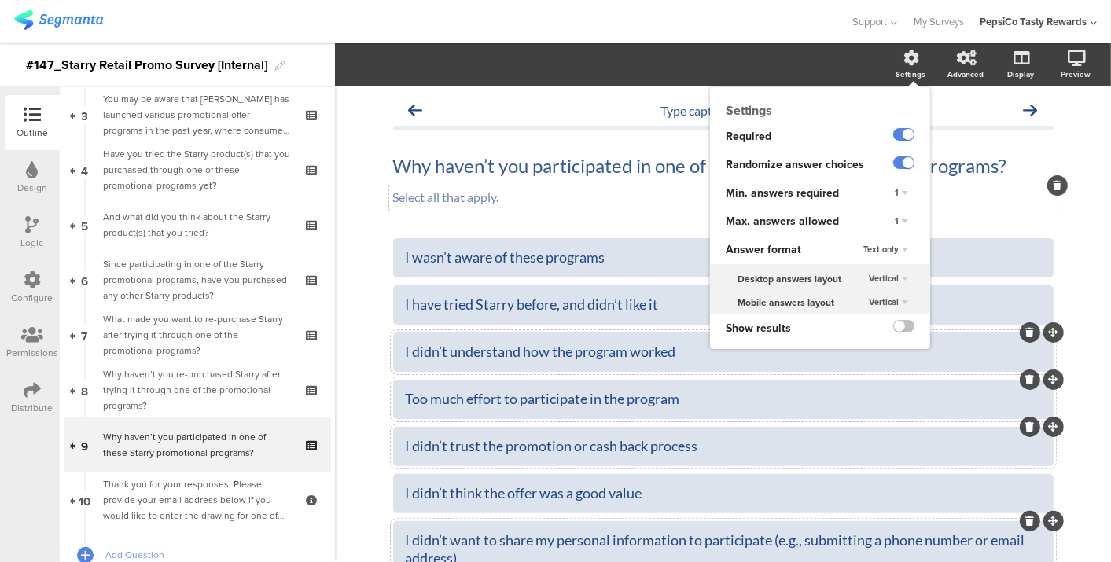
click at [889, 218] on div "1" at bounding box center [902, 221] width 26 height 19
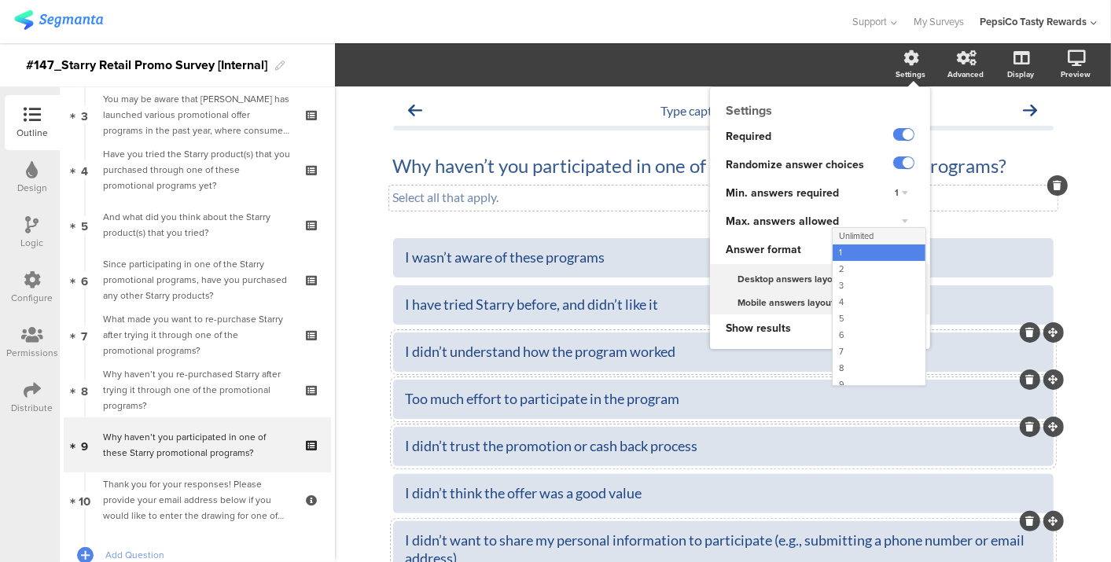
click at [869, 230] on div "Unlimited" at bounding box center [879, 236] width 93 height 17
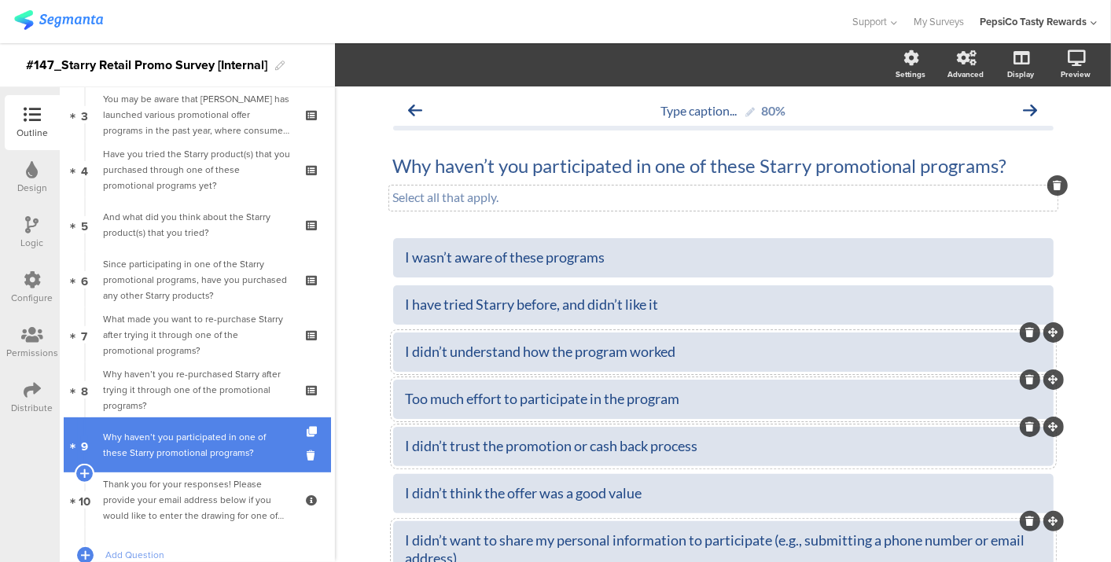
click at [142, 434] on div "Why haven’t you participated in one of these Starry promotional programs?" at bounding box center [197, 444] width 188 height 31
click at [87, 469] on icon at bounding box center [84, 473] width 10 height 14
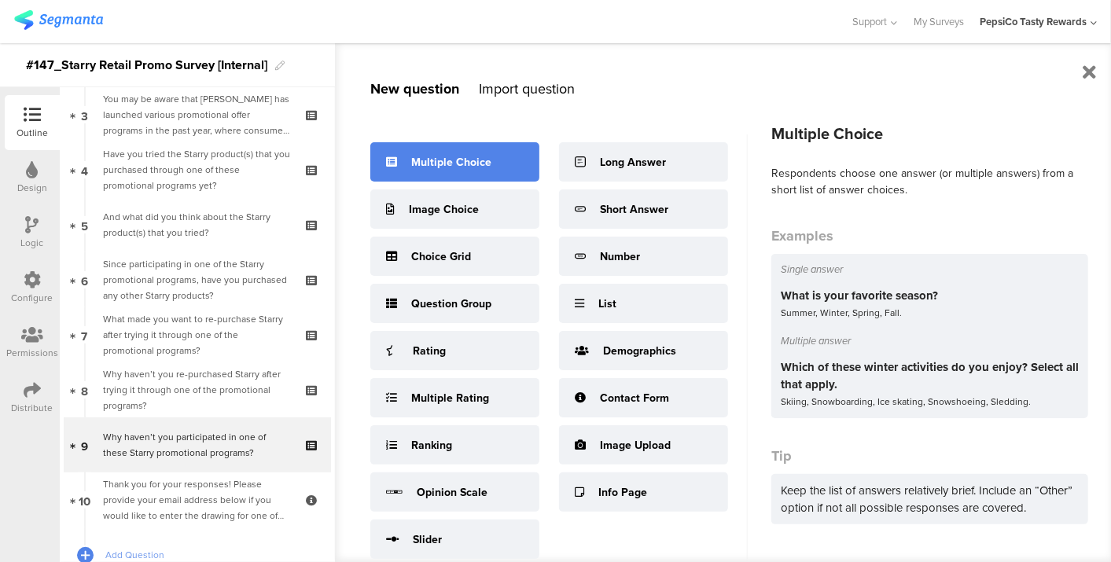
click at [485, 163] on div "Multiple Choice" at bounding box center [451, 162] width 80 height 17
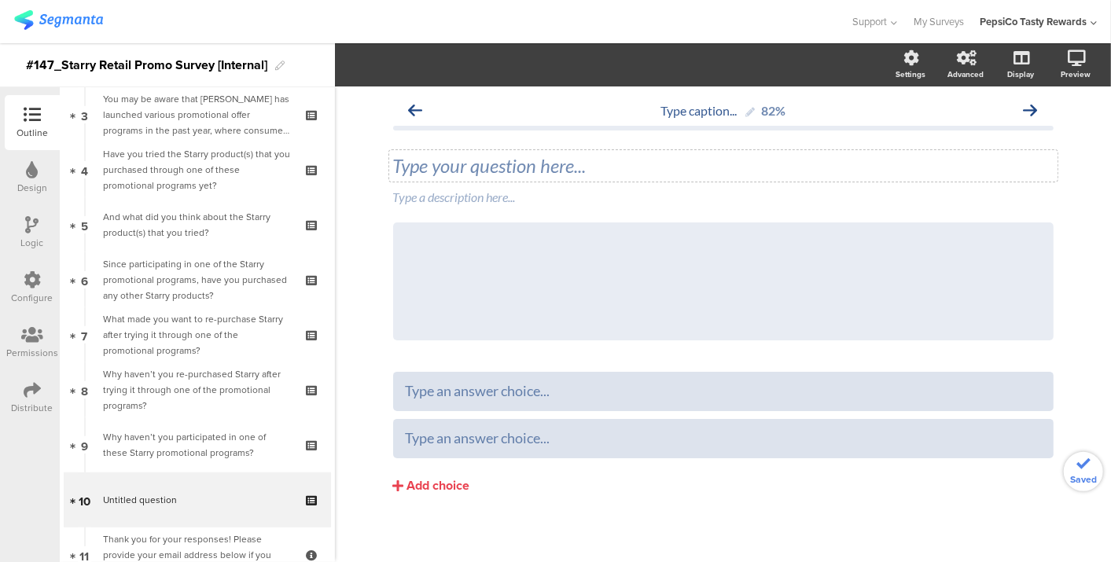
click at [581, 166] on div "Type your question here..." at bounding box center [723, 165] width 669 height 31
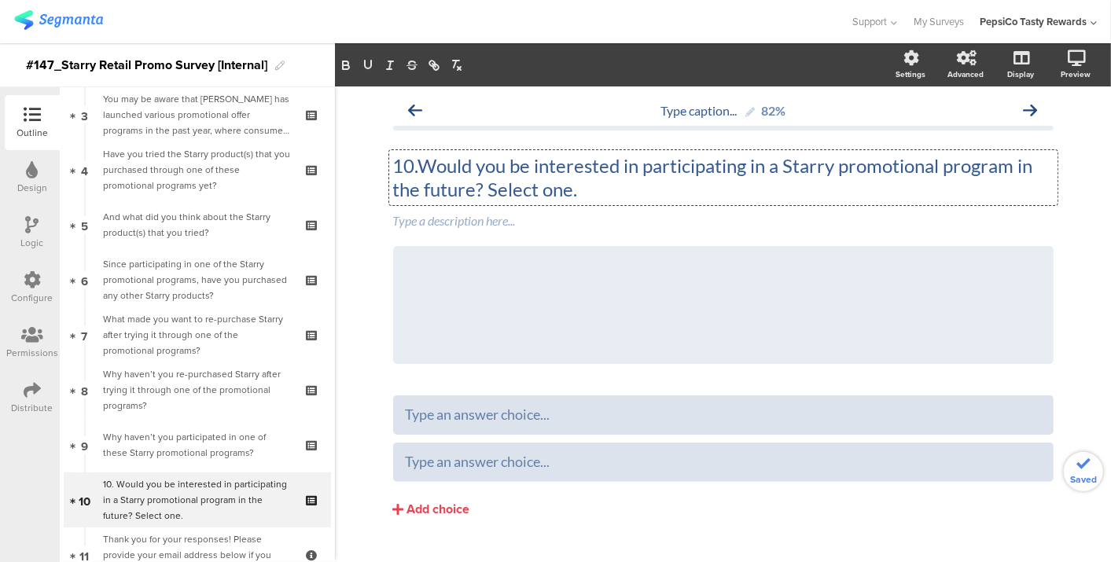
click at [418, 160] on p "10.Would you be interested in participating in a Starry promotional program in …" at bounding box center [723, 177] width 661 height 47
drag, startPoint x: 584, startPoint y: 188, endPoint x: 450, endPoint y: 195, distance: 133.9
click at [450, 195] on p "Would you be interested in participating in a Starry promotional program in the…" at bounding box center [723, 177] width 661 height 47
click at [448, 225] on div "Type a description here..." at bounding box center [723, 221] width 669 height 25
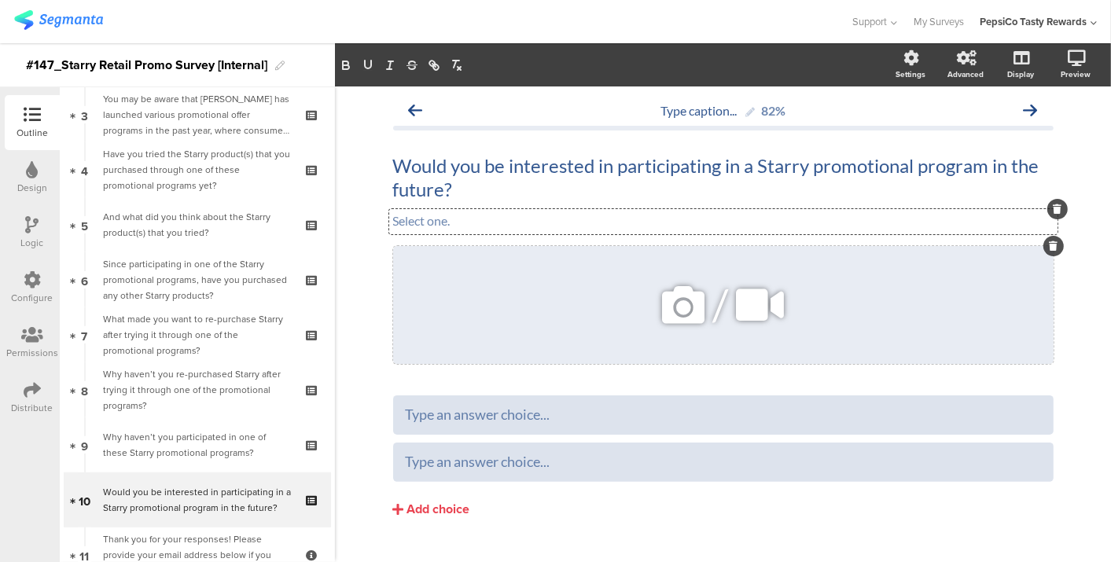
click at [1049, 244] on icon at bounding box center [1053, 245] width 9 height 9
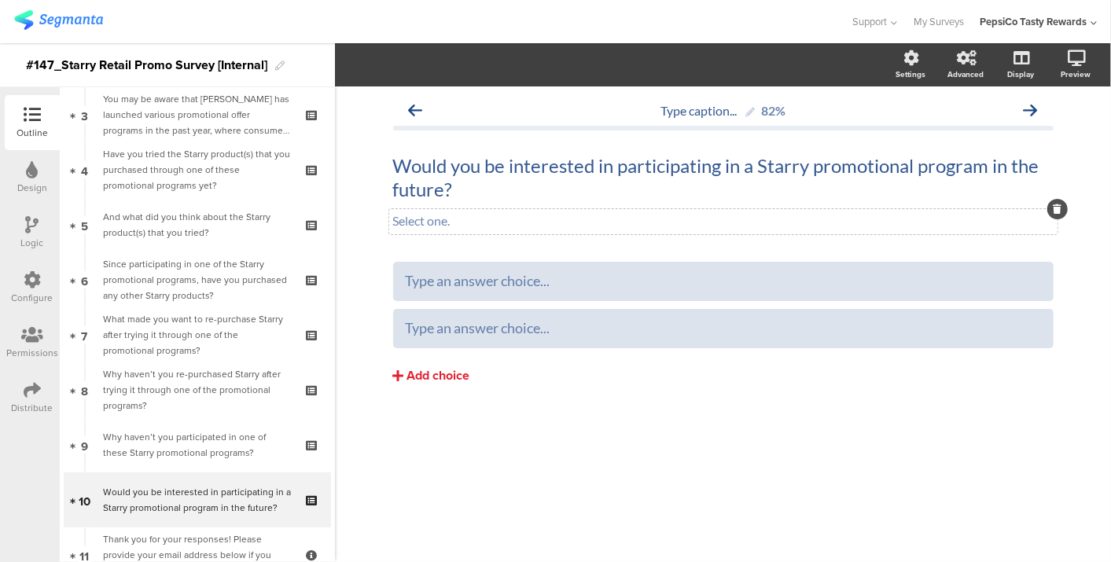
click at [422, 370] on div "Add choice" at bounding box center [438, 376] width 63 height 17
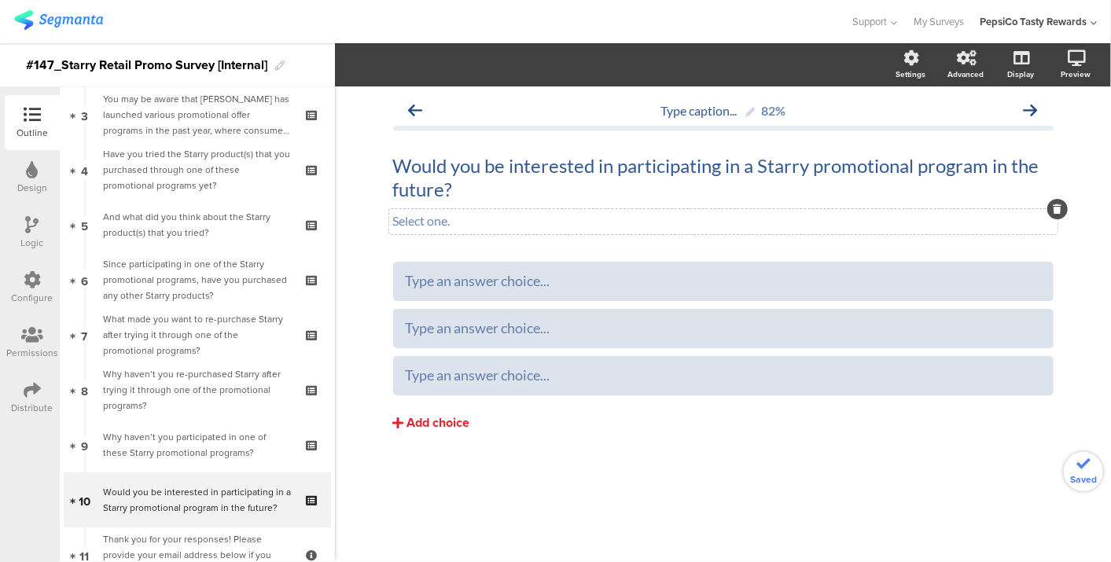
click at [425, 425] on div "Add choice" at bounding box center [438, 423] width 63 height 17
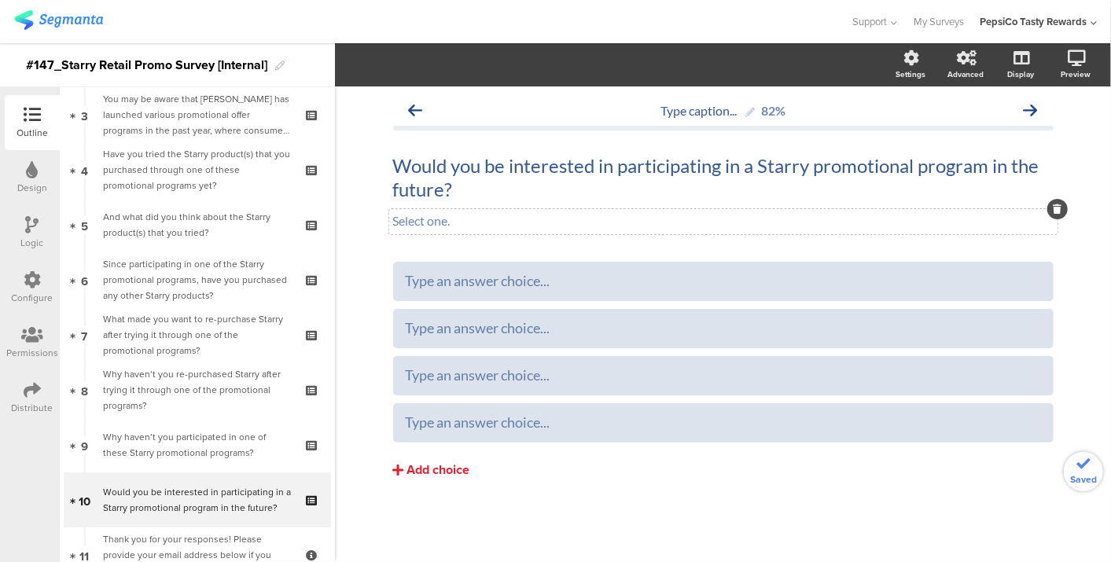
click at [422, 464] on div "Add choice" at bounding box center [438, 471] width 63 height 17
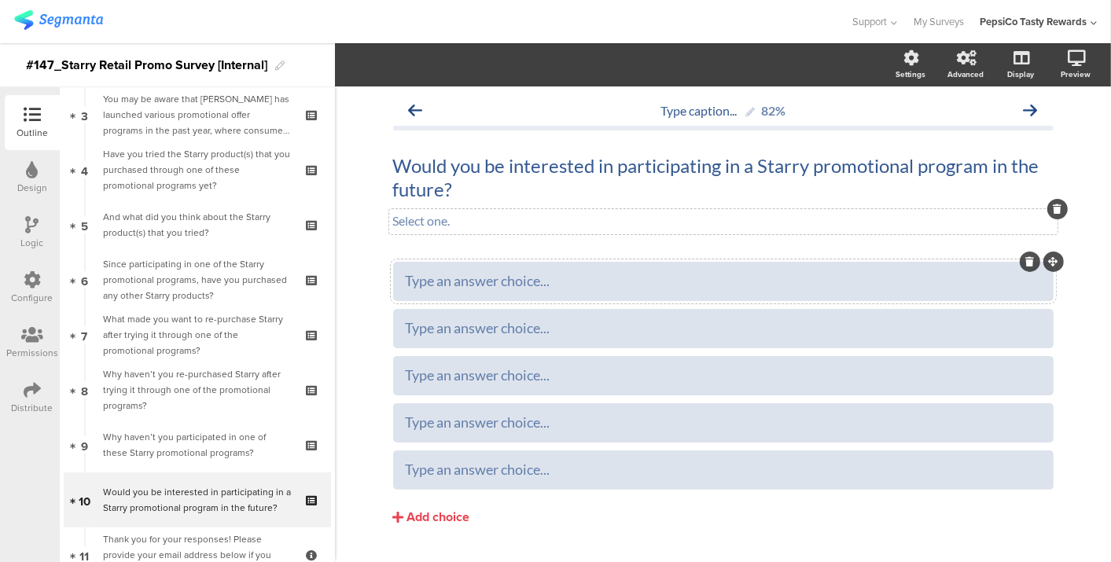
click at [454, 289] on div "Type an answer choice..." at bounding box center [724, 281] width 636 height 18
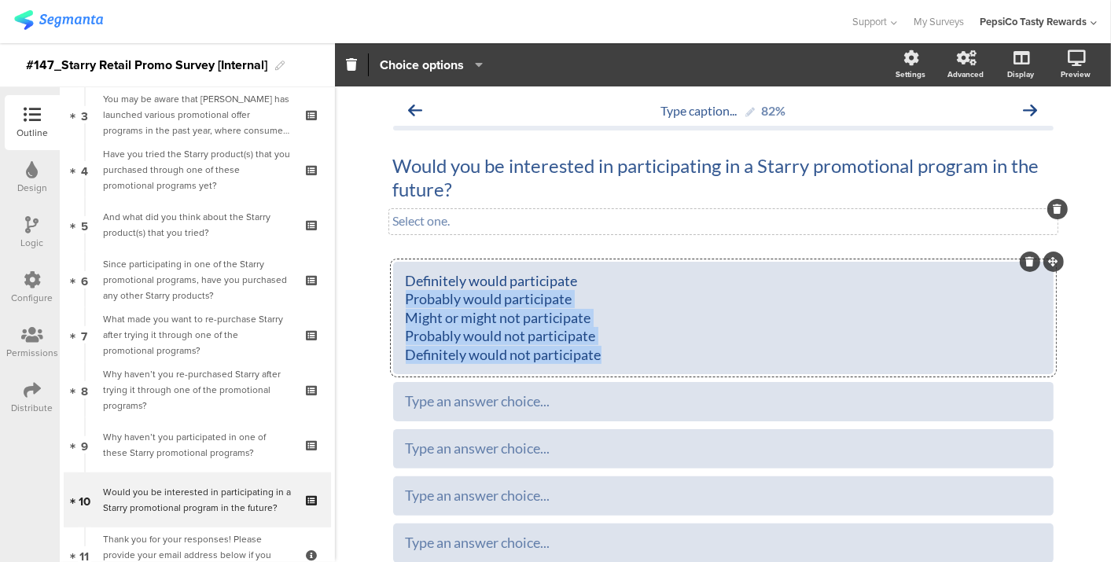
drag, startPoint x: 599, startPoint y: 352, endPoint x: 378, endPoint y: 299, distance: 228.2
click at [378, 299] on div "Type caption... 82% Would you be interested in participating in a Starry promot…" at bounding box center [724, 380] width 692 height 587
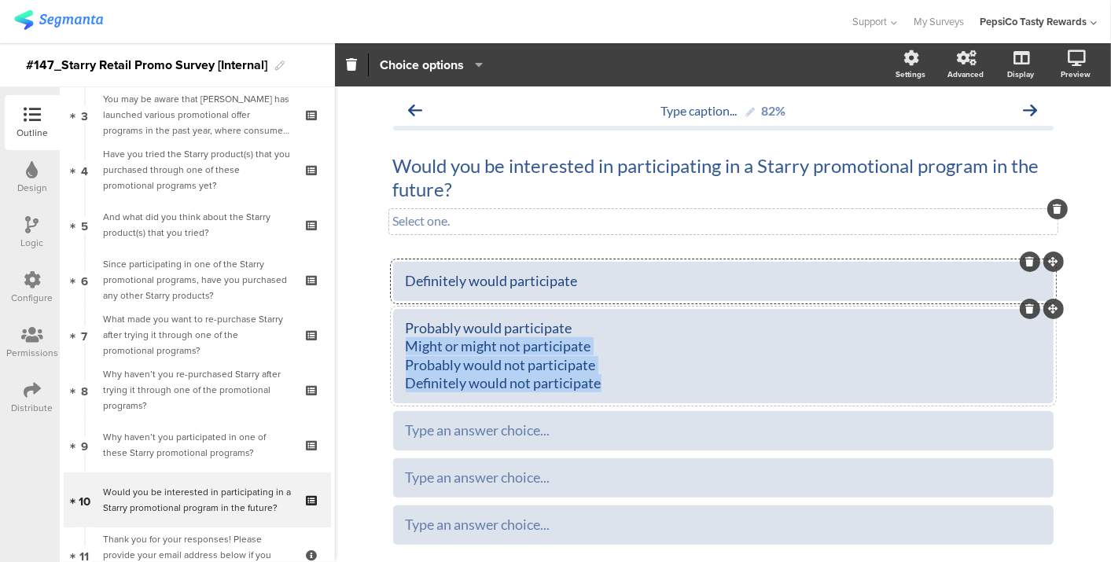
drag, startPoint x: 598, startPoint y: 386, endPoint x: 365, endPoint y: 343, distance: 236.8
click at [365, 343] on div "Type caption... 82% Would you be interested in participating in a Starry promot…" at bounding box center [723, 371] width 776 height 569
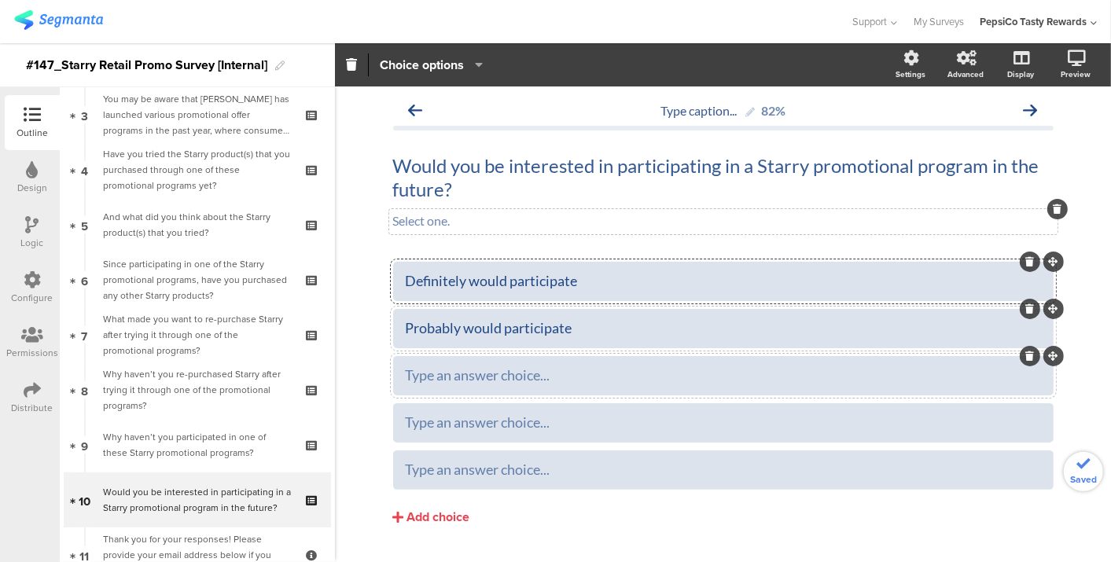
click at [444, 362] on div at bounding box center [723, 375] width 661 height 39
click at [444, 365] on div "Type an answer choice..." at bounding box center [724, 376] width 636 height 26
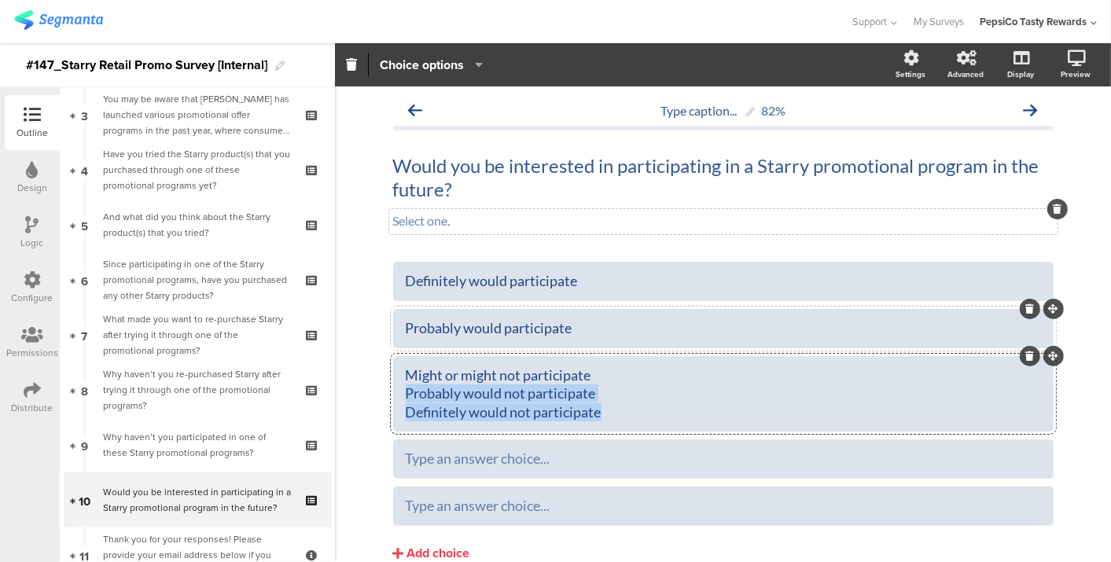
drag, startPoint x: 606, startPoint y: 411, endPoint x: 393, endPoint y: 395, distance: 213.8
click at [393, 395] on div "Might or might not participate Probably would not participate Definitely would …" at bounding box center [723, 394] width 661 height 76
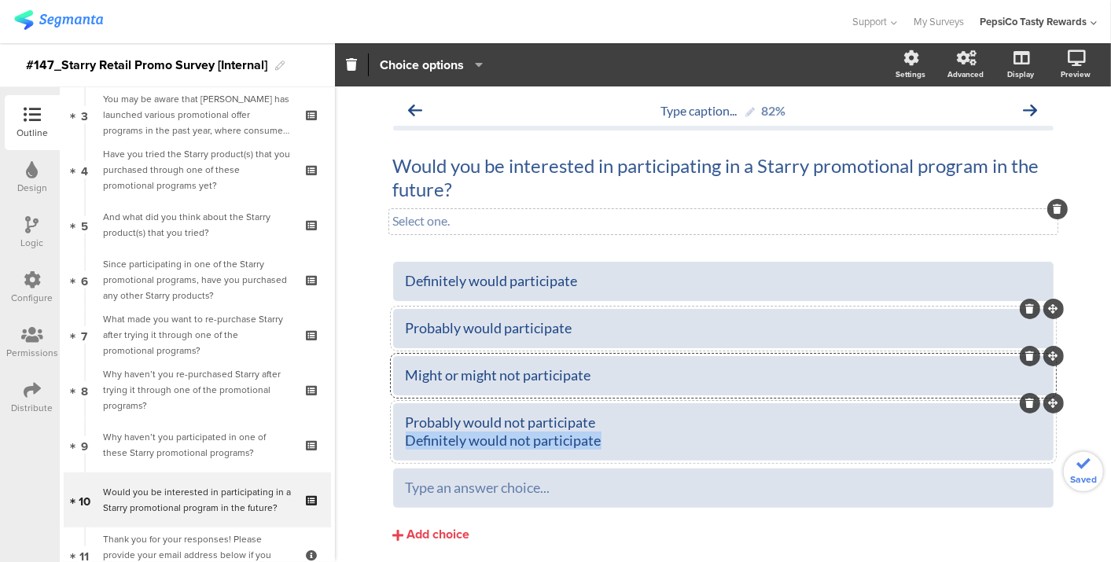
drag, startPoint x: 603, startPoint y: 448, endPoint x: 344, endPoint y: 456, distance: 258.9
click at [344, 456] on div "Type caption... 82% Would you be interested in participating in a Starry promot…" at bounding box center [723, 353] width 776 height 532
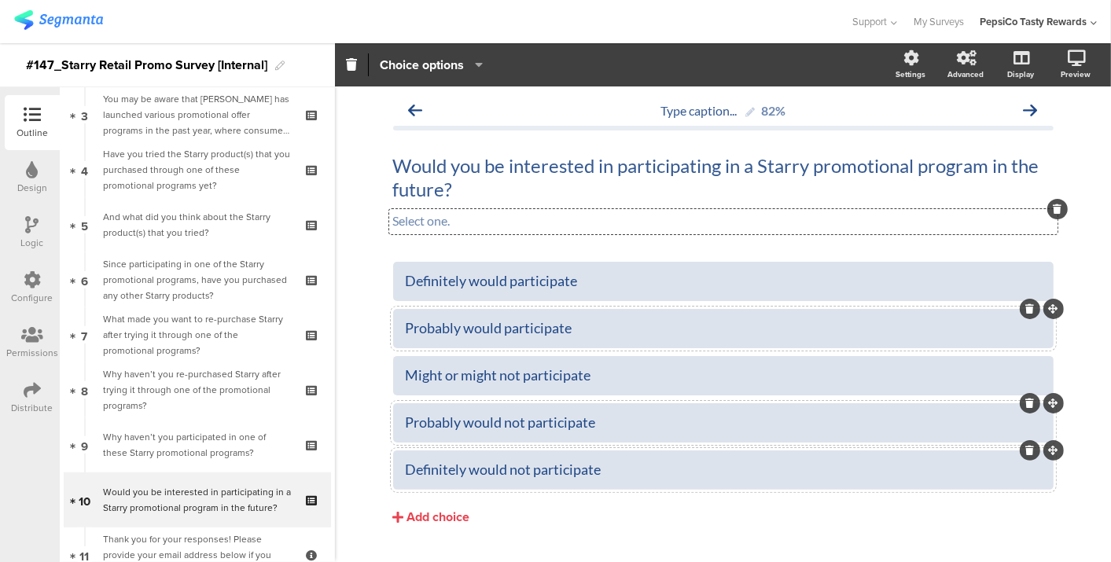
click at [565, 220] on div "Select one. Select one. Select one." at bounding box center [723, 221] width 669 height 25
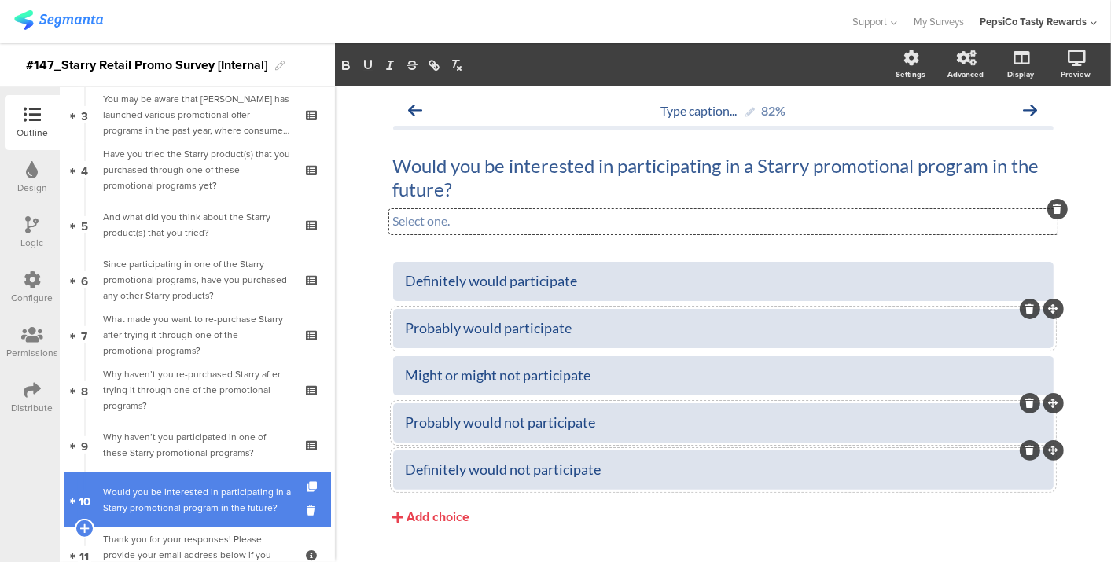
scroll to position [338, 0]
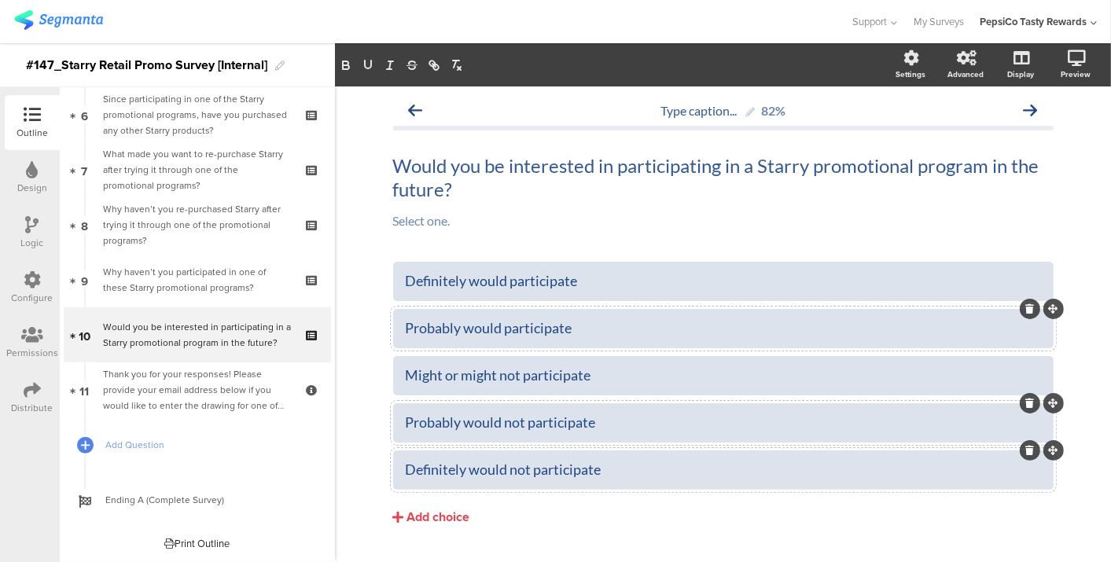
click at [365, 168] on div "Type caption... 82% Would you be interested in participating in a Starry promot…" at bounding box center [723, 344] width 776 height 514
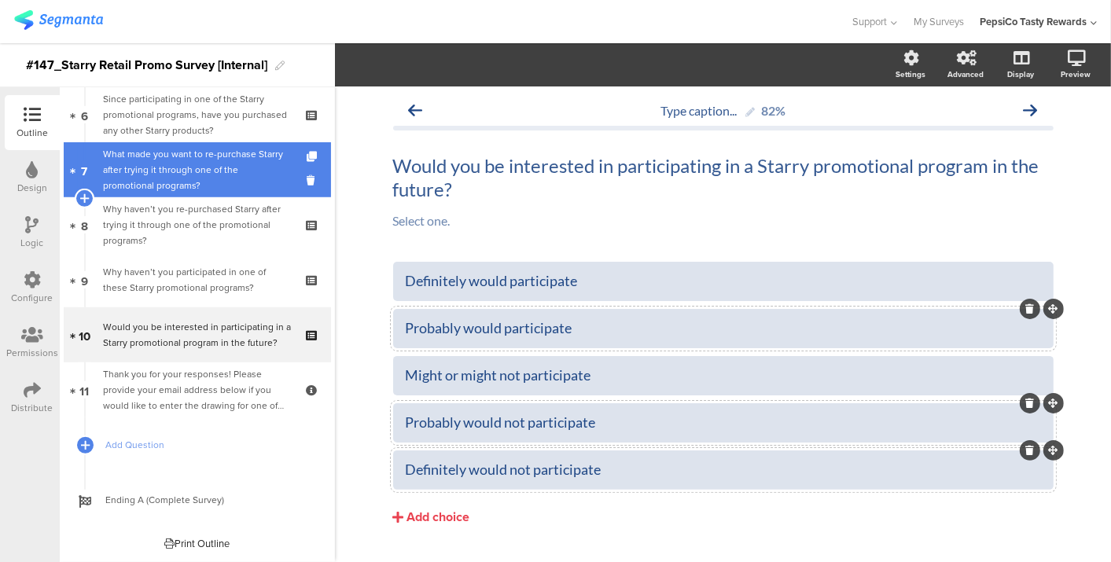
scroll to position [0, 0]
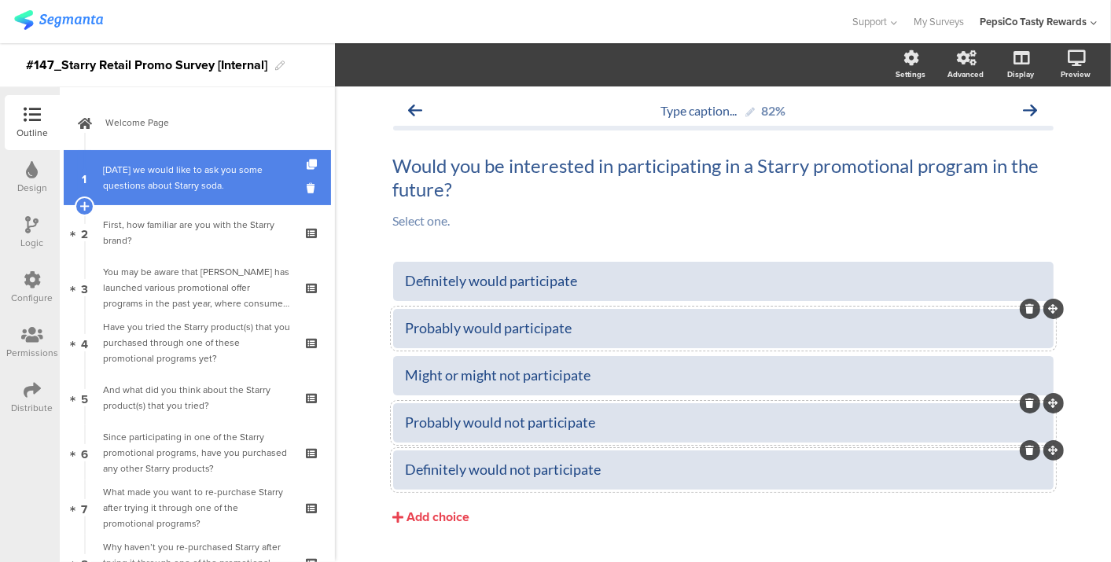
click at [158, 190] on div "[DATE] we would like to ask you some questions about Starry soda." at bounding box center [197, 177] width 188 height 31
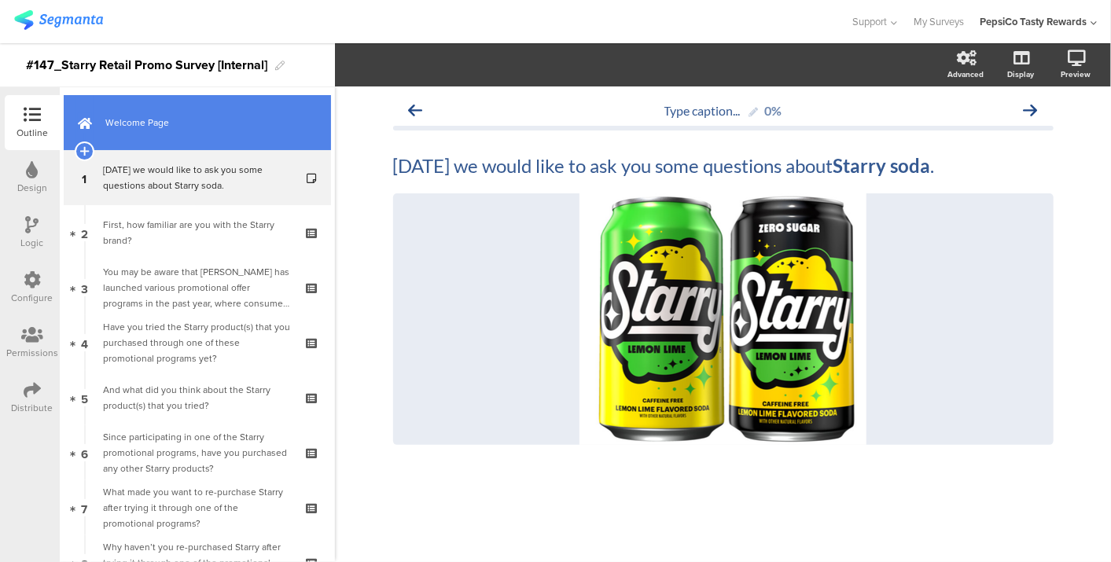
click at [152, 112] on link "Welcome Page" at bounding box center [197, 122] width 267 height 55
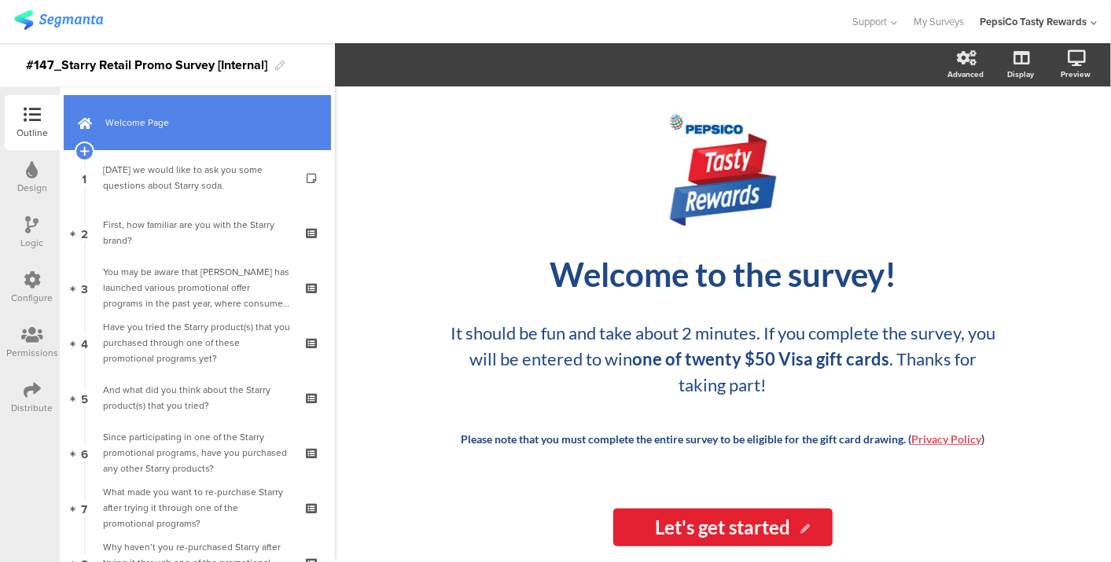
click at [152, 112] on link "Welcome Page" at bounding box center [197, 122] width 267 height 55
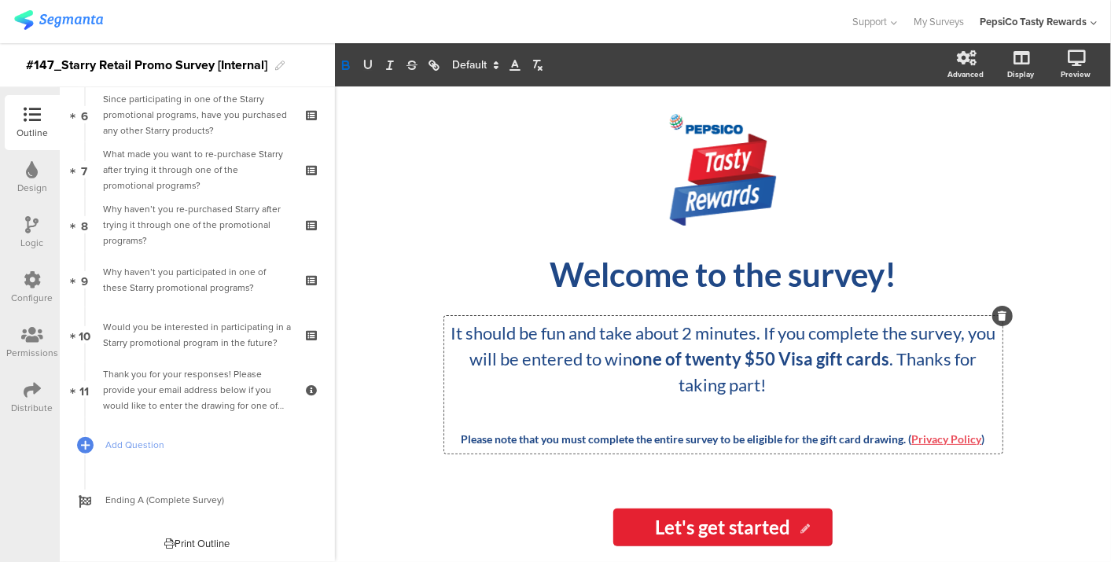
click at [718, 362] on div "It should be fun and take about 2 minutes. If you complete the survey, you will…" at bounding box center [723, 385] width 559 height 138
click at [718, 362] on strong "one of twenty $50 Visa gift cards" at bounding box center [760, 358] width 257 height 21
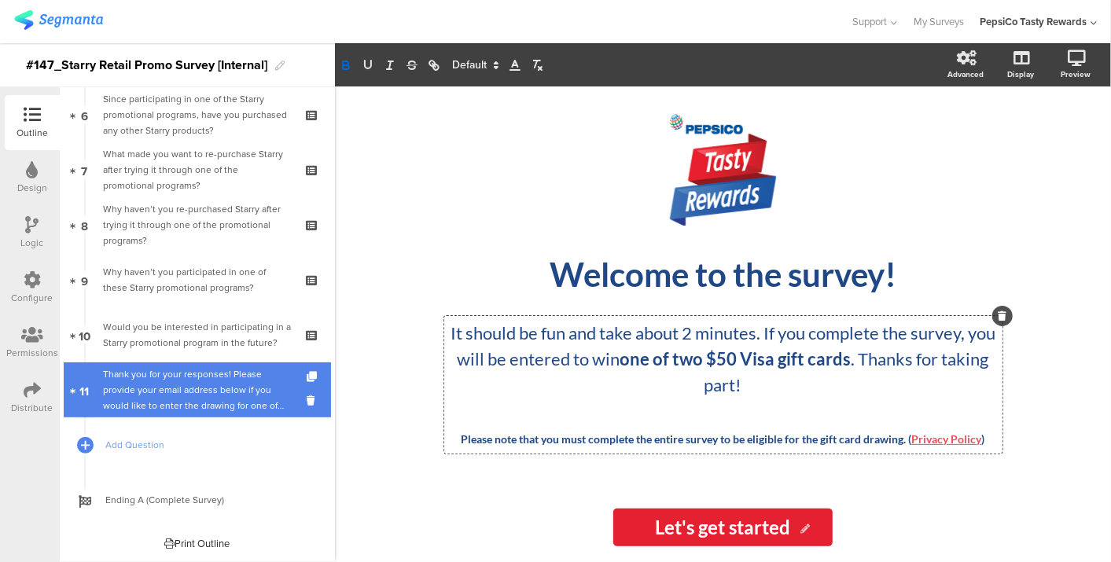
click at [156, 398] on div "Thank you for your responses! Please provide your email address below if you wo…" at bounding box center [197, 390] width 188 height 47
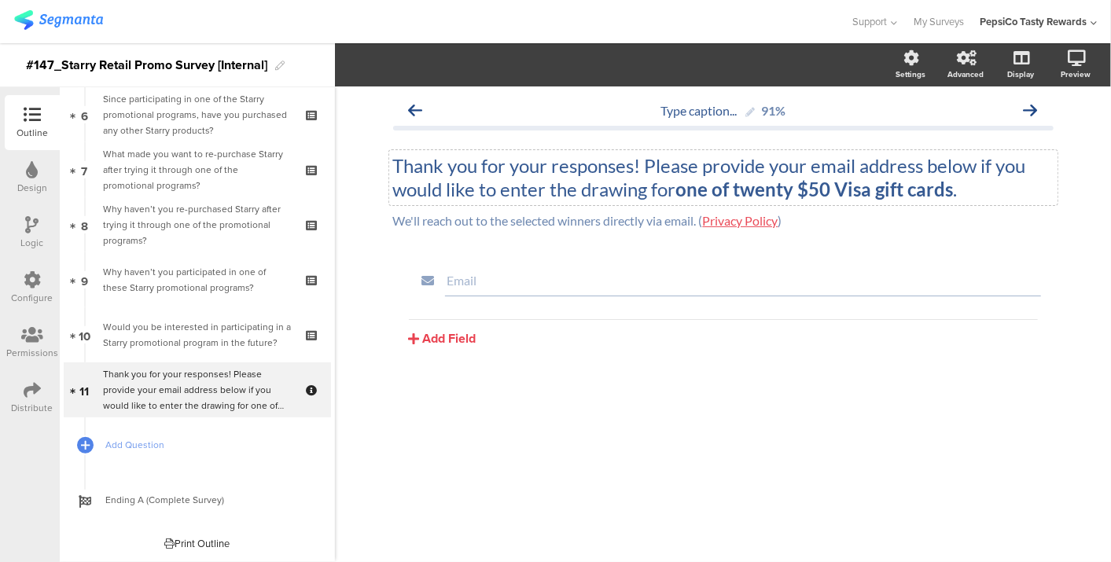
click at [767, 187] on div "Thank you for your responses! Please provide your email address below if you wo…" at bounding box center [723, 177] width 669 height 55
click at [767, 187] on strong "one of twenty $50 Visa gift cards" at bounding box center [815, 189] width 278 height 23
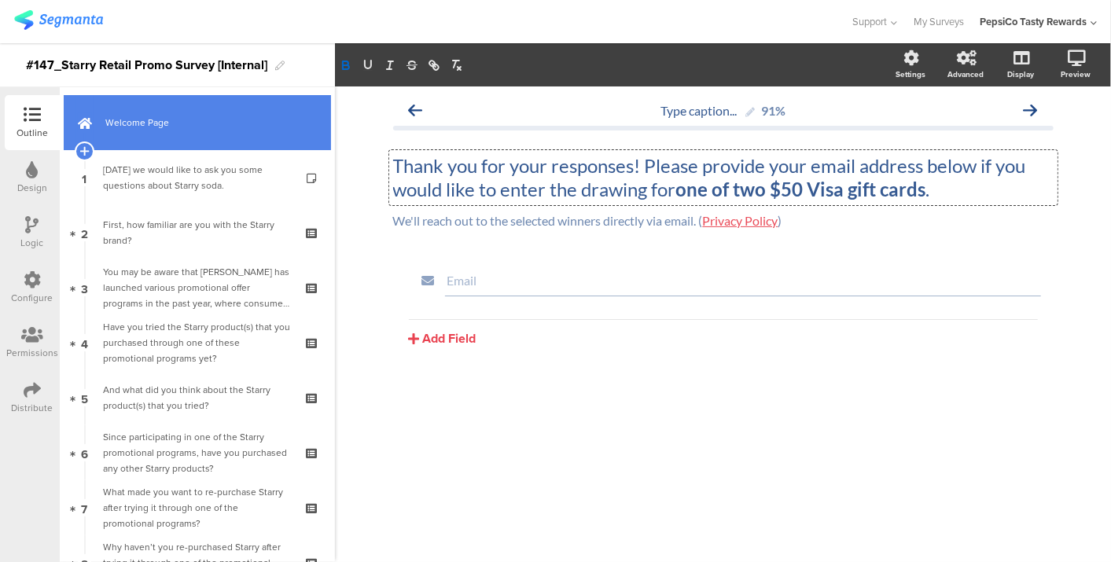
click at [206, 126] on span "Welcome Page" at bounding box center [205, 123] width 201 height 16
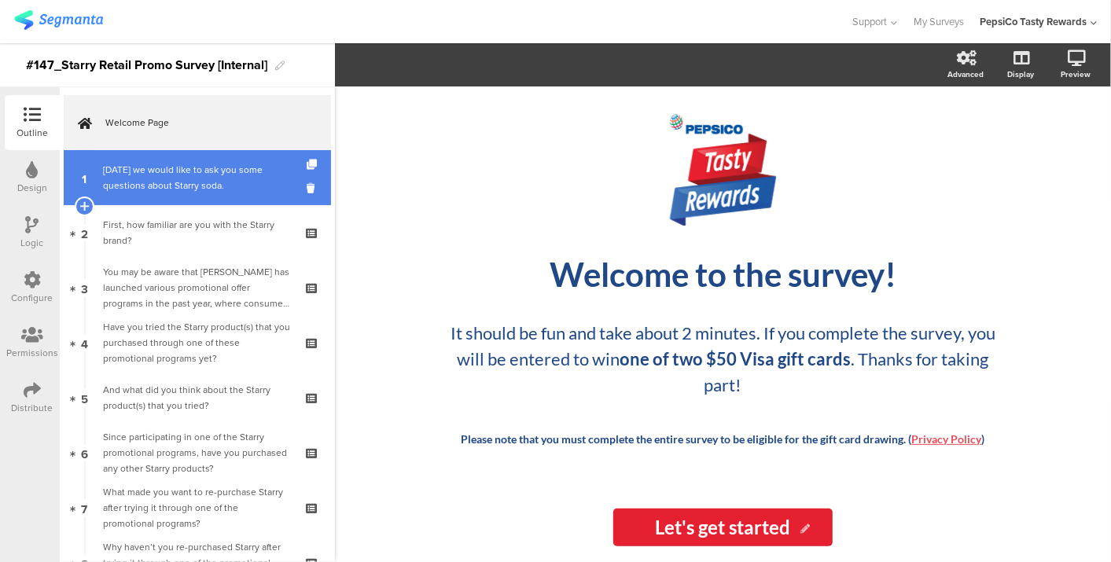
click at [205, 166] on div "[DATE] we would like to ask you some questions about Starry soda." at bounding box center [197, 177] width 188 height 31
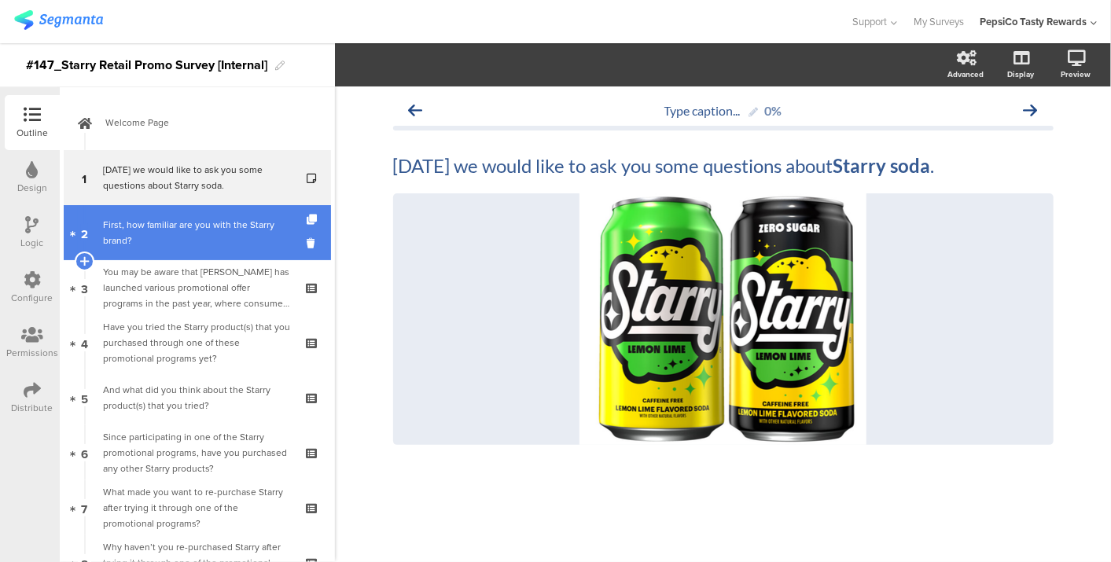
click at [204, 206] on link "2 First, how familiar are you with the Starry brand?" at bounding box center [197, 232] width 267 height 55
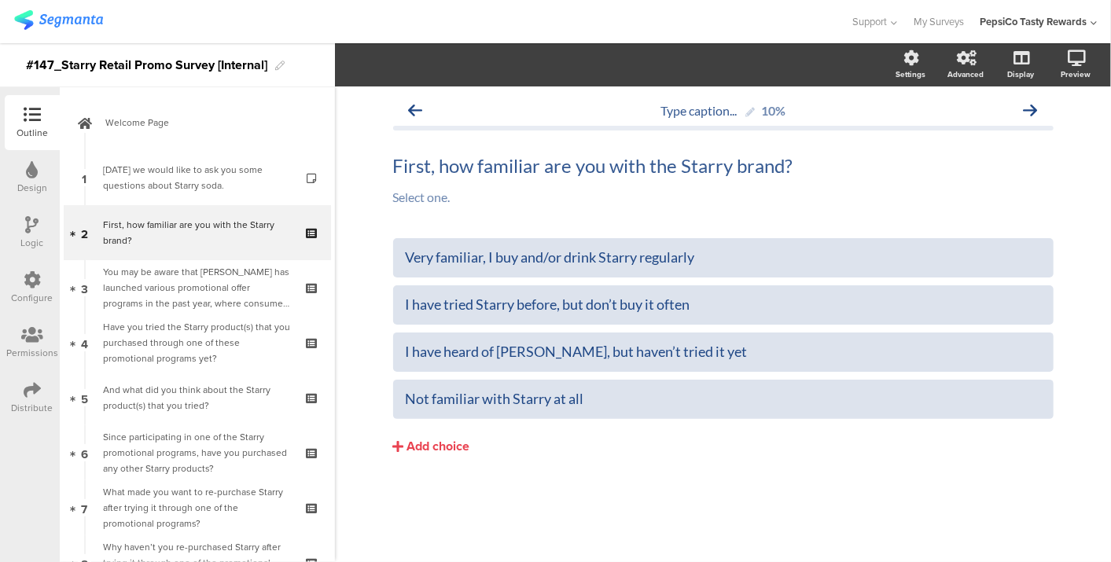
click at [24, 220] on div "Logic" at bounding box center [32, 232] width 55 height 55
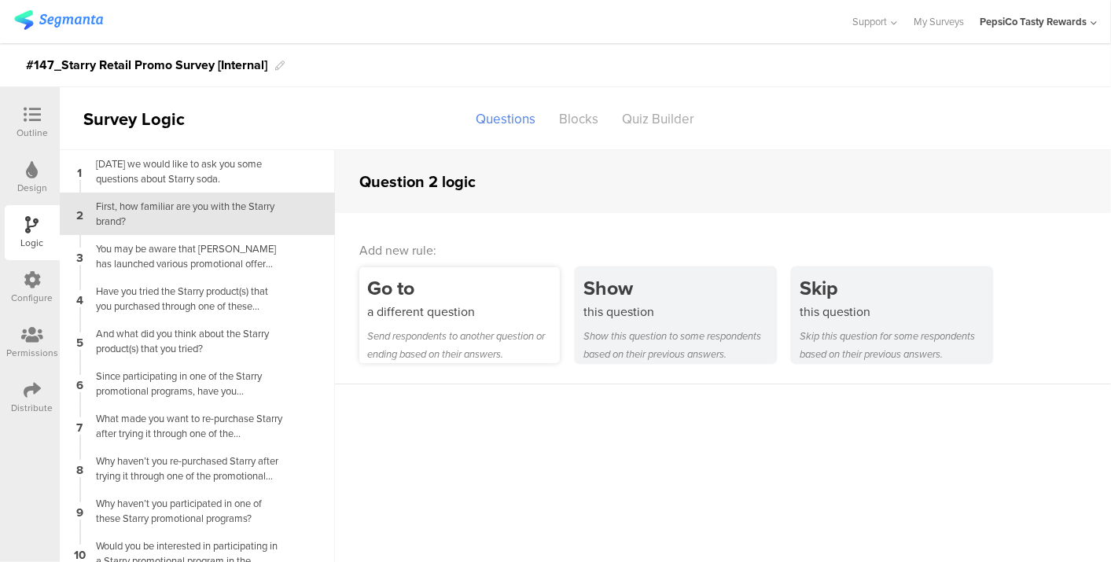
click at [421, 324] on div "Go to a different question Send respondents to another question or ending based…" at bounding box center [459, 315] width 201 height 96
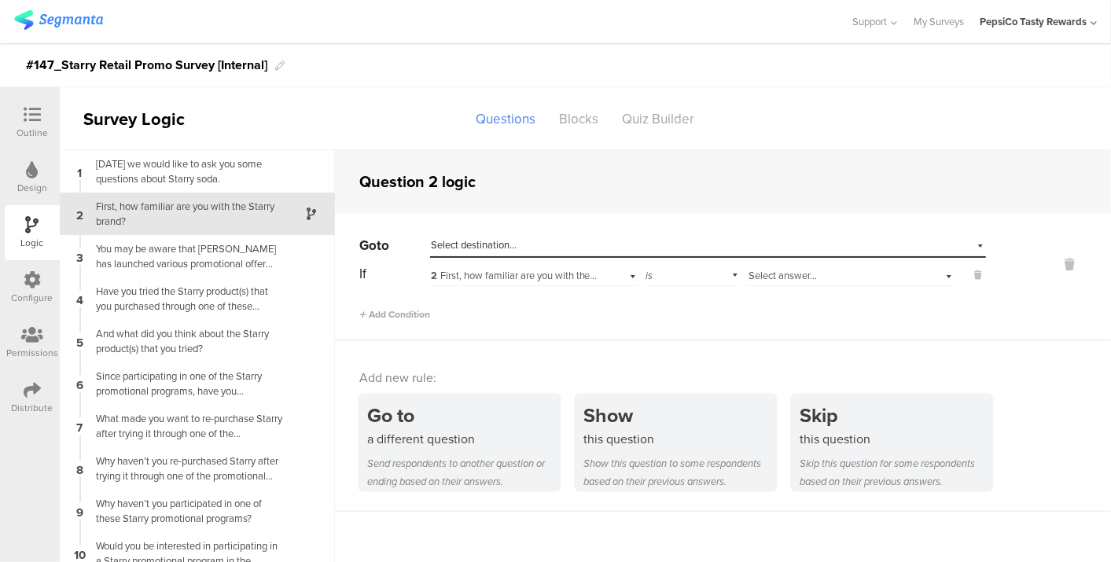
click at [472, 245] on span "Select destination..." at bounding box center [474, 245] width 86 height 15
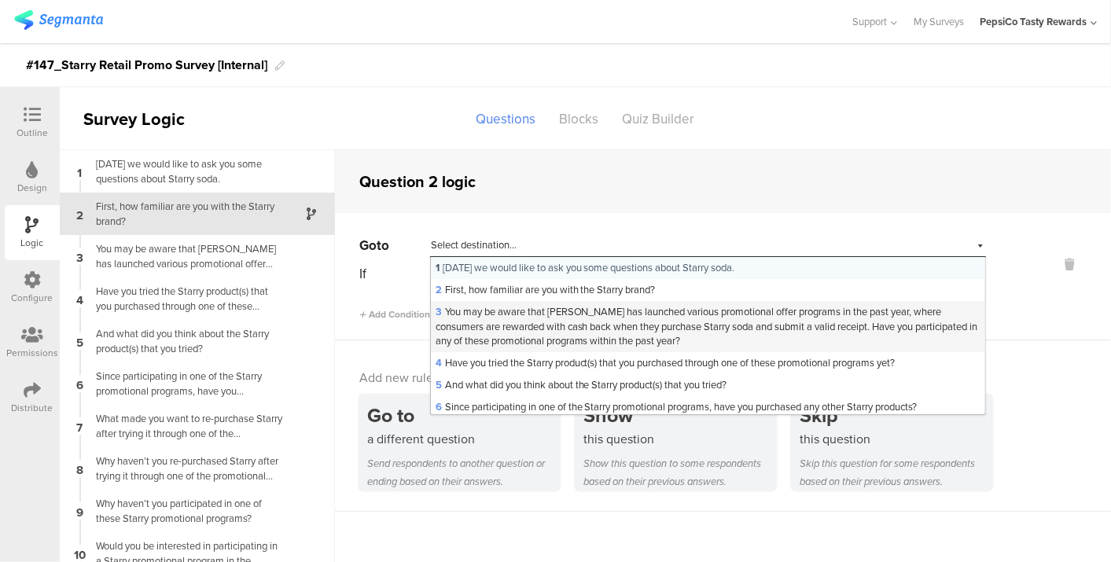
scroll to position [151, 0]
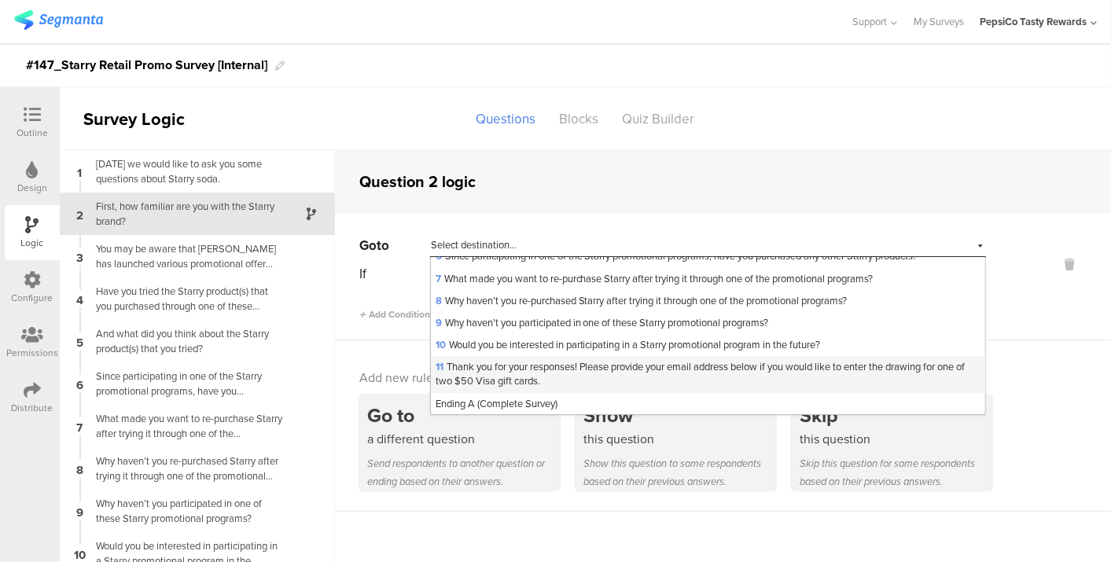
click at [492, 370] on span "11 Thank you for your responses! Please provide your email address below if you…" at bounding box center [701, 373] width 530 height 29
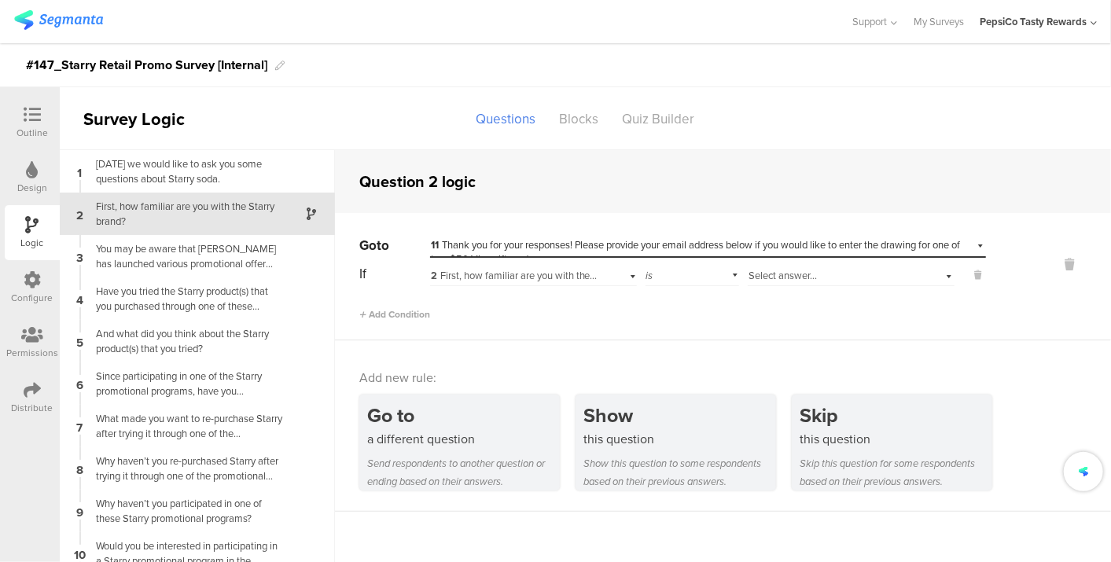
click at [536, 278] on span "2 First, how familiar are you with the Starry brand?" at bounding box center [541, 275] width 220 height 15
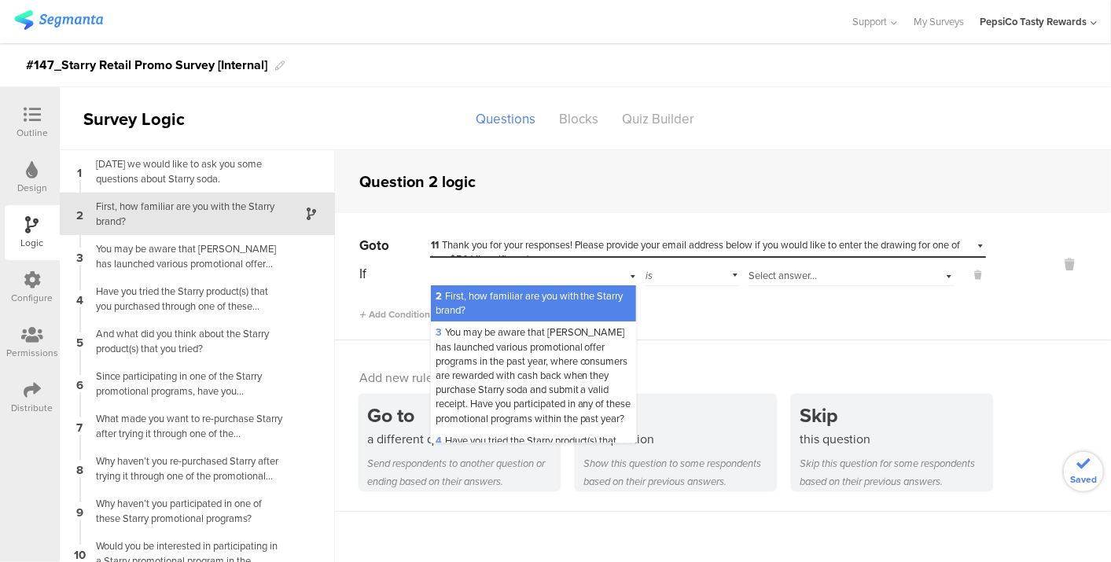
click at [536, 278] on div "2 First, how familiar are you with the Starry brand?" at bounding box center [533, 274] width 207 height 24
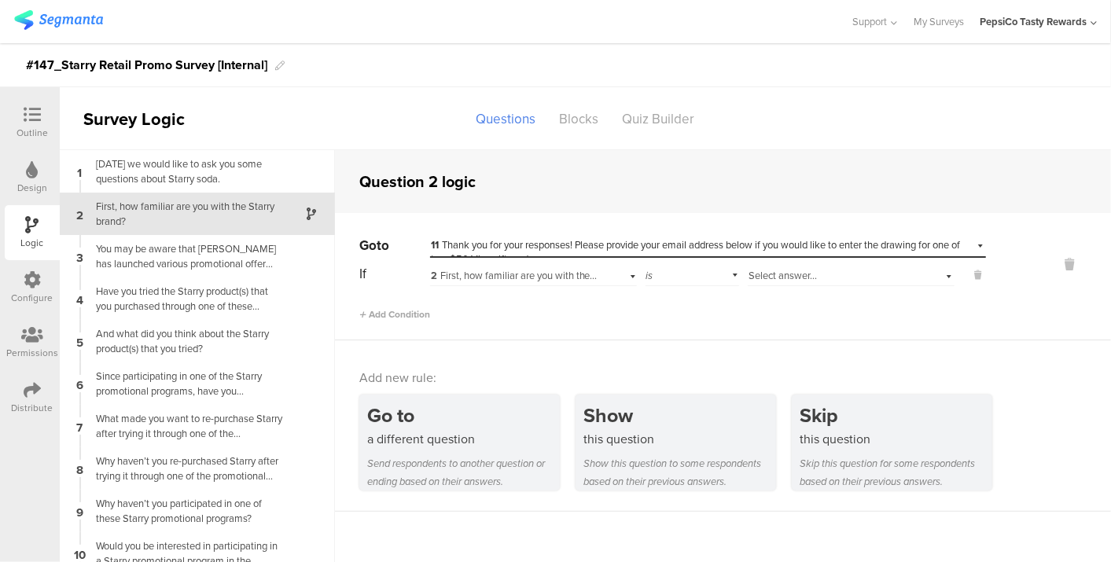
click at [765, 275] on span "Select answer..." at bounding box center [783, 275] width 68 height 15
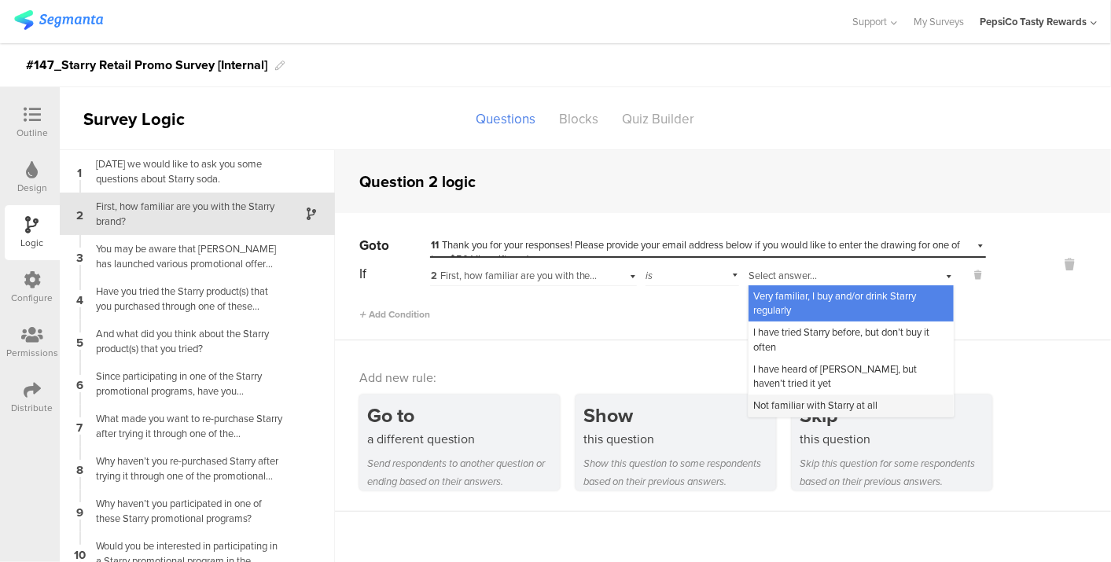
click at [786, 402] on span "Not familiar with Starry at all" at bounding box center [816, 405] width 124 height 15
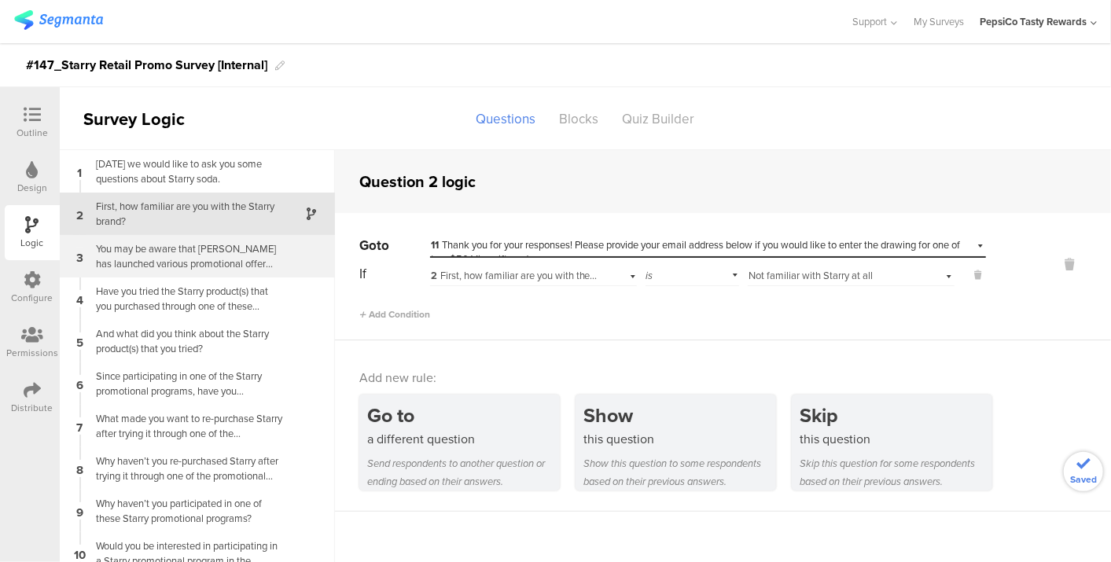
click at [192, 256] on div "You may be aware that [PERSON_NAME] has launched various promotional offer prog…" at bounding box center [185, 256] width 197 height 30
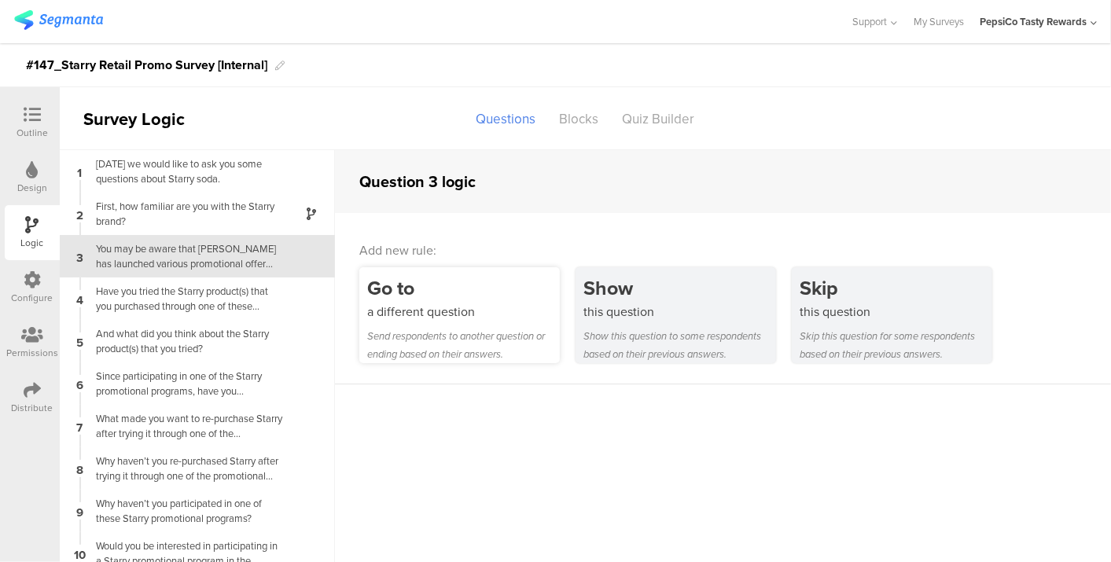
click at [474, 326] on div "Go to a different question Send respondents to another question or ending based…" at bounding box center [459, 315] width 201 height 96
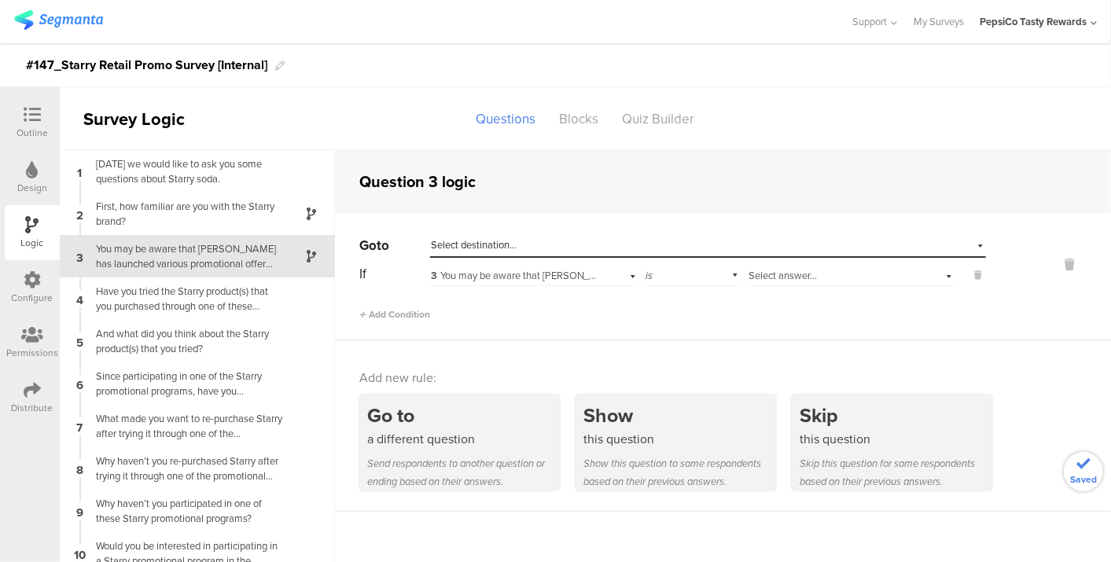
click at [496, 252] on span "Select destination..." at bounding box center [474, 245] width 86 height 15
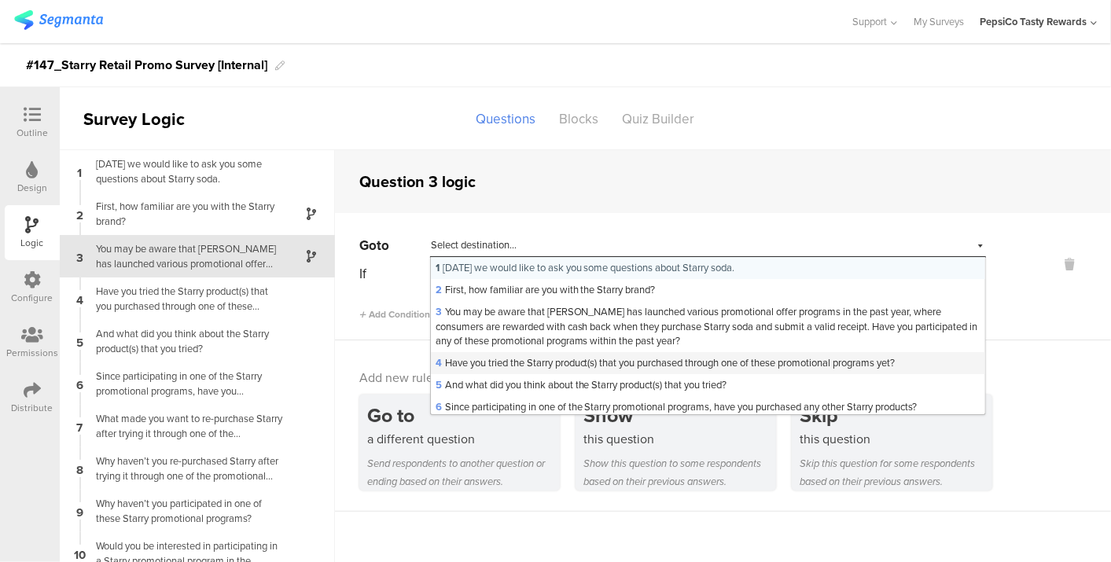
click at [492, 363] on span "4 Have you tried the Starry product(s) that you purchased through one of these …" at bounding box center [666, 363] width 460 height 15
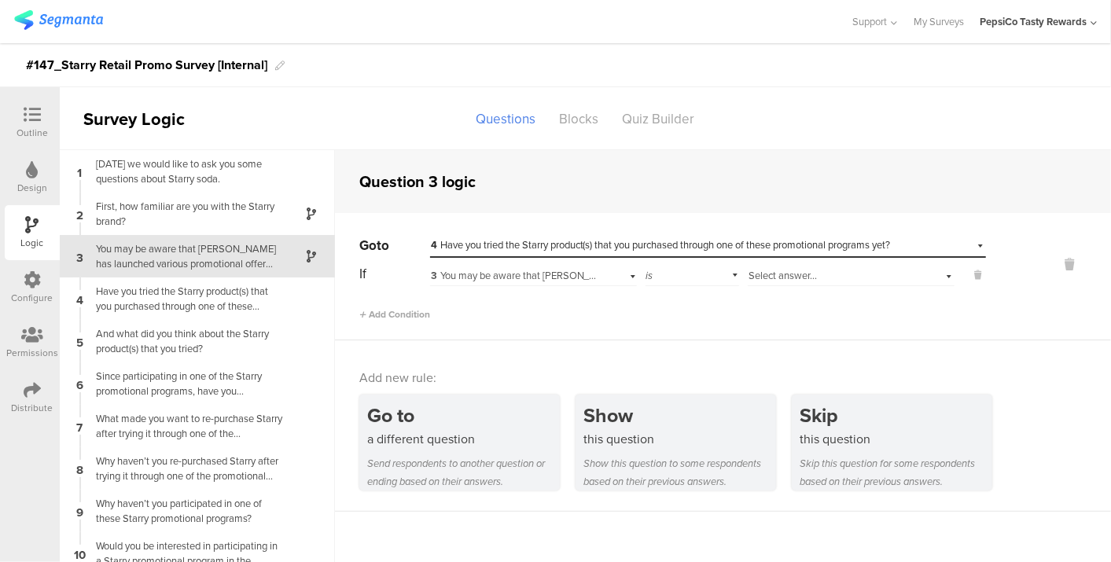
click at [780, 276] on span "Select answer..." at bounding box center [783, 275] width 68 height 15
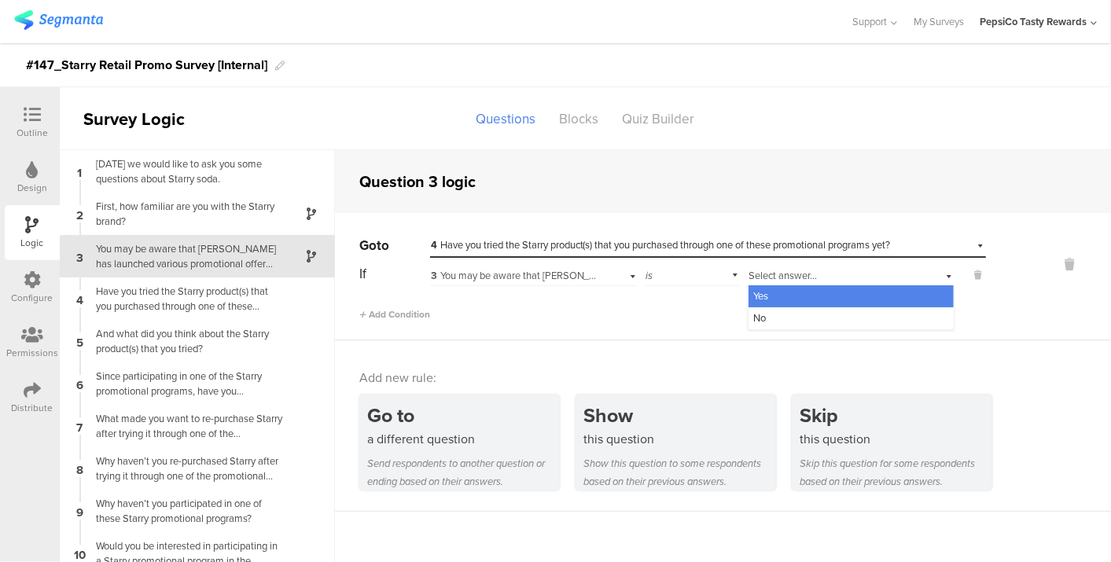
click at [780, 292] on div "Yes" at bounding box center [851, 297] width 205 height 22
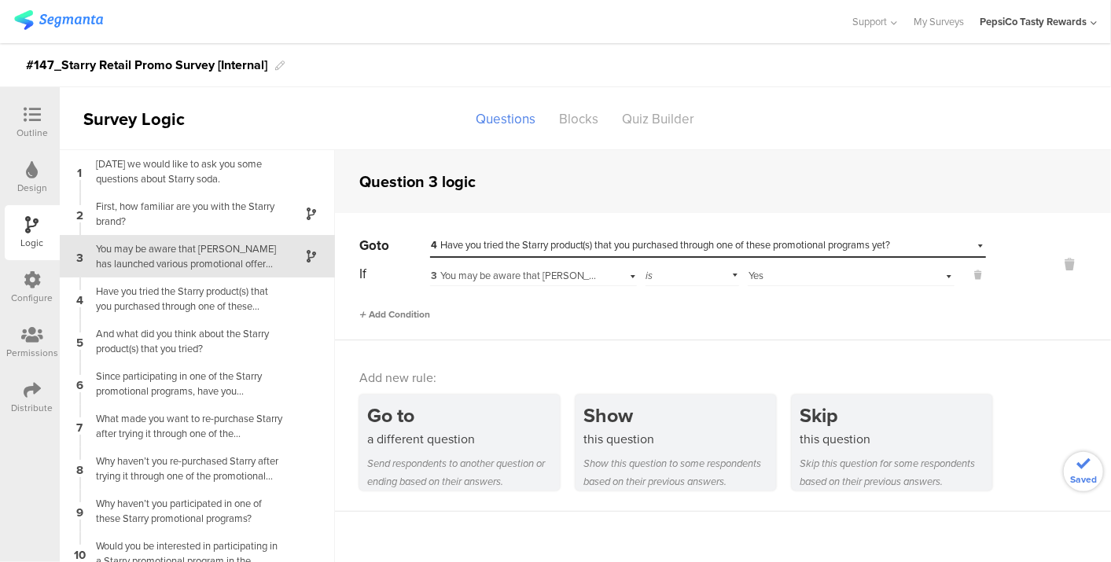
click at [409, 308] on div "Add Condition" at bounding box center [394, 315] width 71 height 14
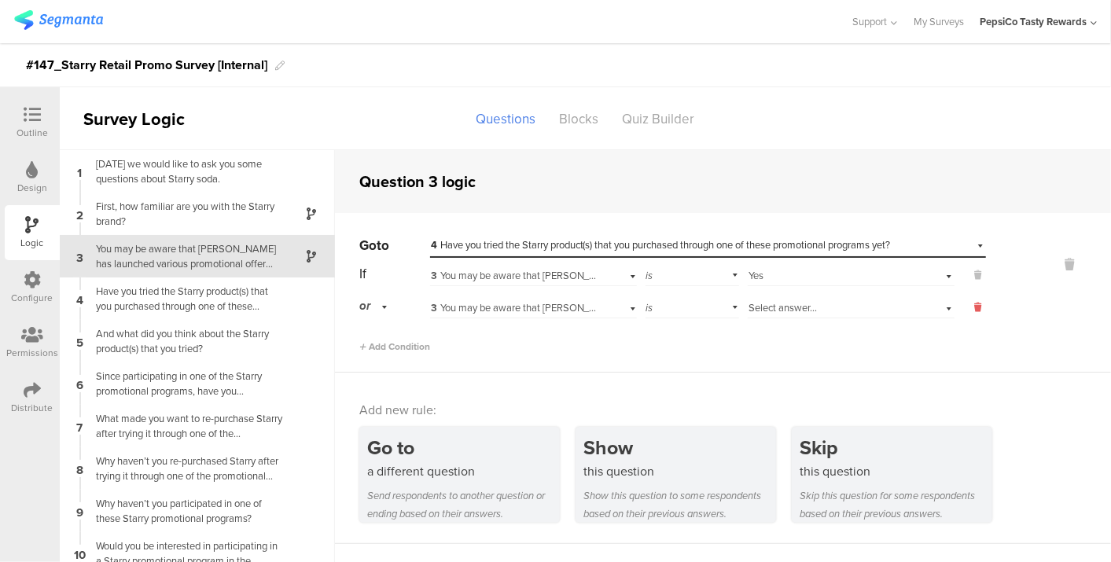
click at [975, 309] on icon at bounding box center [978, 307] width 7 height 14
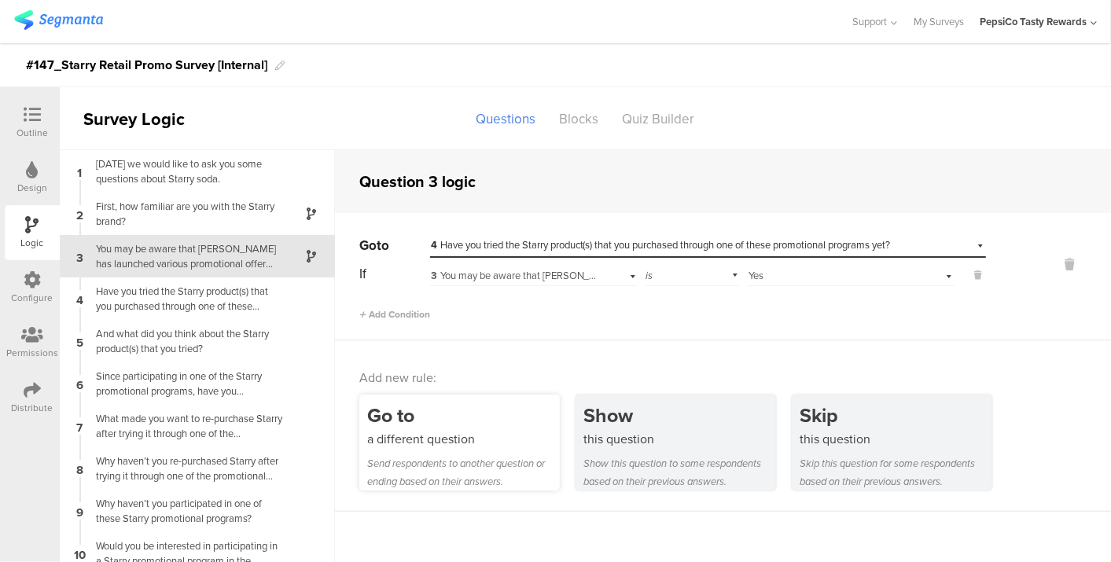
click at [483, 468] on div "Send respondents to another question or ending based on their answers." at bounding box center [463, 473] width 193 height 36
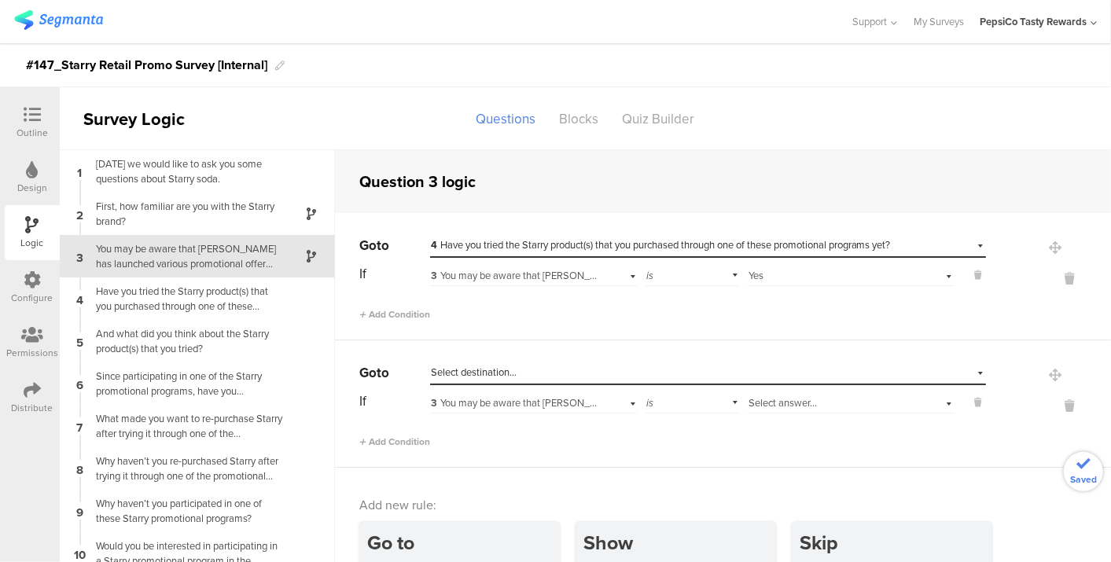
click at [514, 373] on div "Select destination..." at bounding box center [636, 373] width 410 height 14
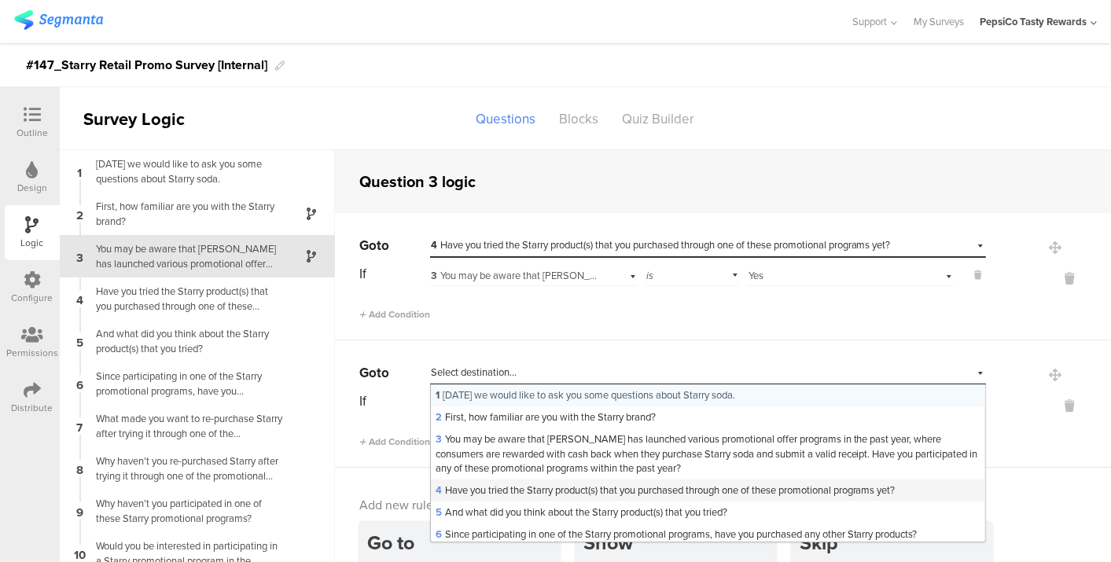
click at [513, 484] on span "4 Have you tried the Starry product(s) that you purchased through one of these …" at bounding box center [666, 490] width 460 height 15
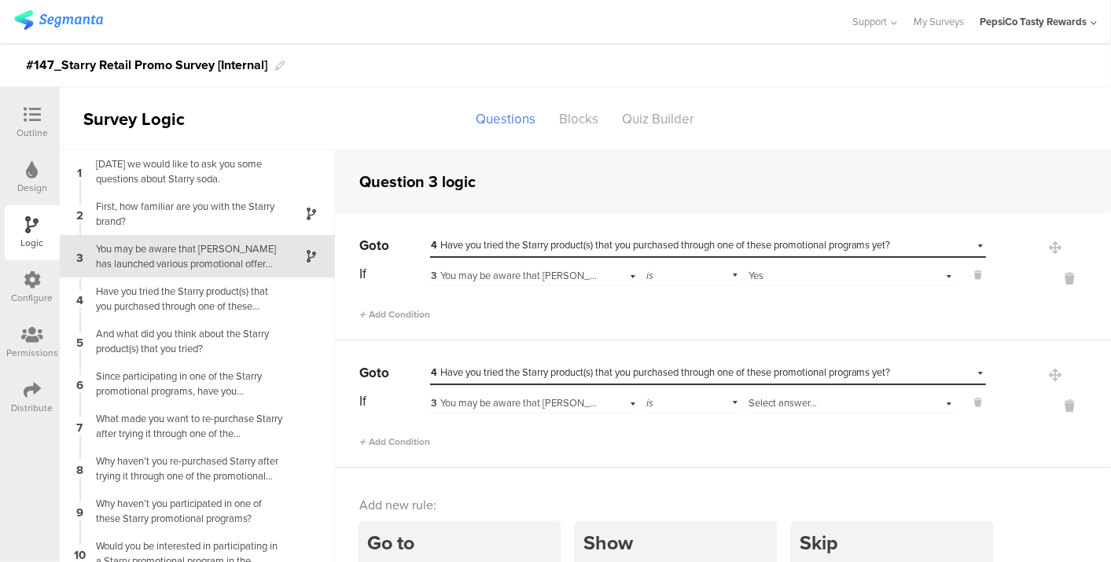
click at [501, 404] on span "3 You may be aware that [PERSON_NAME] has launched various promotional offer pr…" at bounding box center [1080, 403] width 1299 height 15
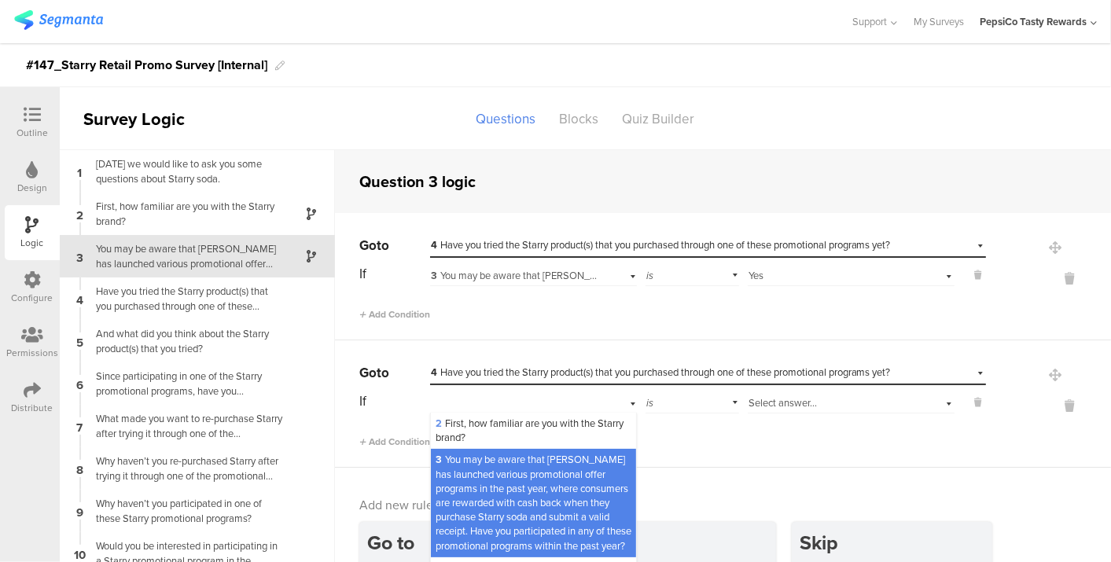
click at [523, 382] on div "Select destination... 4 Have you tried the Starry product(s) that you purchased…" at bounding box center [708, 373] width 556 height 24
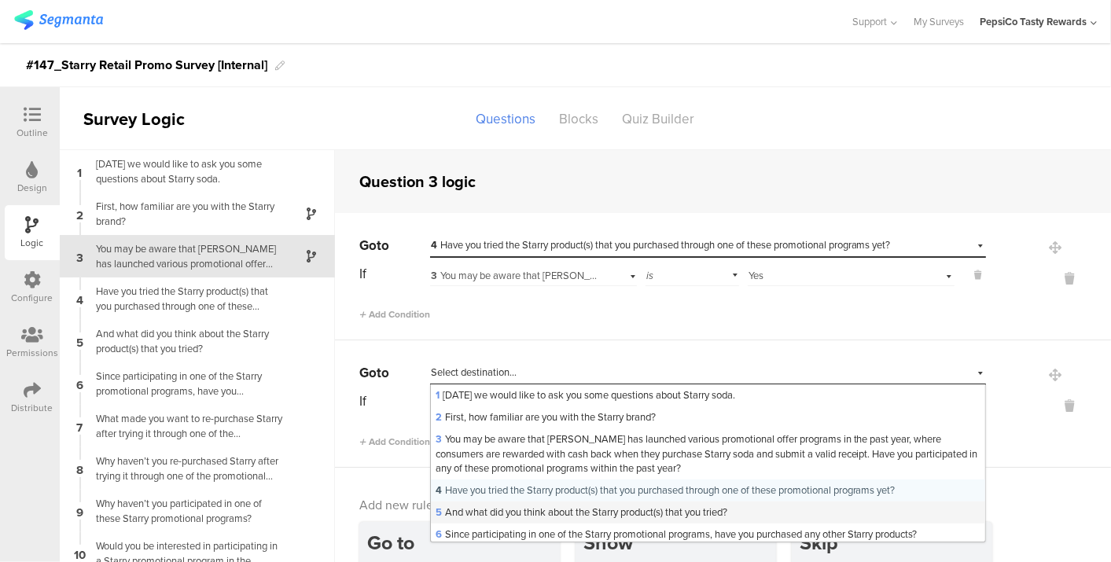
click at [511, 515] on span "5 And what did you think about the Starry product(s) that you tried?" at bounding box center [582, 512] width 292 height 15
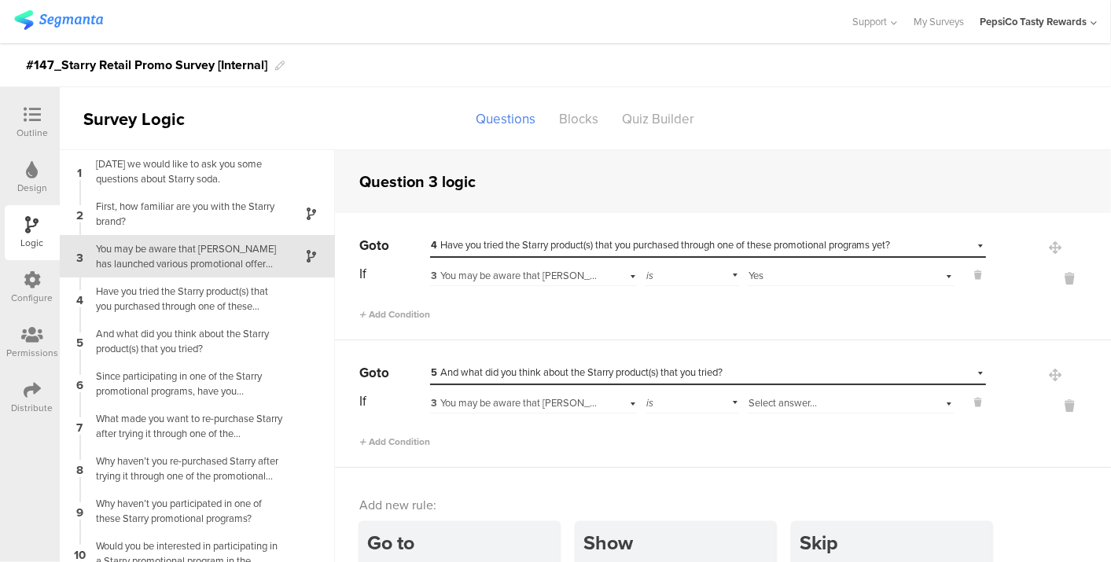
click at [685, 379] on div "Select destination... 5 And what did you think about the Starry product(s) that…" at bounding box center [708, 373] width 556 height 24
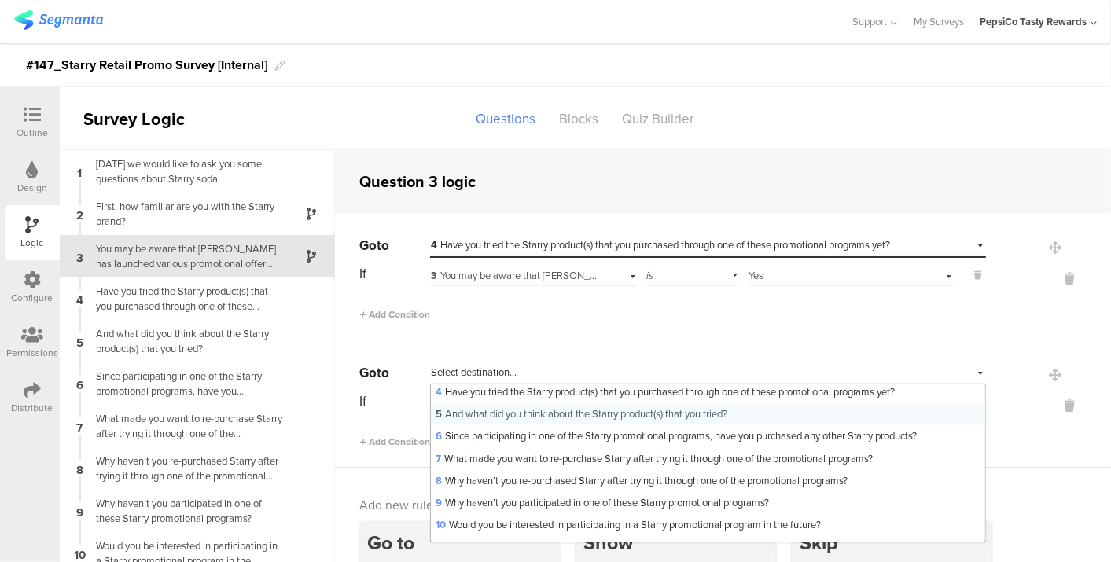
scroll to position [101, 0]
click at [669, 493] on span "9 Why haven’t you participated in one of these Starry promotional programs?" at bounding box center [603, 500] width 334 height 15
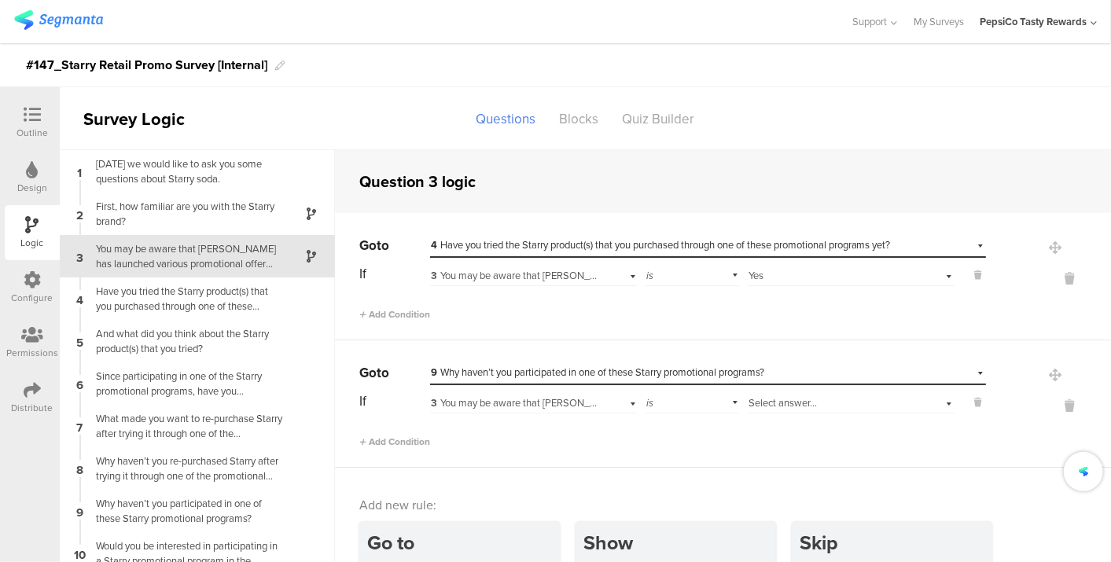
click at [484, 393] on div "3 You may be aware that [PERSON_NAME] has launched various promotional offer pr…" at bounding box center [533, 401] width 207 height 24
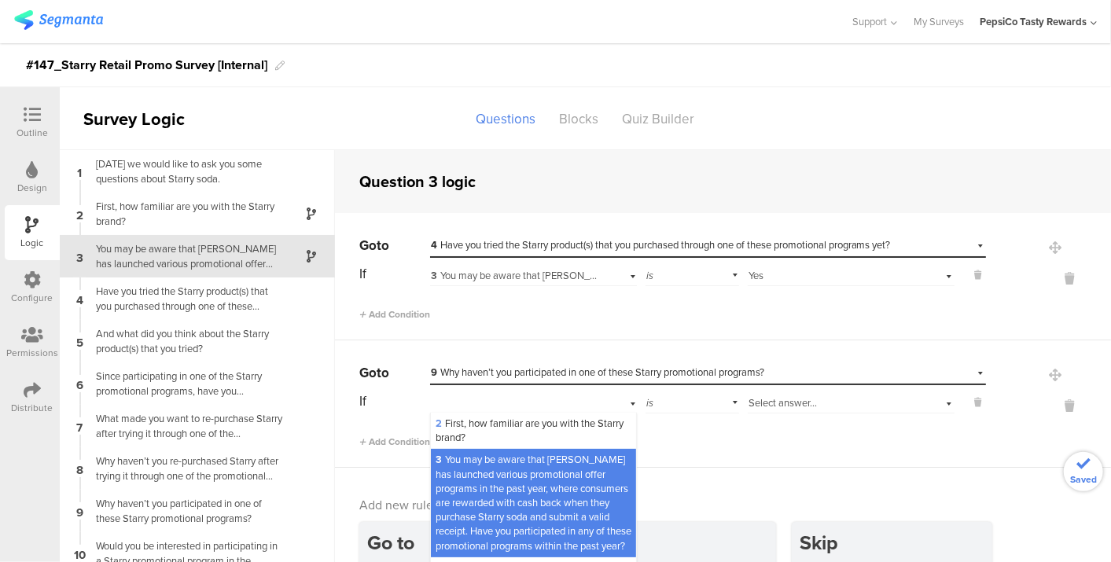
click at [487, 479] on span "3 You may be aware that [PERSON_NAME] has launched various promotional offer pr…" at bounding box center [534, 502] width 196 height 101
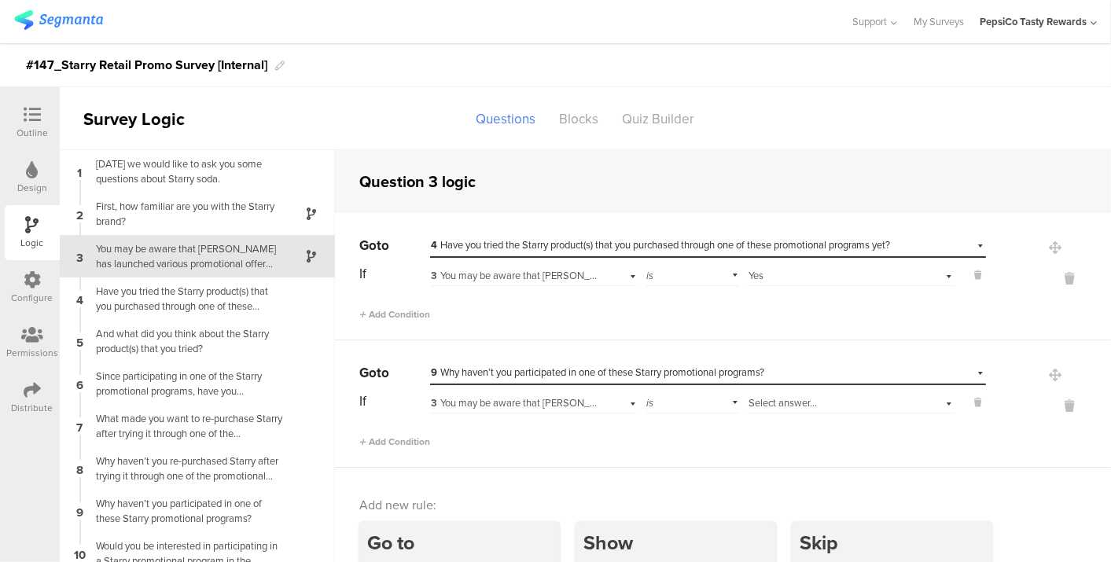
click at [774, 407] on span "Select answer..." at bounding box center [783, 403] width 68 height 15
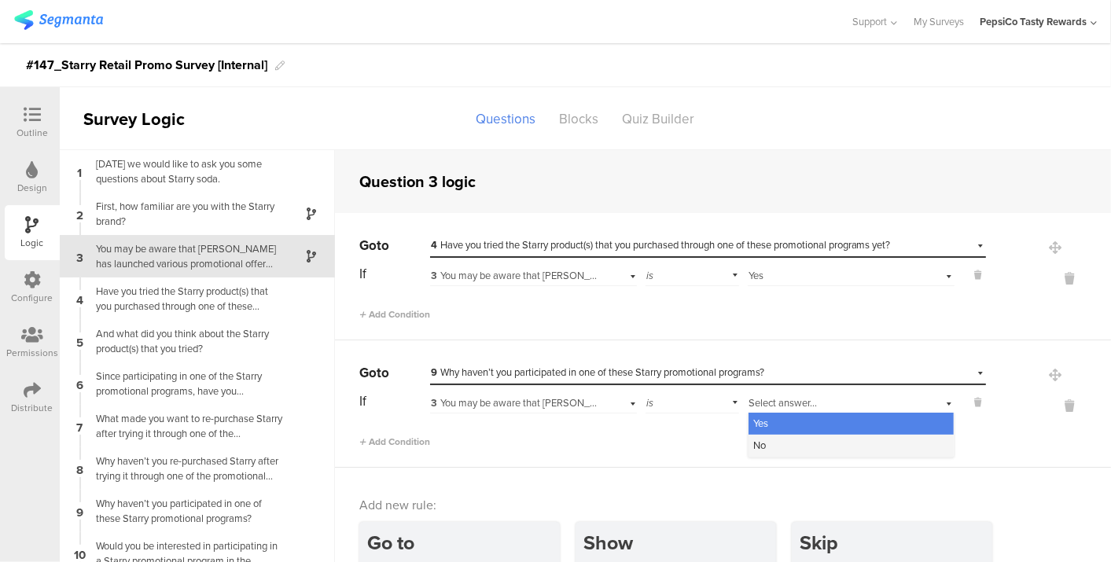
click at [772, 449] on div "No" at bounding box center [851, 446] width 205 height 22
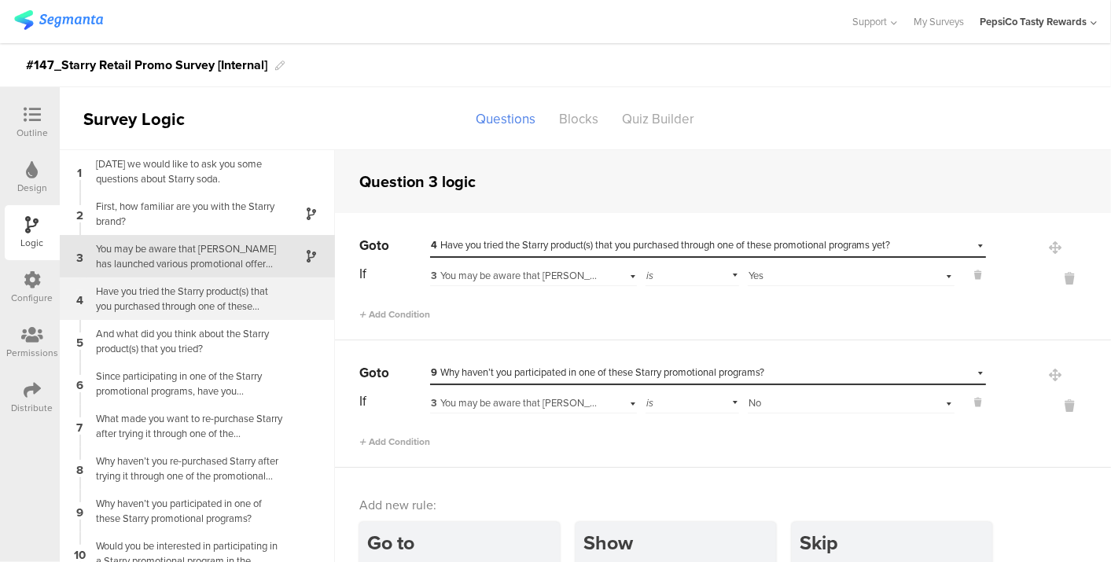
click at [218, 300] on div "Have you tried the Starry product(s) that you purchased through one of these pr…" at bounding box center [185, 299] width 197 height 30
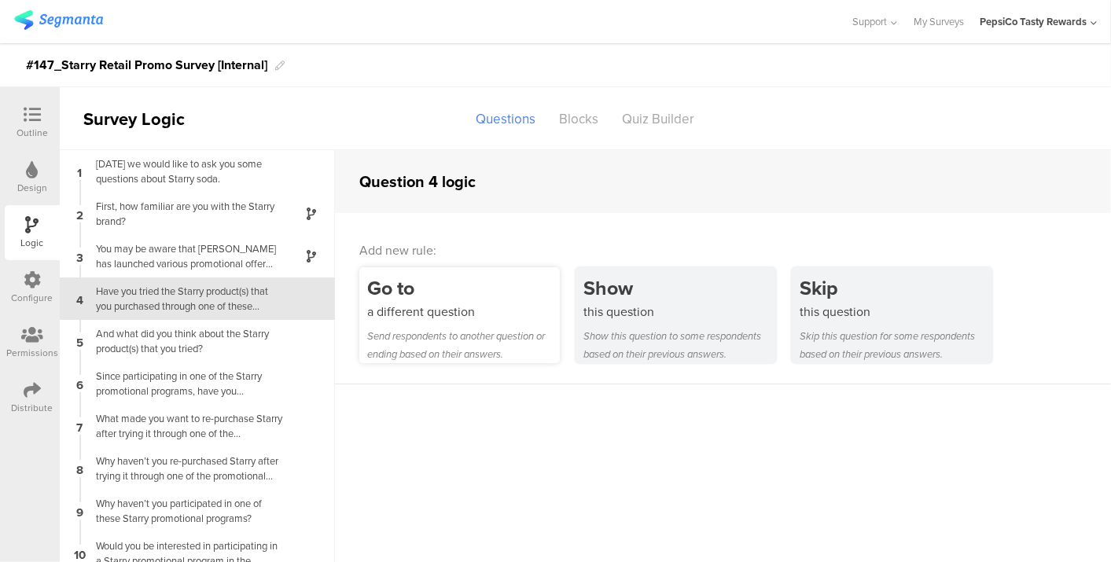
click at [474, 337] on div "Send respondents to another question or ending based on their answers." at bounding box center [463, 345] width 193 height 36
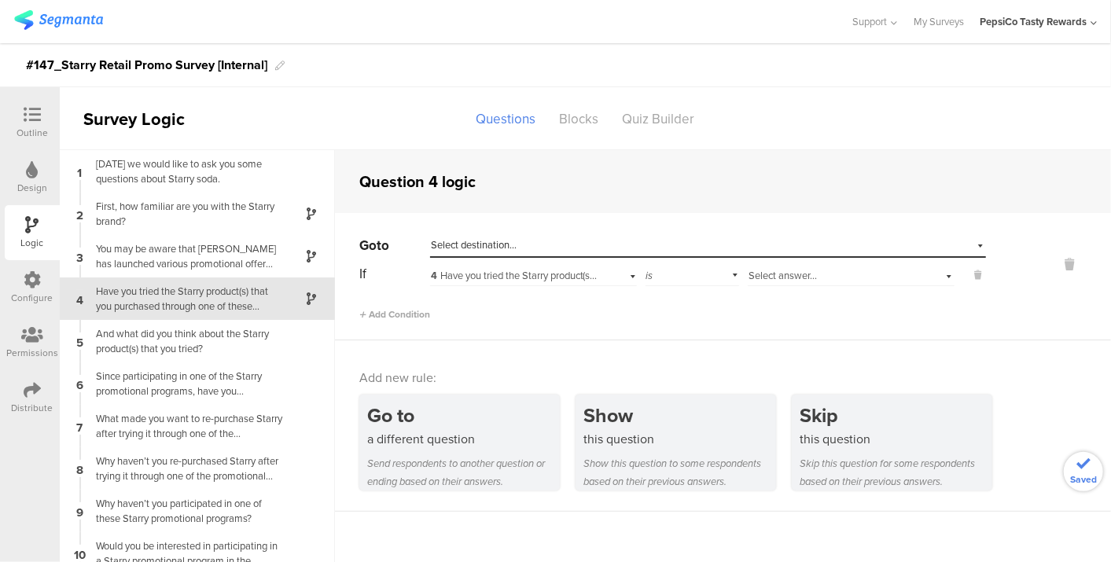
click at [528, 238] on div "Select destination..." at bounding box center [636, 245] width 410 height 14
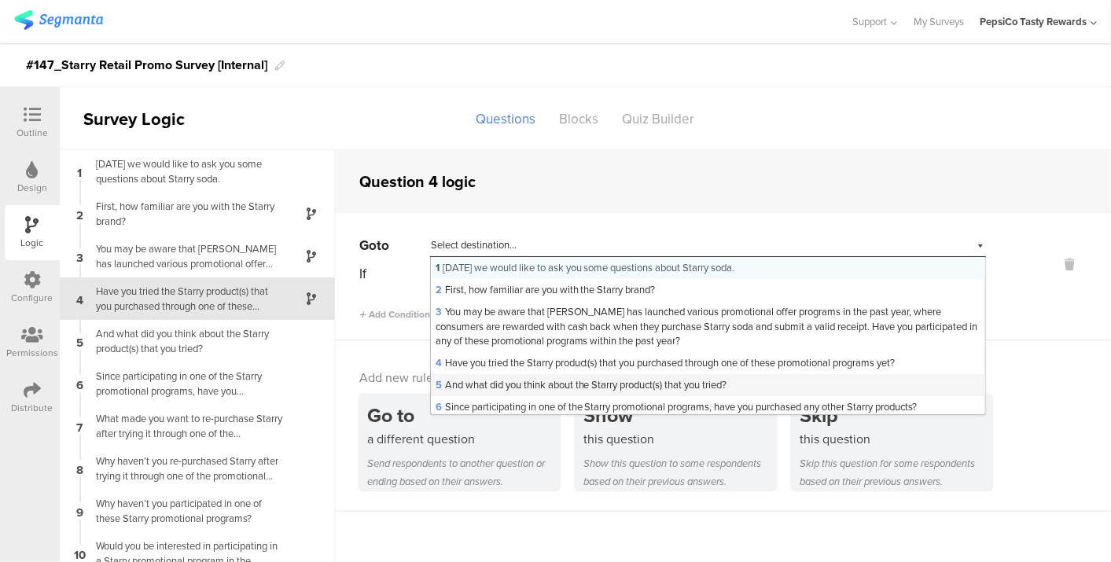
click at [533, 386] on span "5 And what did you think about the Starry product(s) that you tried?" at bounding box center [582, 385] width 292 height 15
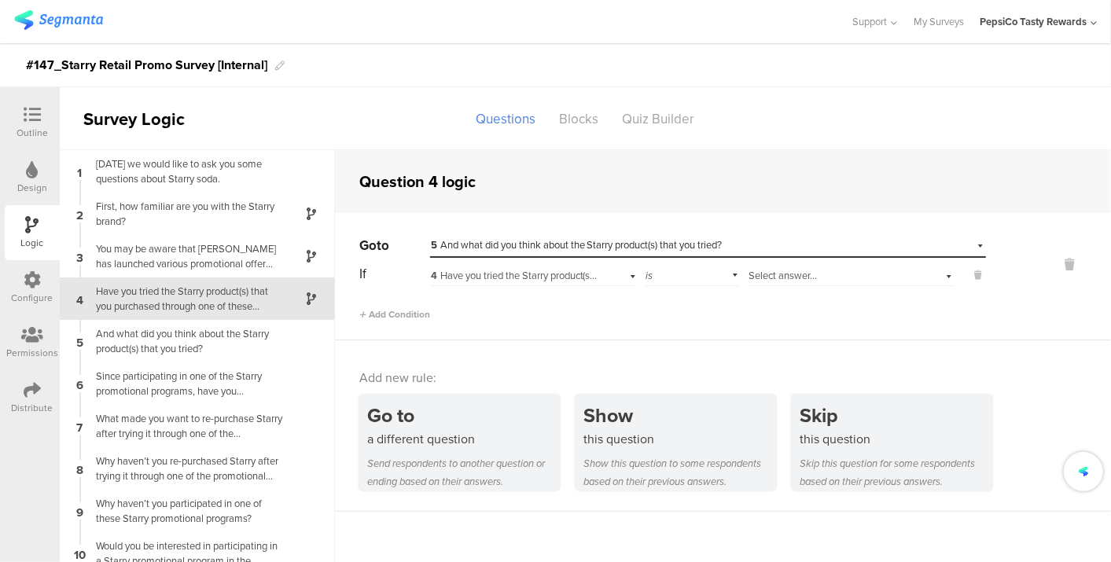
click at [509, 271] on span "4 Have you tried the Starry product(s) that you purchased through one of these …" at bounding box center [661, 275] width 460 height 15
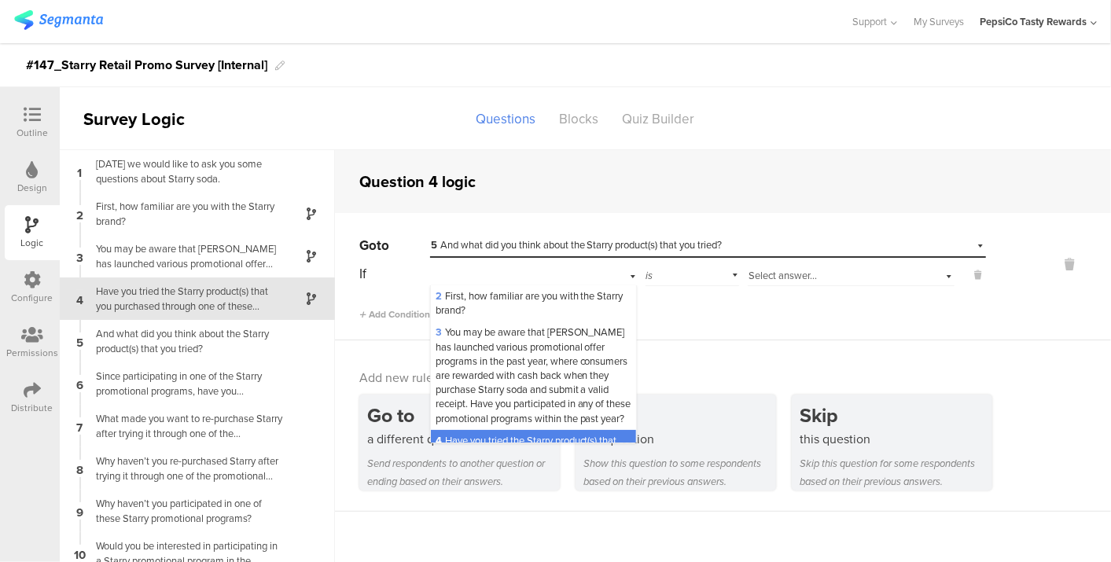
click at [753, 276] on span "Select answer..." at bounding box center [783, 275] width 68 height 15
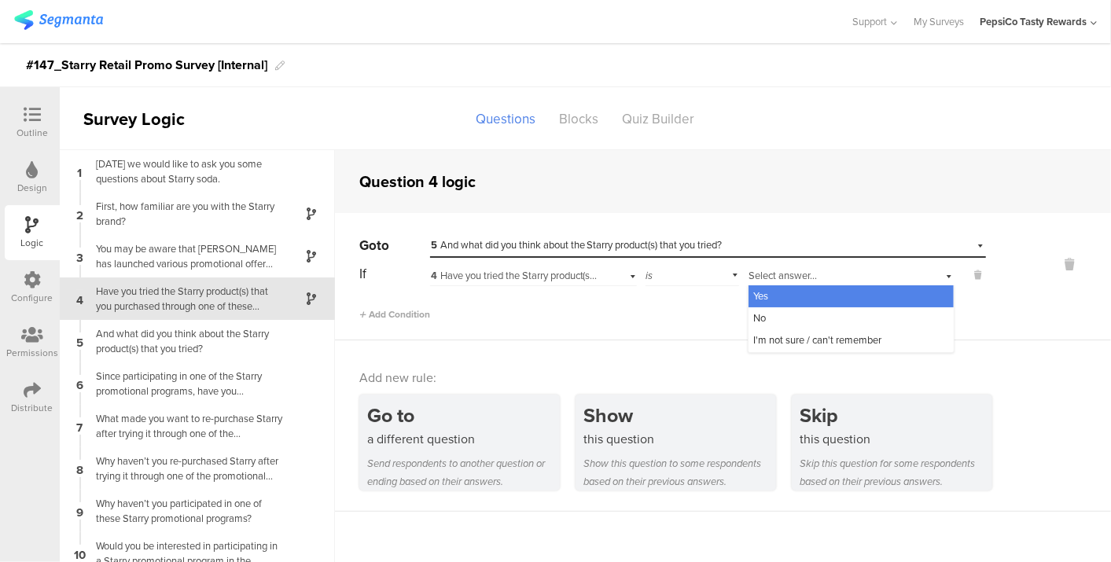
click at [764, 300] on div "Yes" at bounding box center [851, 297] width 205 height 22
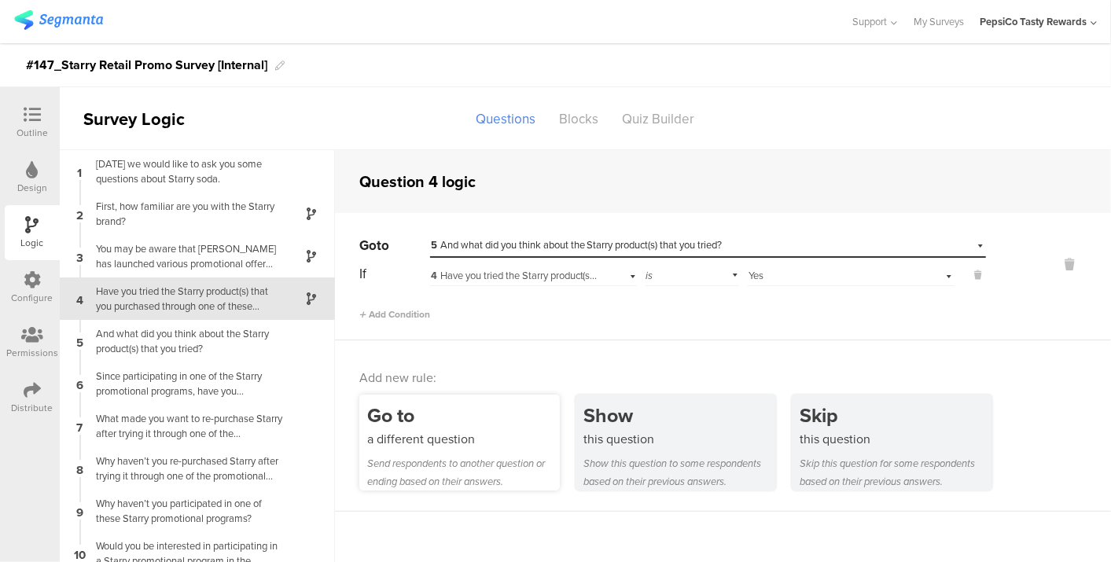
click at [436, 436] on div "a different question" at bounding box center [463, 439] width 193 height 18
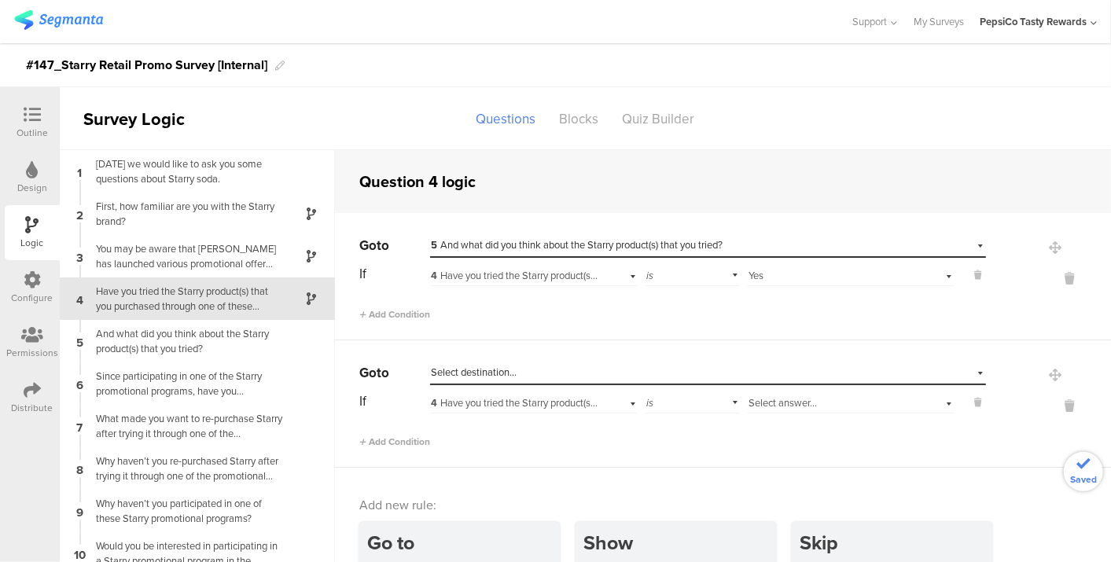
click at [511, 361] on div "Select destination..." at bounding box center [708, 373] width 556 height 24
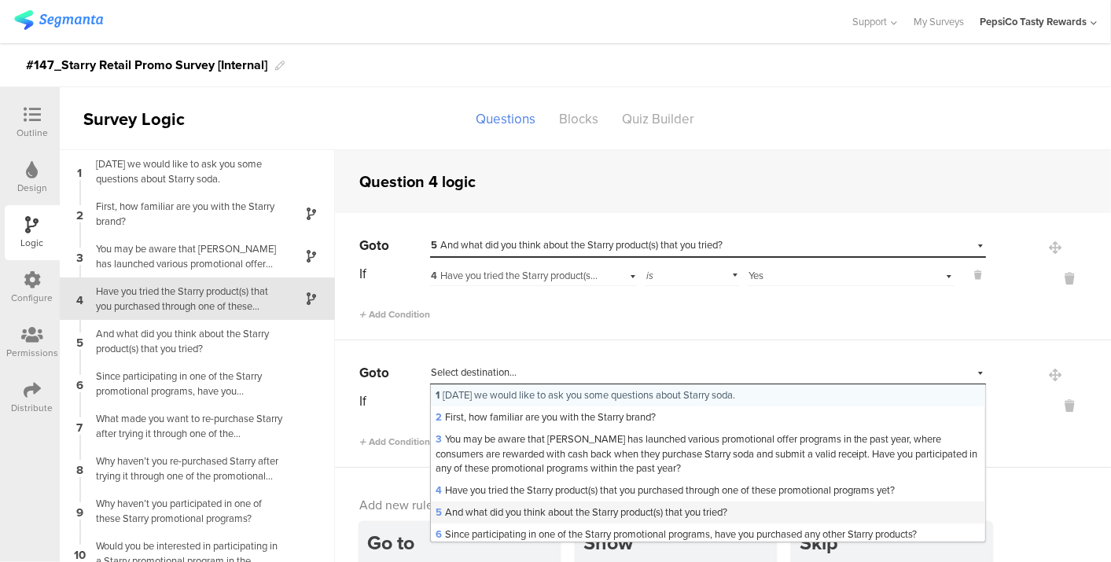
click at [503, 503] on div "5 And what did you think about the Starry product(s) that you tried?" at bounding box center [708, 513] width 555 height 22
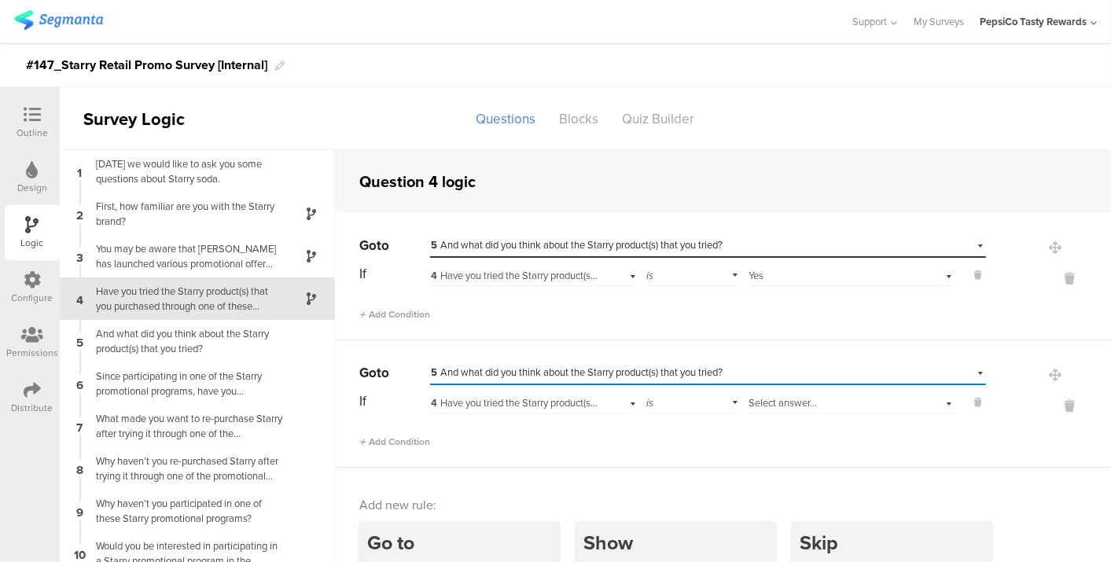
click at [749, 396] on span "Select answer..." at bounding box center [783, 403] width 68 height 15
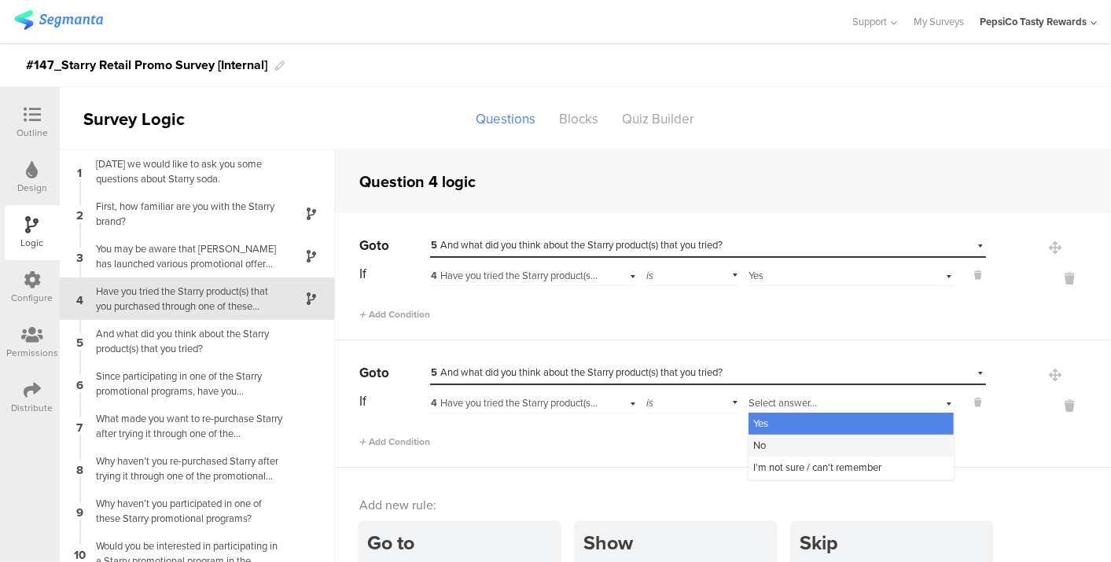
click at [760, 435] on div "No" at bounding box center [851, 446] width 205 height 22
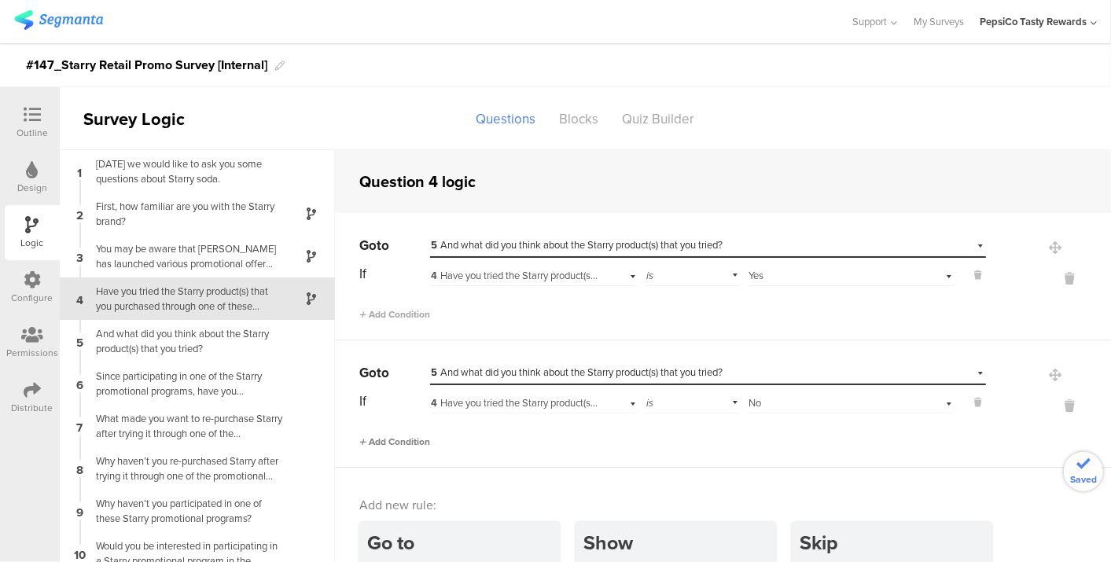
click at [404, 444] on span "Add Condition" at bounding box center [394, 442] width 71 height 14
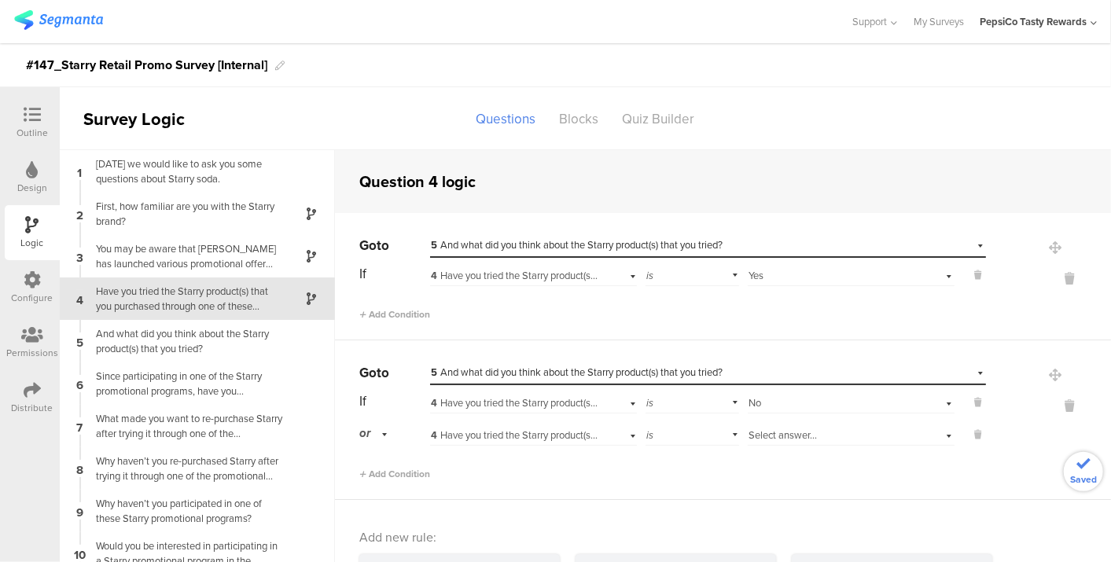
click at [758, 426] on div "Select answer..." at bounding box center [851, 434] width 207 height 24
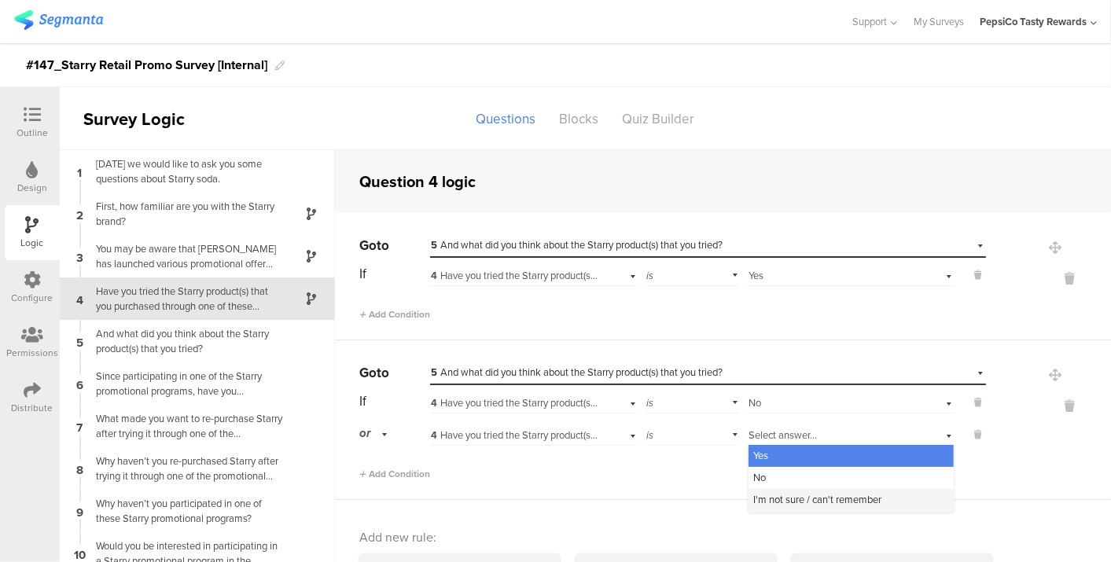
click at [764, 489] on div "I'm not sure / can't remember" at bounding box center [851, 500] width 205 height 22
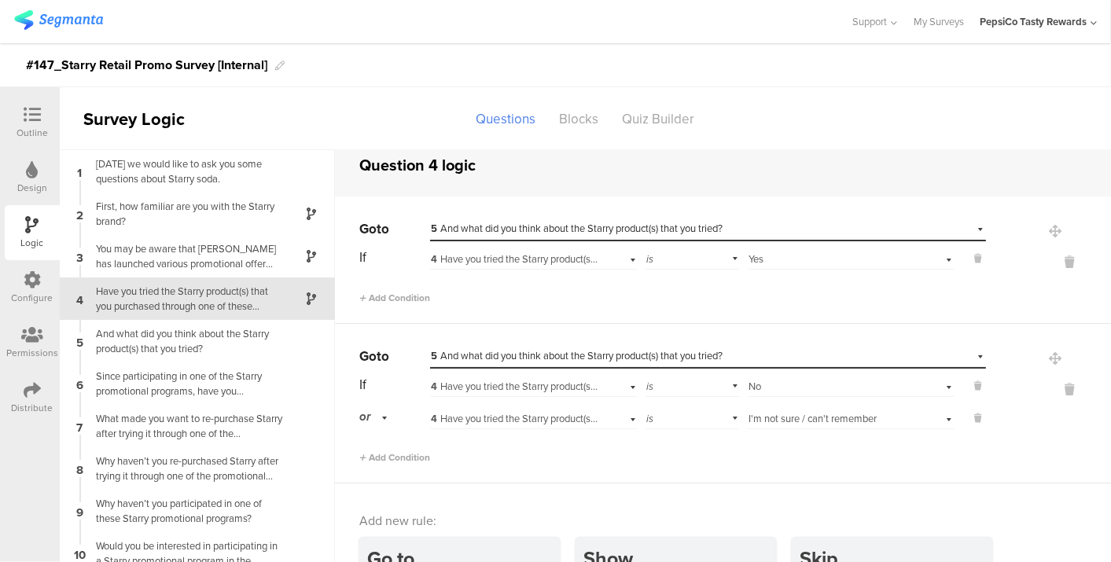
scroll to position [18, 0]
click at [556, 452] on div "Add Condition" at bounding box center [672, 450] width 627 height 28
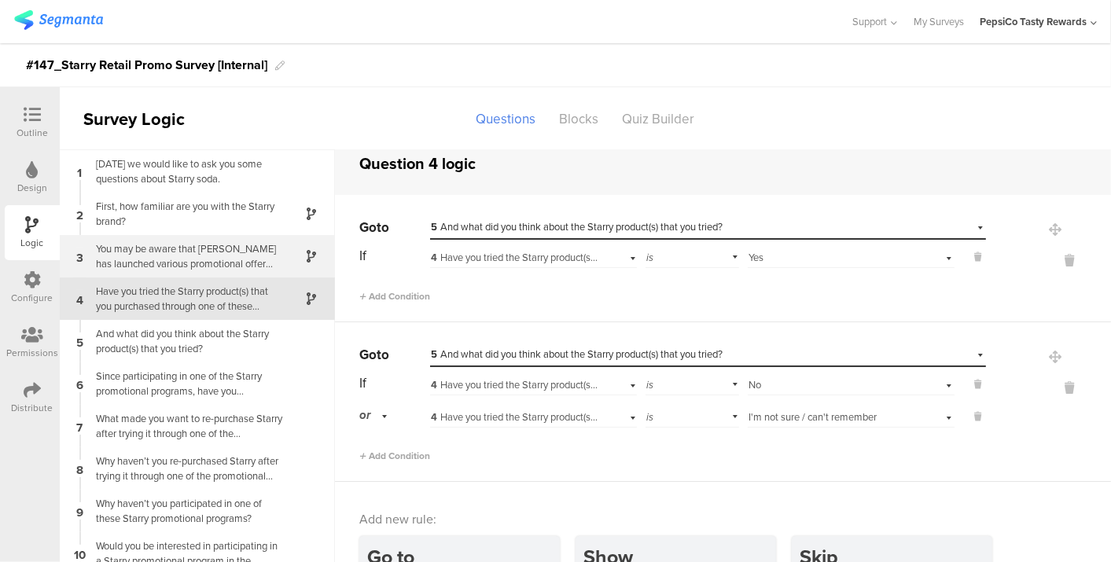
click at [278, 267] on div "You may be aware that [PERSON_NAME] has launched various promotional offer prog…" at bounding box center [185, 256] width 197 height 30
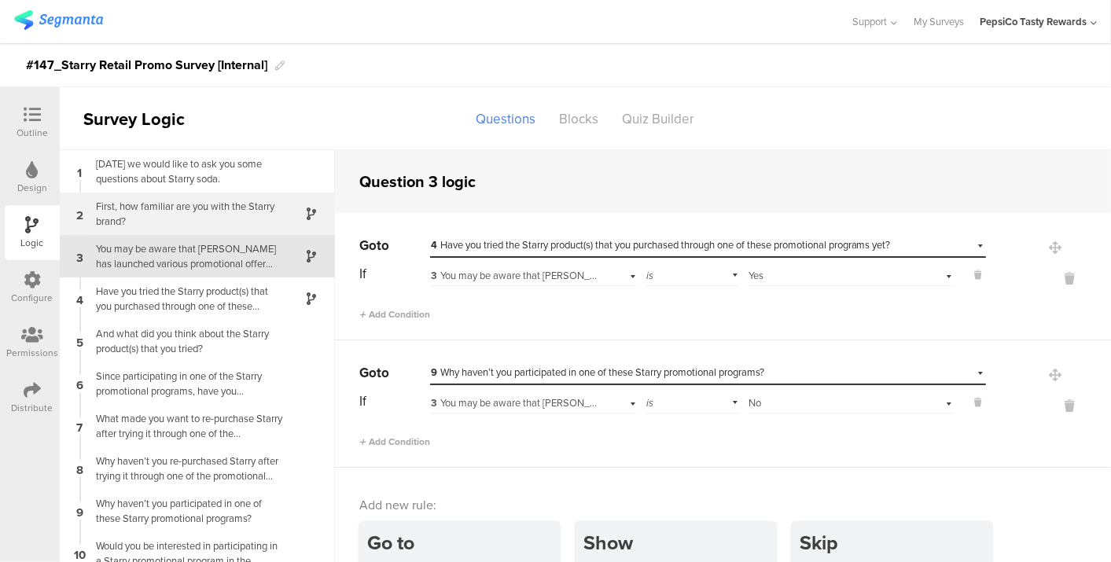
click at [235, 205] on div "First, how familiar are you with the Starry brand?" at bounding box center [185, 214] width 197 height 30
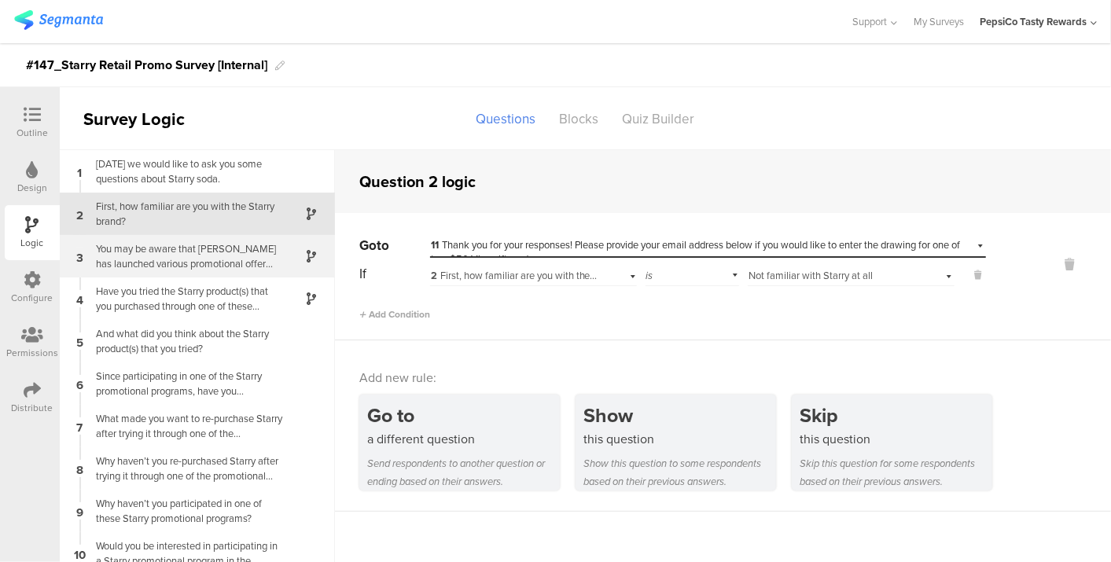
click at [172, 266] on div "You may be aware that [PERSON_NAME] has launched various promotional offer prog…" at bounding box center [185, 256] width 197 height 30
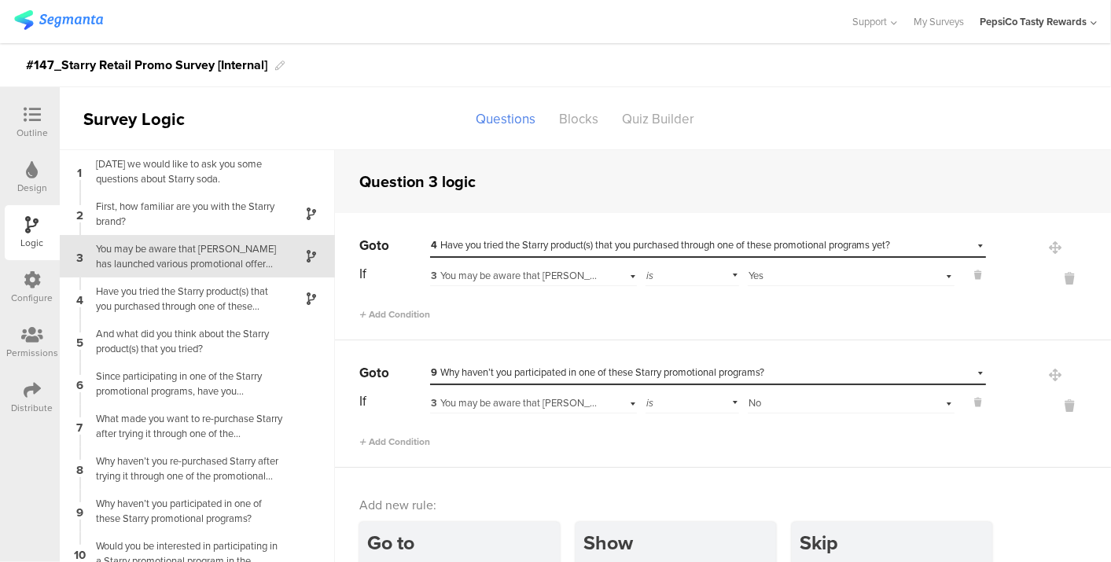
click at [172, 266] on div "You may be aware that [PERSON_NAME] has launched various promotional offer prog…" at bounding box center [185, 256] width 197 height 30
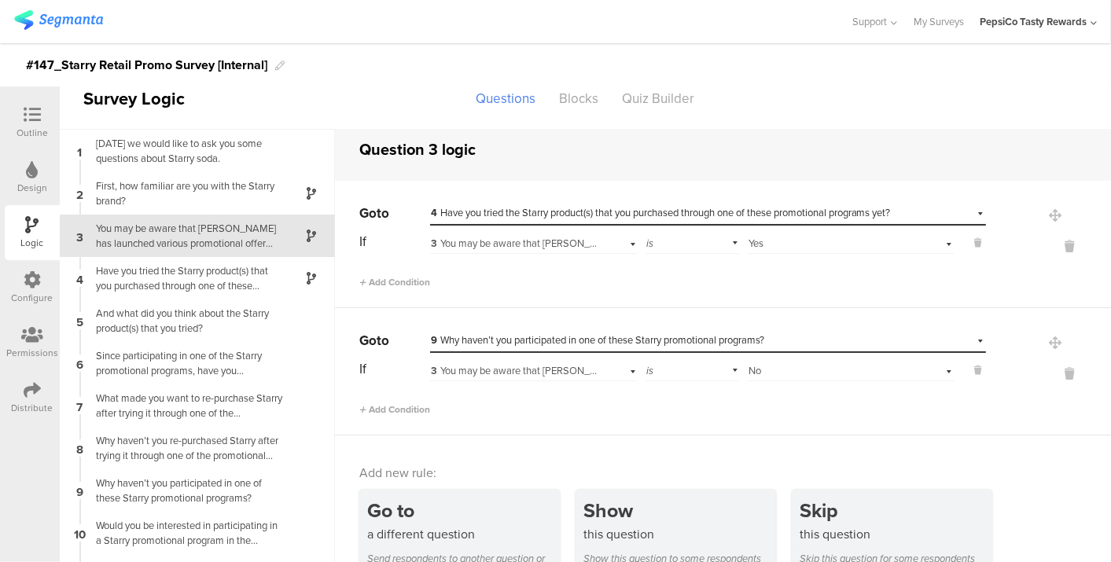
scroll to position [63, 0]
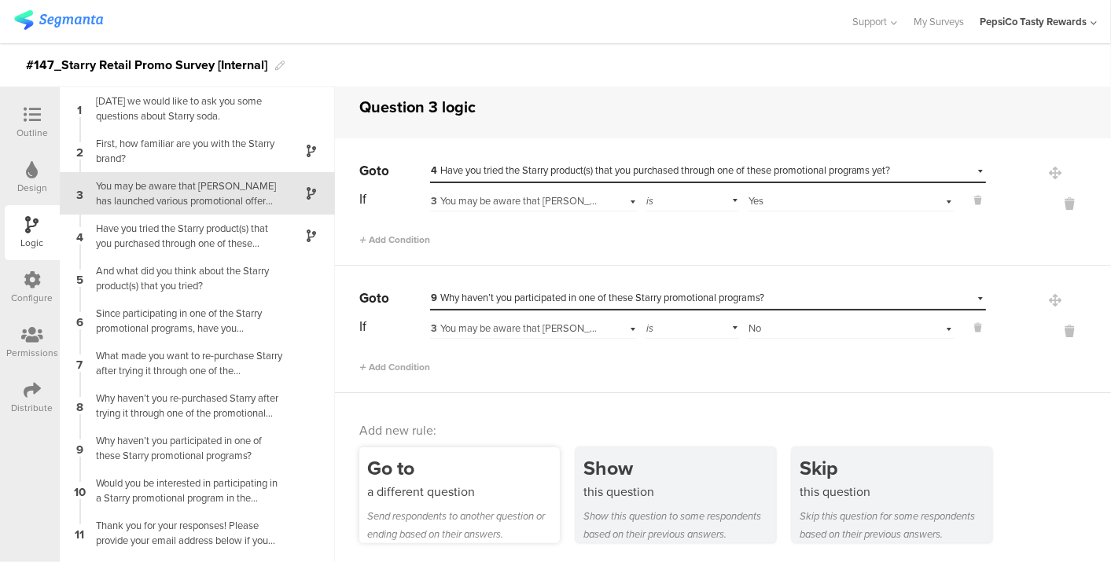
click at [411, 462] on div "Go to" at bounding box center [463, 468] width 193 height 29
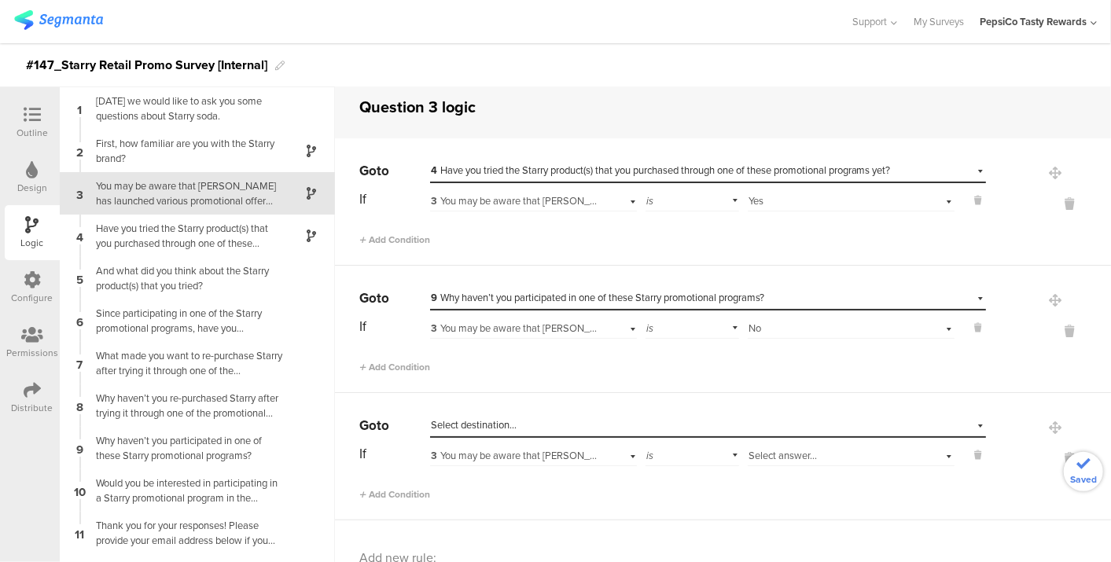
click at [514, 425] on span "Select destination..." at bounding box center [474, 425] width 86 height 15
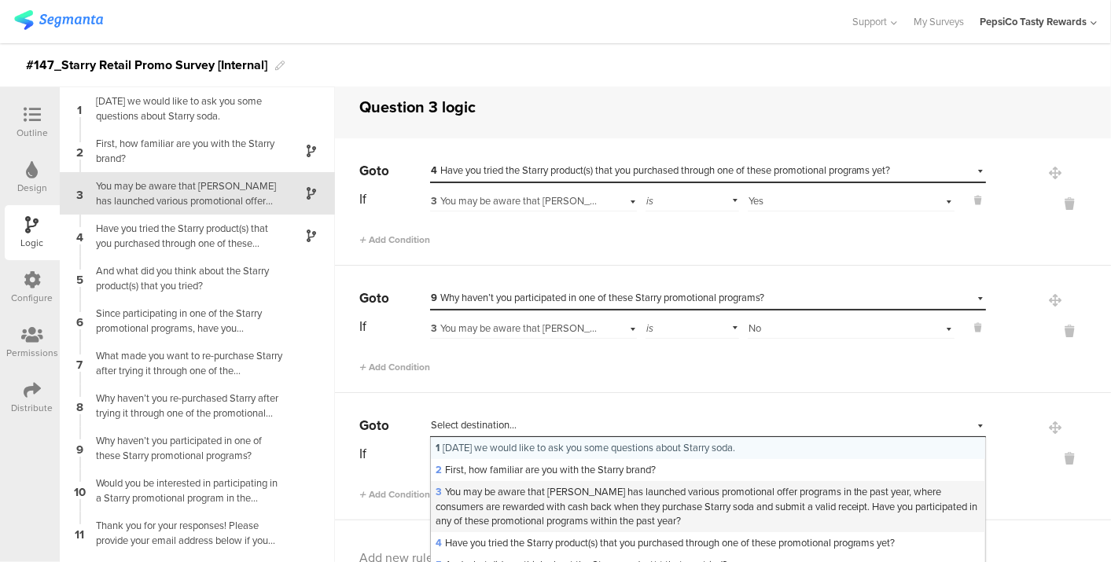
click at [496, 512] on span "3 You may be aware that [PERSON_NAME] has launched various promotional offer pr…" at bounding box center [707, 506] width 543 height 43
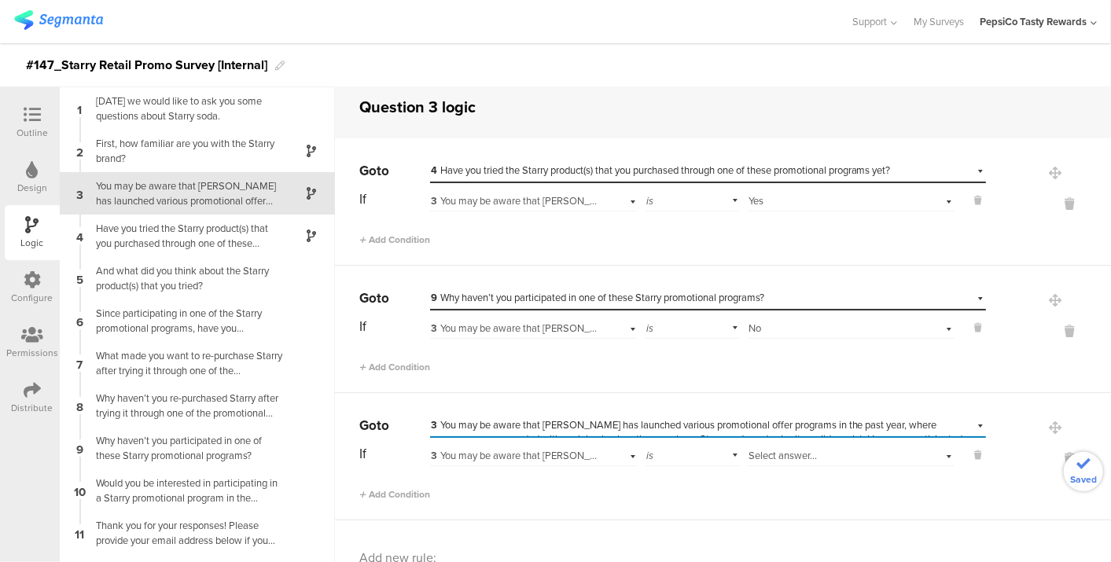
click at [512, 418] on span "3 You may be aware that [PERSON_NAME] has launched various promotional offer pr…" at bounding box center [697, 439] width 533 height 43
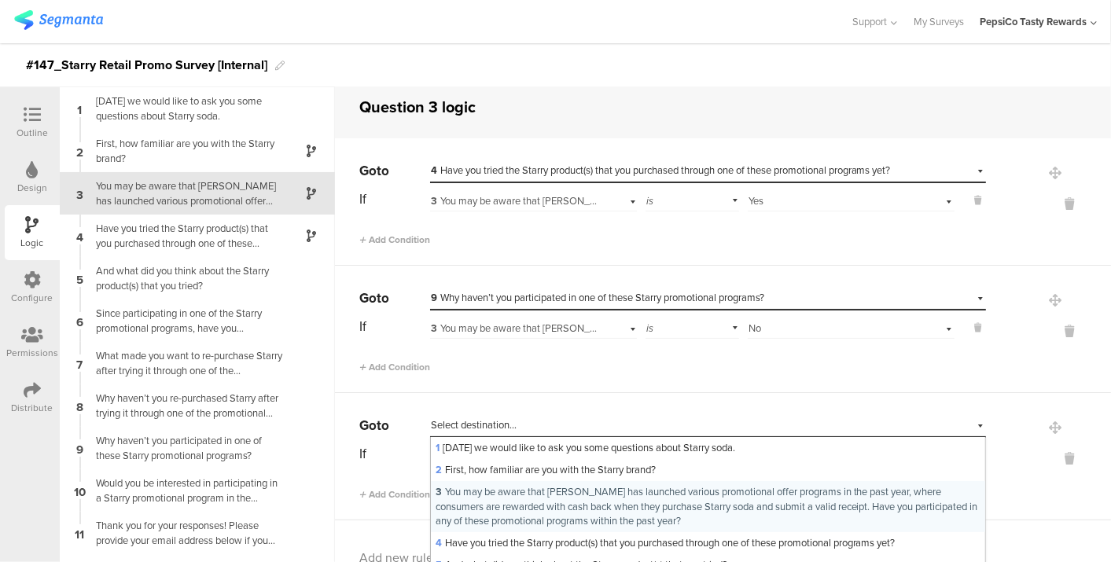
scroll to position [151, 0]
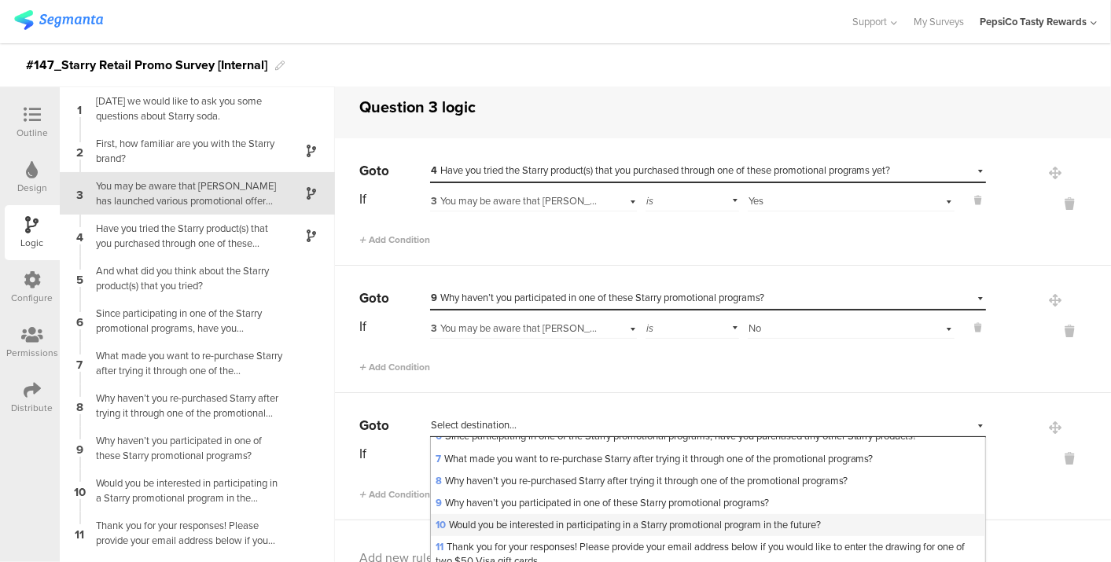
click at [501, 521] on span "10 Would you be interested in participating in a Starry promotional program in …" at bounding box center [628, 525] width 385 height 15
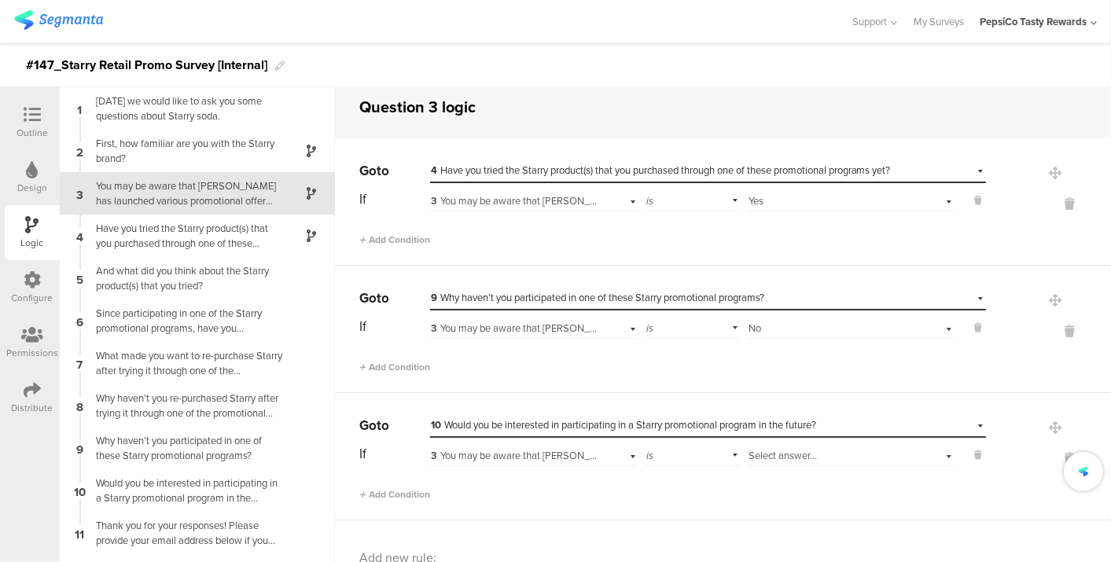
click at [502, 448] on span "3 You may be aware that [PERSON_NAME] has launched various promotional offer pr…" at bounding box center [1080, 455] width 1299 height 15
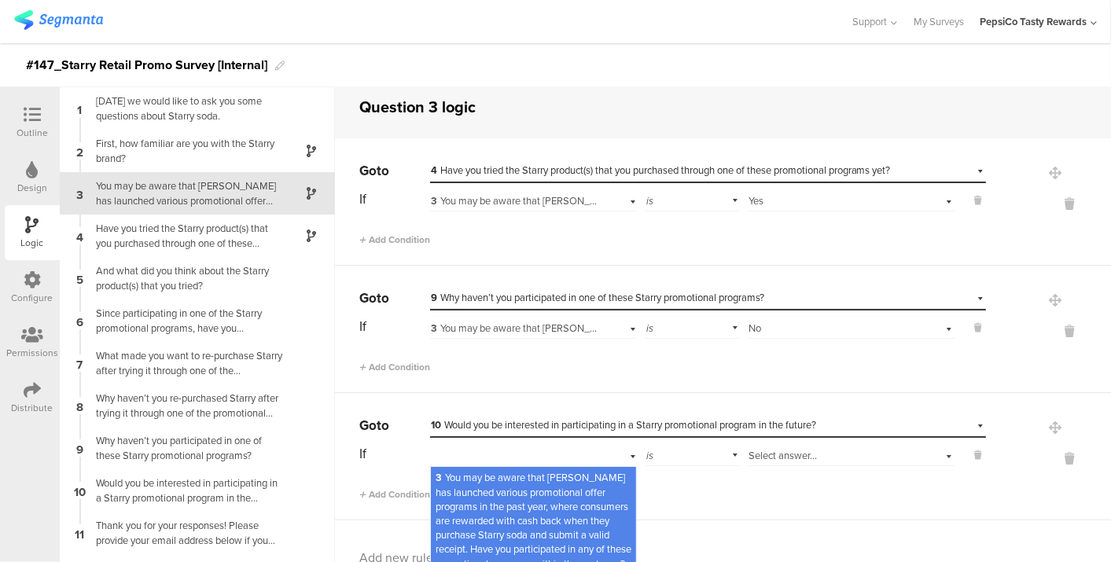
scroll to position [35, 0]
click at [547, 503] on span "3 You may be aware that [PERSON_NAME] has launched various promotional offer pr…" at bounding box center [534, 520] width 196 height 101
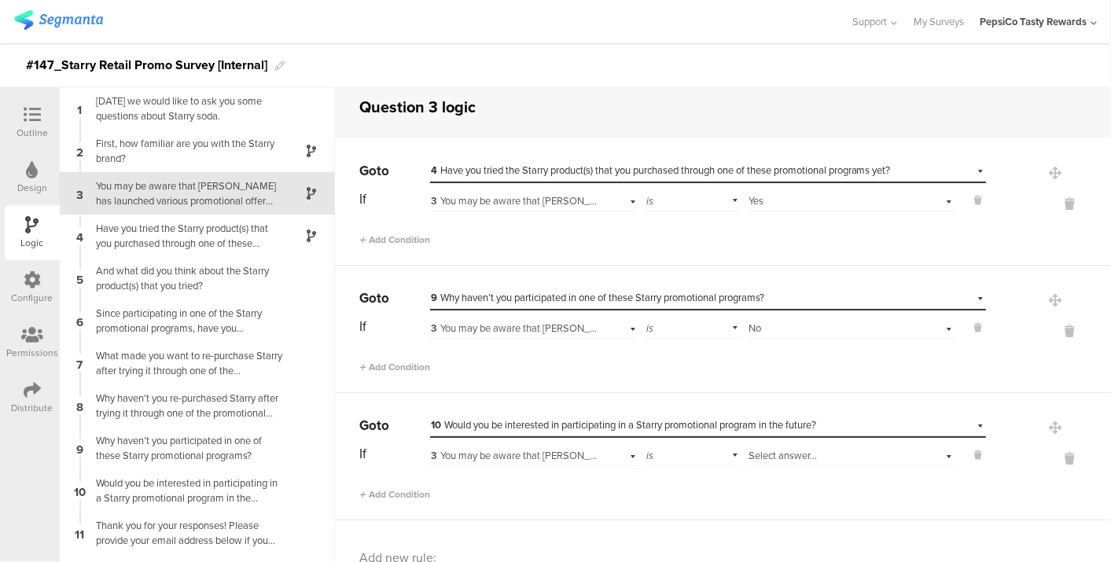
click at [780, 449] on span "Select answer..." at bounding box center [783, 455] width 68 height 15
click at [577, 459] on span "3 You may be aware that [PERSON_NAME] has launched various promotional offer pr…" at bounding box center [1080, 455] width 1299 height 15
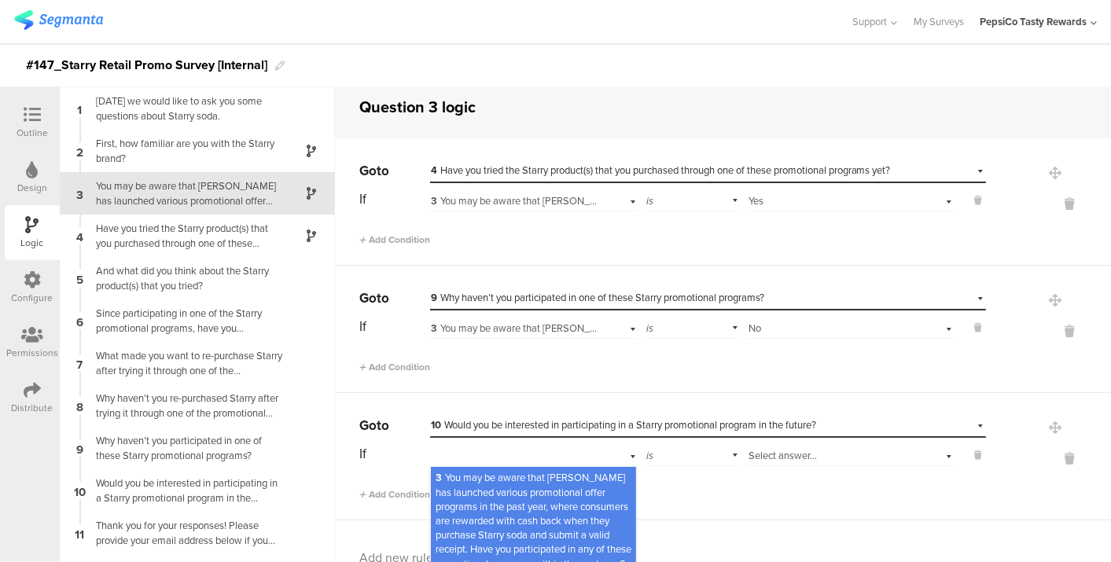
click at [132, 197] on div "You may be aware that [PERSON_NAME] has launched various promotional offer prog…" at bounding box center [185, 194] width 197 height 30
click at [39, 123] on div at bounding box center [32, 116] width 31 height 20
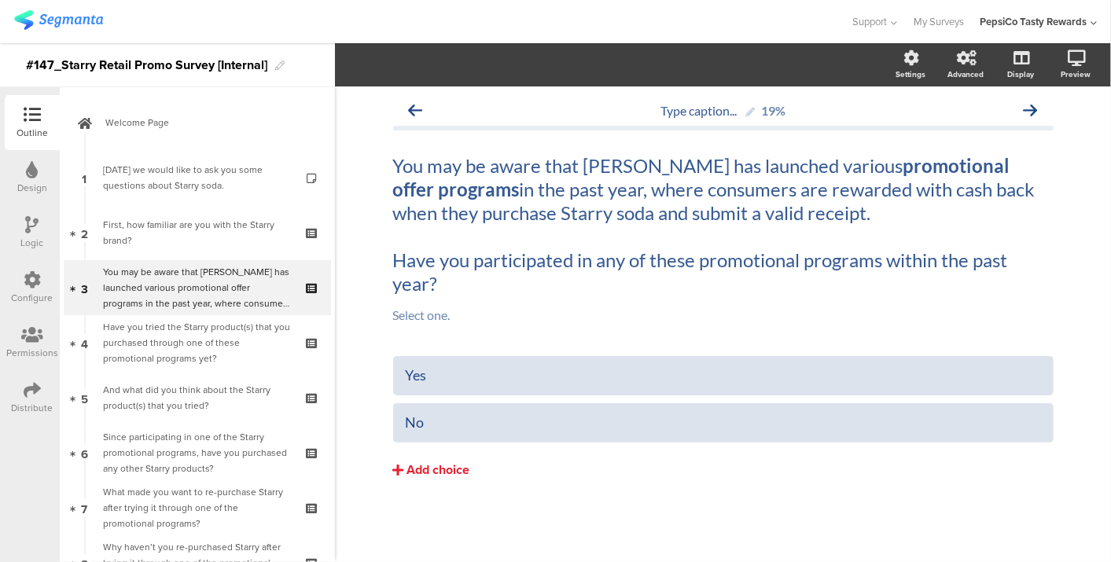
click at [454, 472] on div "Add choice" at bounding box center [438, 471] width 63 height 17
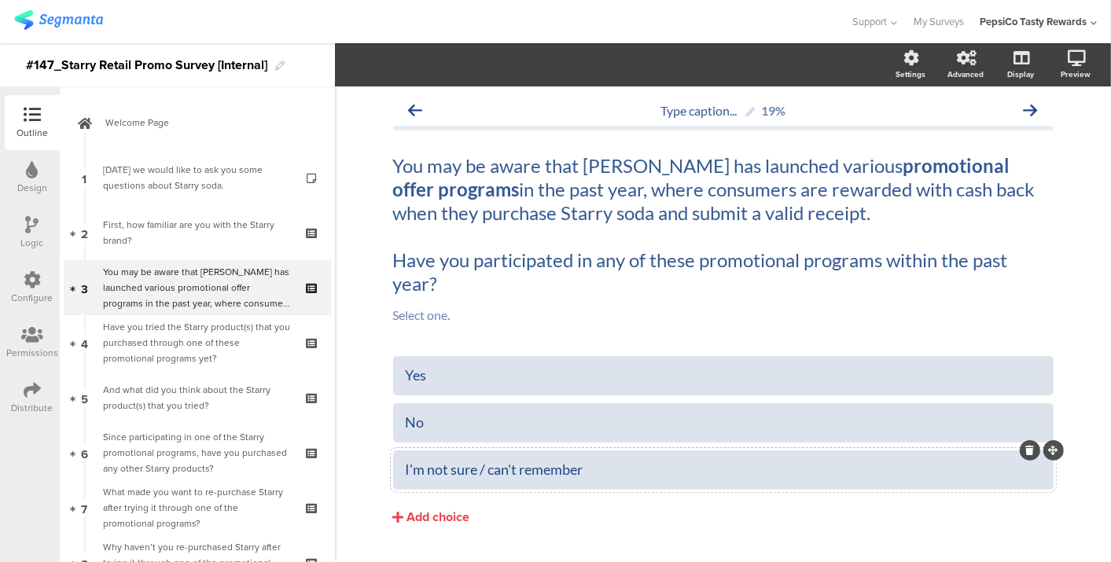
click at [633, 464] on div "I'm not sure / can't remember" at bounding box center [724, 470] width 636 height 18
click at [430, 79] on section "Pin in place Exclusive answer Allow commenting Choice options Settings Advanced…" at bounding box center [723, 64] width 776 height 43
click at [499, 473] on div "I'm not sure / can't remember" at bounding box center [724, 470] width 636 height 18
click at [440, 64] on span "Choice options" at bounding box center [422, 65] width 84 height 18
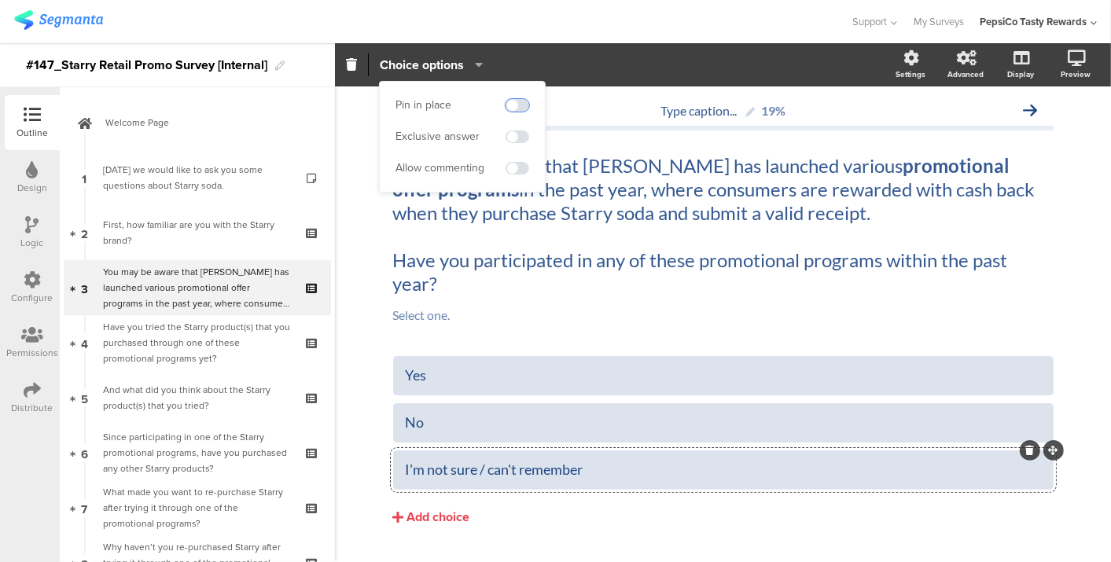
click at [523, 103] on span at bounding box center [518, 105] width 24 height 13
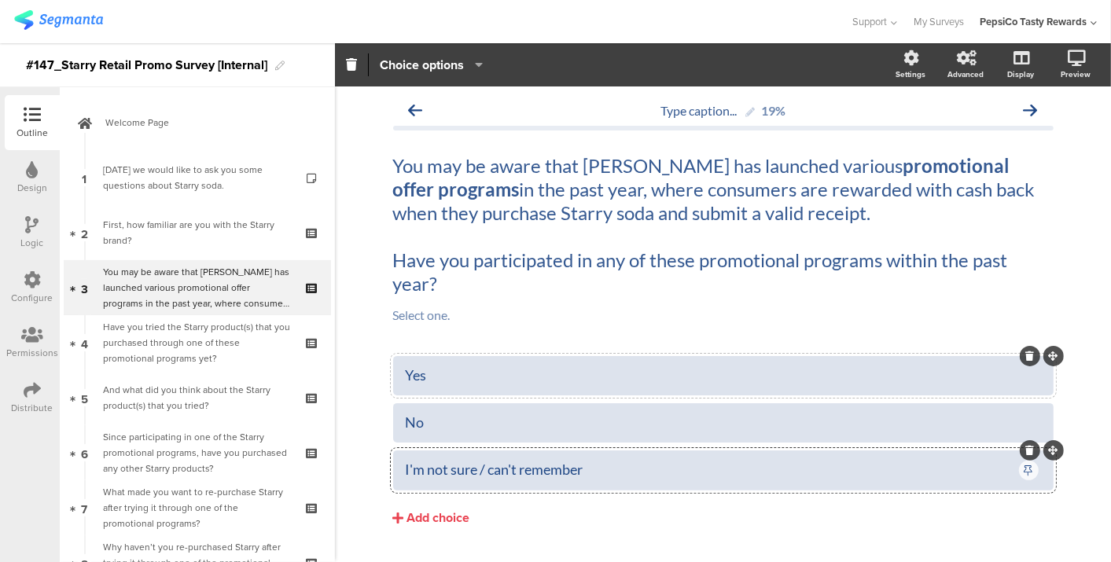
click at [737, 369] on div "Yes" at bounding box center [724, 376] width 636 height 18
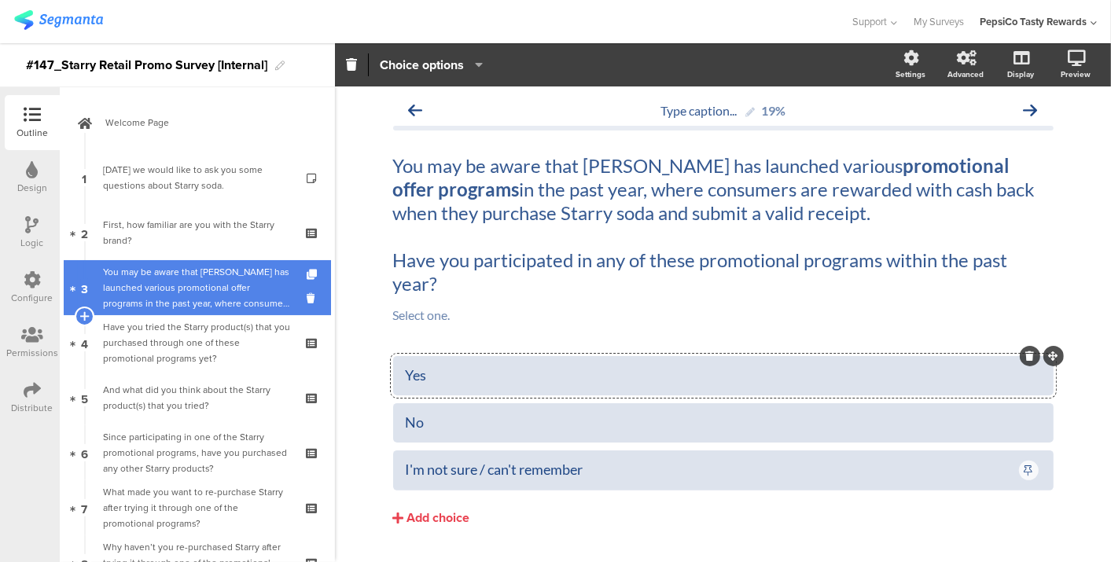
click at [195, 303] on div "You may be aware that [PERSON_NAME] has launched various promotional offer prog…" at bounding box center [197, 287] width 188 height 47
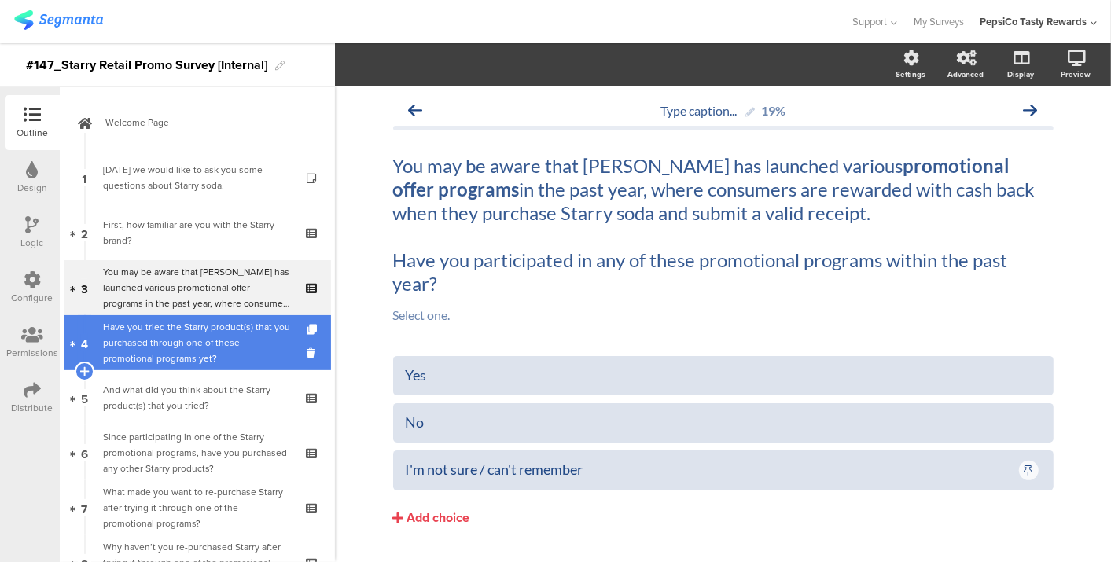
click at [175, 362] on div "Have you tried the Starry product(s) that you purchased through one of these pr…" at bounding box center [197, 342] width 188 height 47
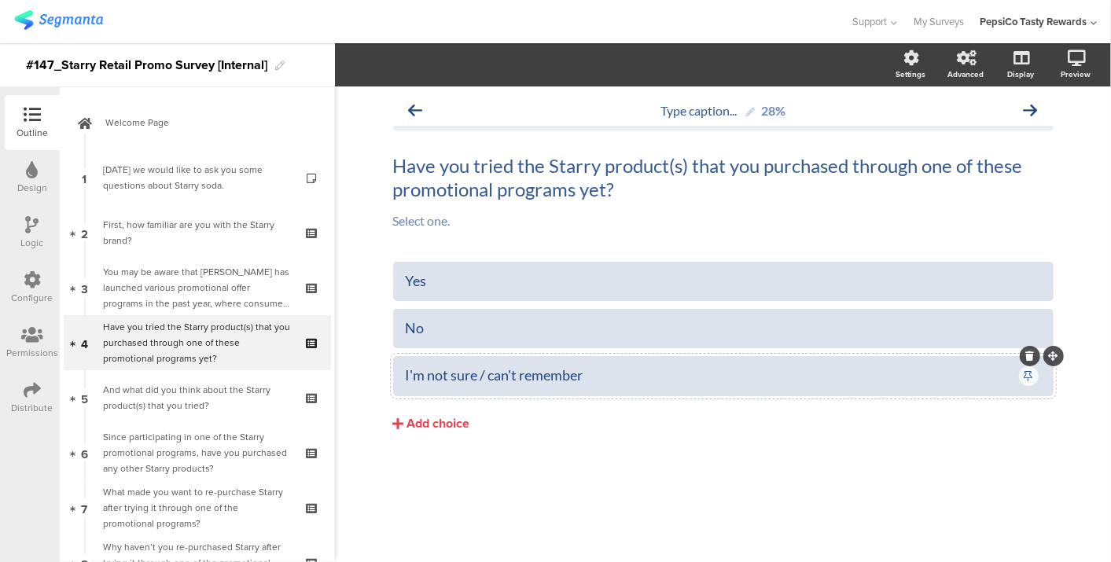
click at [1029, 359] on icon at bounding box center [1030, 356] width 9 height 9
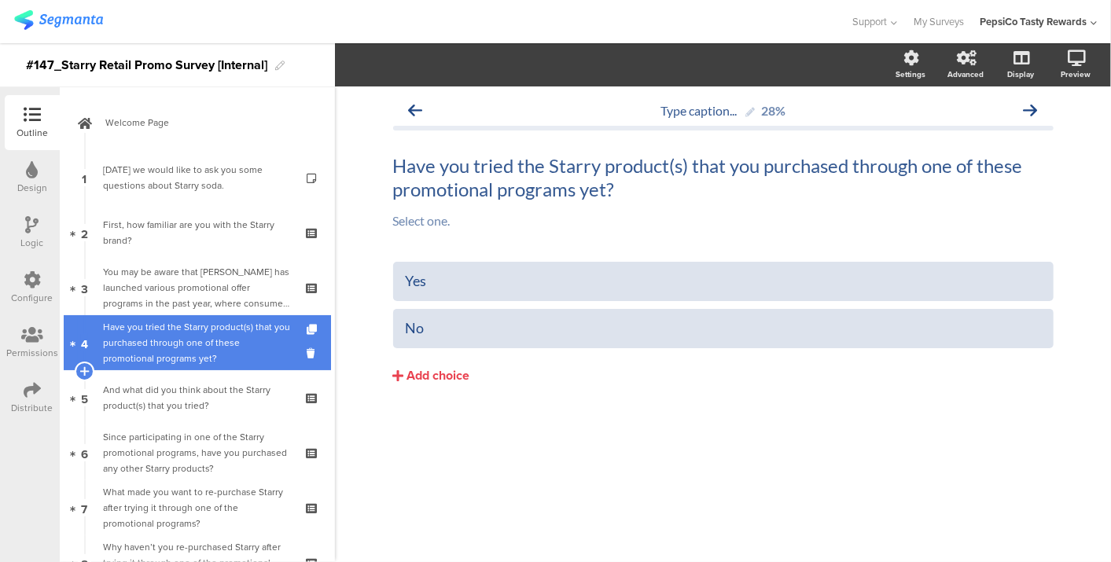
click at [147, 337] on div "Have you tried the Starry product(s) that you purchased through one of these pr…" at bounding box center [197, 342] width 188 height 47
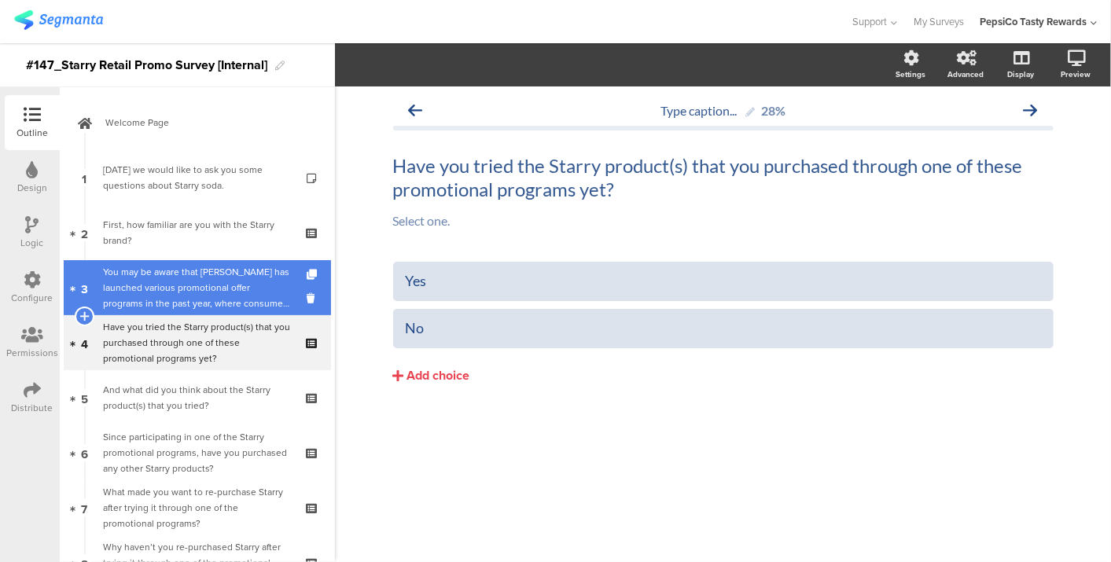
click at [151, 292] on div "You may be aware that [PERSON_NAME] has launched various promotional offer prog…" at bounding box center [197, 287] width 188 height 47
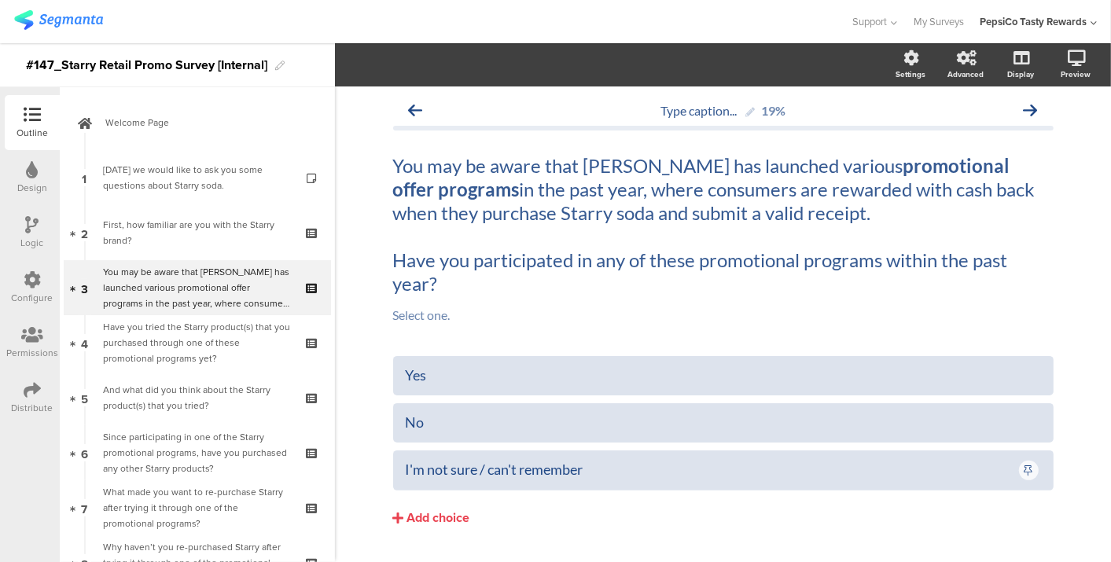
click at [13, 231] on div "Logic" at bounding box center [32, 232] width 55 height 55
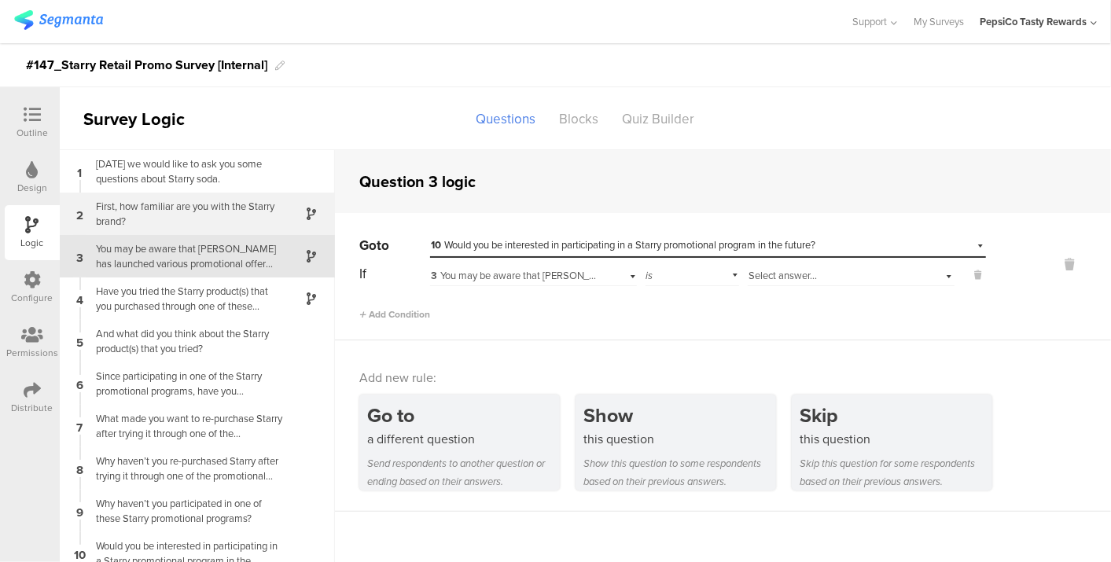
click at [169, 199] on div "First, how familiar are you with the Starry brand?" at bounding box center [185, 214] width 197 height 30
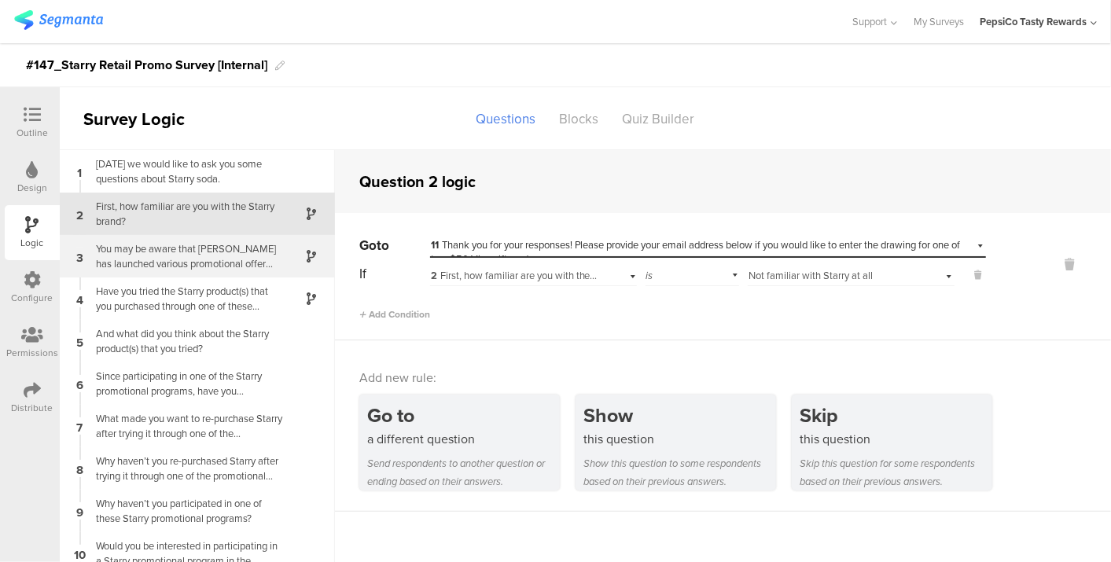
click at [172, 253] on div "You may be aware that [PERSON_NAME] has launched various promotional offer prog…" at bounding box center [185, 256] width 197 height 30
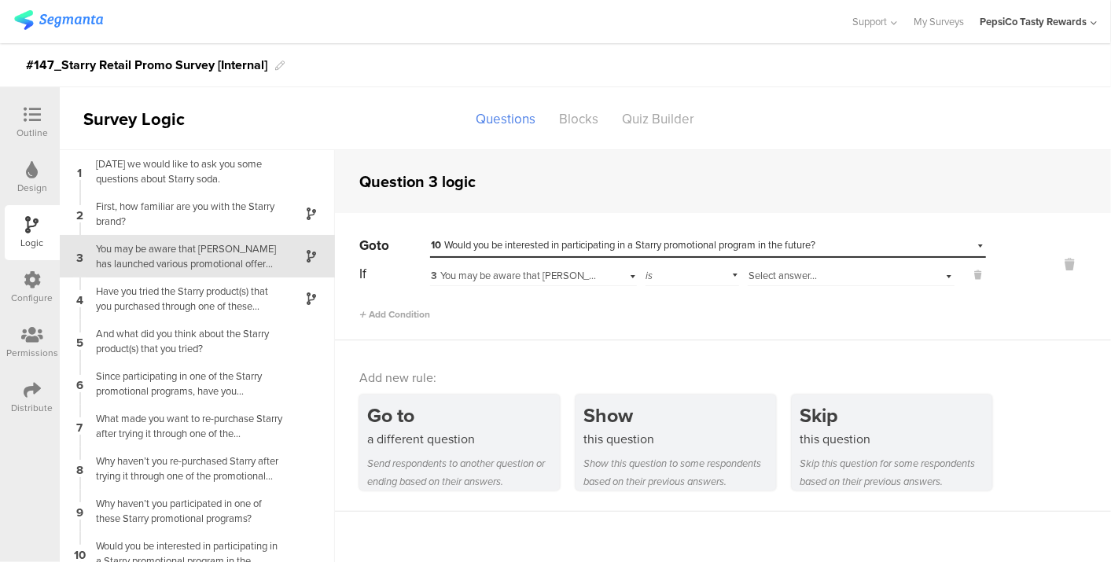
click at [764, 272] on span "Select answer..." at bounding box center [783, 275] width 68 height 15
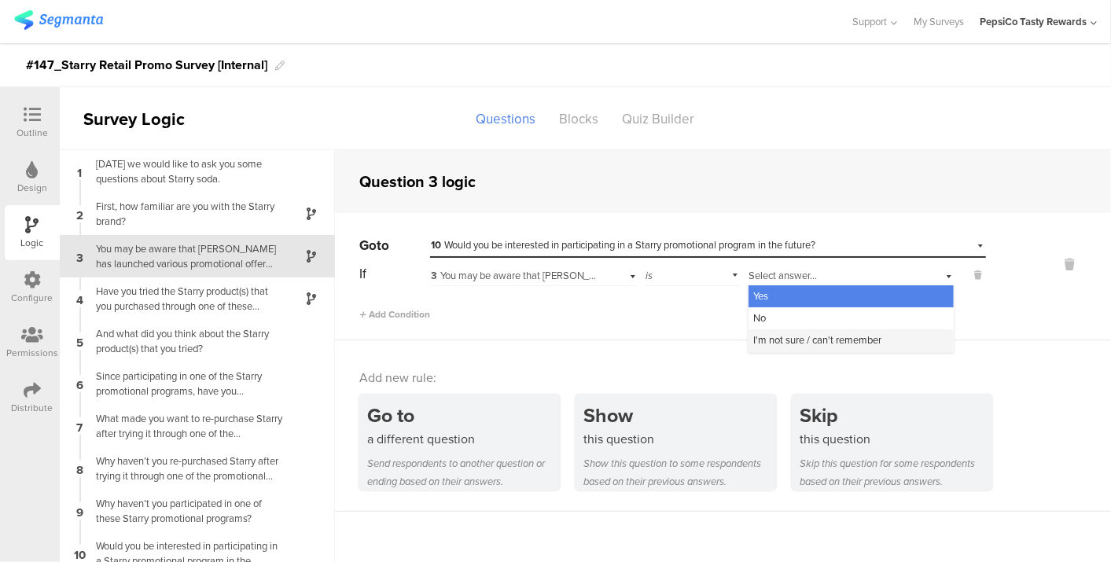
click at [833, 342] on span "I'm not sure / can't remember" at bounding box center [818, 340] width 128 height 15
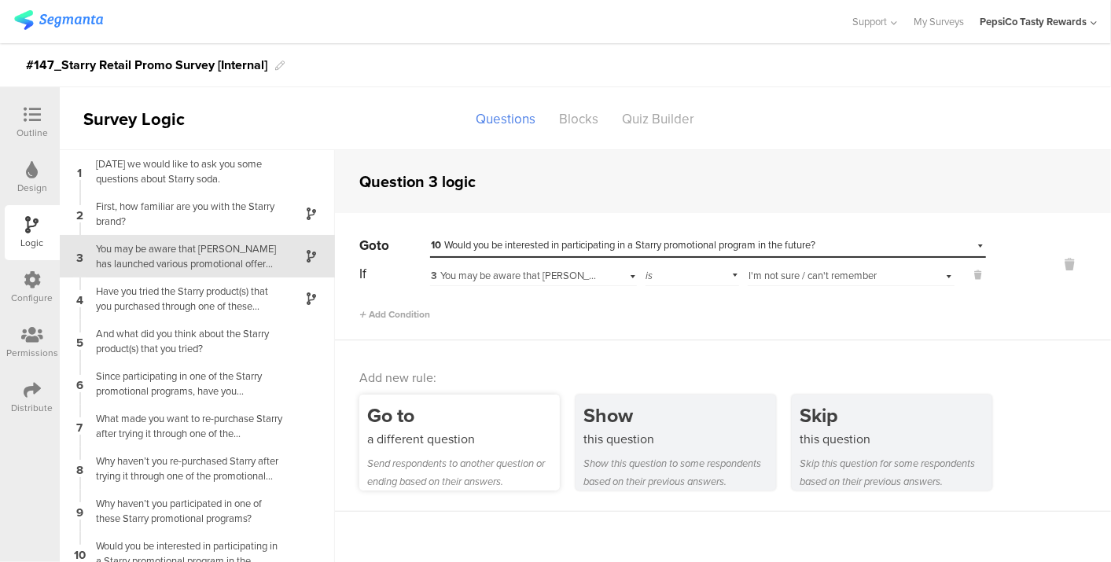
click at [407, 436] on div "a different question" at bounding box center [463, 439] width 193 height 18
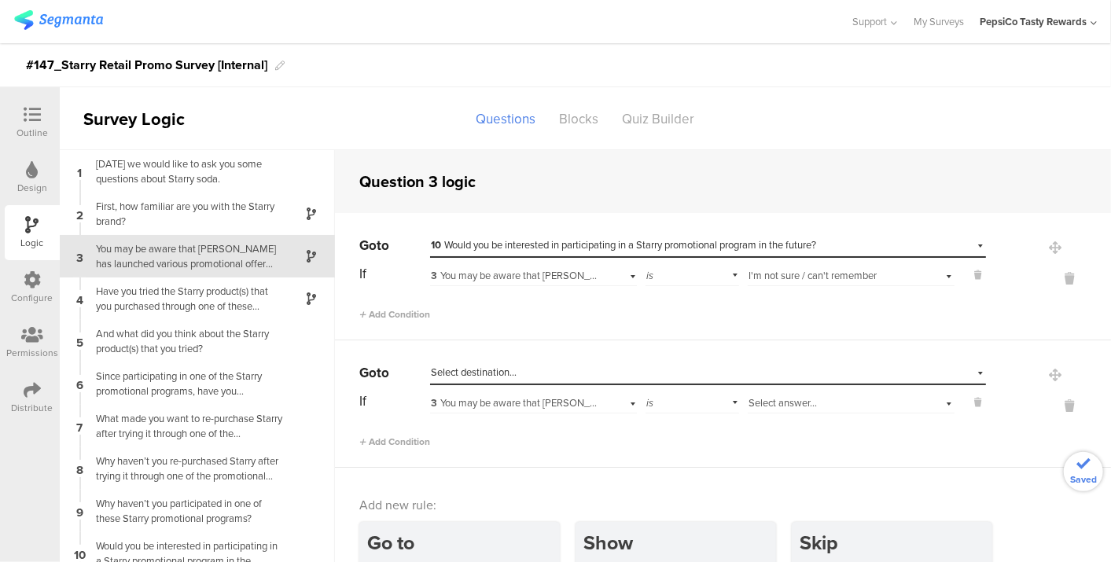
click at [488, 366] on span "Select destination..." at bounding box center [474, 372] width 86 height 15
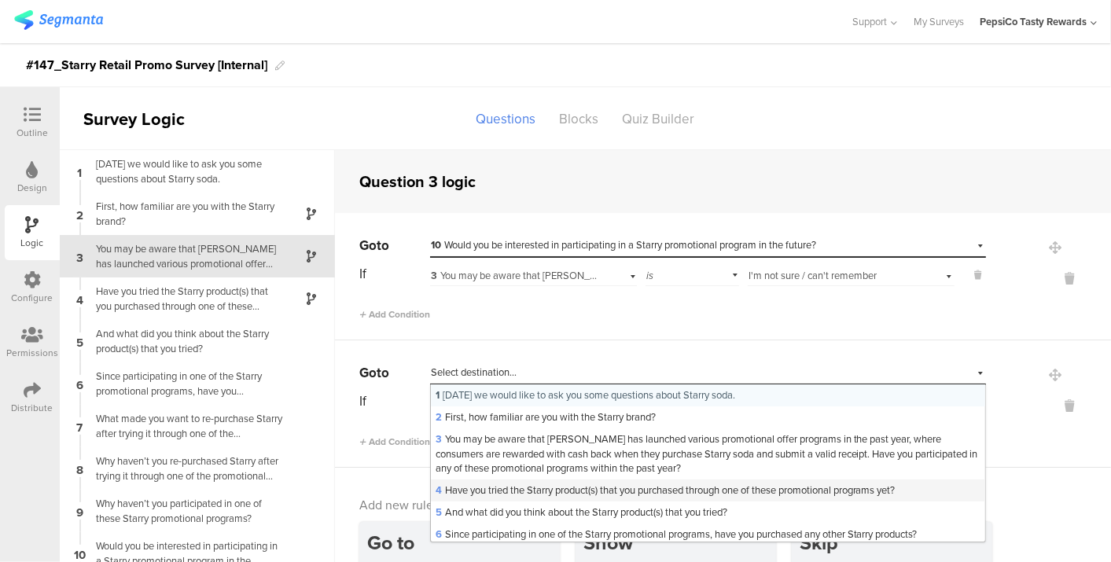
click at [514, 488] on span "4 Have you tried the Starry product(s) that you purchased through one of these …" at bounding box center [666, 490] width 460 height 15
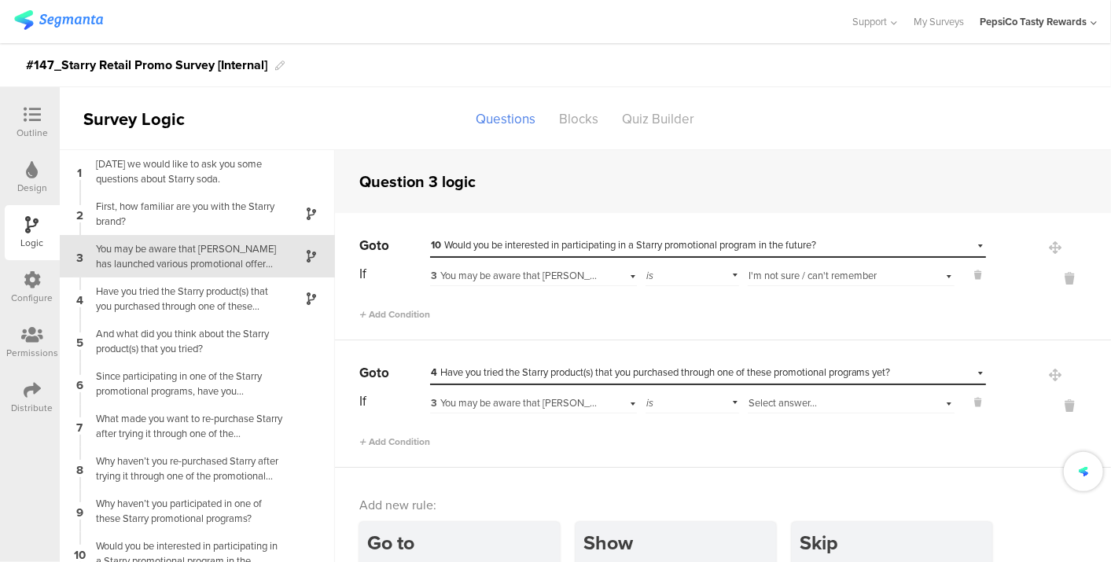
click at [510, 407] on span "3 You may be aware that [PERSON_NAME] has launched various promotional offer pr…" at bounding box center [1080, 403] width 1299 height 15
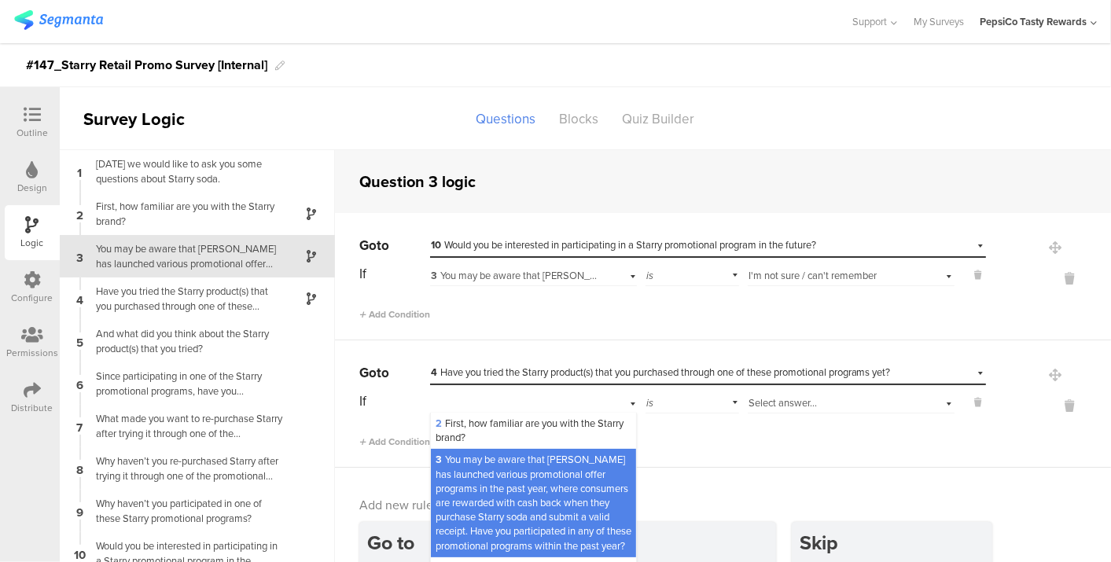
click at [776, 397] on span "Select answer..." at bounding box center [783, 403] width 68 height 15
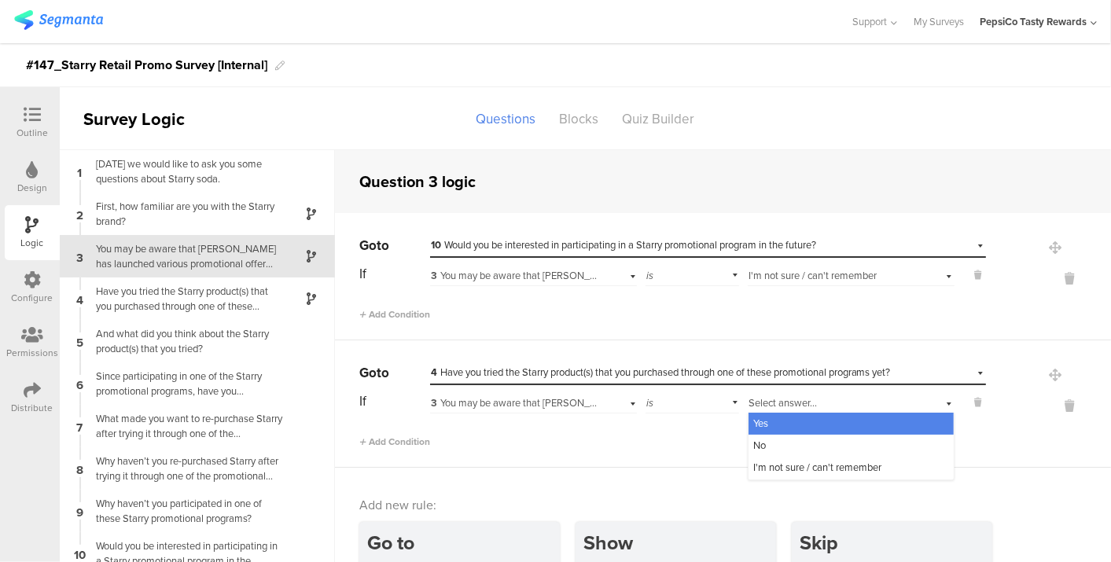
click at [758, 418] on div "Yes" at bounding box center [851, 424] width 205 height 22
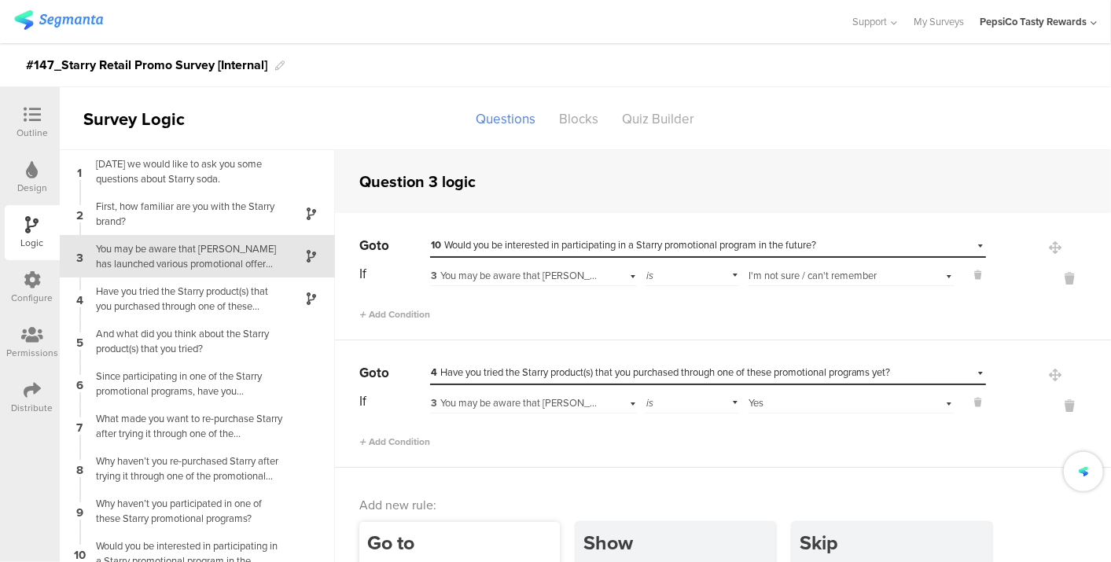
click at [428, 529] on div "Go to" at bounding box center [463, 543] width 193 height 29
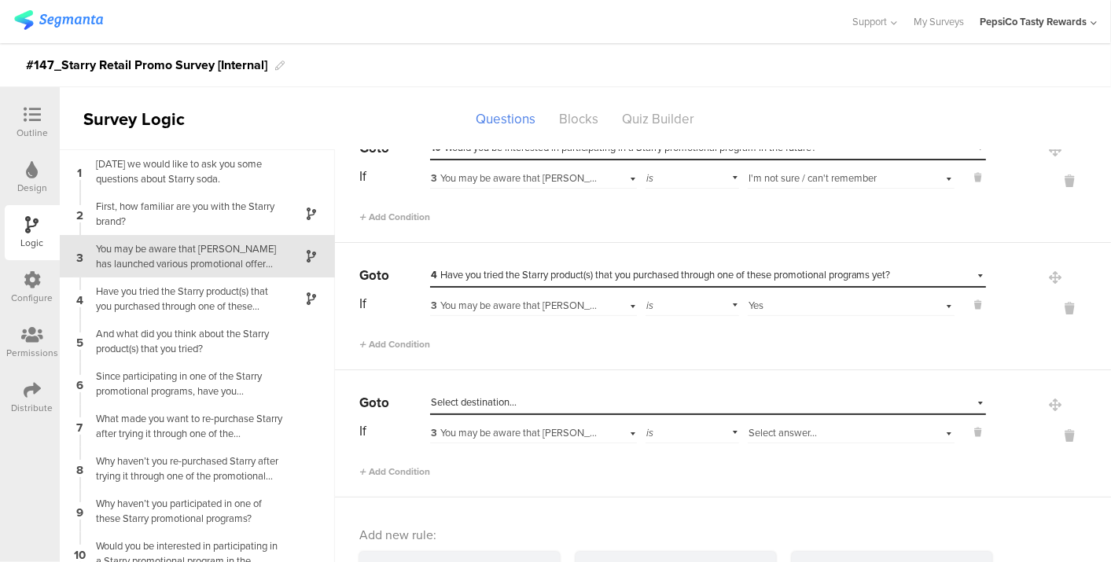
scroll to position [138, 0]
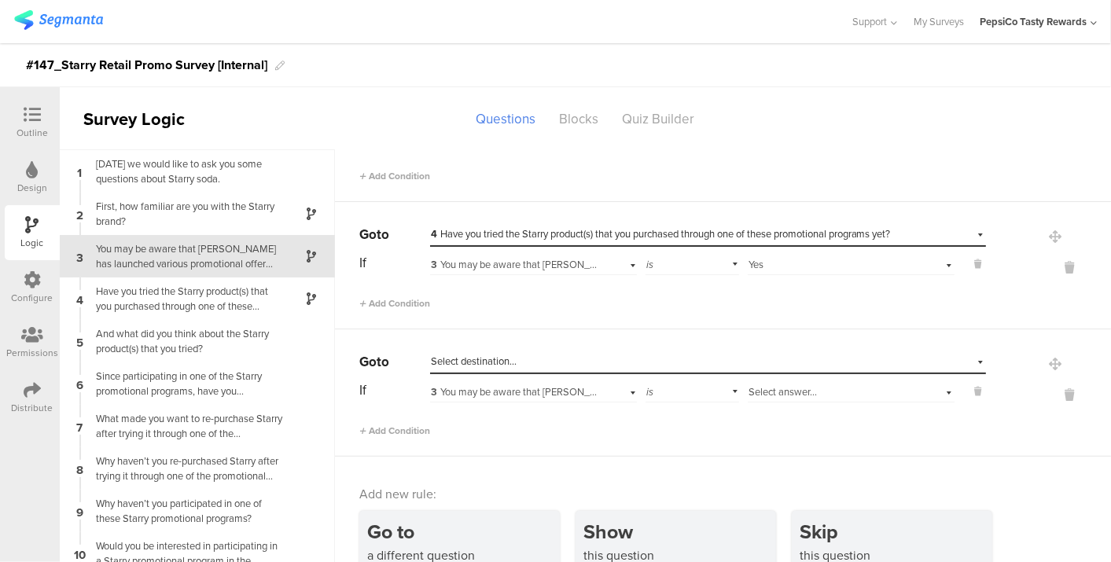
click at [486, 350] on div "Select destination..." at bounding box center [708, 362] width 556 height 24
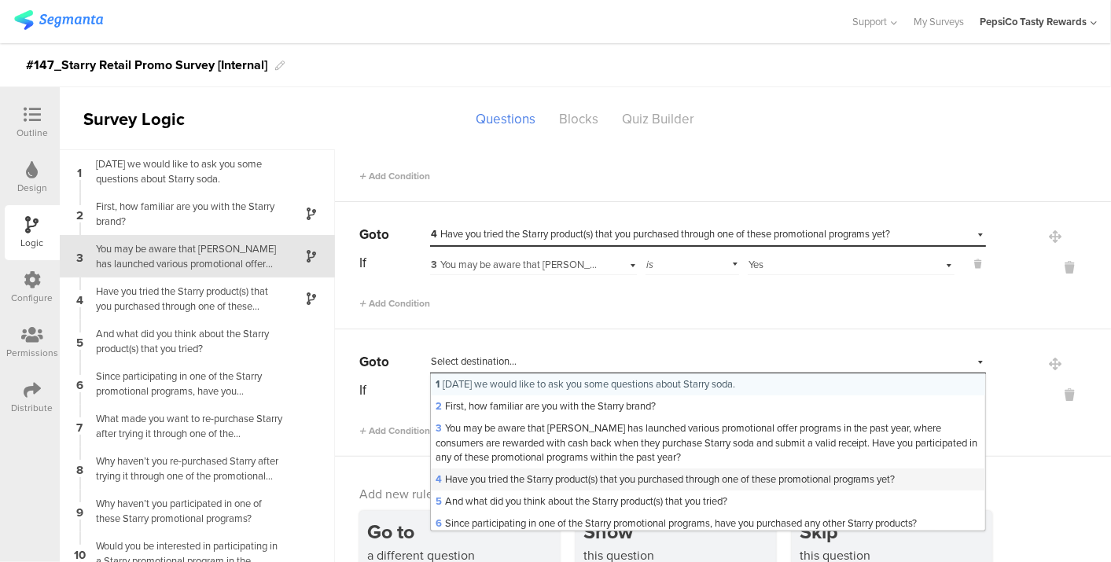
click at [503, 479] on span "4 Have you tried the Starry product(s) that you purchased through one of these …" at bounding box center [666, 479] width 460 height 15
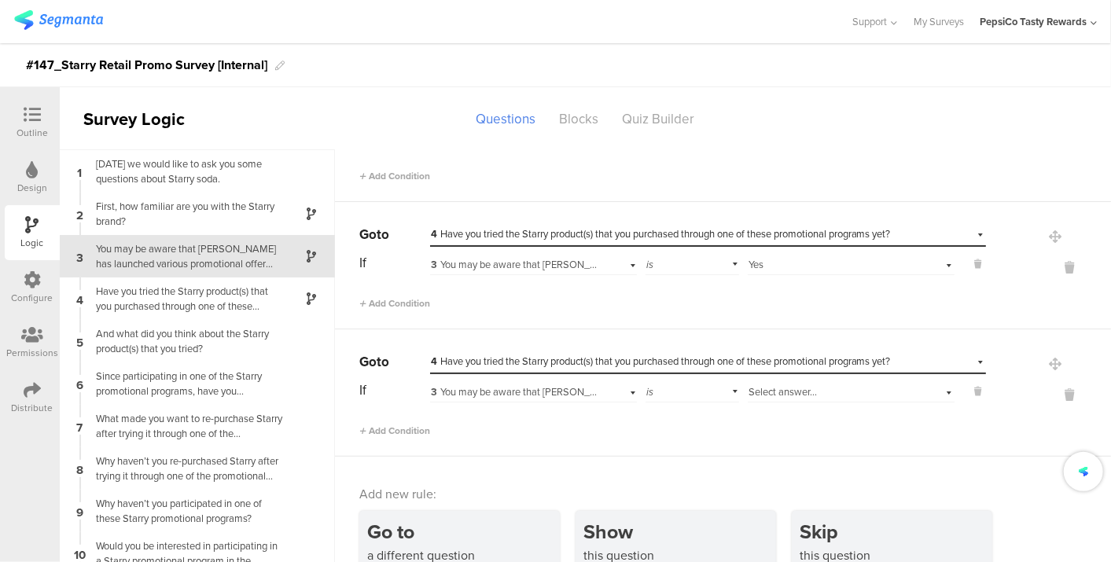
click at [507, 390] on span "3 You may be aware that [PERSON_NAME] has launched various promotional offer pr…" at bounding box center [1080, 392] width 1299 height 15
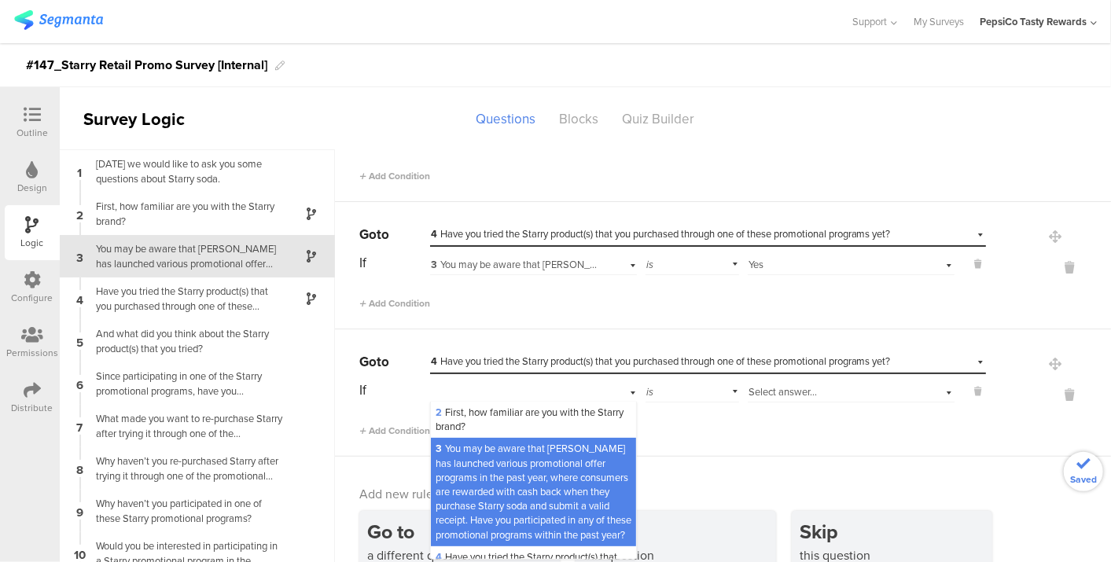
click at [503, 470] on span "3 You may be aware that [PERSON_NAME] has launched various promotional offer pr…" at bounding box center [534, 491] width 196 height 101
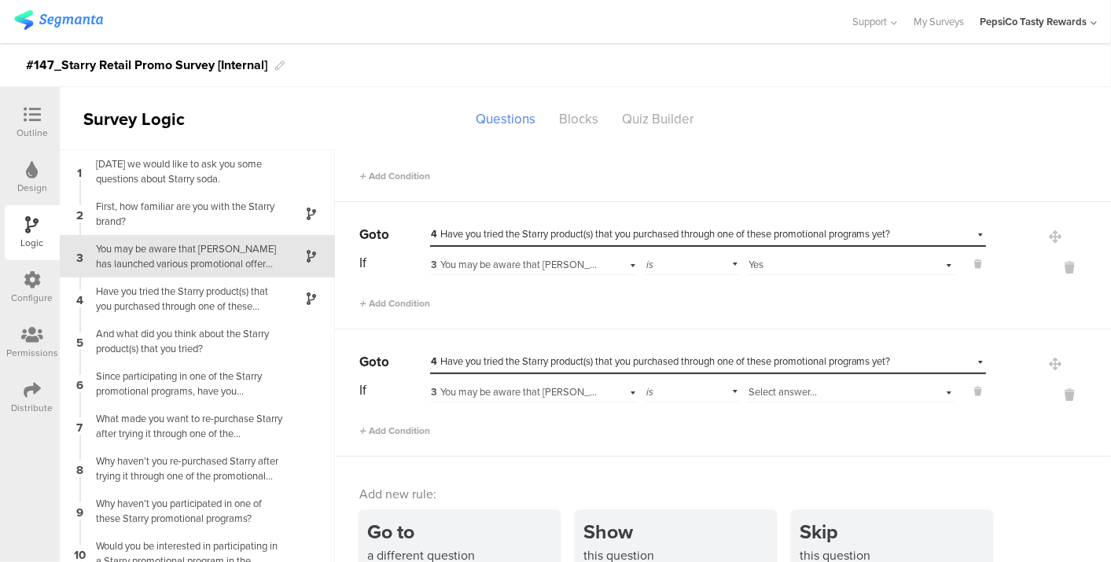
click at [769, 390] on span "Select answer..." at bounding box center [783, 392] width 68 height 15
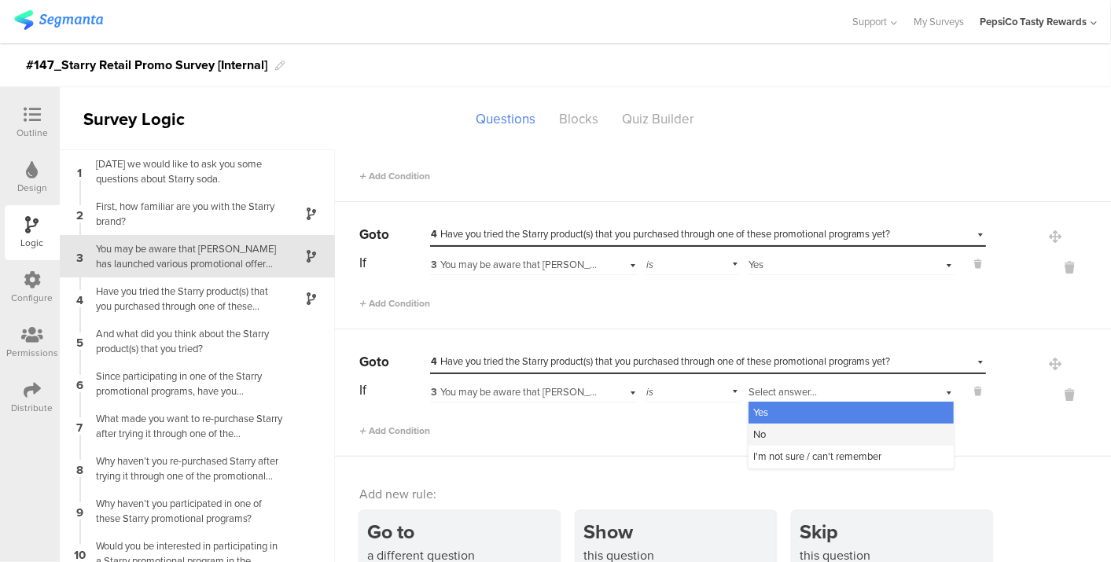
click at [763, 433] on div "No" at bounding box center [851, 435] width 205 height 22
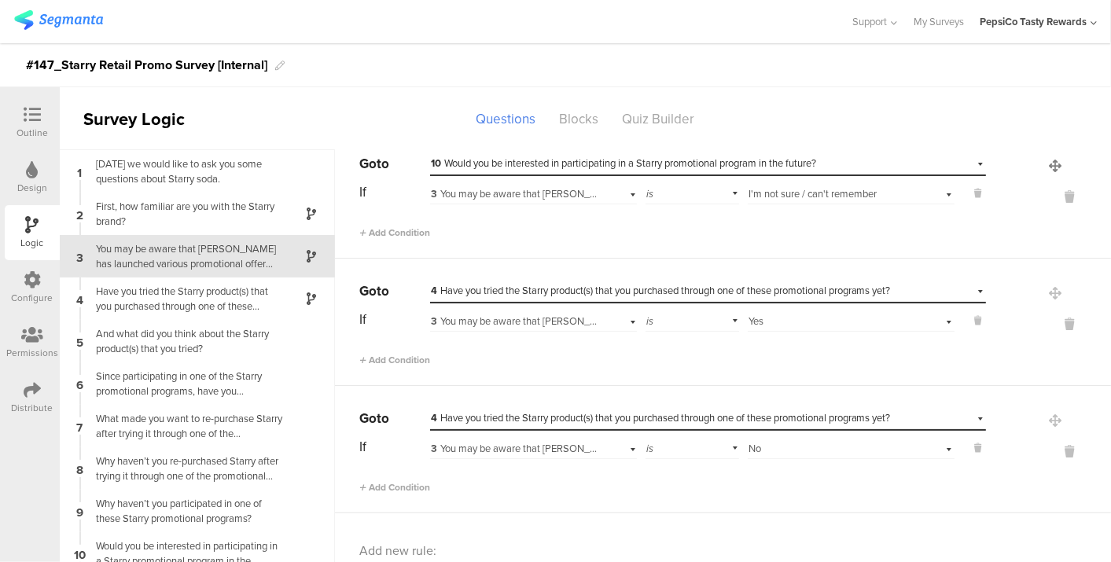
scroll to position [0, 0]
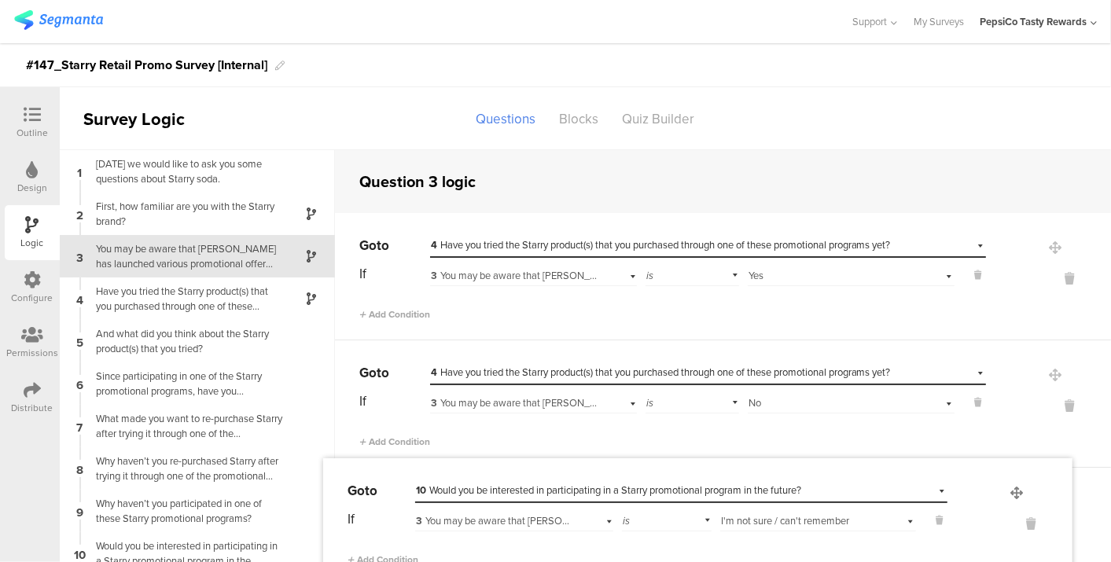
drag, startPoint x: 1027, startPoint y: 161, endPoint x: 1016, endPoint y: 488, distance: 327.4
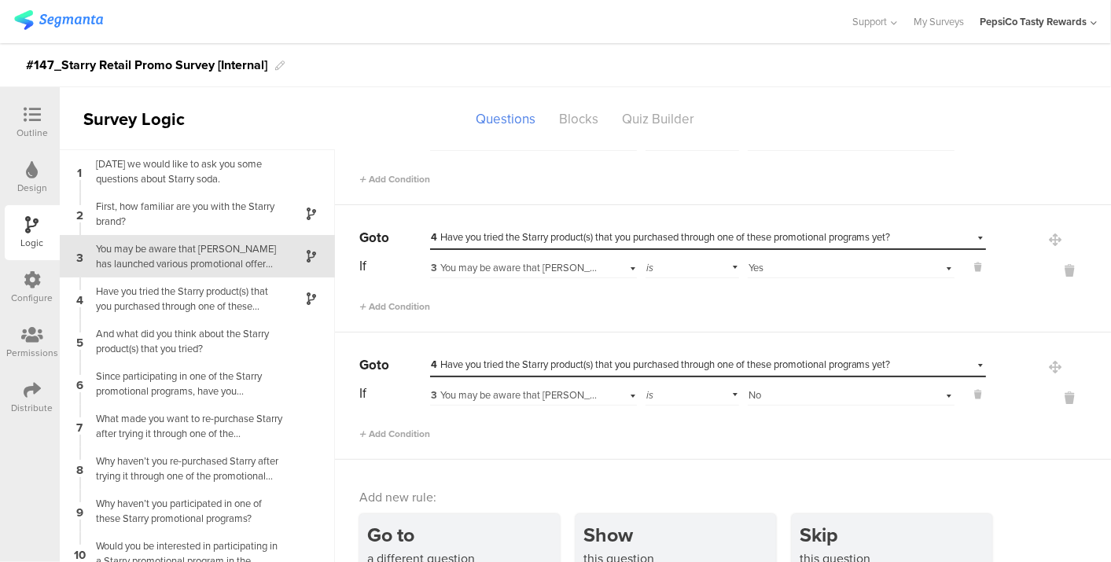
scroll to position [136, 0]
click at [202, 267] on div "You may be aware that [PERSON_NAME] has launched various promotional offer prog…" at bounding box center [185, 256] width 197 height 30
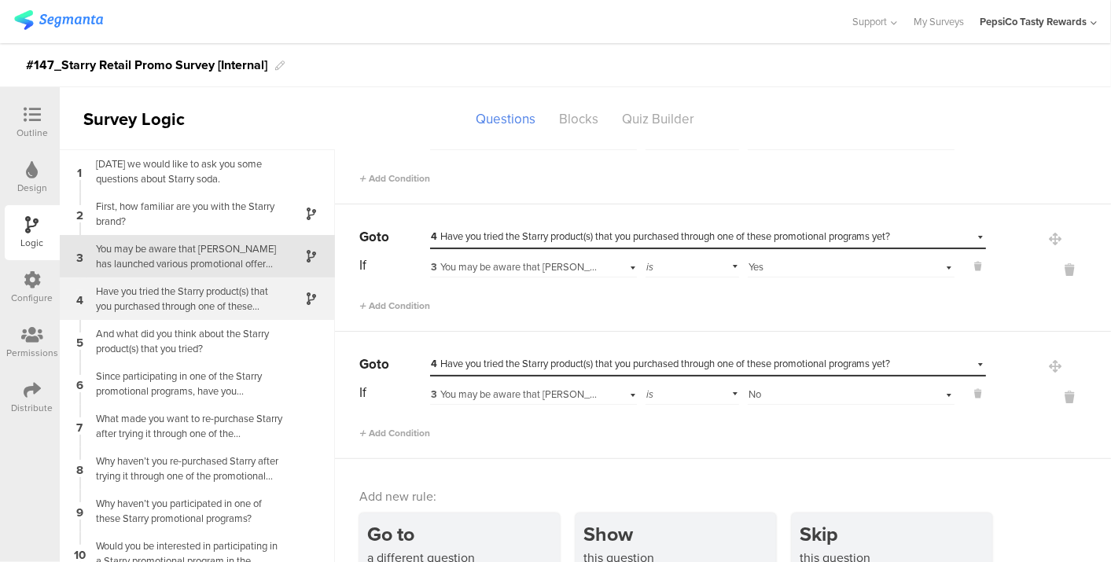
click at [181, 312] on div "Have you tried the Starry product(s) that you purchased through one of these pr…" at bounding box center [185, 299] width 197 height 30
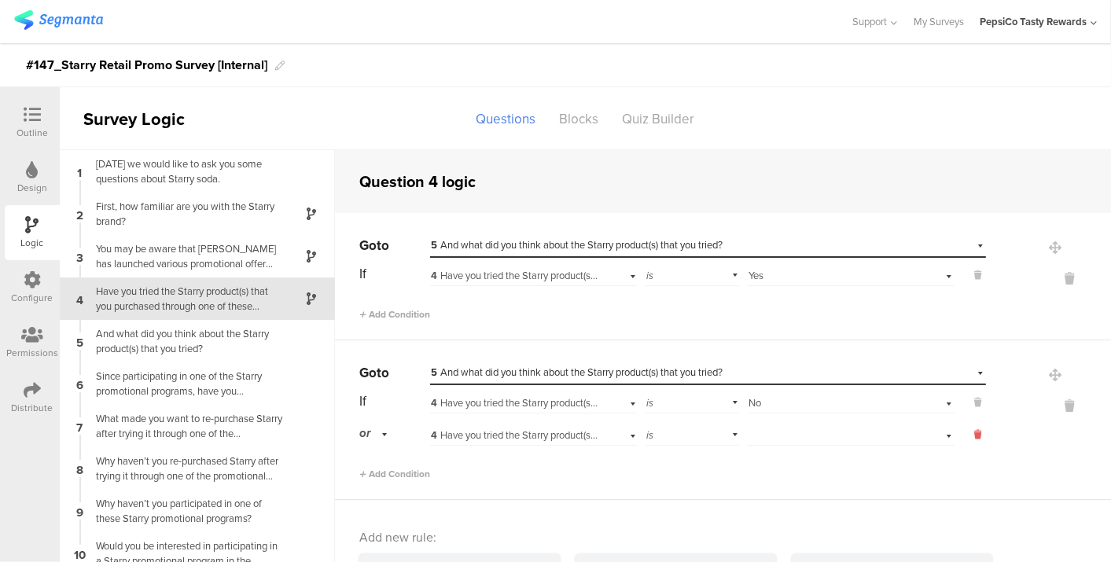
click at [975, 433] on icon at bounding box center [978, 435] width 7 height 14
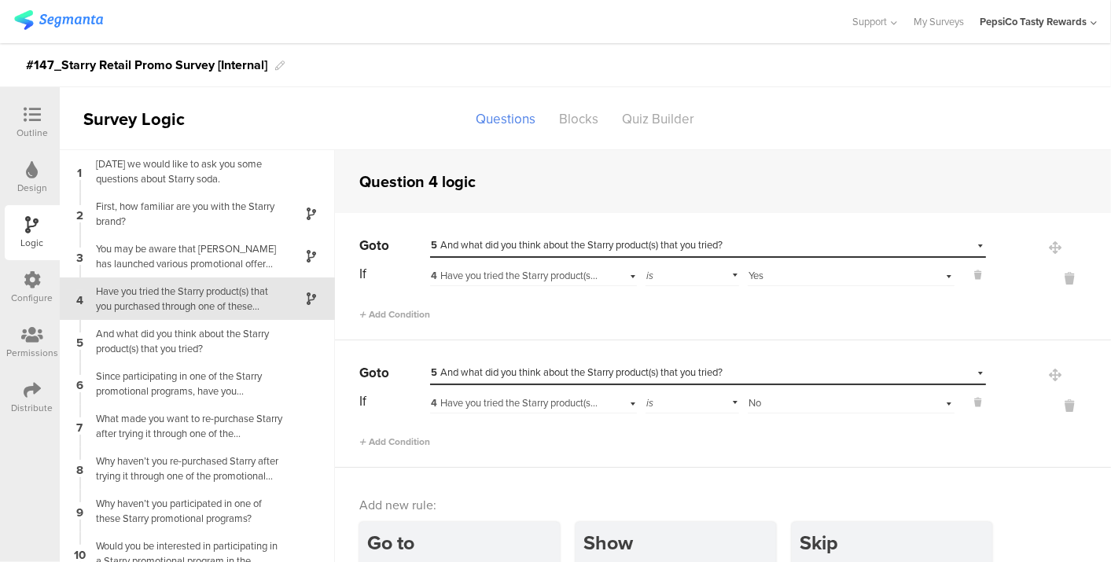
click at [676, 372] on span "5 And what did you think about the Starry product(s) that you tried?" at bounding box center [577, 372] width 292 height 15
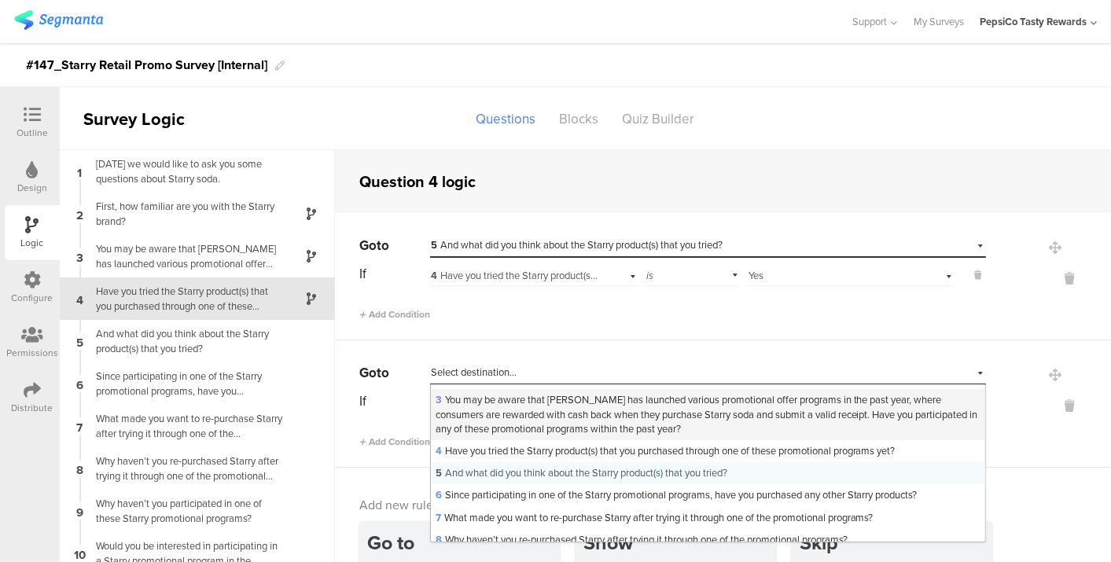
scroll to position [40, 0]
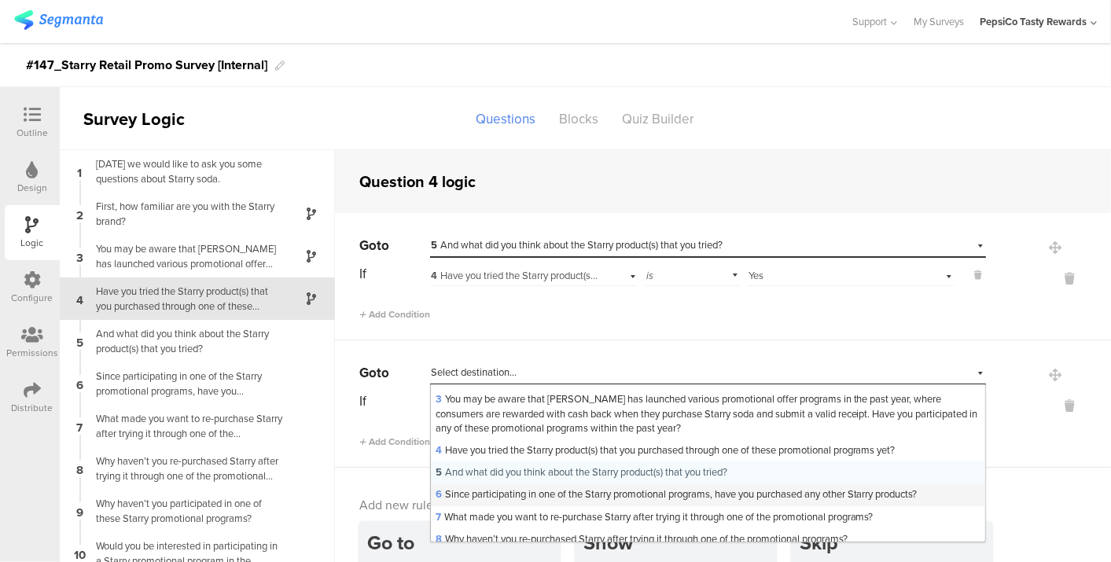
click at [607, 490] on span "6 Since participating in one of the Starry promotional programs, have you purch…" at bounding box center [677, 494] width 482 height 15
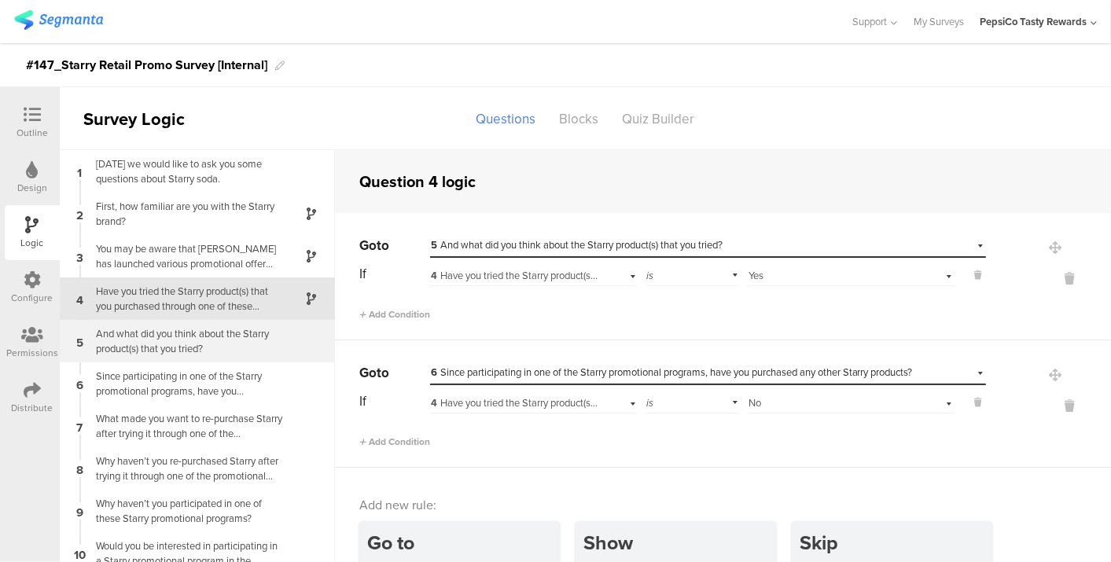
click at [202, 347] on div "And what did you think about the Starry product(s) that you tried?" at bounding box center [185, 341] width 197 height 30
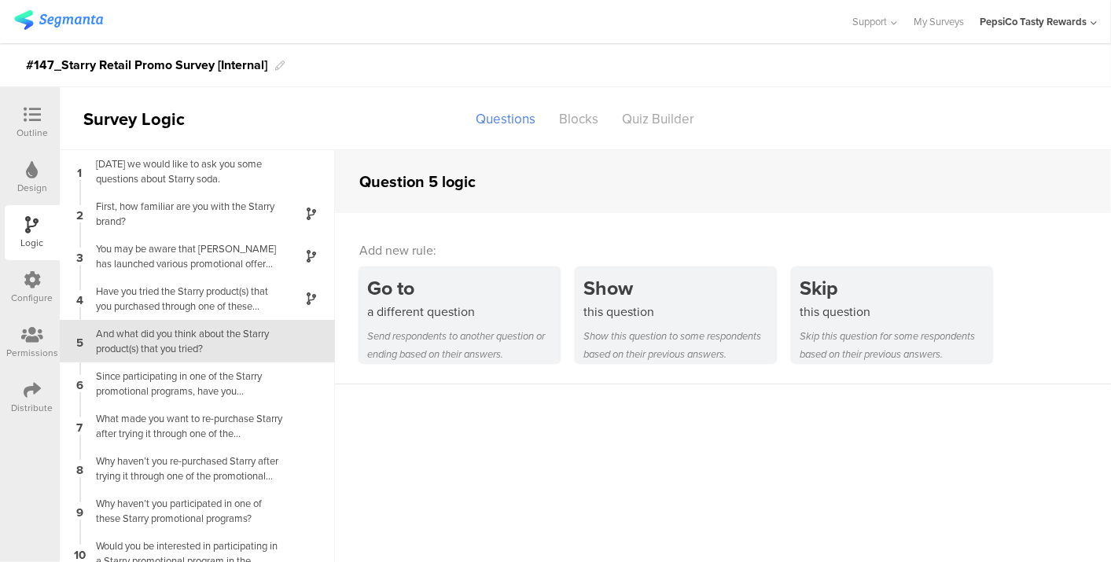
scroll to position [16, 0]
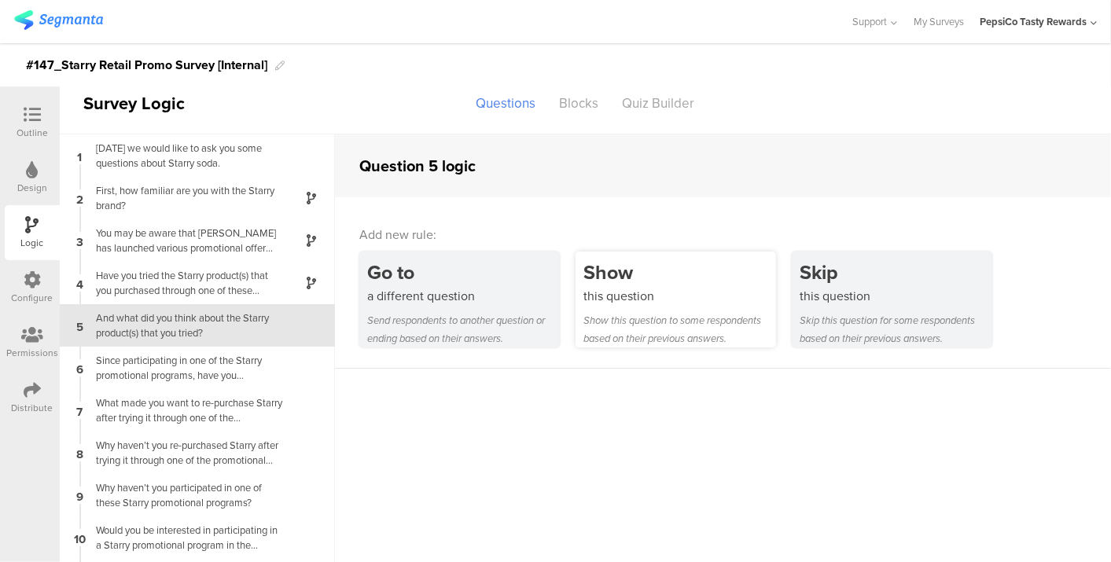
click at [710, 312] on div "Show this question to some respondents based on their previous answers." at bounding box center [680, 330] width 193 height 36
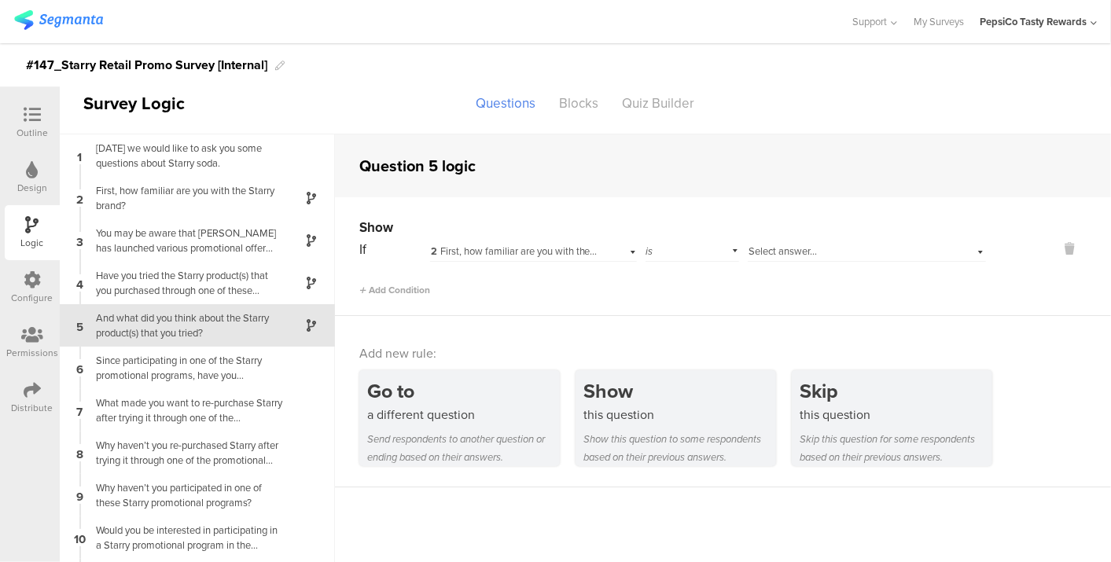
click at [522, 252] on span "2 First, how familiar are you with the Starry brand?" at bounding box center [541, 251] width 220 height 15
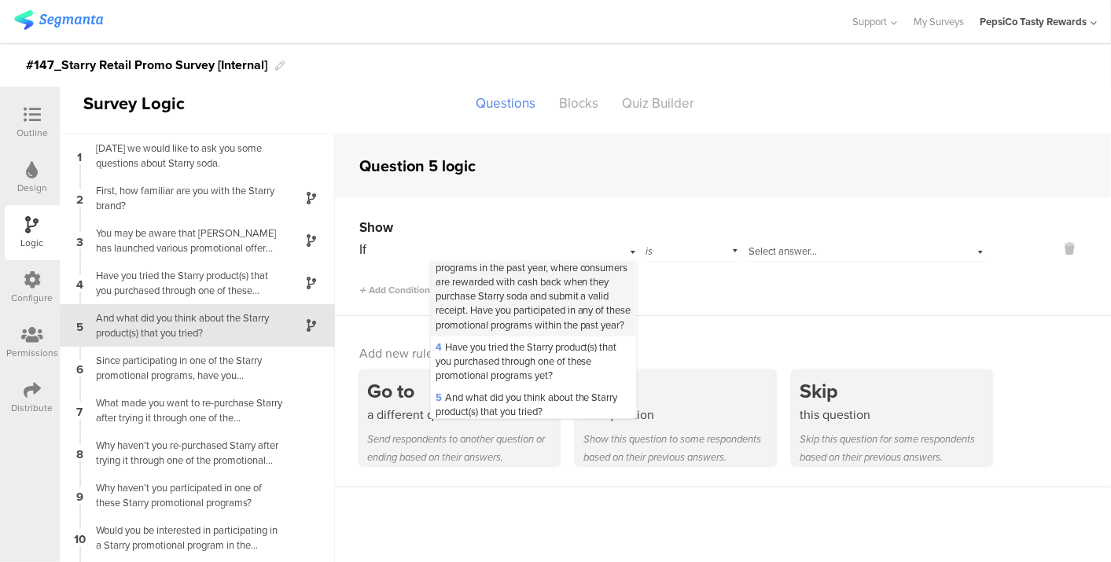
scroll to position [71, 0]
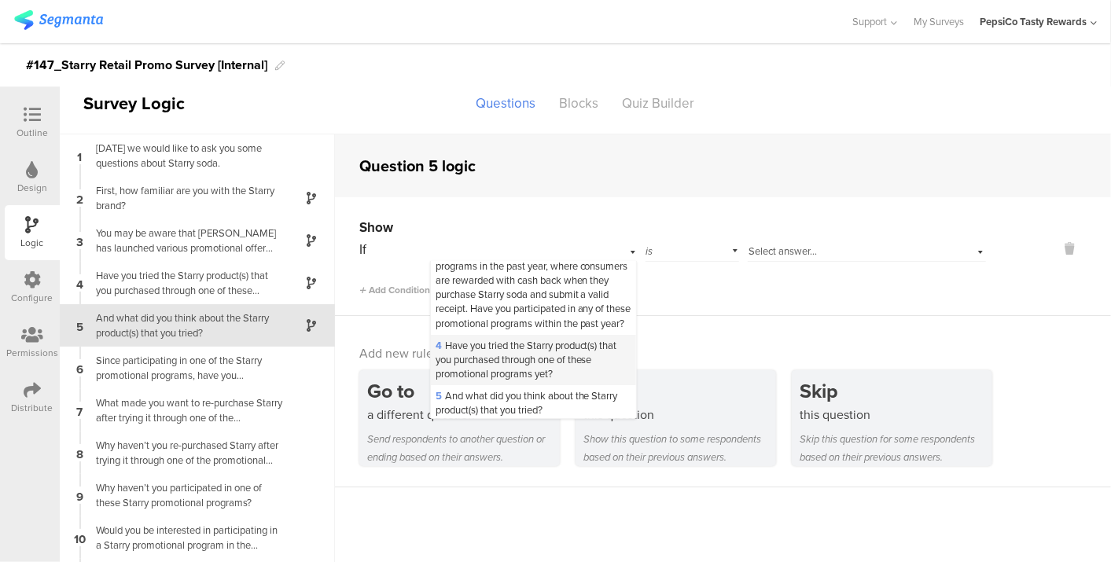
click at [507, 367] on span "4 Have you tried the Starry product(s) that you purchased through one of these …" at bounding box center [527, 359] width 182 height 43
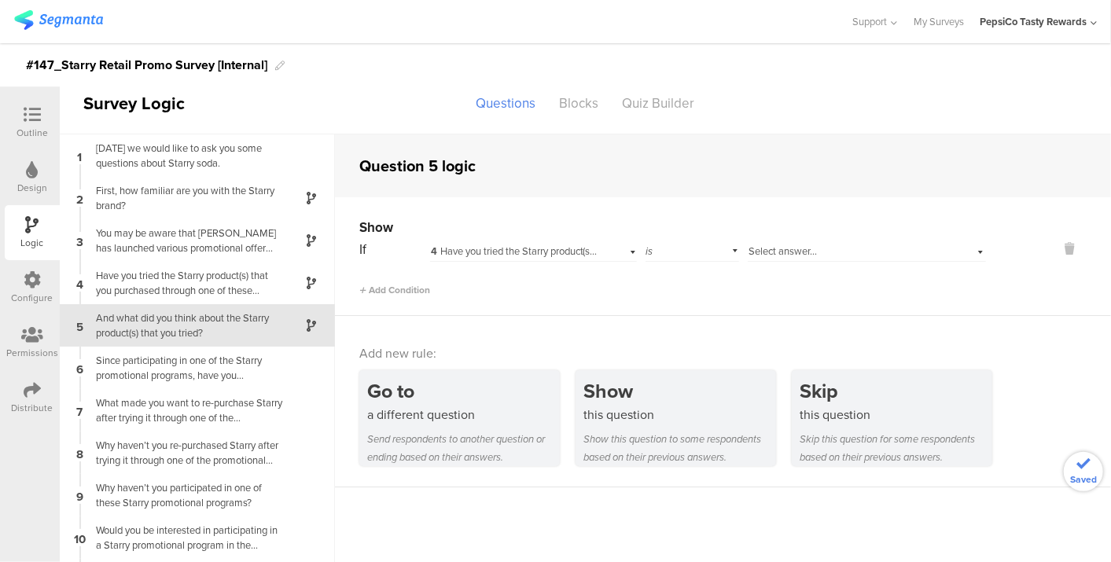
click at [754, 240] on div "Select answer..." at bounding box center [867, 250] width 238 height 24
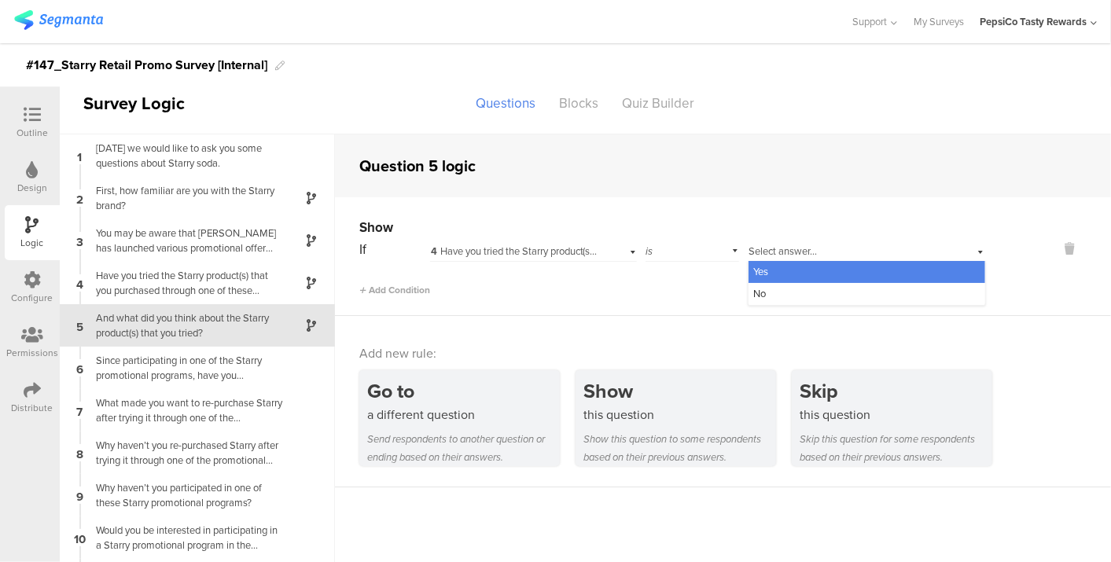
click at [761, 269] on div "Yes" at bounding box center [867, 272] width 237 height 22
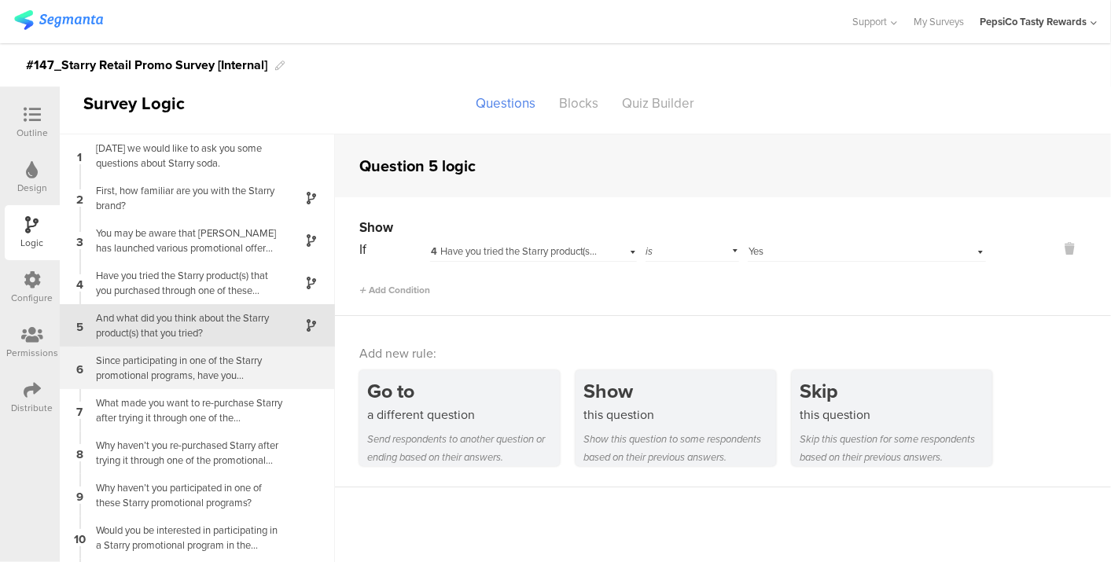
click at [157, 370] on div "Since participating in one of the Starry promotional programs, have you purchas…" at bounding box center [185, 368] width 197 height 30
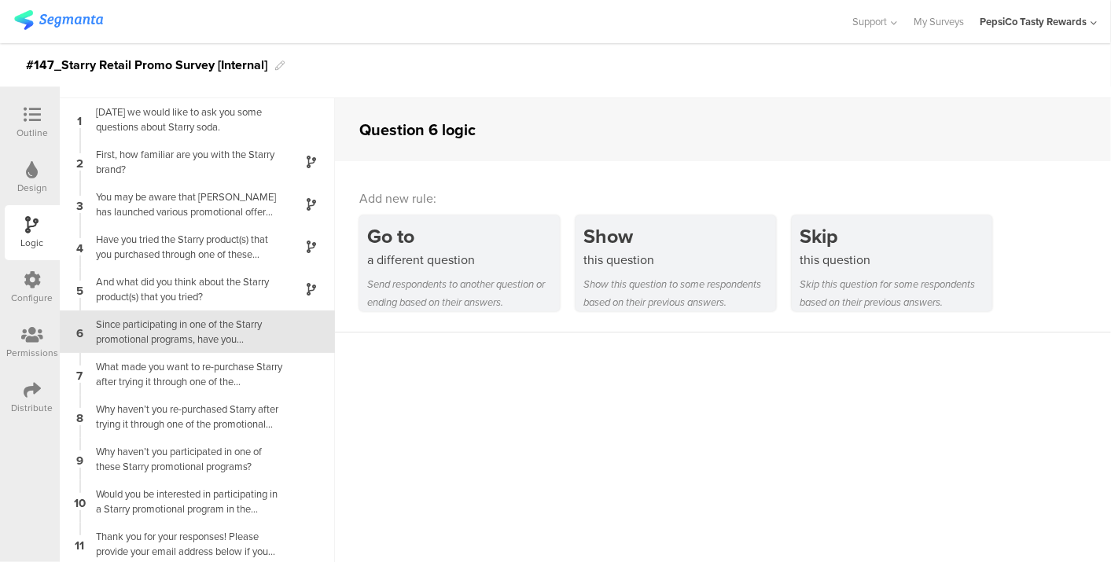
scroll to position [54, 0]
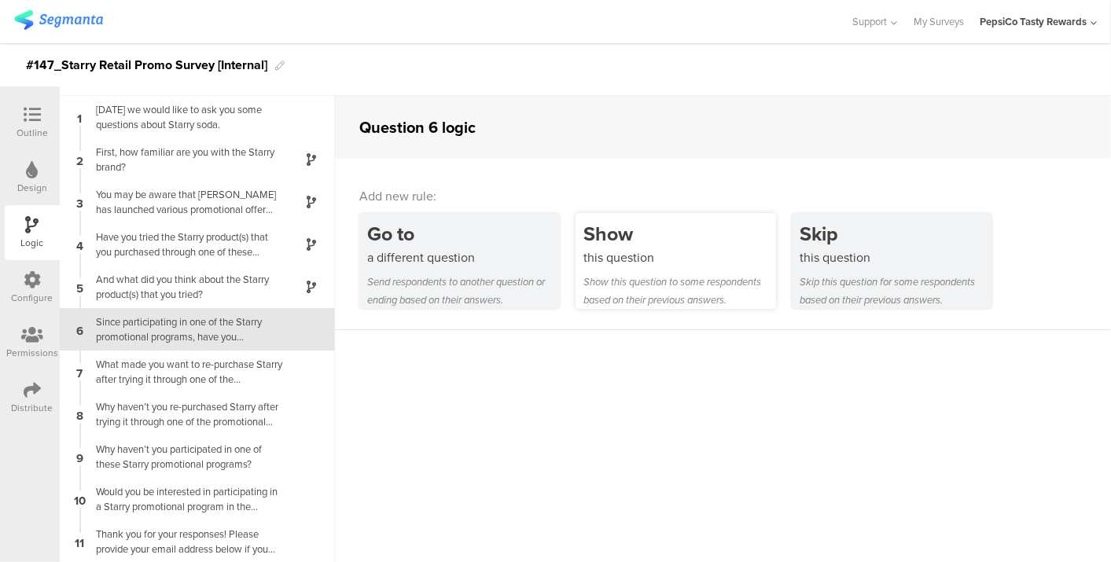
click at [649, 233] on div "Show" at bounding box center [680, 233] width 193 height 29
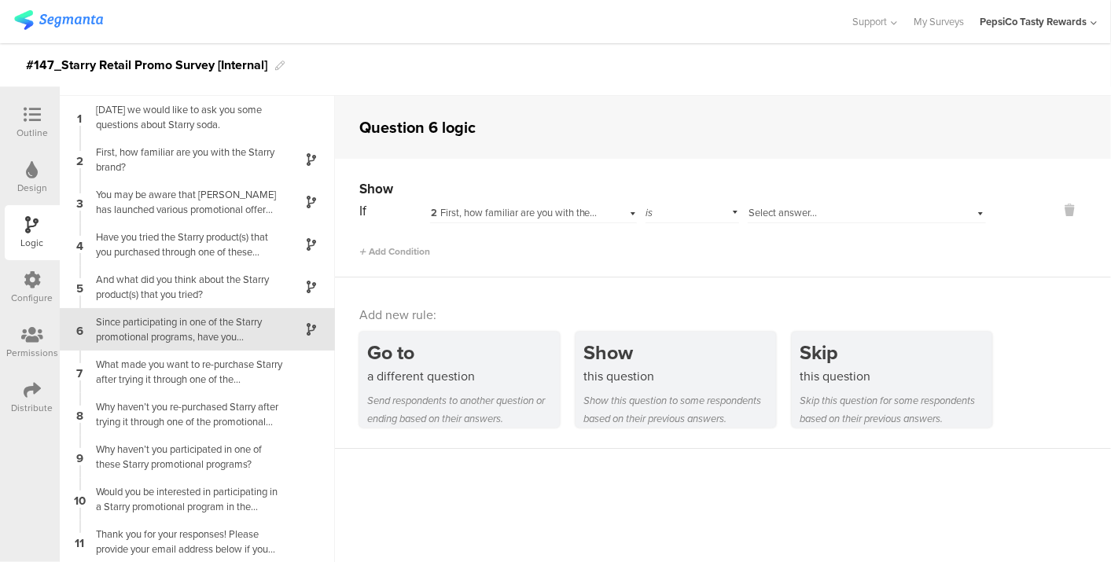
click at [580, 216] on span "2 First, how familiar are you with the Starry brand?" at bounding box center [541, 212] width 220 height 15
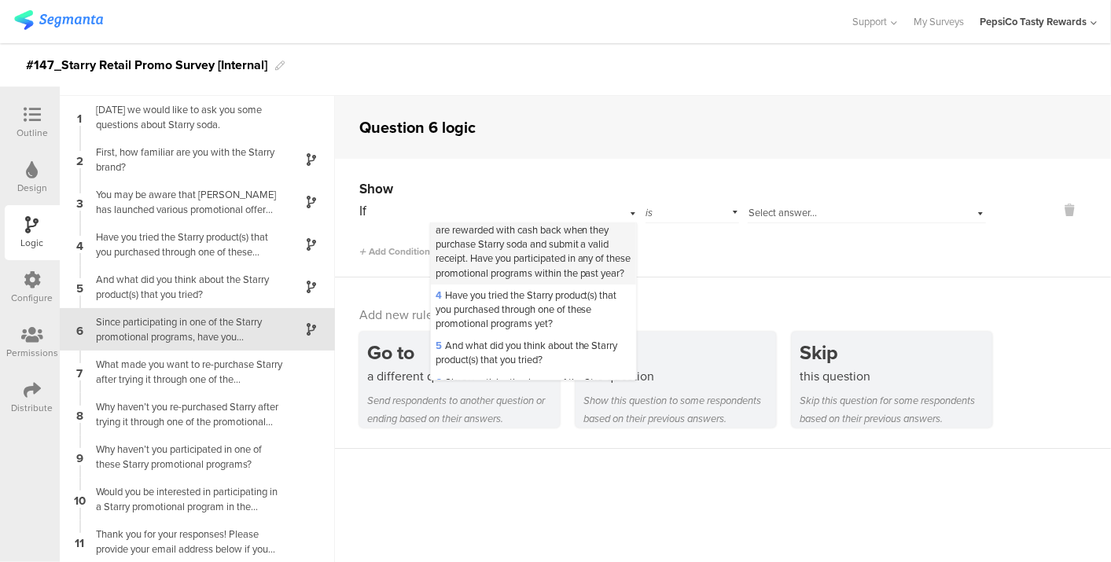
scroll to position [83, 0]
click at [533, 321] on span "4 Have you tried the Starry product(s) that you purchased through one of these …" at bounding box center [527, 308] width 182 height 43
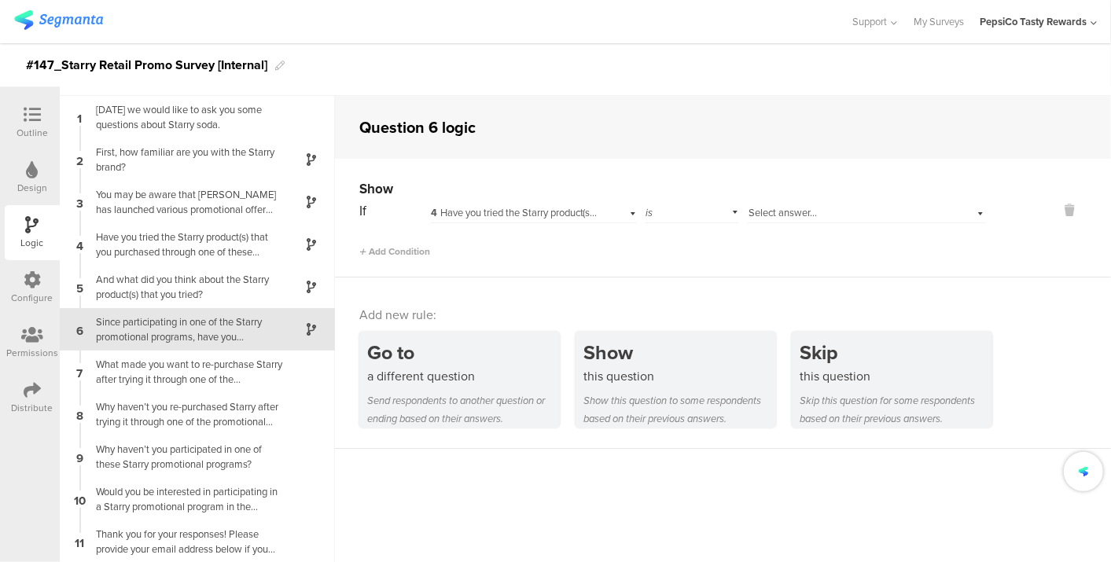
click at [782, 207] on span "Select answer..." at bounding box center [783, 212] width 68 height 15
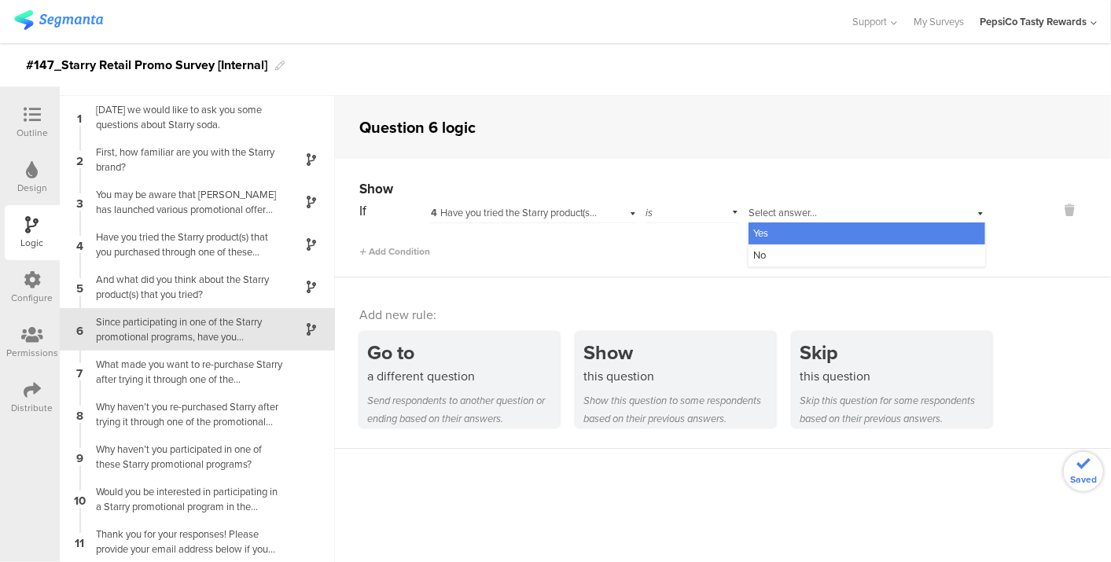
click at [782, 239] on div "Yes" at bounding box center [867, 234] width 237 height 22
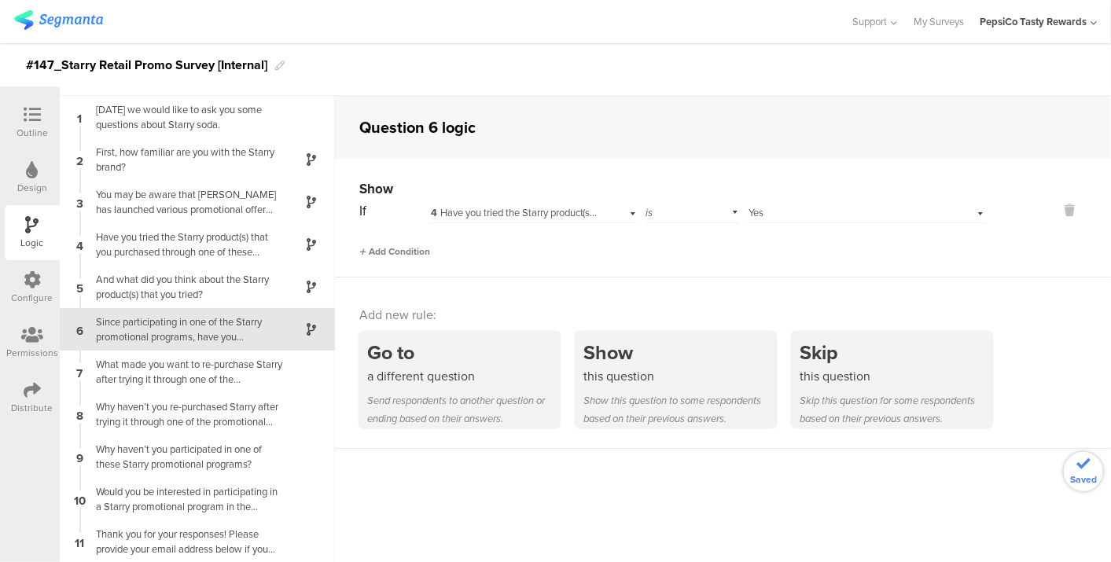
drag, startPoint x: 438, startPoint y: 252, endPoint x: 418, endPoint y: 252, distance: 20.5
click at [418, 252] on div "Add Condition" at bounding box center [672, 245] width 627 height 28
click at [418, 252] on span "Add Condition" at bounding box center [394, 252] width 71 height 14
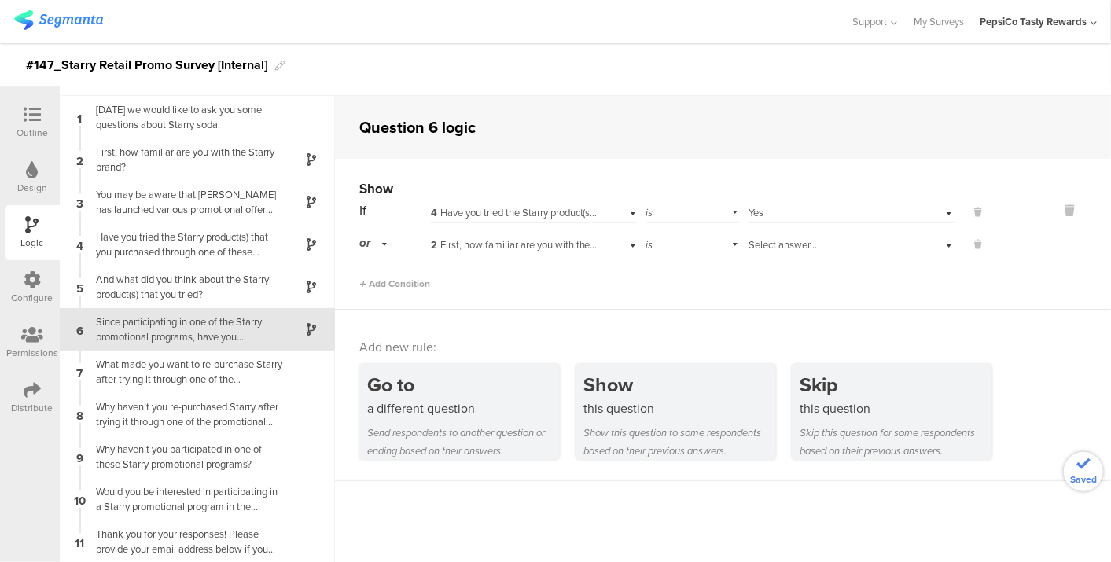
click at [509, 247] on span "2 First, how familiar are you with the Starry brand?" at bounding box center [541, 245] width 220 height 15
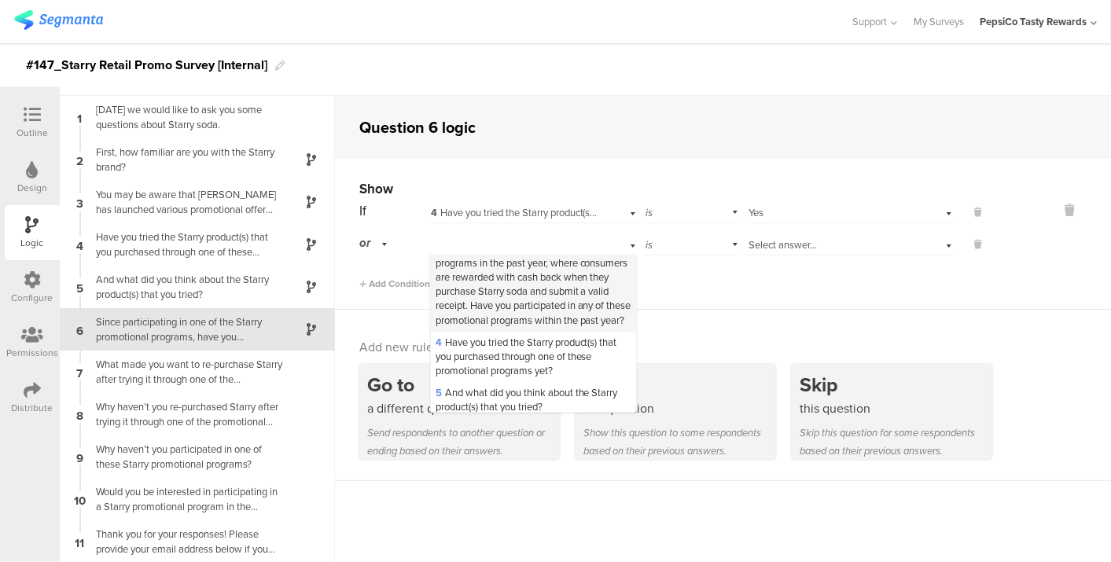
scroll to position [75, 0]
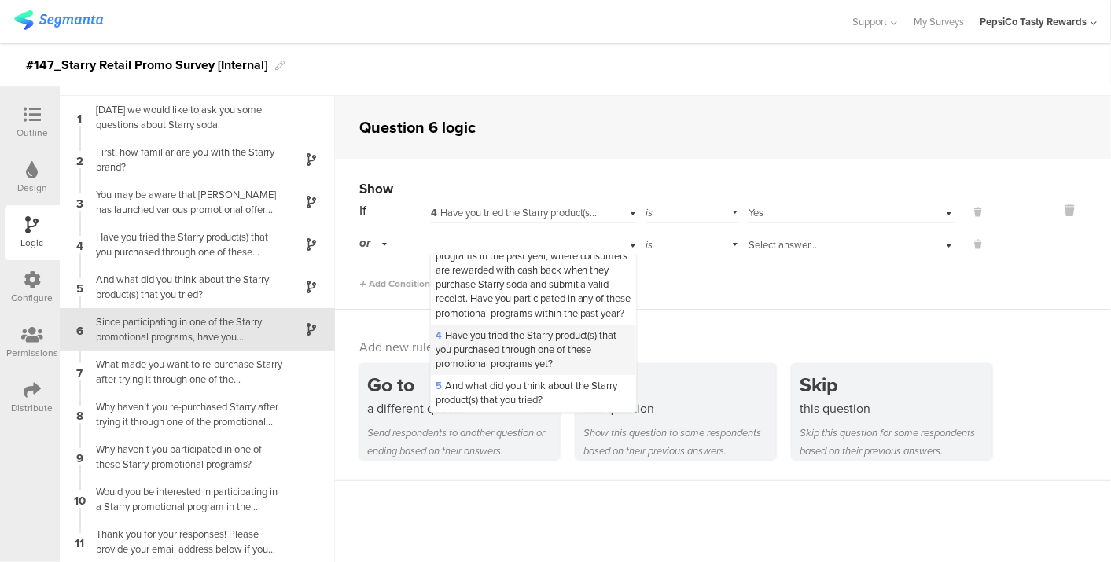
click at [485, 363] on span "4 Have you tried the Starry product(s) that you purchased through one of these …" at bounding box center [527, 349] width 182 height 43
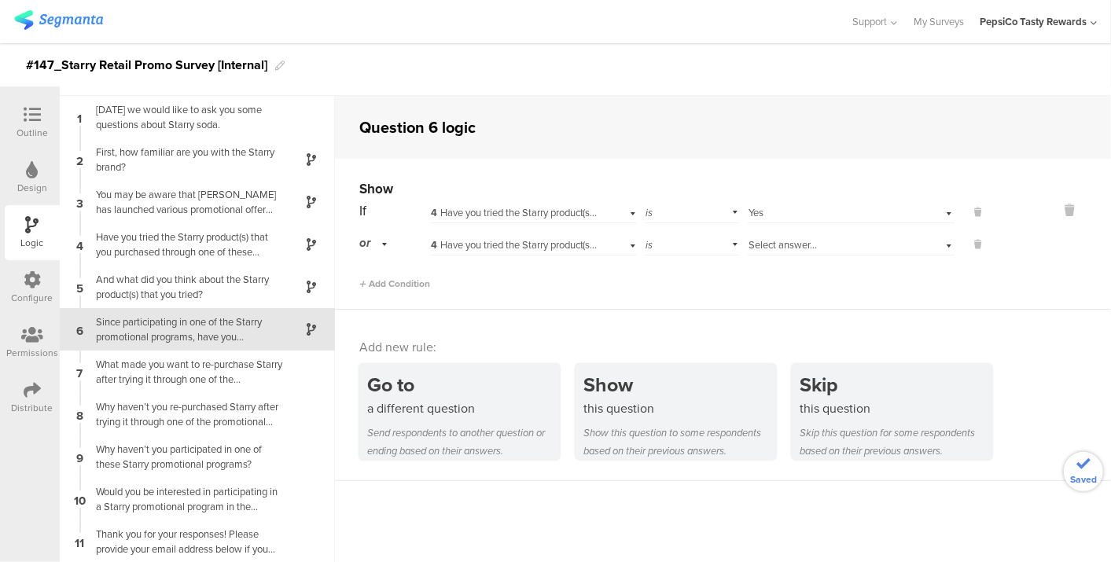
click at [842, 243] on div "Select answer..." at bounding box center [832, 245] width 167 height 14
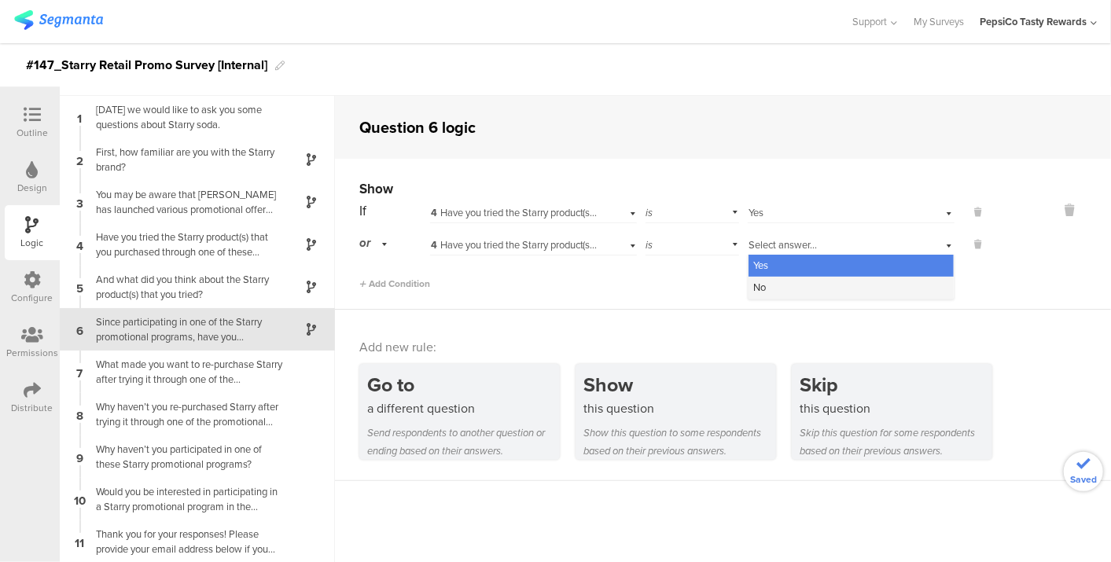
click at [807, 281] on div "No" at bounding box center [851, 288] width 205 height 22
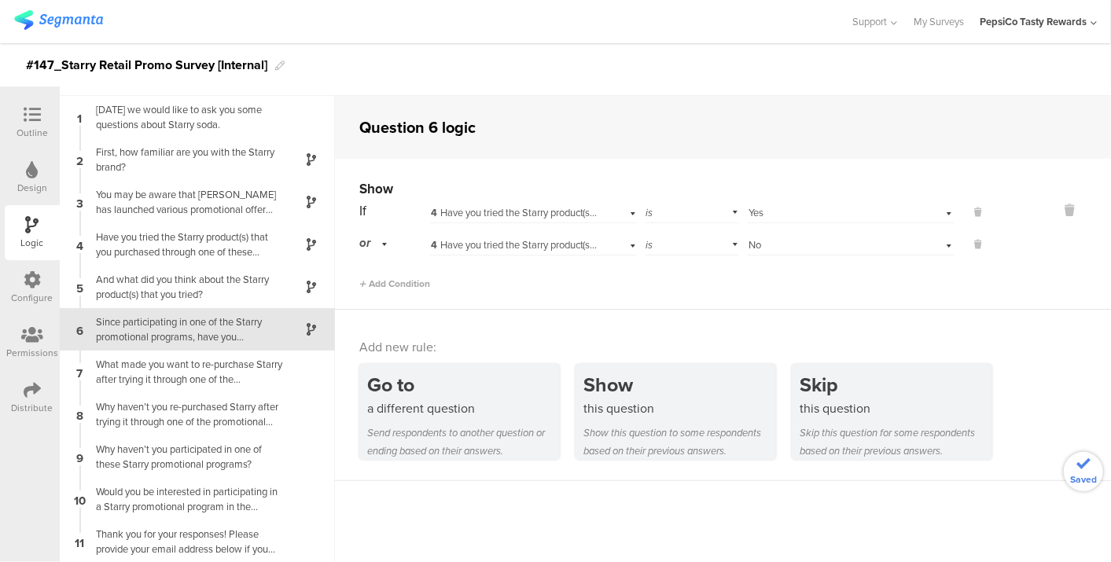
click at [206, 348] on div "6 Since participating in one of the Starry promotional programs, have you purch…" at bounding box center [197, 329] width 275 height 42
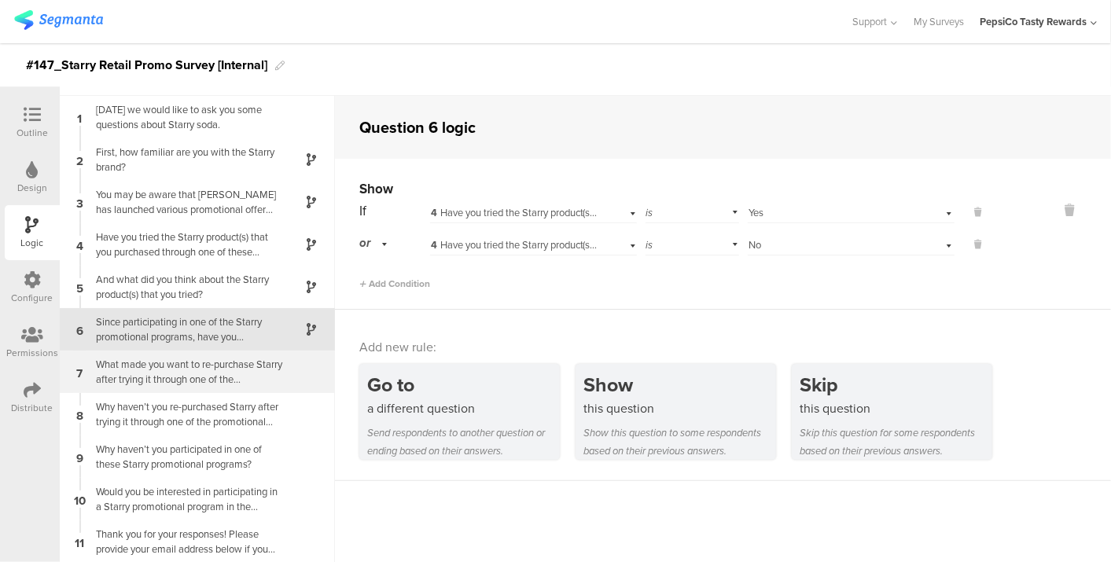
click at [186, 376] on div "What made you want to re-purchase Starry after trying it through one of the pro…" at bounding box center [185, 372] width 197 height 30
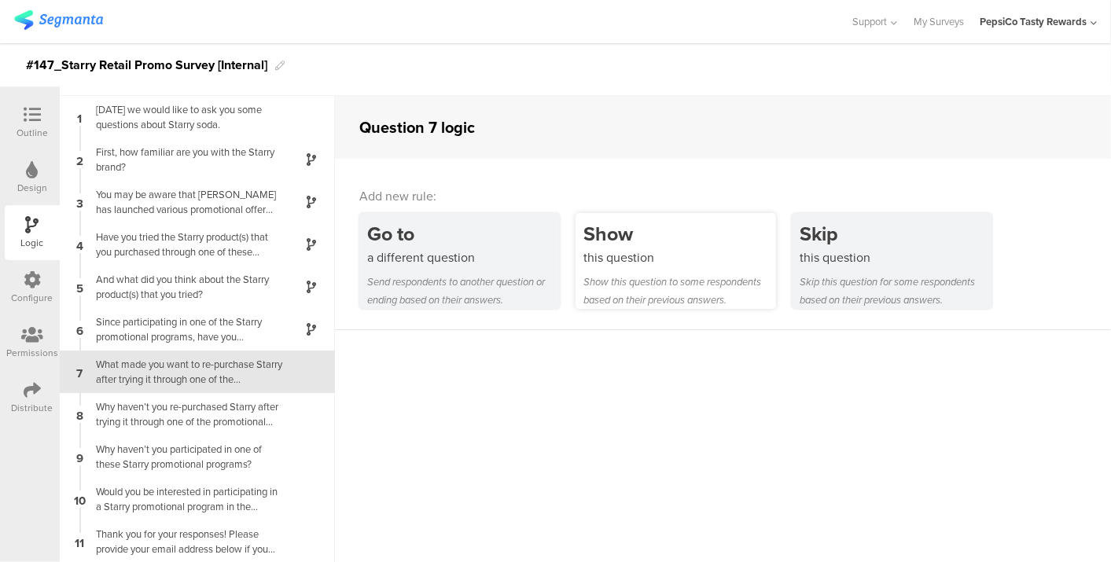
click at [658, 291] on div "Show this question to some respondents based on their previous answers." at bounding box center [680, 291] width 193 height 36
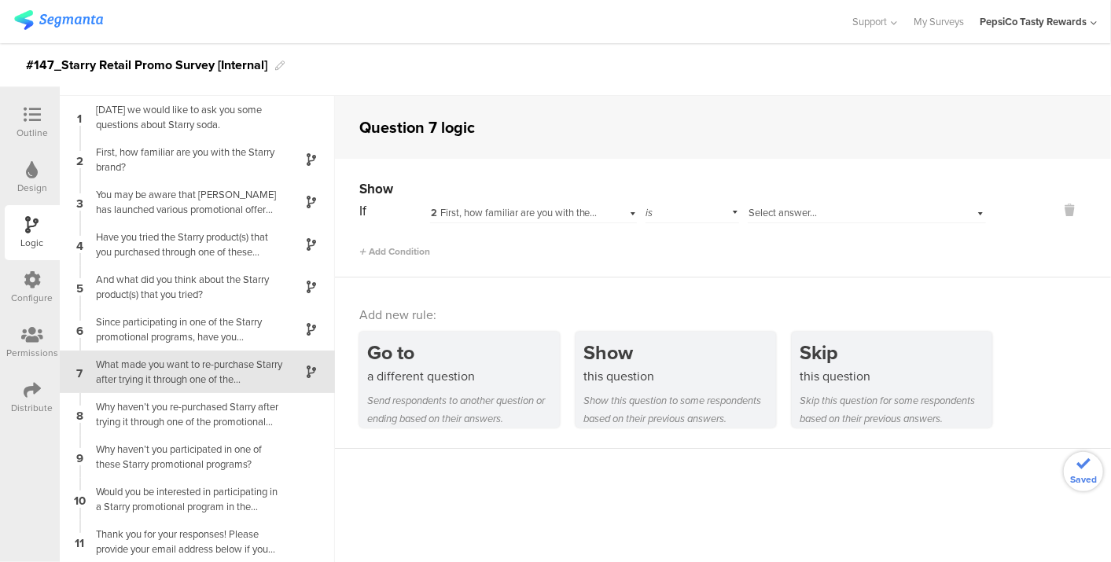
click at [540, 213] on span "2 First, how familiar are you with the Starry brand?" at bounding box center [541, 212] width 220 height 15
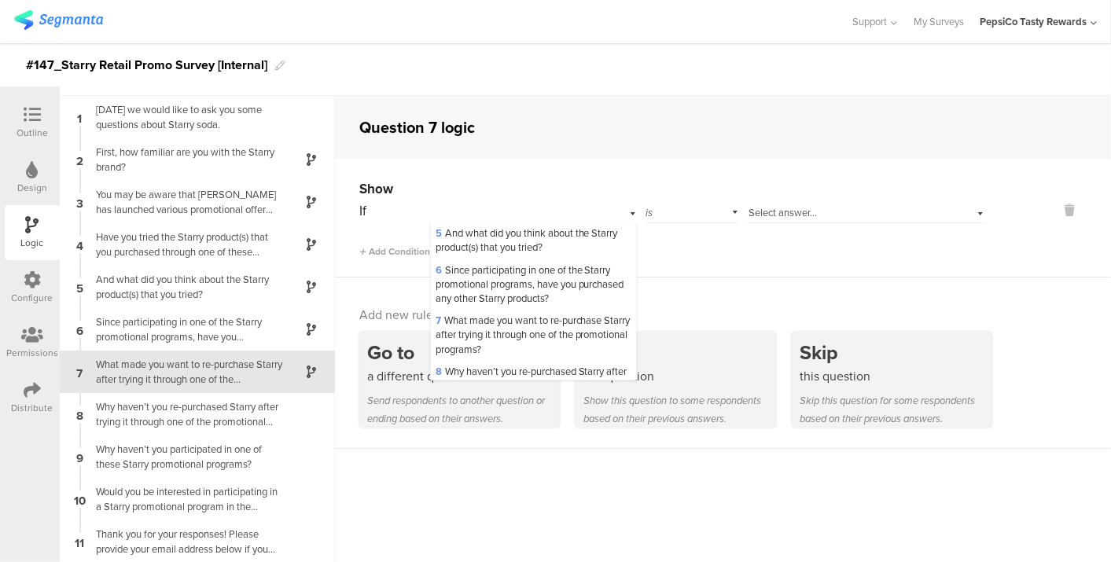
scroll to position [195, 0]
click at [503, 306] on span "6 Since participating in one of the Starry promotional programs, have you purch…" at bounding box center [530, 284] width 189 height 43
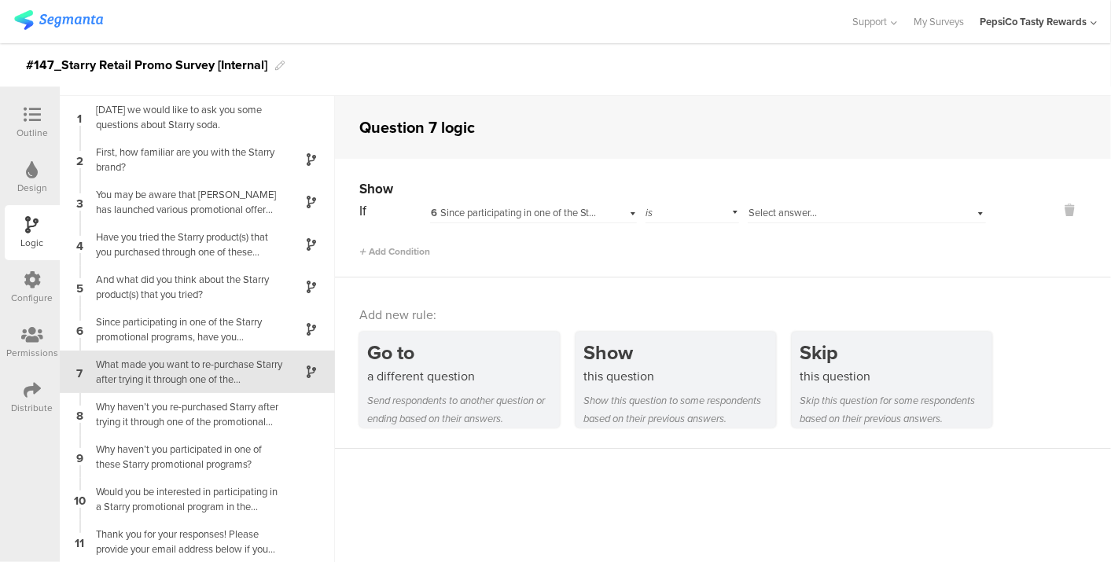
click at [752, 218] on span "Select answer..." at bounding box center [783, 212] width 68 height 15
click at [755, 229] on span "Yes" at bounding box center [761, 233] width 15 height 15
click at [389, 247] on span "Add Condition" at bounding box center [394, 252] width 71 height 14
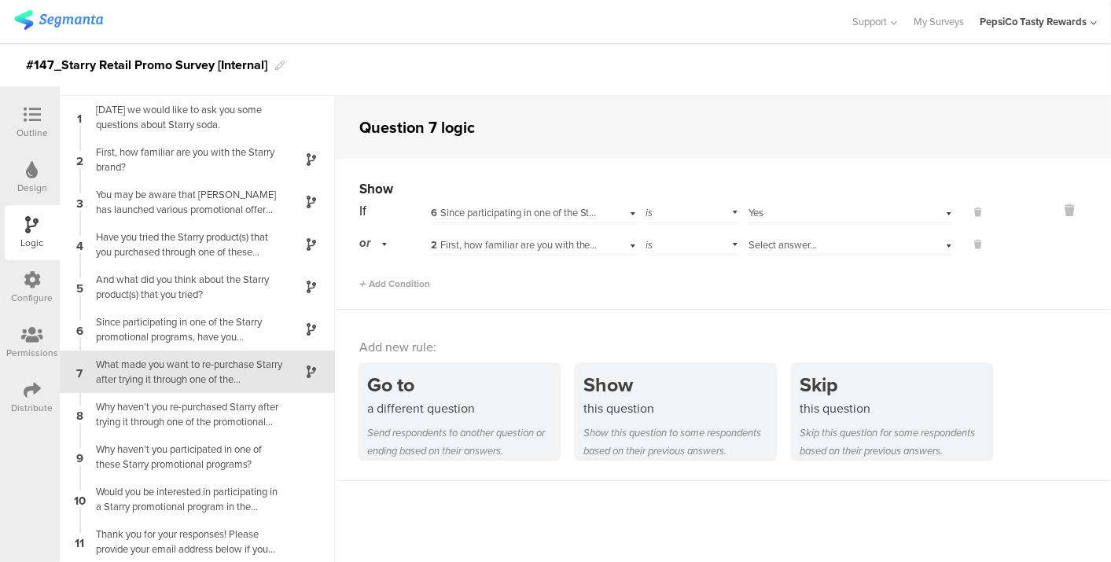
click at [502, 252] on span "2 First, how familiar are you with the Starry brand?" at bounding box center [541, 245] width 220 height 15
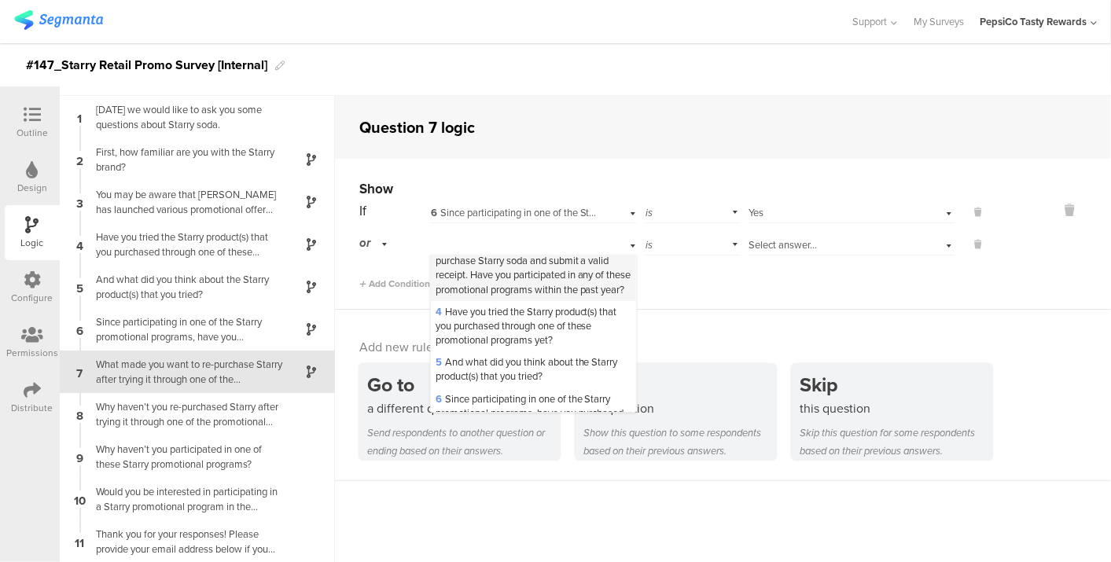
scroll to position [146, 0]
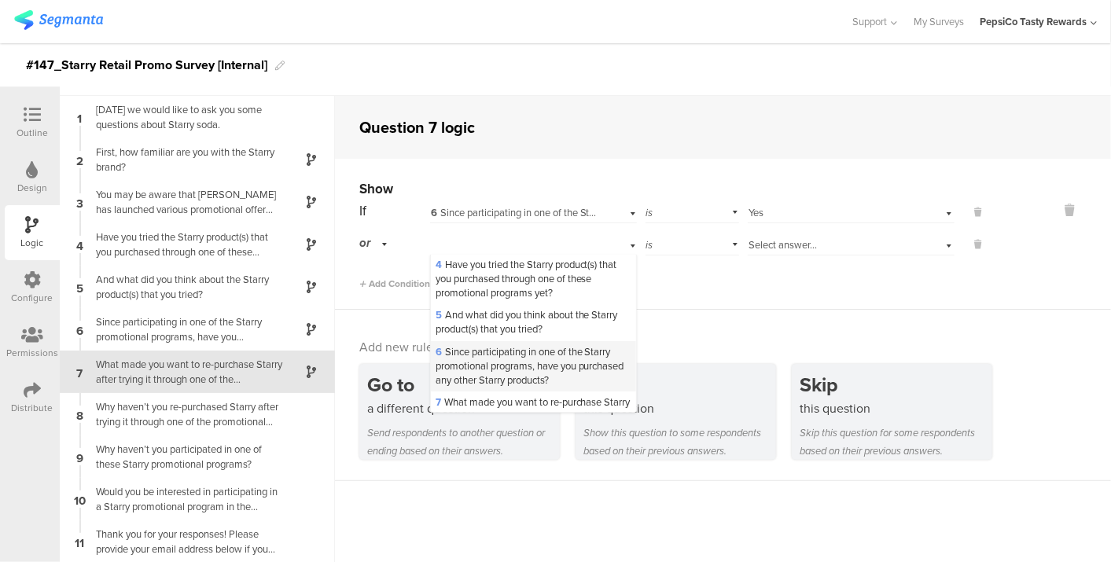
click at [501, 366] on span "6 Since participating in one of the Starry promotional programs, have you purch…" at bounding box center [530, 366] width 189 height 43
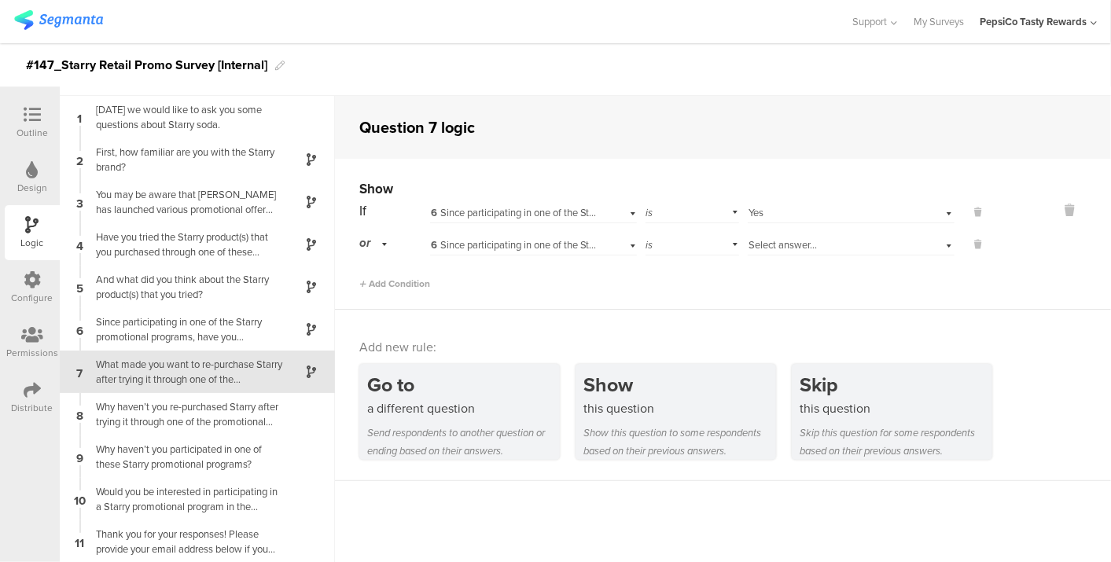
click at [754, 243] on span "Select answer..." at bounding box center [783, 245] width 68 height 15
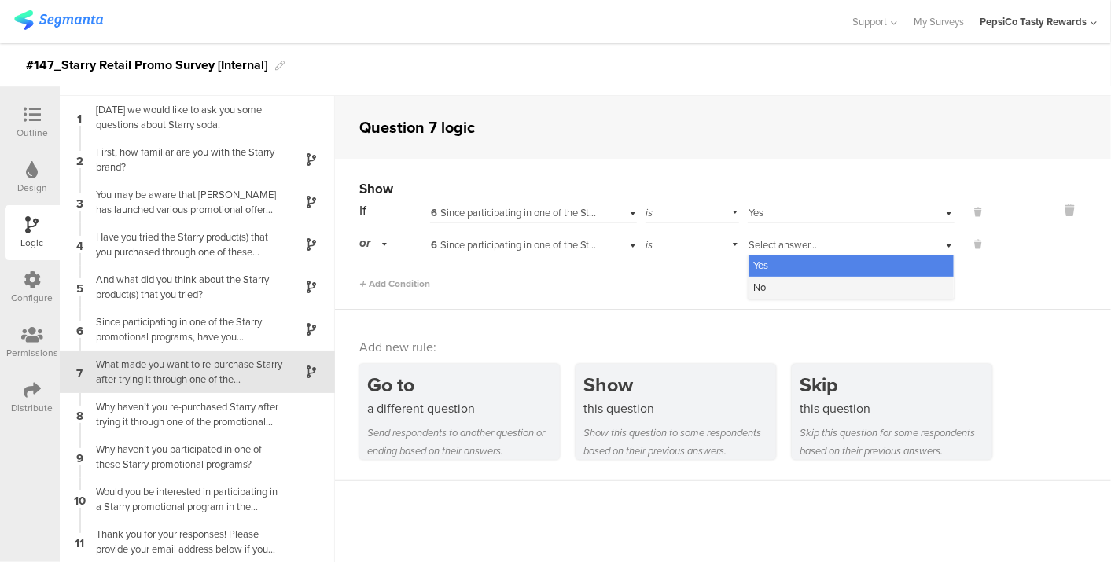
click at [758, 287] on span "No" at bounding box center [760, 287] width 13 height 15
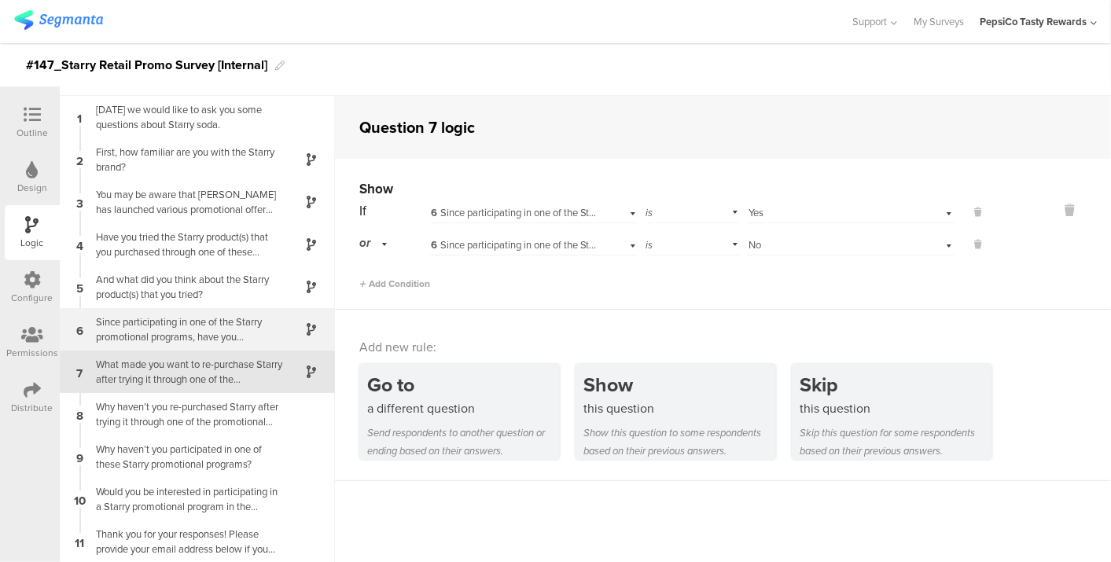
click at [186, 339] on div "Since participating in one of the Starry promotional programs, have you purchas…" at bounding box center [185, 330] width 197 height 30
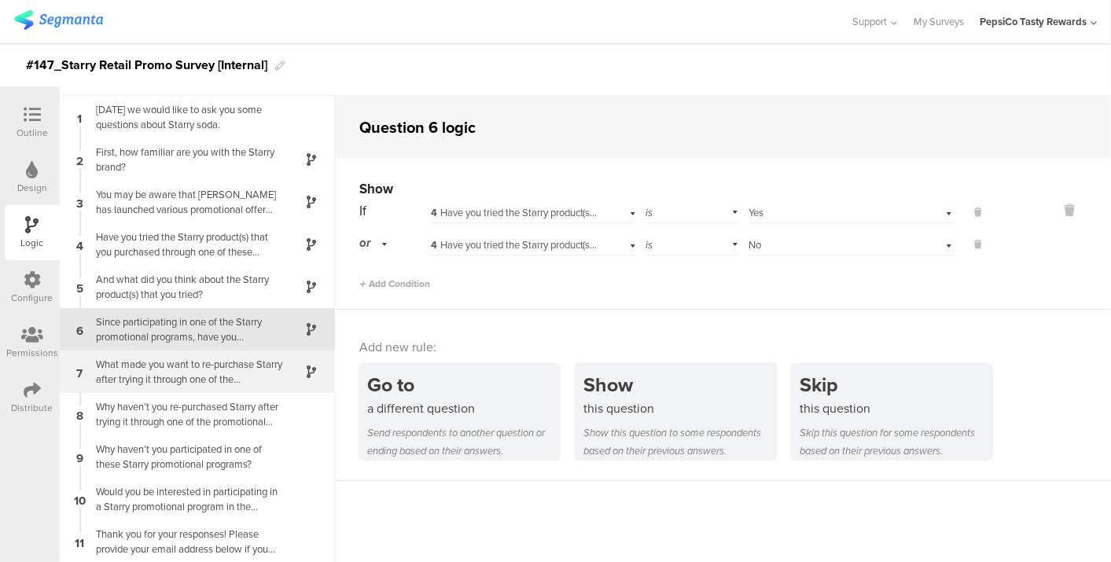
click at [184, 370] on div "What made you want to re-purchase Starry after trying it through one of the pro…" at bounding box center [185, 372] width 197 height 30
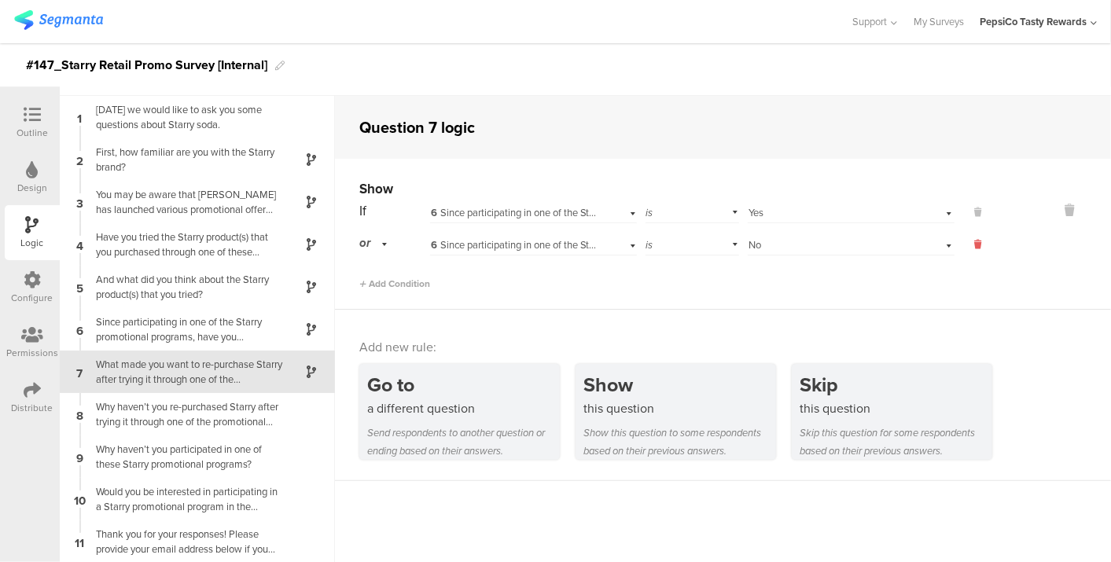
click at [975, 245] on icon at bounding box center [978, 245] width 7 height 14
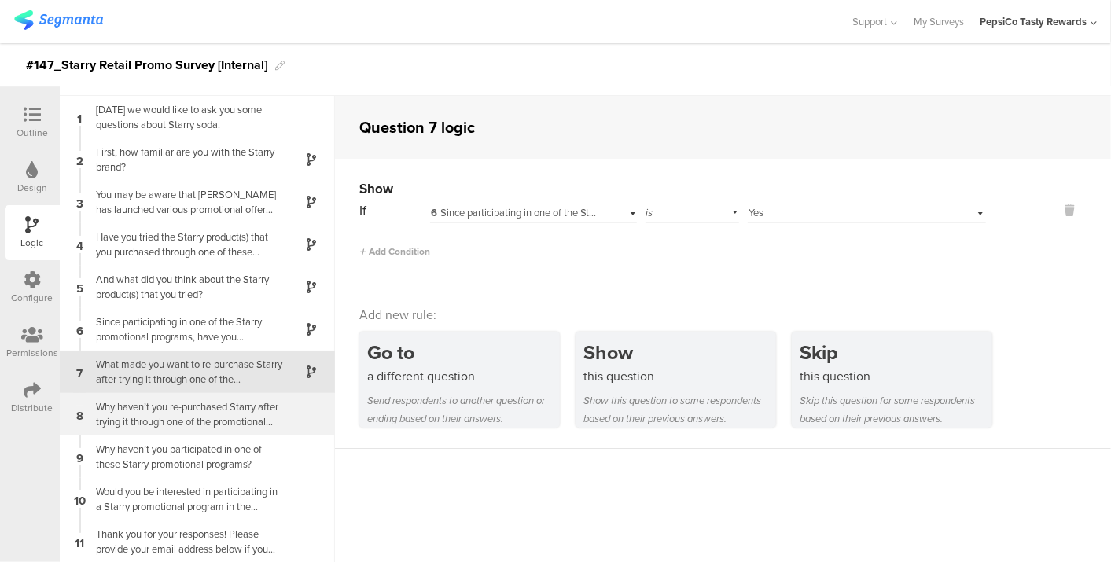
click at [136, 411] on div "Why haven’t you re-purchased Starry after trying it through one of the promotio…" at bounding box center [185, 415] width 197 height 30
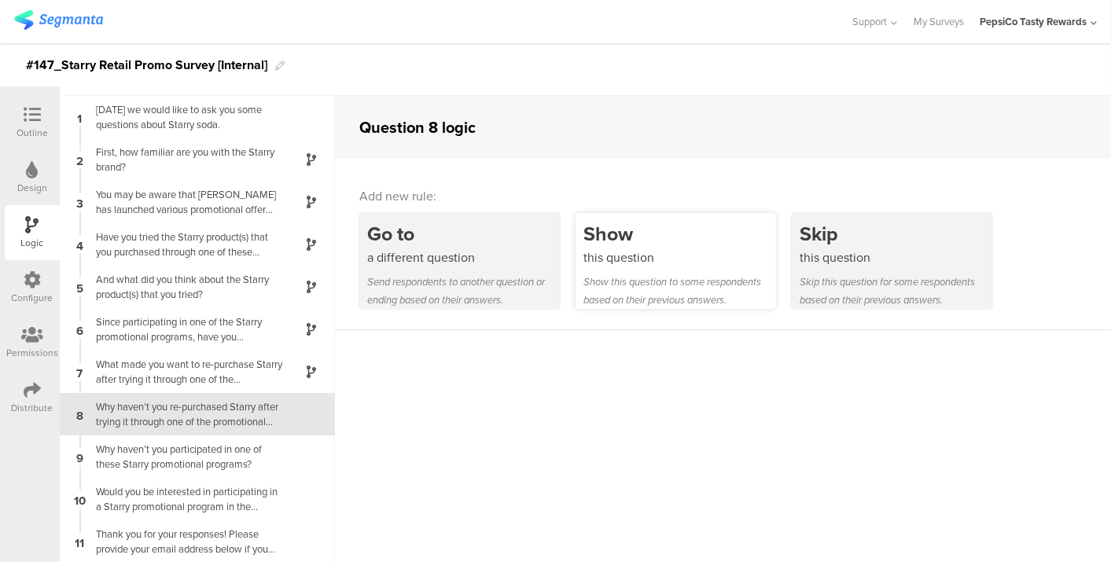
click at [608, 293] on div "Show this question to some respondents based on their previous answers." at bounding box center [680, 291] width 193 height 36
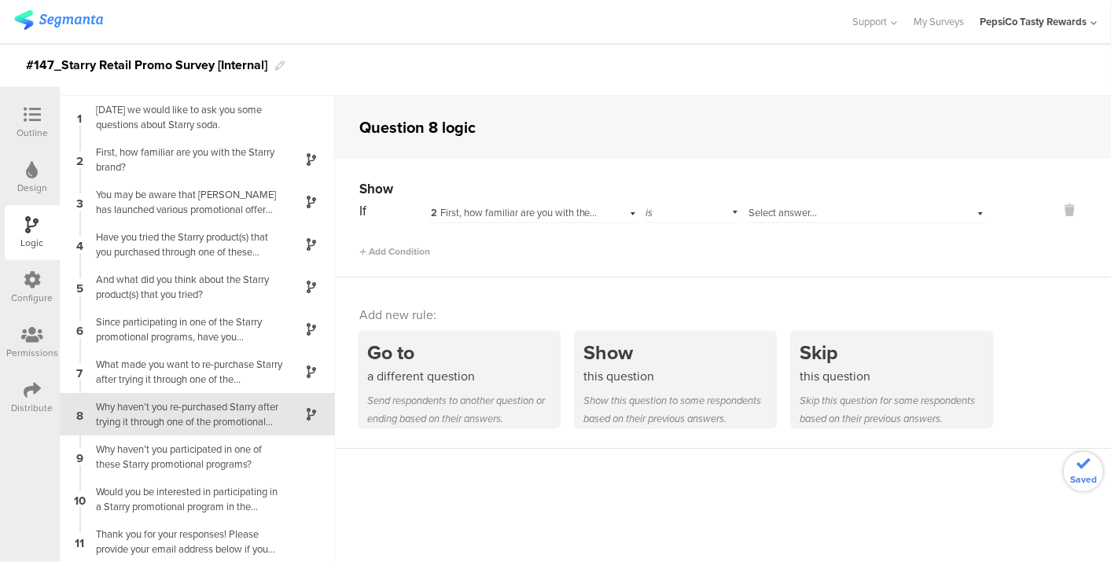
click at [478, 218] on span "2 First, how familiar are you with the Starry brand?" at bounding box center [541, 212] width 220 height 15
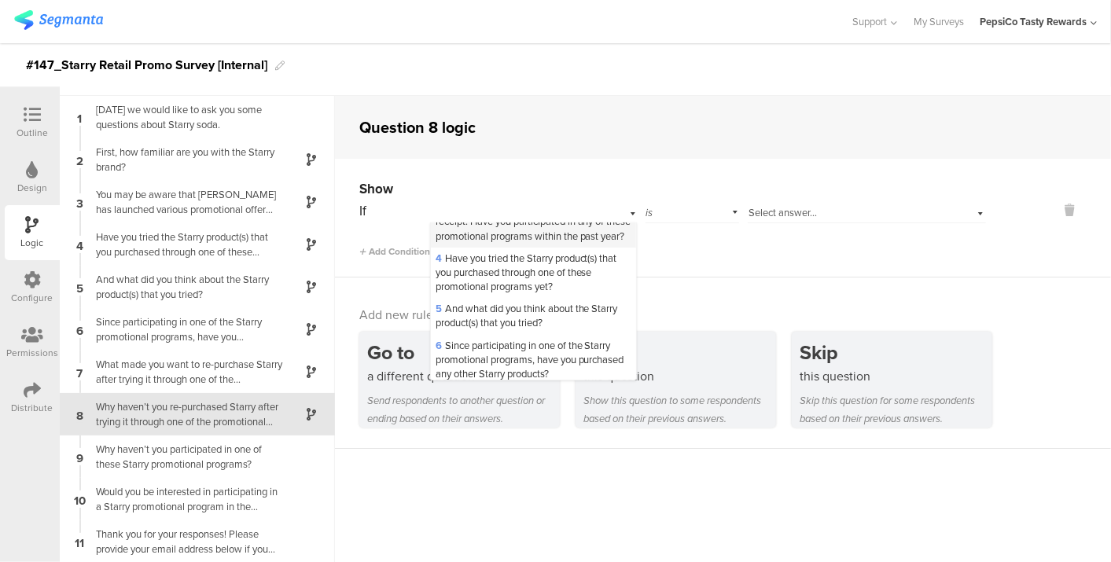
scroll to position [120, 0]
click at [478, 355] on span "6 Since participating in one of the Starry promotional programs, have you purch…" at bounding box center [530, 358] width 189 height 43
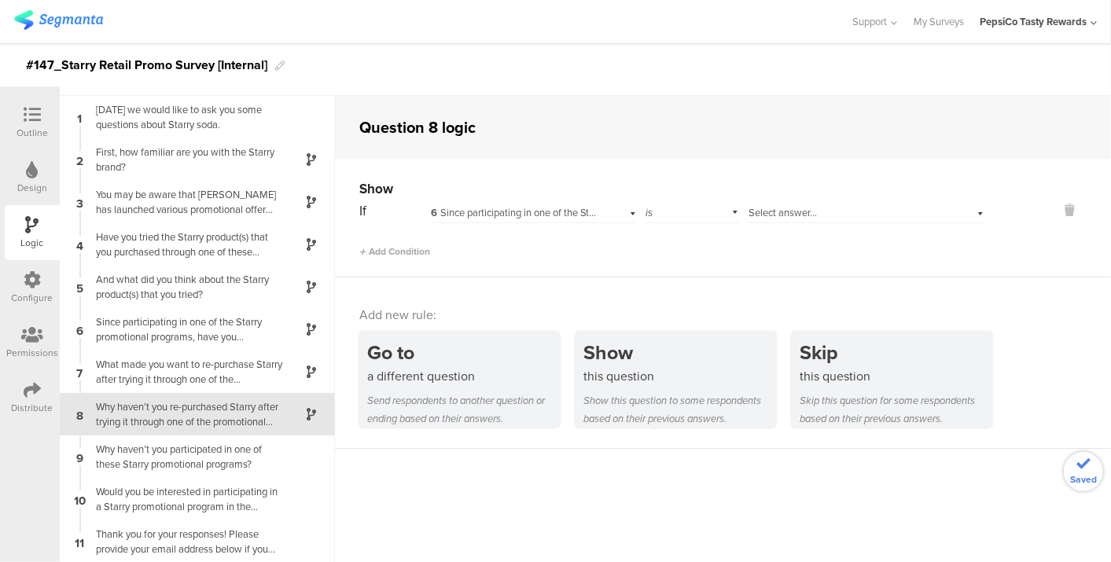
click at [753, 200] on div "Select answer..." at bounding box center [867, 211] width 238 height 24
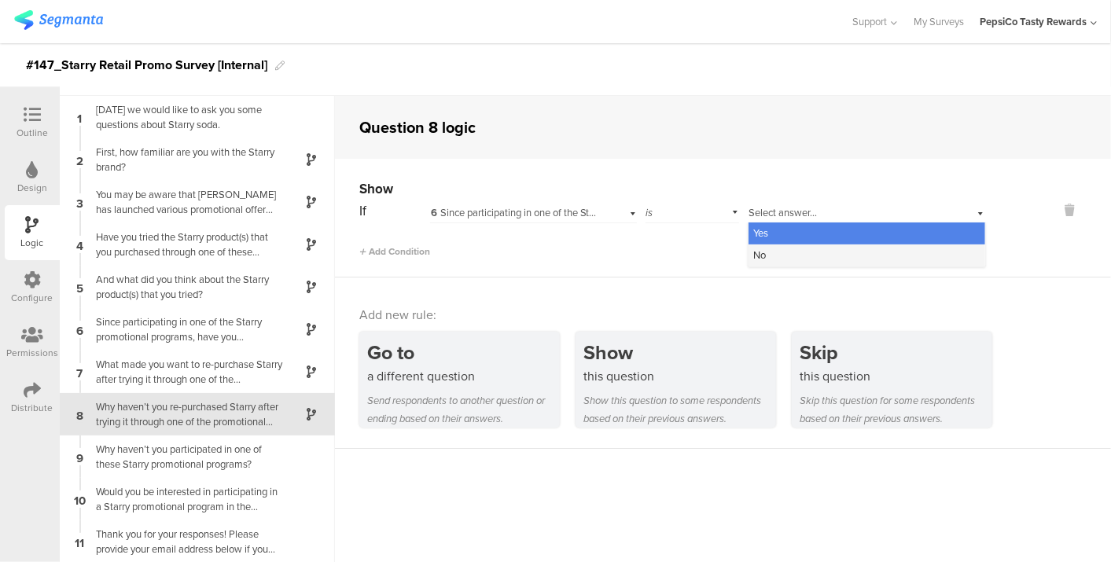
click at [761, 252] on div "No" at bounding box center [867, 256] width 237 height 22
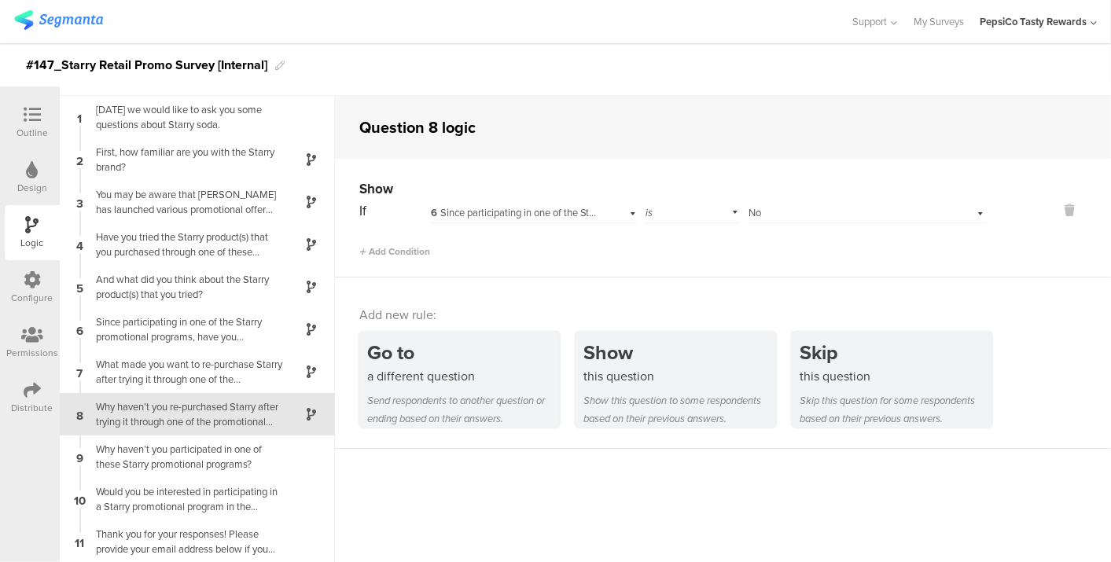
click at [170, 429] on div "8 Why haven’t you re-purchased Starry after trying it through one of the promot…" at bounding box center [197, 414] width 275 height 42
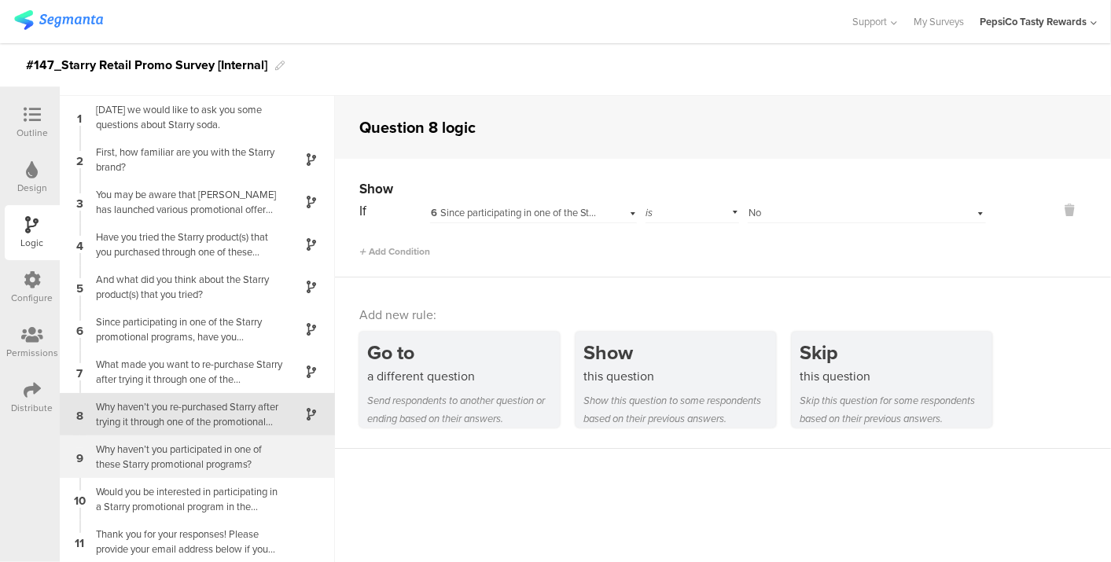
click at [162, 458] on div "Why haven’t you participated in one of these Starry promotional programs?" at bounding box center [185, 457] width 197 height 30
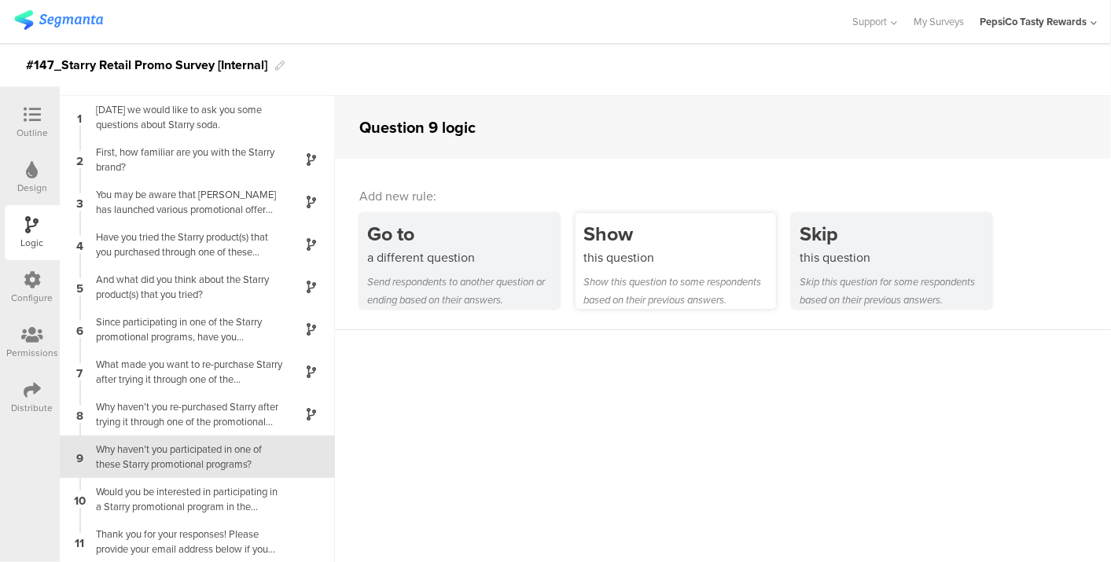
click at [677, 253] on div "this question" at bounding box center [680, 258] width 193 height 18
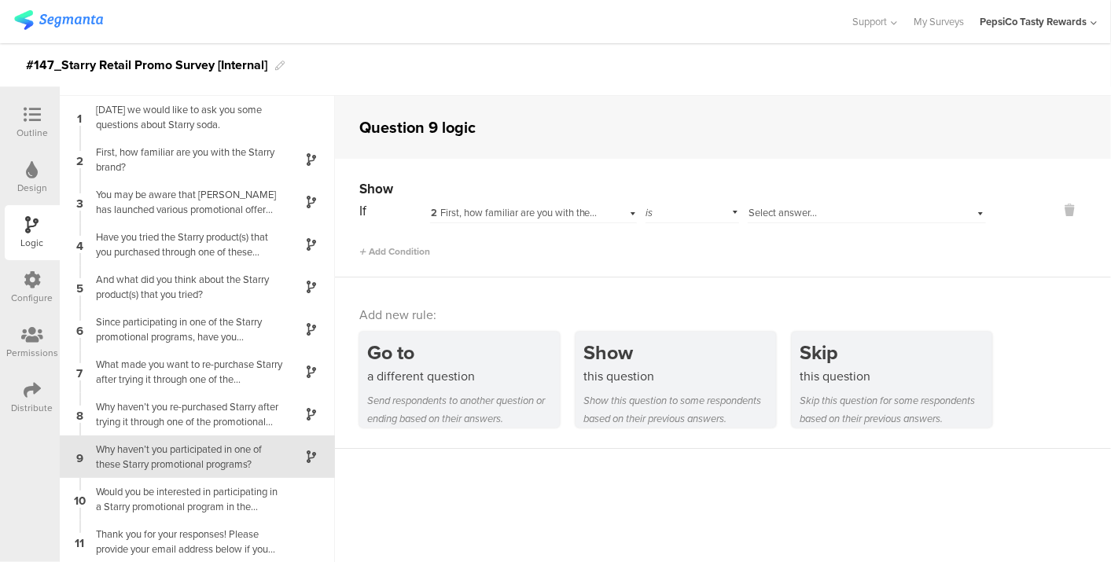
click at [478, 201] on div "2 First, how familiar are you with the Starry brand?" at bounding box center [533, 211] width 207 height 24
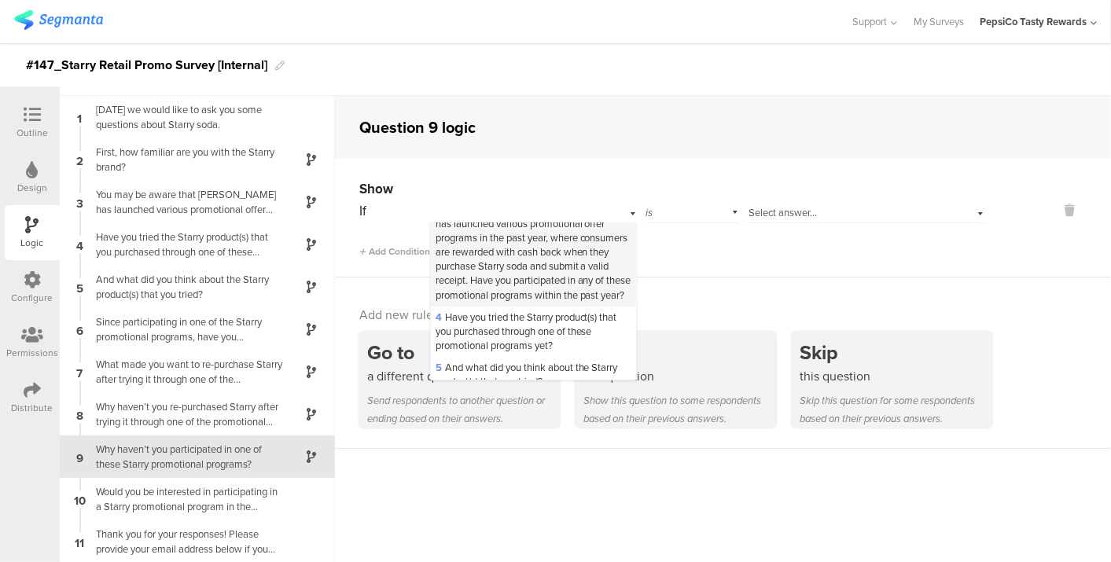
scroll to position [57, 0]
click at [496, 300] on span "3 You may be aware that [PERSON_NAME] has launched various promotional offer pr…" at bounding box center [534, 255] width 196 height 101
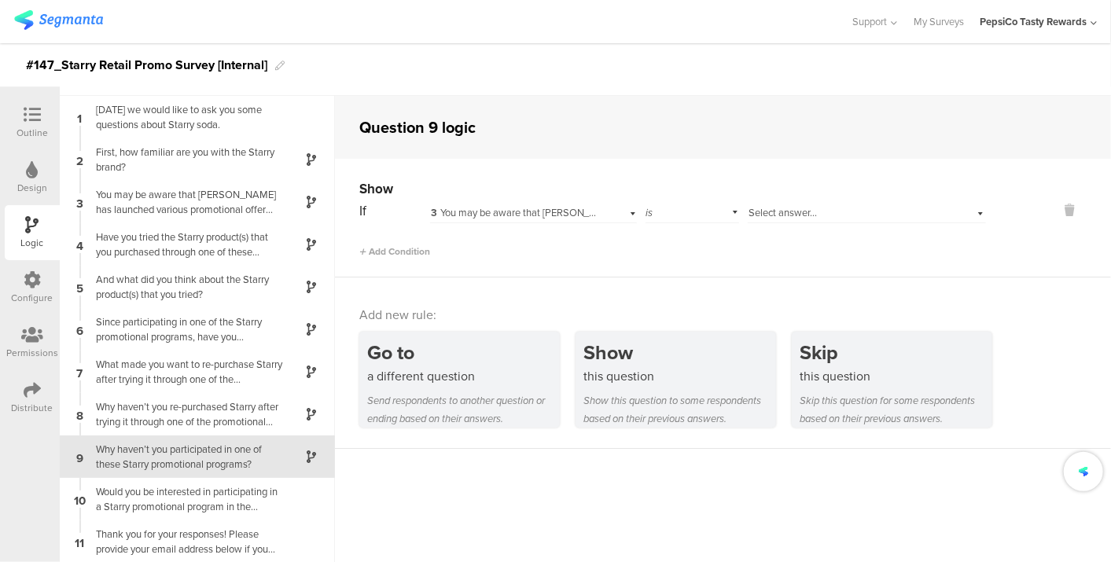
click at [788, 214] on span "Select answer..." at bounding box center [783, 212] width 68 height 15
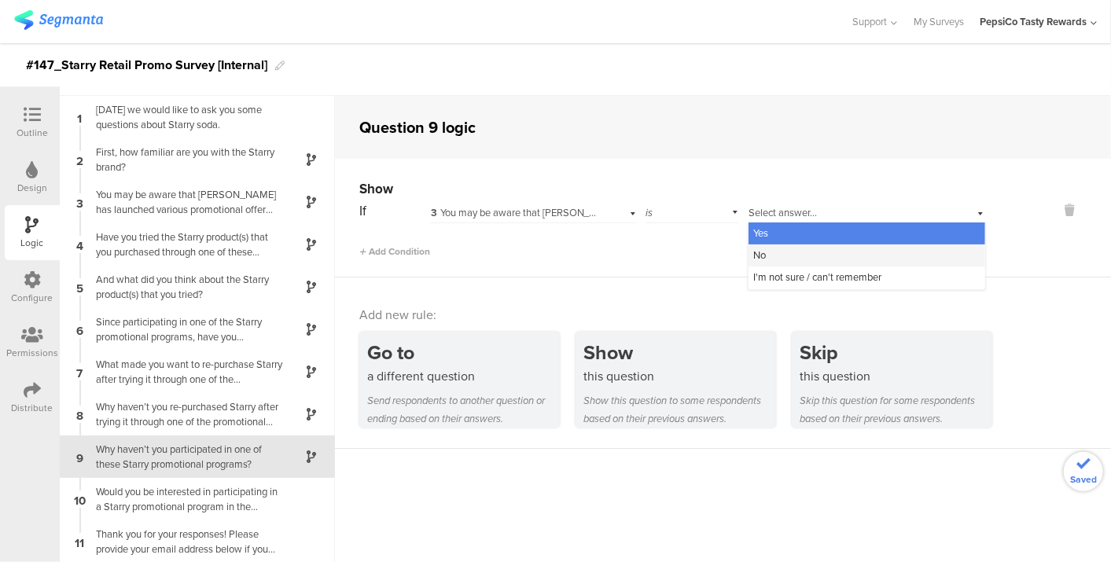
click at [783, 254] on div "No" at bounding box center [867, 256] width 237 height 22
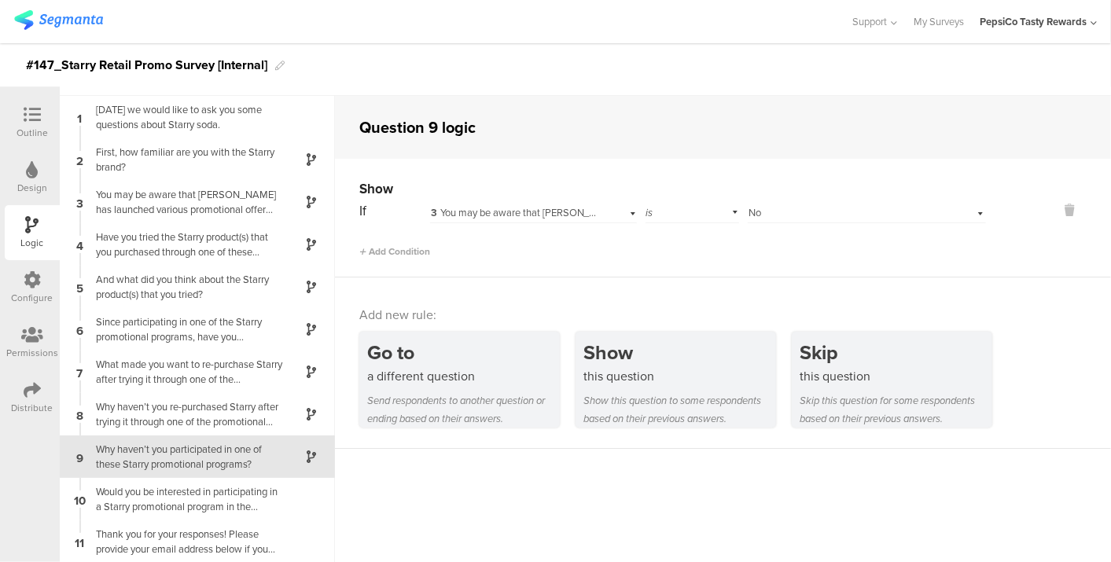
click at [194, 459] on div "Why haven’t you participated in one of these Starry promotional programs?" at bounding box center [185, 457] width 197 height 30
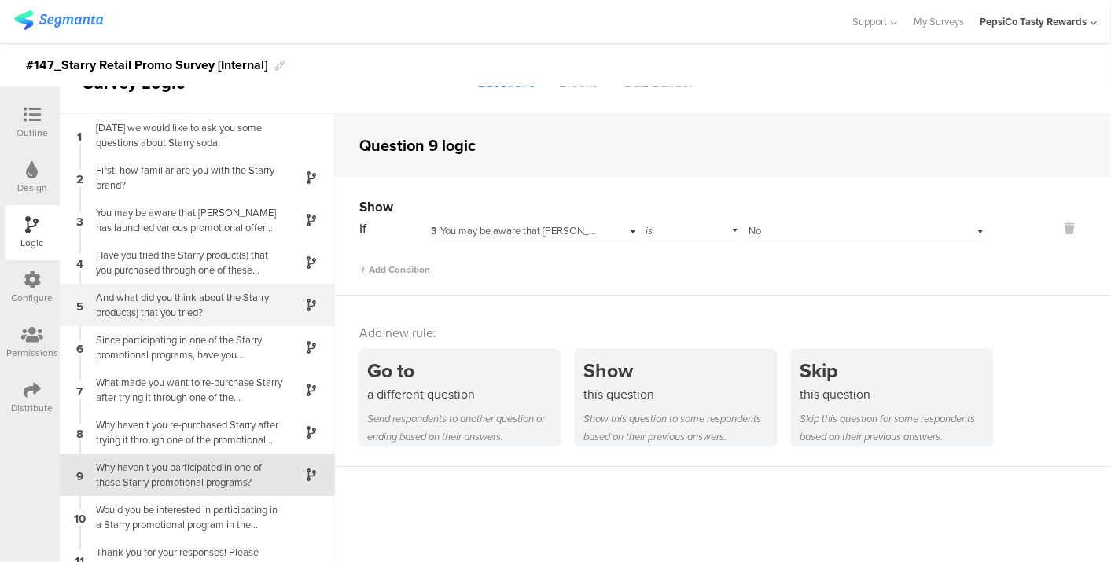
scroll to position [54, 0]
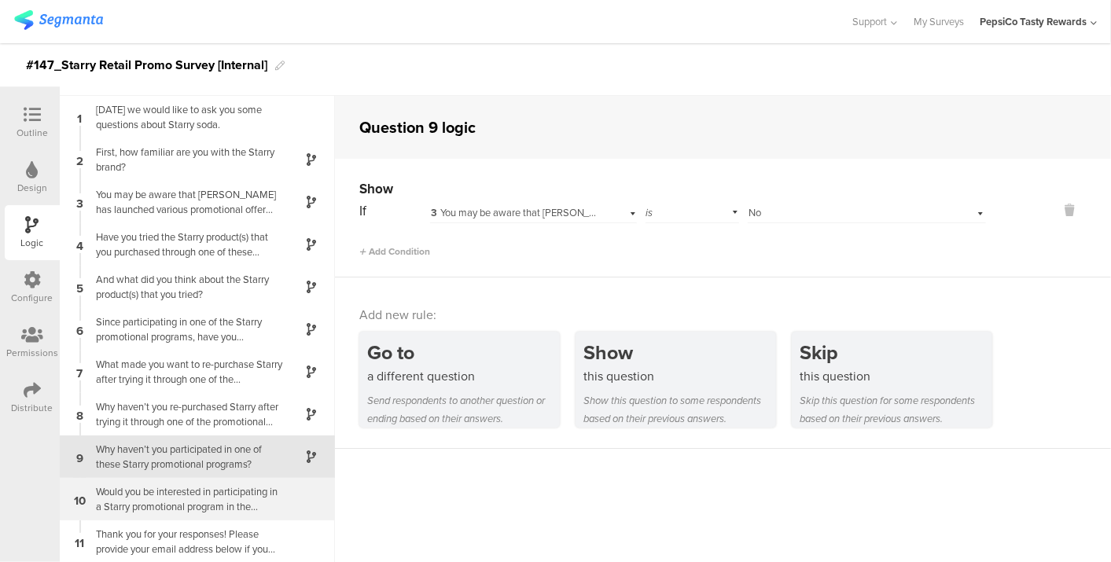
click at [177, 492] on div "Would you be interested in participating in a Starry promotional program in the…" at bounding box center [185, 500] width 197 height 30
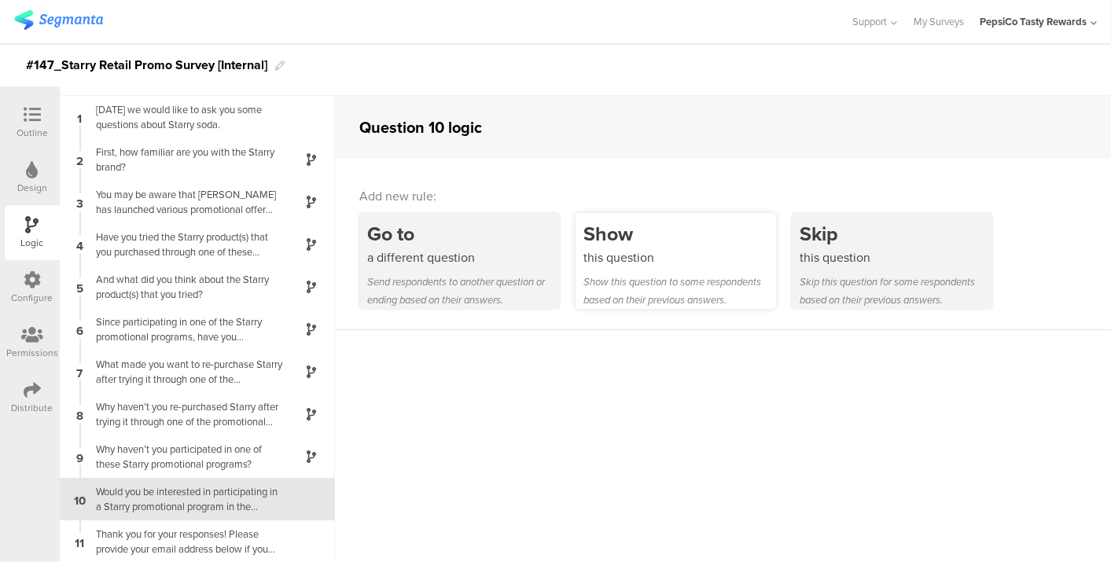
click at [596, 230] on div "Show" at bounding box center [680, 233] width 193 height 29
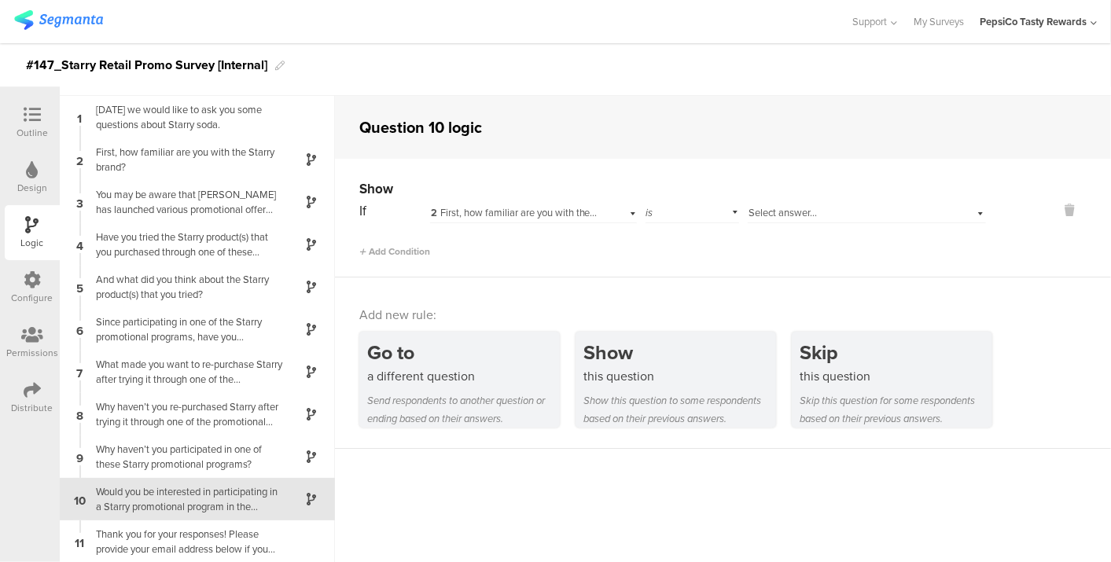
click at [575, 203] on div "2 First, how familiar are you with the Starry brand?" at bounding box center [533, 211] width 207 height 24
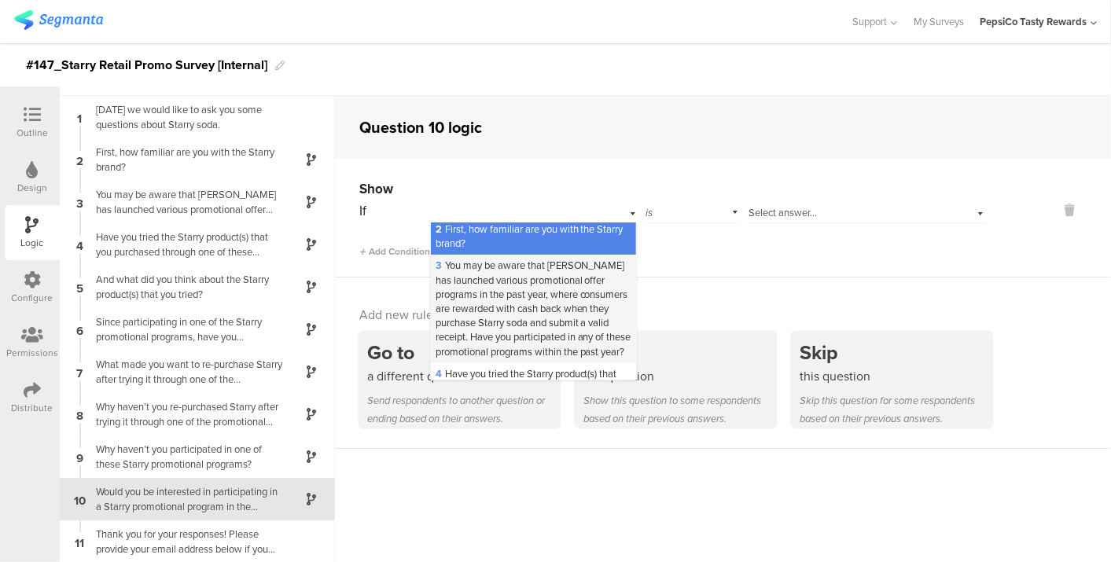
scroll to position [3, 0]
click at [555, 286] on span "3 You may be aware that [PERSON_NAME] has launched various promotional offer pr…" at bounding box center [534, 309] width 196 height 101
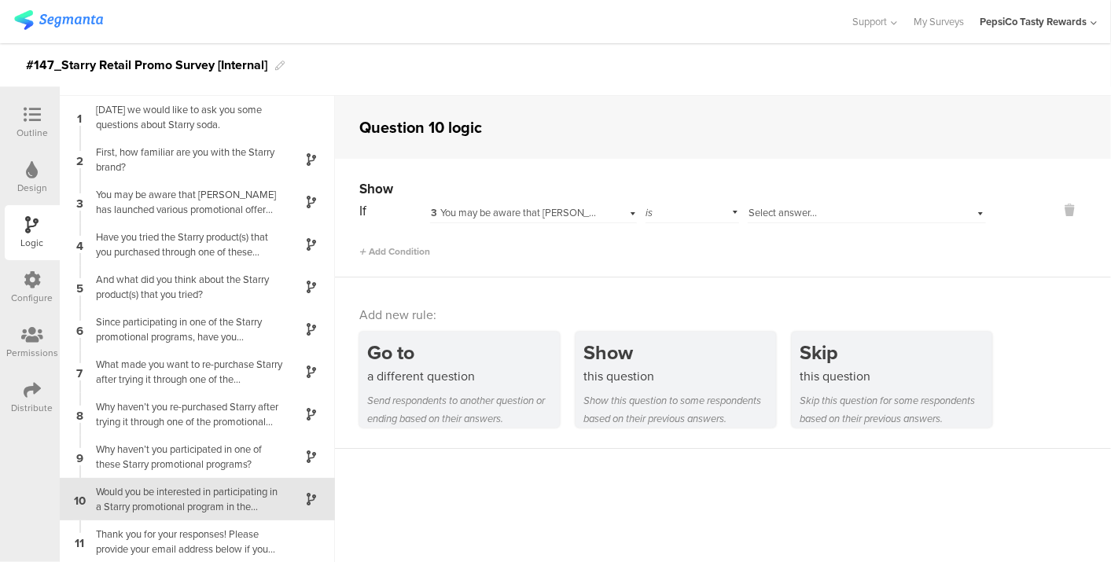
click at [770, 208] on span "Select answer..." at bounding box center [783, 212] width 68 height 15
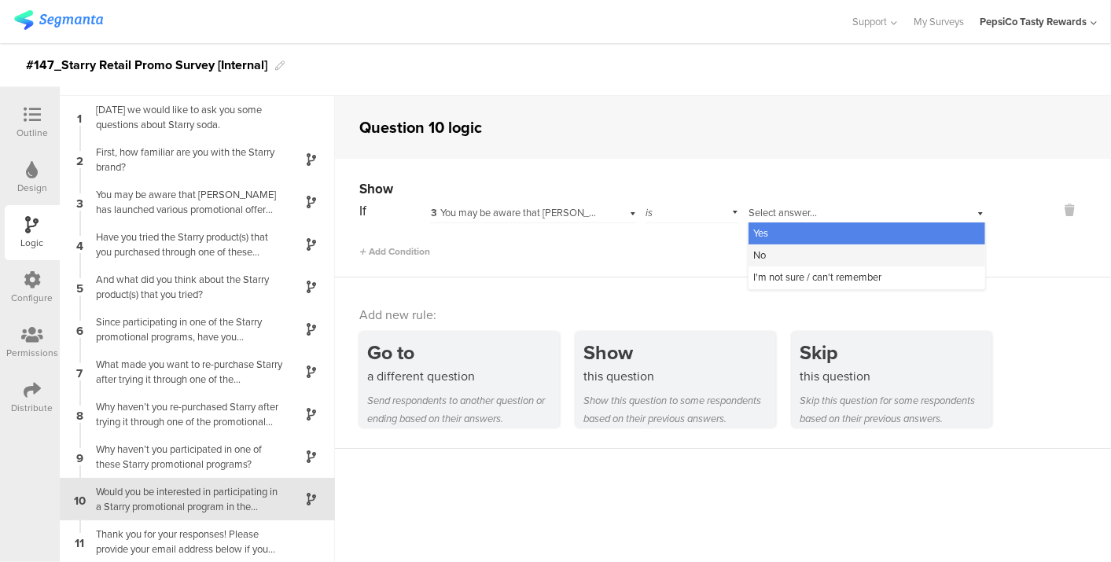
click at [768, 261] on div "No" at bounding box center [867, 256] width 237 height 22
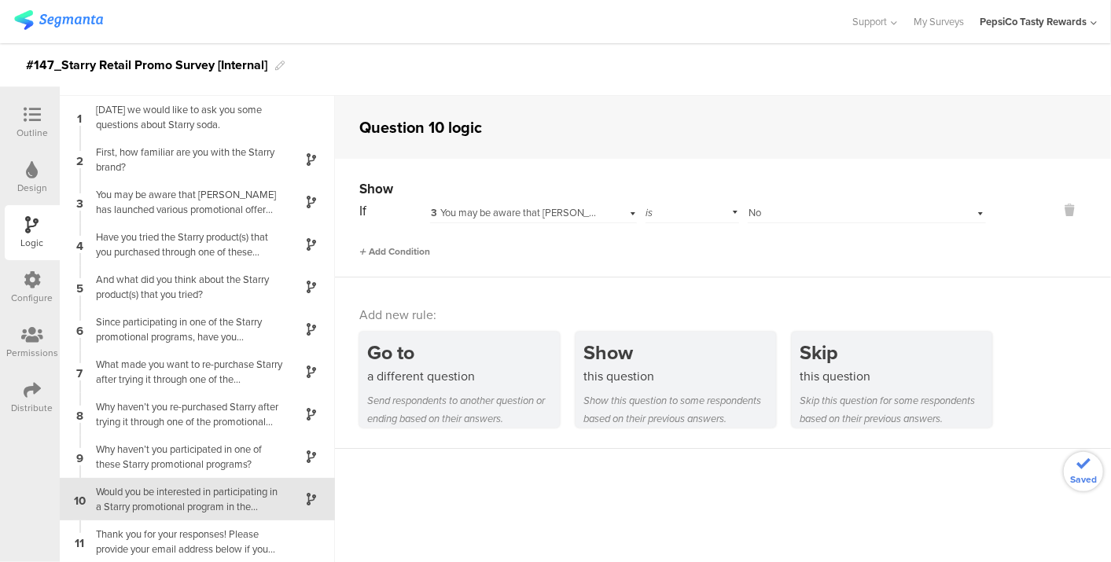
click at [415, 251] on span "Add Condition" at bounding box center [394, 252] width 71 height 14
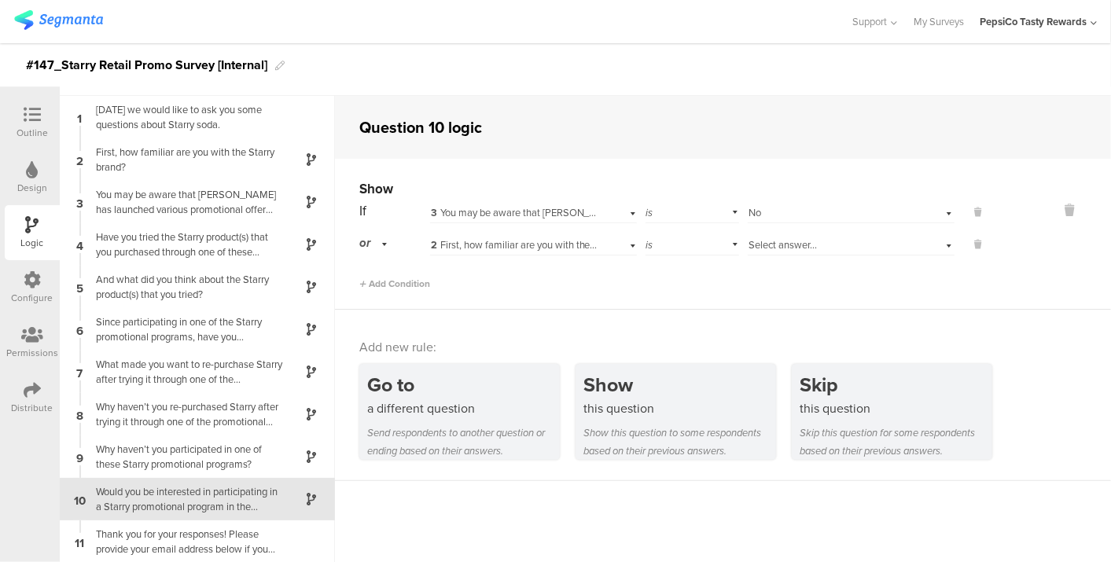
click at [500, 238] on span "2 First, how familiar are you with the Starry brand?" at bounding box center [541, 245] width 220 height 15
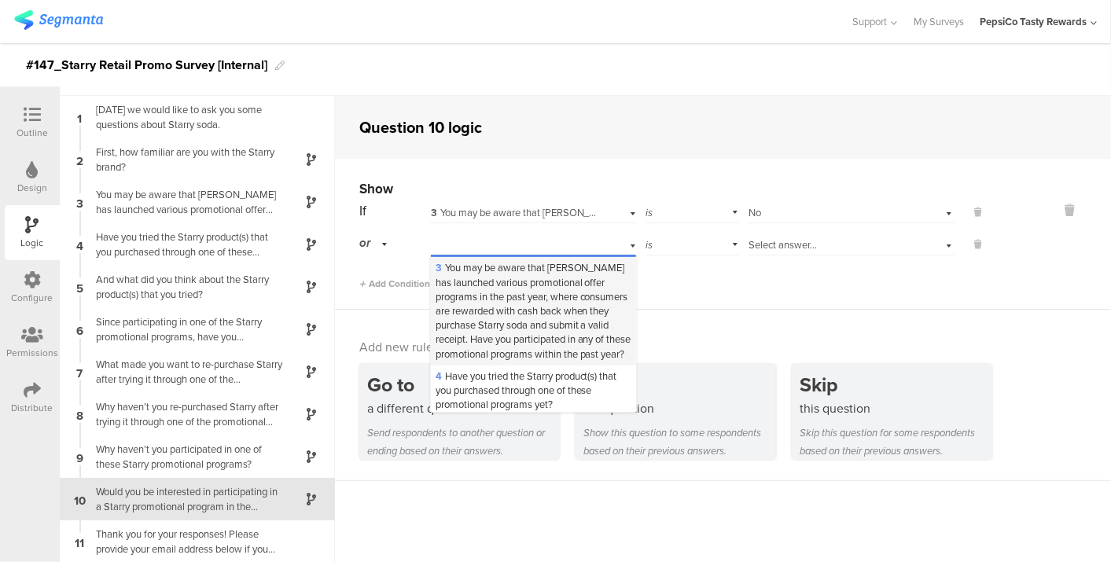
scroll to position [29, 0]
click at [514, 356] on span "3 You may be aware that [PERSON_NAME] has launched various promotional offer pr…" at bounding box center [534, 315] width 196 height 101
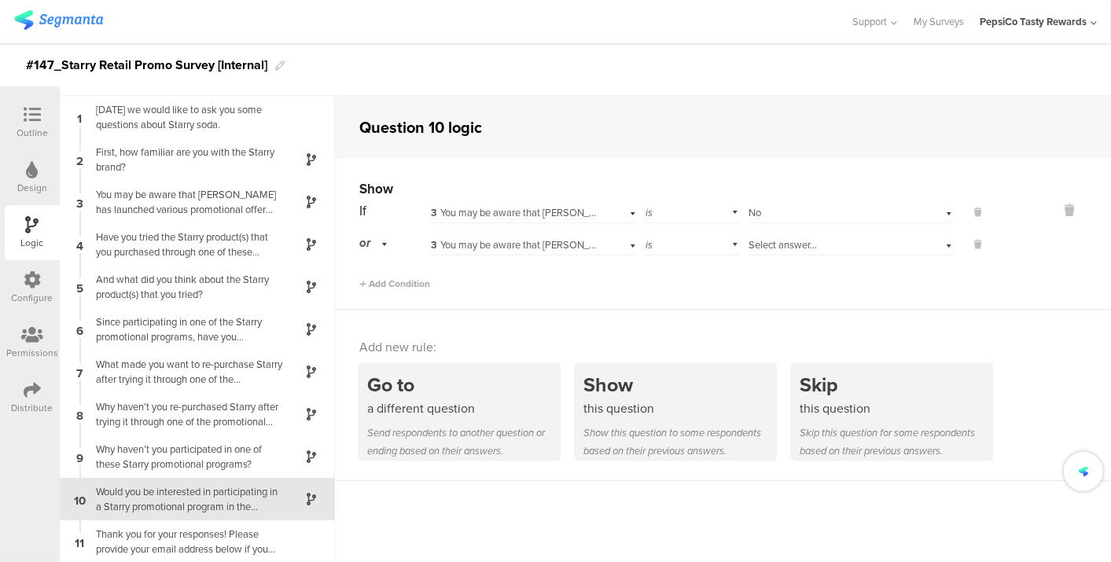
click at [802, 240] on span "Select answer..." at bounding box center [783, 245] width 68 height 15
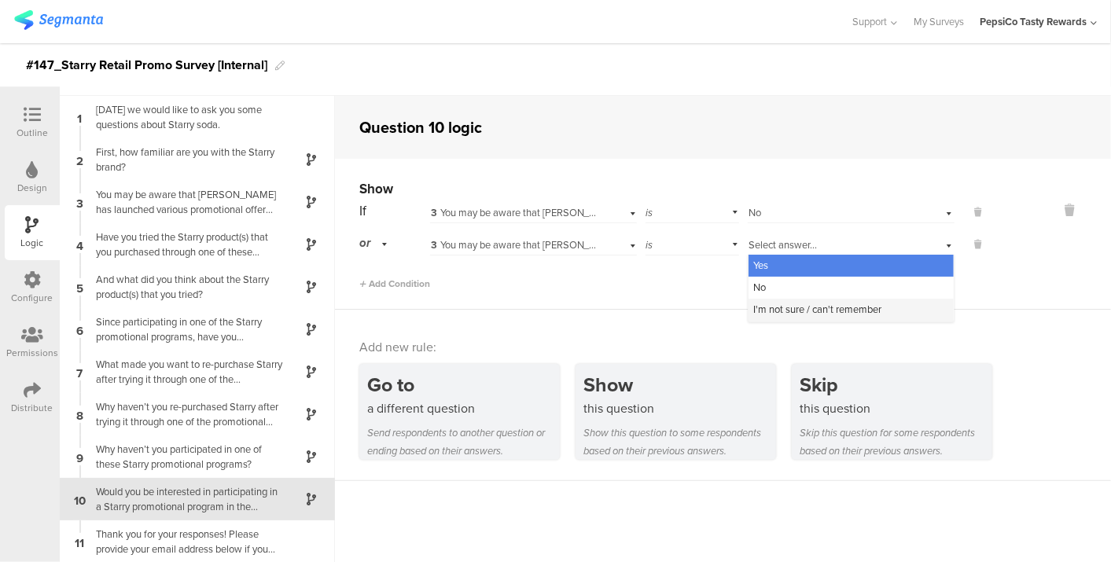
click at [772, 315] on span "I'm not sure / can't remember" at bounding box center [818, 309] width 128 height 15
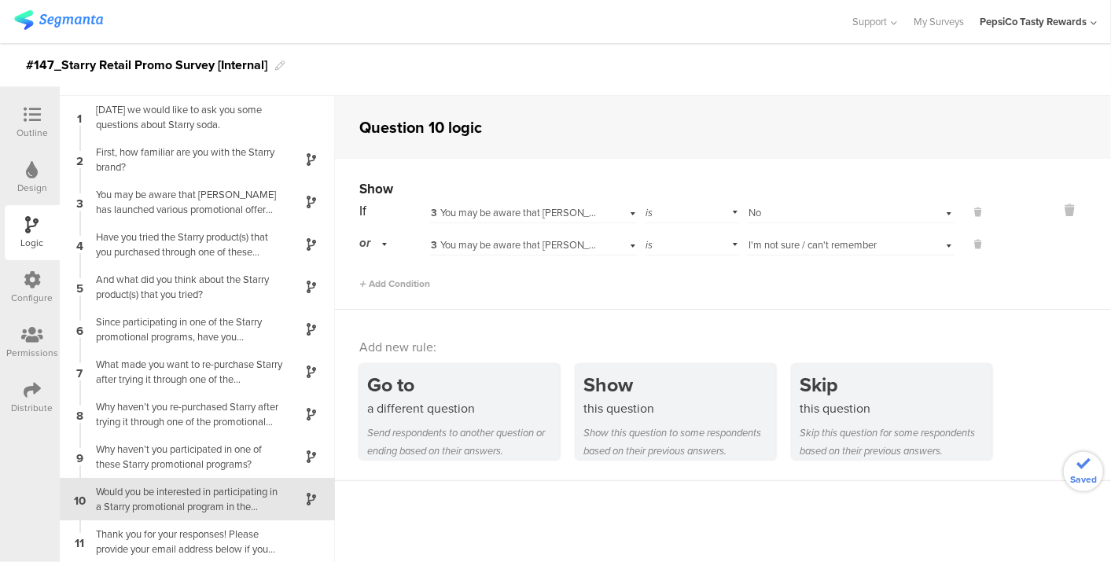
click at [213, 512] on div "Would you be interested in participating in a Starry promotional program in the…" at bounding box center [185, 500] width 197 height 30
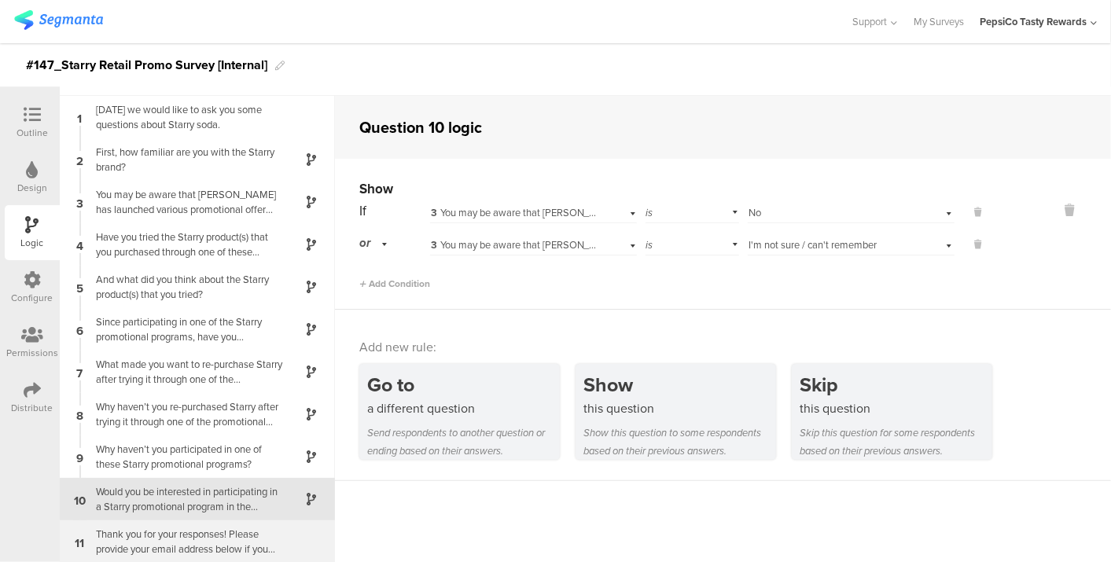
click at [223, 533] on div "Thank you for your responses! Please provide your email address below if you wo…" at bounding box center [185, 542] width 197 height 30
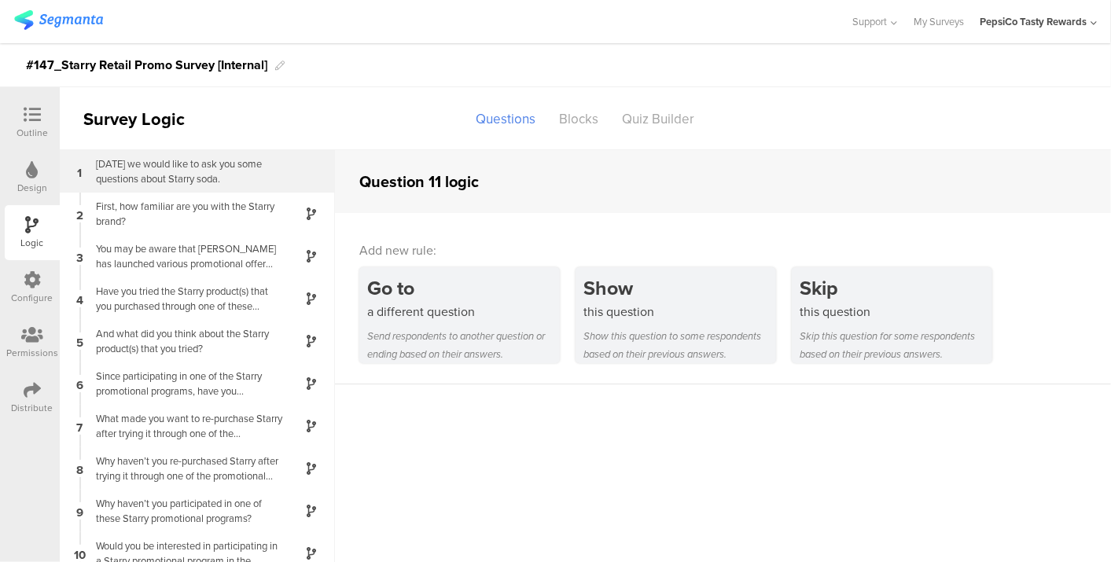
click at [197, 186] on div "[DATE] we would like to ask you some questions about Starry soda." at bounding box center [185, 172] width 197 height 30
